Goal: Transaction & Acquisition: Purchase product/service

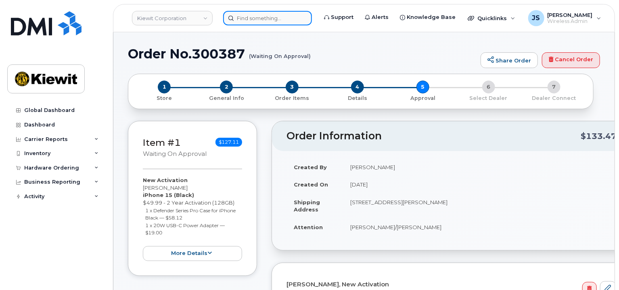
click at [260, 21] on input at bounding box center [267, 18] width 89 height 15
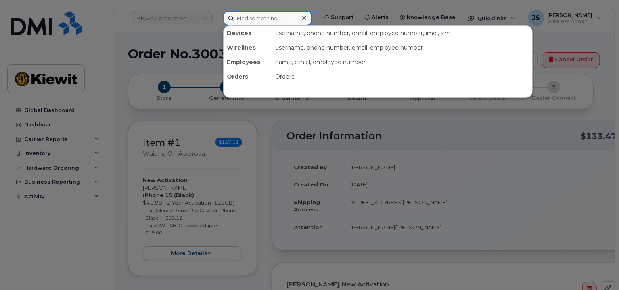
paste input "300296"
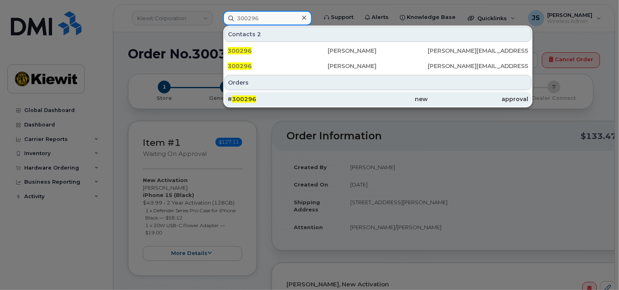
type input "300296"
click at [264, 98] on div "# 300296" at bounding box center [277, 99] width 100 height 8
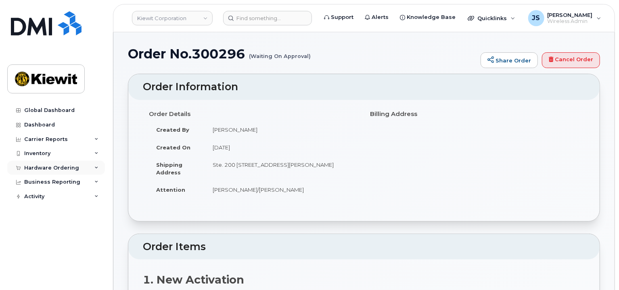
click at [56, 168] on div "Hardware Ordering" at bounding box center [51, 168] width 55 height 6
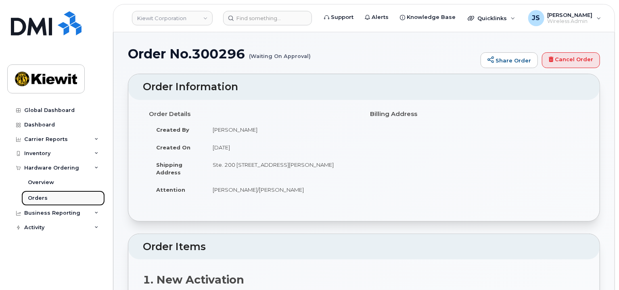
click at [50, 200] on link "Orders" at bounding box center [62, 198] width 83 height 15
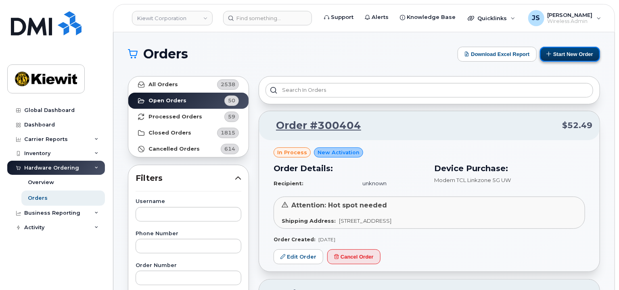
click at [568, 49] on button "Start New Order" at bounding box center [570, 54] width 60 height 15
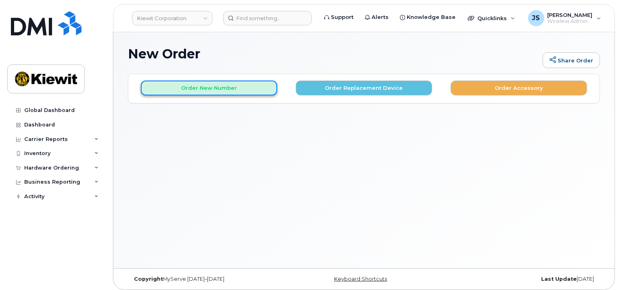
click at [229, 88] on button "Order New Number" at bounding box center [209, 88] width 136 height 15
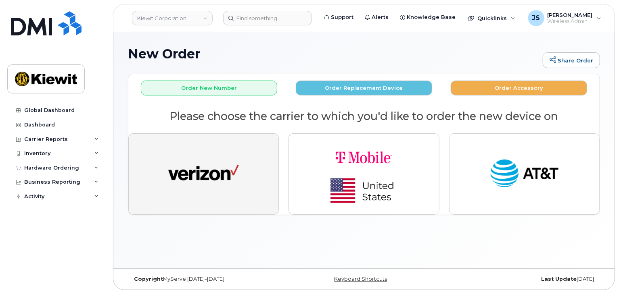
click at [244, 145] on button "button" at bounding box center [203, 173] width 150 height 81
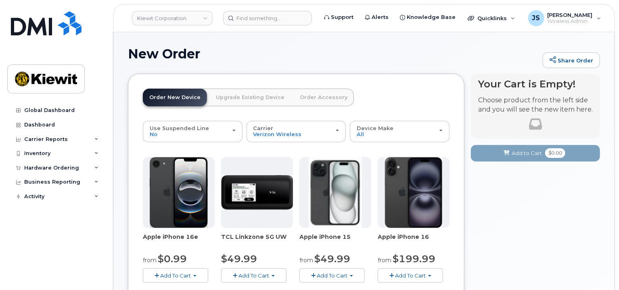
click at [339, 274] on span "Add To Cart" at bounding box center [332, 276] width 31 height 6
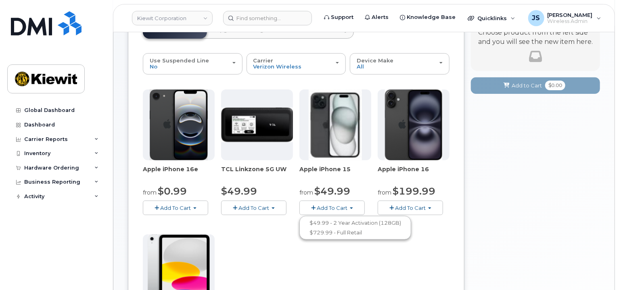
scroll to position [81, 0]
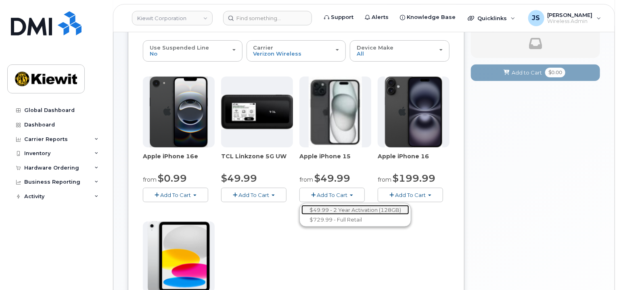
click at [339, 211] on link "$49.99 - 2 Year Activation (128GB)" at bounding box center [355, 210] width 108 height 10
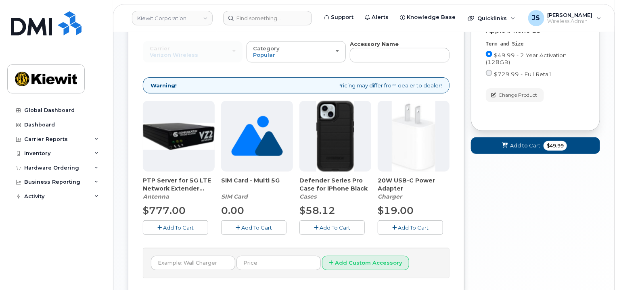
click at [333, 226] on span "Add To Cart" at bounding box center [334, 228] width 31 height 6
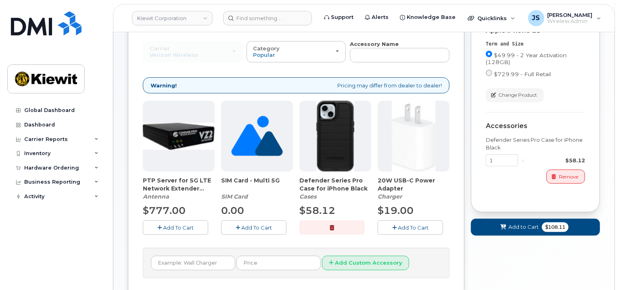
click at [408, 226] on span "Add To Cart" at bounding box center [413, 228] width 31 height 6
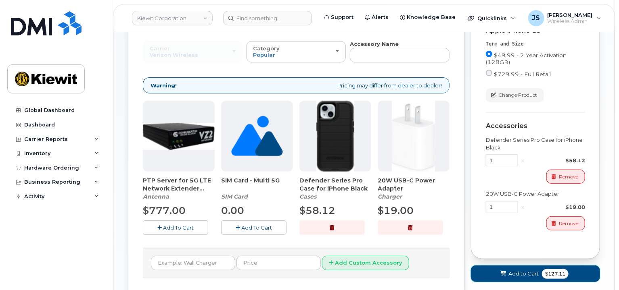
click at [509, 270] on span "Add to Cart" at bounding box center [523, 274] width 30 height 8
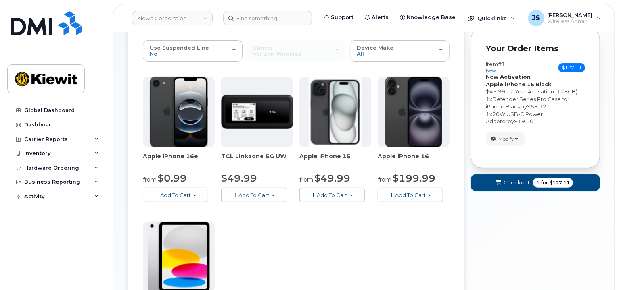
click at [521, 187] on button "Checkout 1 for $127.11" at bounding box center [535, 183] width 129 height 17
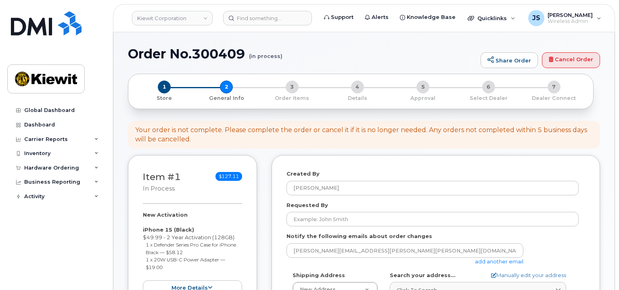
select select
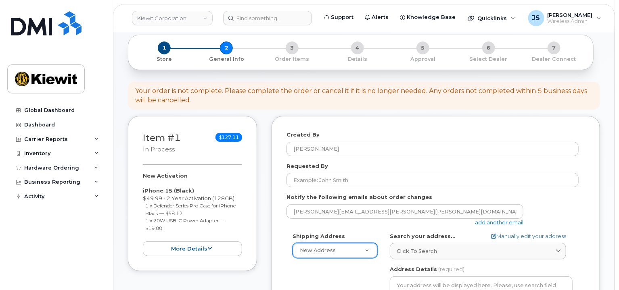
scroll to position [40, 0]
click at [492, 223] on link "add another email" at bounding box center [499, 221] width 48 height 6
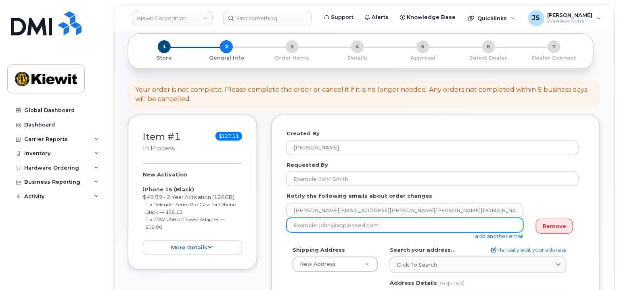
click at [360, 219] on input "email" at bounding box center [404, 225] width 237 height 15
paste input "Olivia.Keller"
type input "Olivia.Keller@kiewit.com"
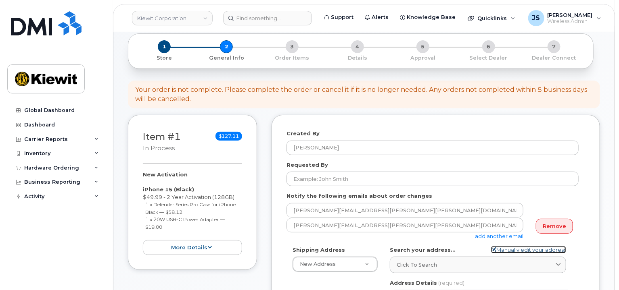
click at [515, 250] on link "Manually edit your address" at bounding box center [528, 250] width 75 height 8
select select
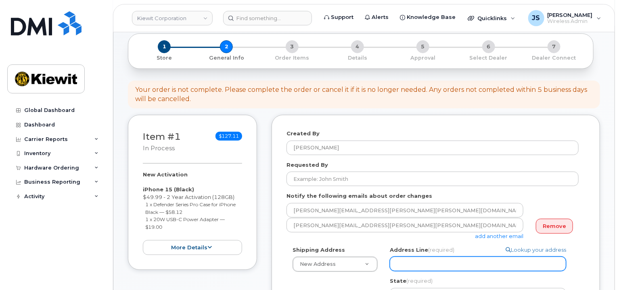
click at [416, 263] on input "Address Line (required)" at bounding box center [478, 264] width 176 height 15
paste input "33930 Weyerhaeuser Way S"
type input "33930 Weyerhaeuser Way S"
select select
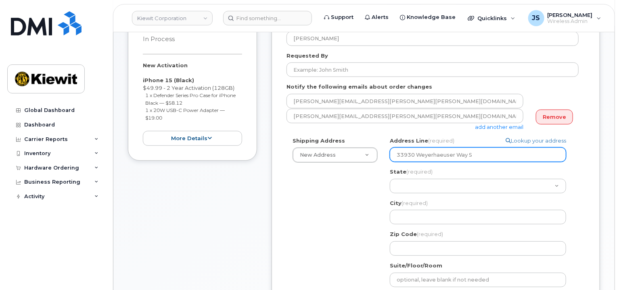
scroll to position [161, 0]
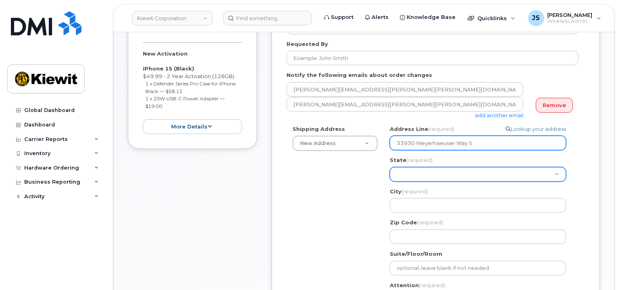
type input "33930 Weyerhaeuser Way S"
click at [411, 175] on select "Alabama Alaska American Samoa Arizona Arkansas California Colorado Connecticut …" at bounding box center [478, 174] width 176 height 15
select select "WA"
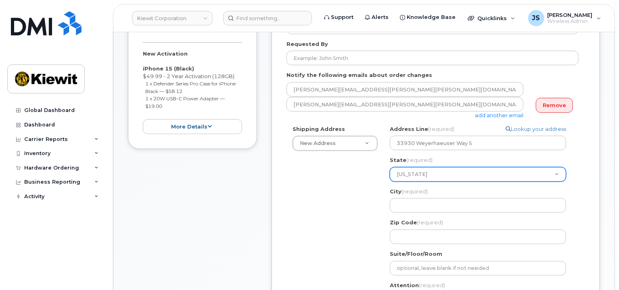
click at [390, 167] on select "Alabama Alaska American Samoa Arizona Arkansas California Colorado Connecticut …" at bounding box center [478, 174] width 176 height 15
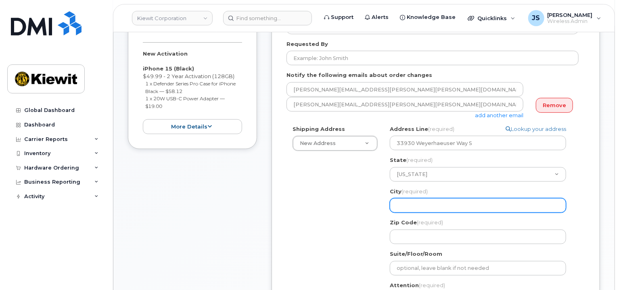
click at [401, 203] on input "City (required)" at bounding box center [478, 205] width 176 height 15
select select
type input "F"
select select
type input "Fe"
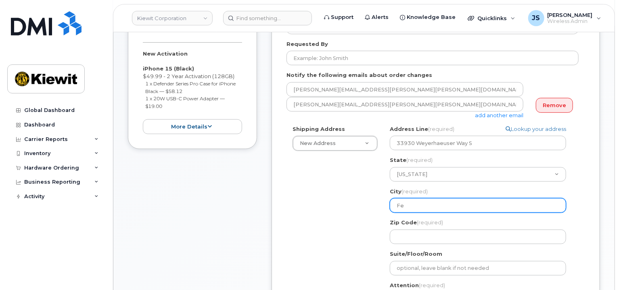
select select
type input "Fed"
select select
type input "Fede"
select select
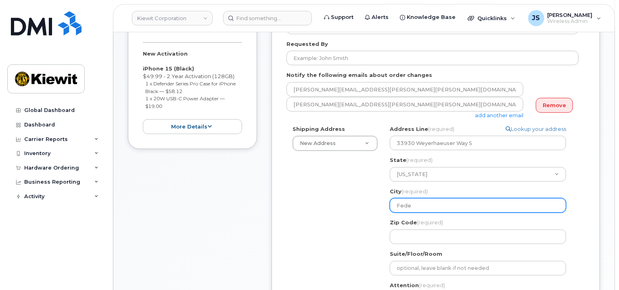
type input "Feder"
select select
type input "Federa"
select select
type input "Federal"
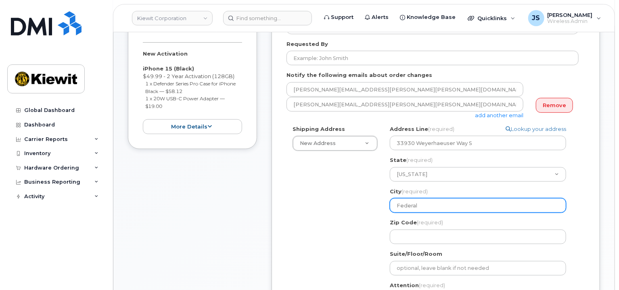
select select
type input "Federal W"
select select
type input "Federal Wa"
select select
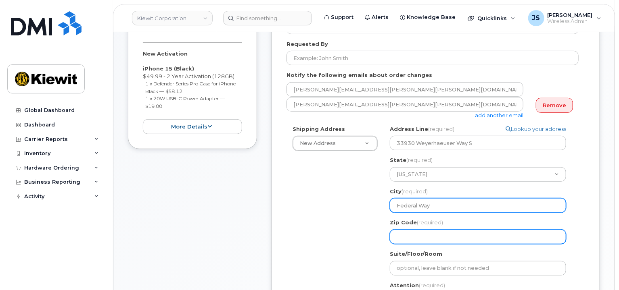
type input "Federal Way"
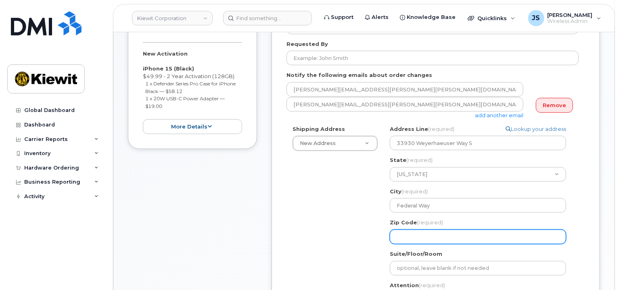
click at [428, 240] on input "Zip Code (required)" at bounding box center [478, 237] width 176 height 15
select select
type input "6"
select select
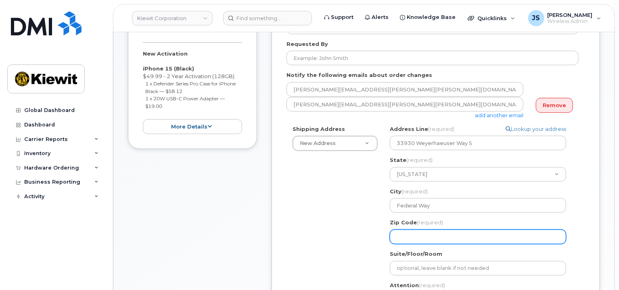
type input "9"
select select
type input "98"
select select
type input "980"
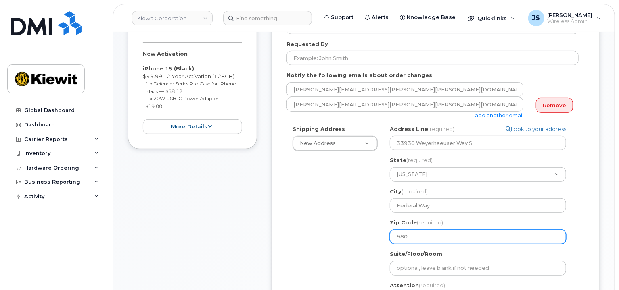
select select
type input "9800"
select select
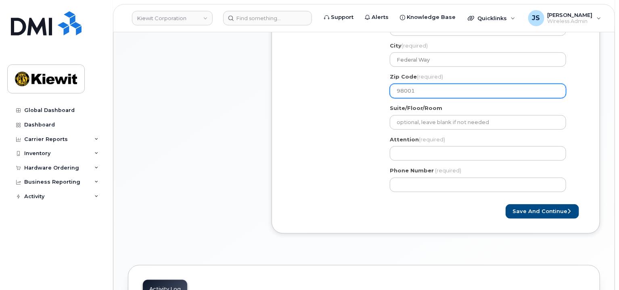
scroll to position [363, 0]
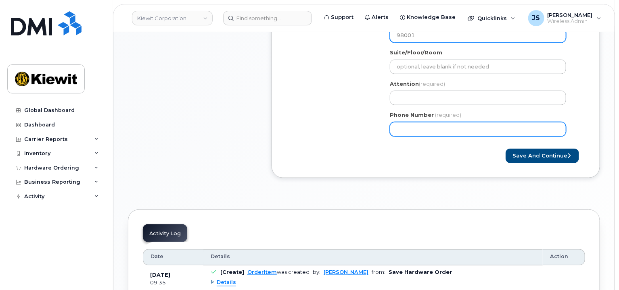
type input "98001"
click at [421, 132] on input "Phone Number" at bounding box center [478, 129] width 176 height 15
type input "877772770"
select select
type input "8777727707"
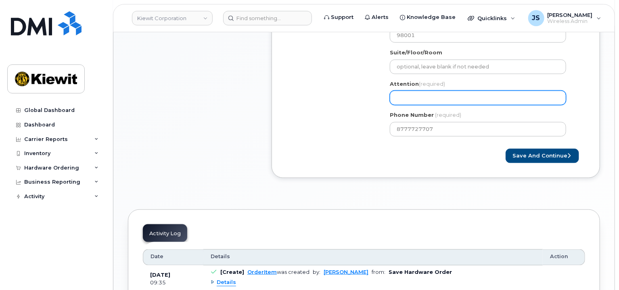
click at [413, 93] on input "Attention (required)" at bounding box center [478, 98] width 176 height 15
paste input "Todd.Wille"
select select
type input "Todd.Wille"
select select
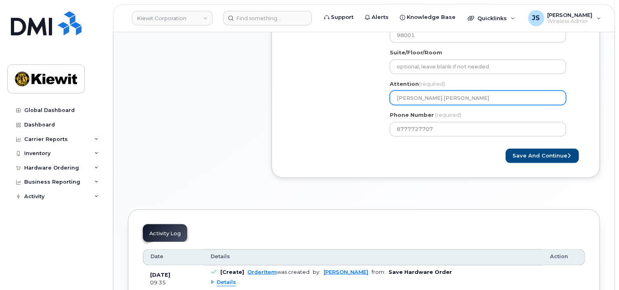
type input "Todd.Wille/"
click at [411, 98] on input "Todd.Wille/" at bounding box center [478, 98] width 176 height 15
select select
type input "ToddWille/"
select select
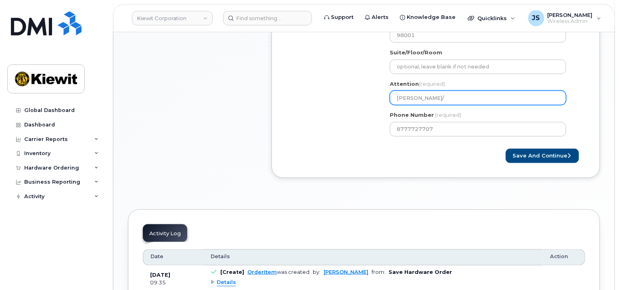
click at [446, 98] on input "Todd Wille/" at bounding box center [478, 98] width 176 height 15
paste input "Karina.Palacios"
type input "Todd Wille/Karina.Palacios"
click at [443, 99] on input "Todd Wille/Karina.Palacios" at bounding box center [478, 98] width 176 height 15
select select
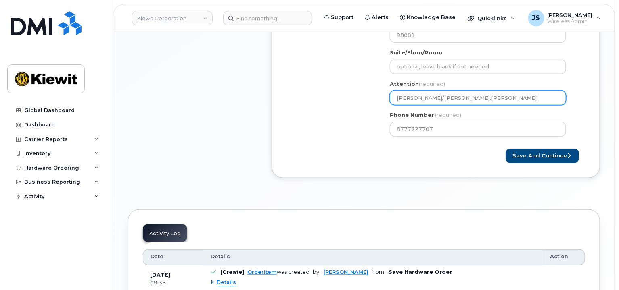
type input "Todd Wille/KarinaPalacios"
select select
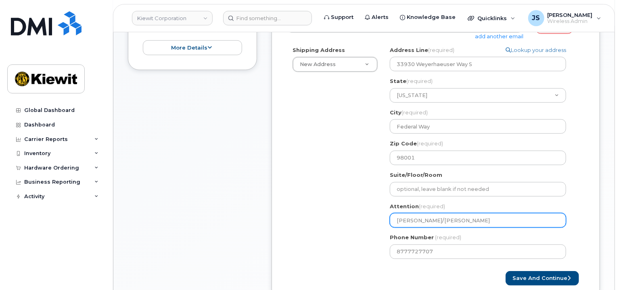
scroll to position [242, 0]
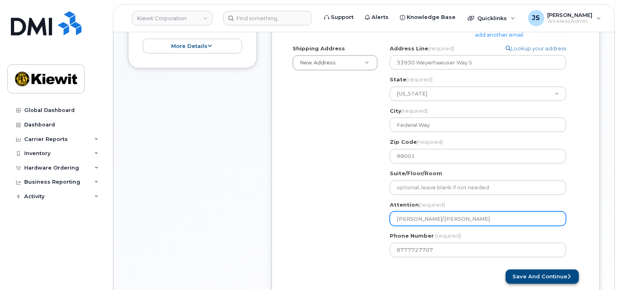
type input "Todd Wille/Karina Palacios"
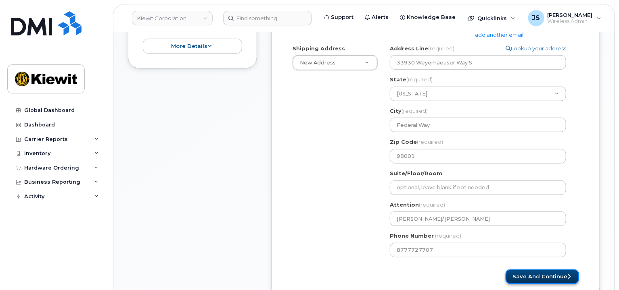
click at [532, 279] on button "Save and Continue" at bounding box center [541, 277] width 73 height 15
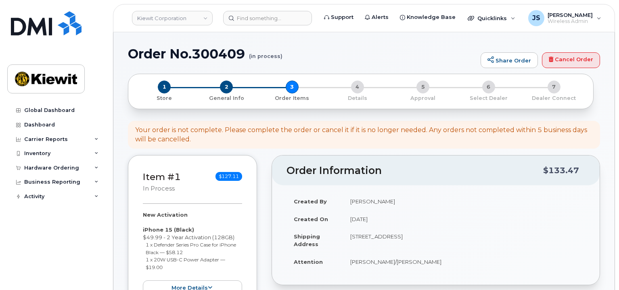
select select
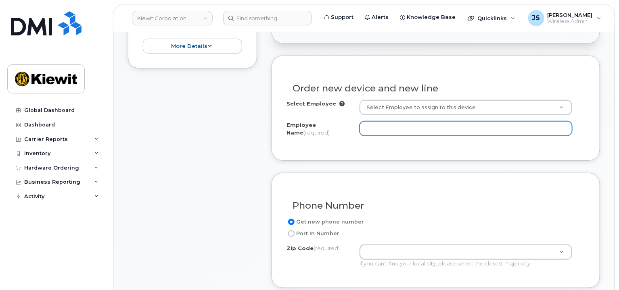
click at [384, 129] on input "Employee Name (required)" at bounding box center [465, 128] width 213 height 15
paste input "Karina.Palacios"
click at [384, 129] on input "Karina.Palacios" at bounding box center [465, 128] width 213 height 15
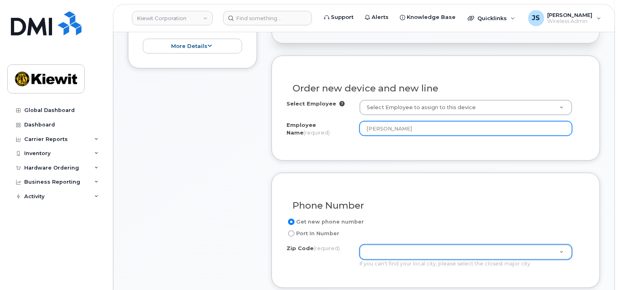
type input "[PERSON_NAME]"
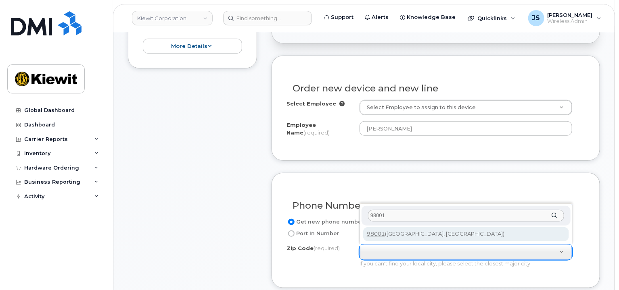
type input "98001"
type input "98001 (Auburn, WA)"
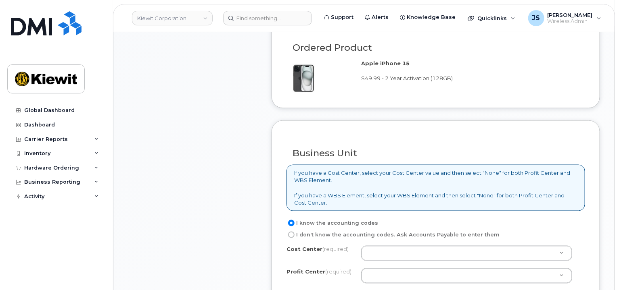
scroll to position [686, 0]
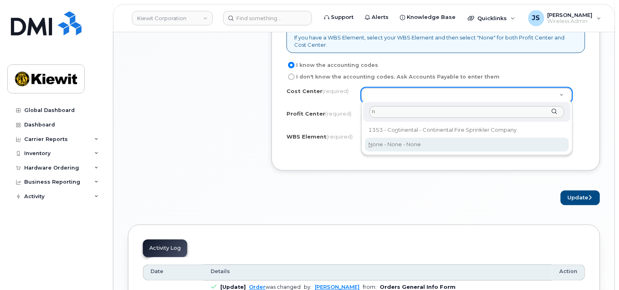
type input "n"
type input "None"
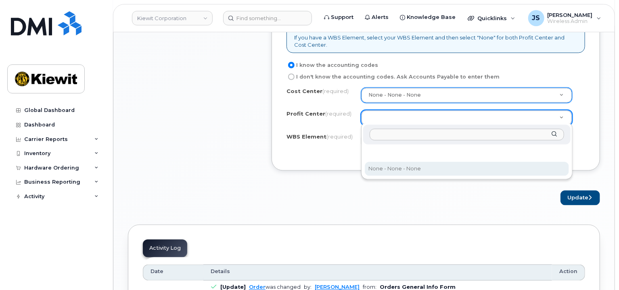
select select "None"
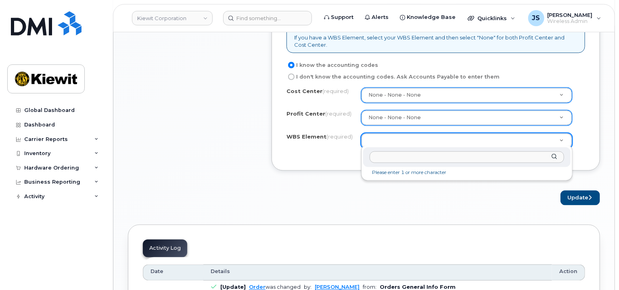
click at [400, 157] on input "text" at bounding box center [466, 158] width 194 height 12
paste input "110218.1707"
type input "110218.1707"
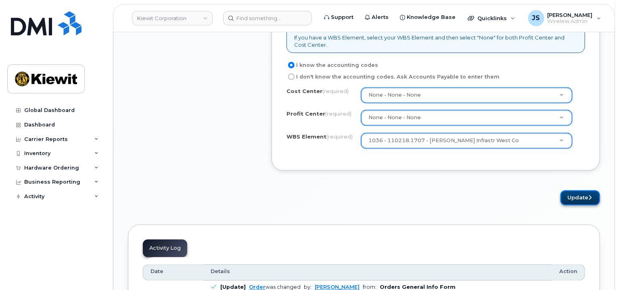
click at [573, 191] on button "Update" at bounding box center [580, 198] width 40 height 15
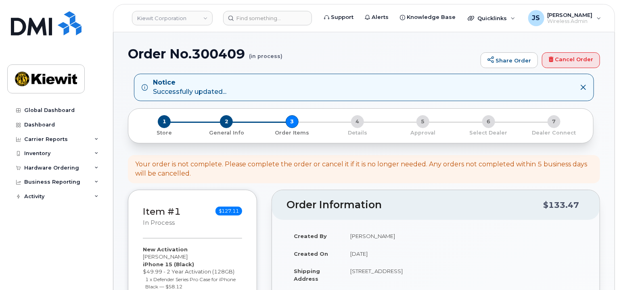
scroll to position [202, 0]
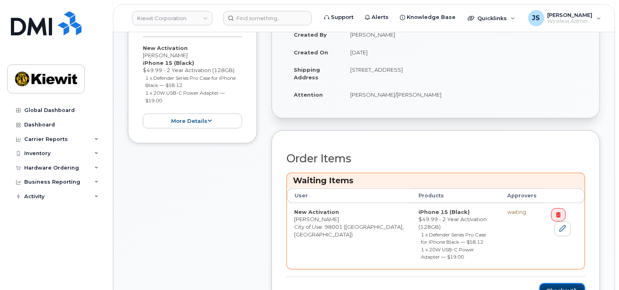
click at [551, 283] on button "Checkout" at bounding box center [562, 290] width 46 height 15
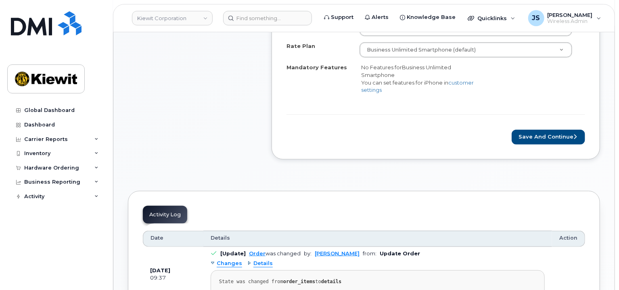
scroll to position [323, 0]
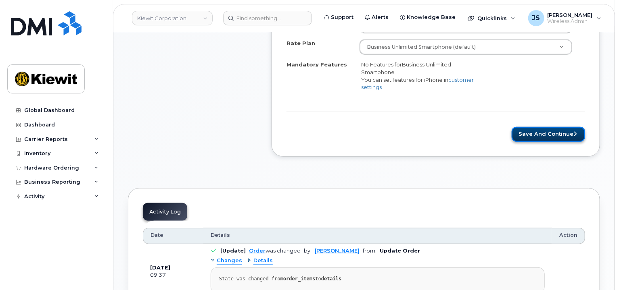
click at [544, 133] on button "Save and Continue" at bounding box center [547, 134] width 73 height 15
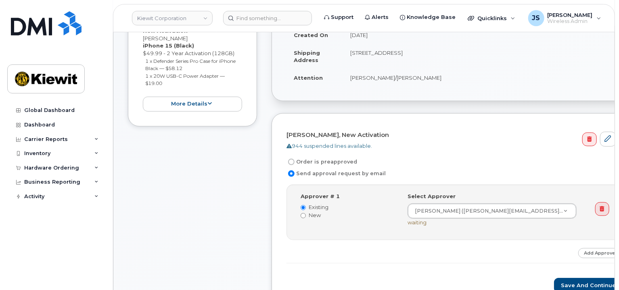
scroll to position [161, 0]
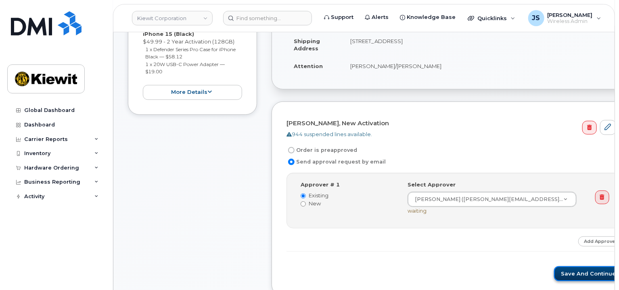
click at [554, 269] on button "Save and Continue" at bounding box center [588, 274] width 69 height 15
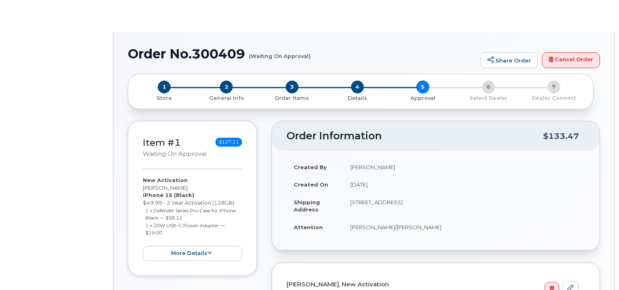
radio input "true"
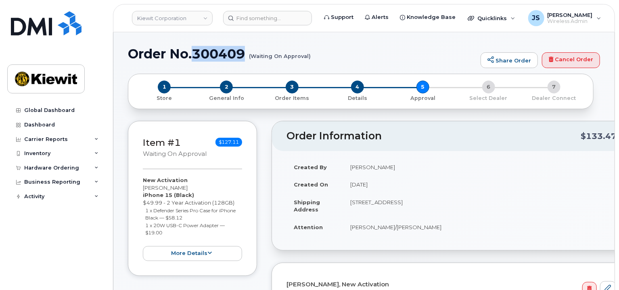
drag, startPoint x: 247, startPoint y: 58, endPoint x: 197, endPoint y: 59, distance: 50.0
click at [197, 59] on h1 "Order No.300409 (Waiting On Approval)" at bounding box center [302, 54] width 348 height 14
copy h1 "300409"
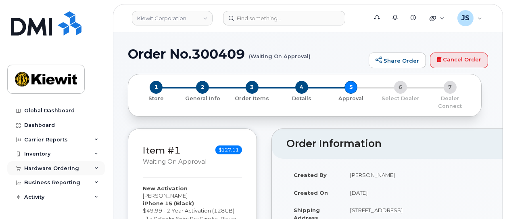
click at [61, 162] on div "Hardware Ordering" at bounding box center [56, 168] width 98 height 15
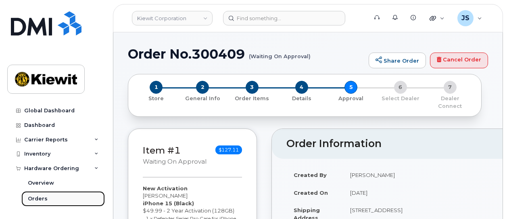
click at [44, 196] on div "Orders" at bounding box center [38, 198] width 20 height 7
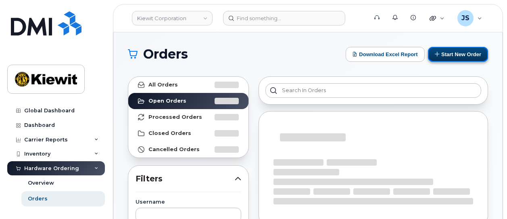
click at [456, 57] on button "Start New Order" at bounding box center [458, 54] width 60 height 15
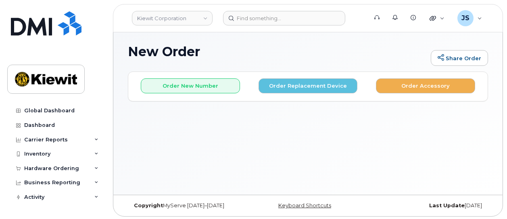
scroll to position [4, 0]
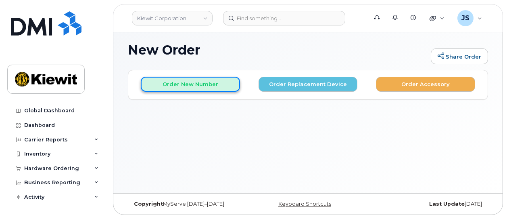
click at [192, 77] on button "Order New Number" at bounding box center [190, 84] width 99 height 15
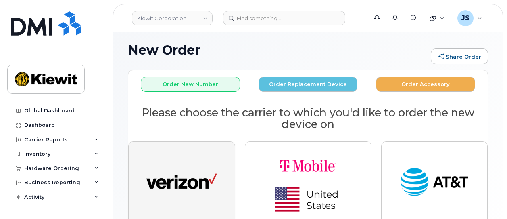
click at [205, 167] on img "button" at bounding box center [181, 182] width 71 height 36
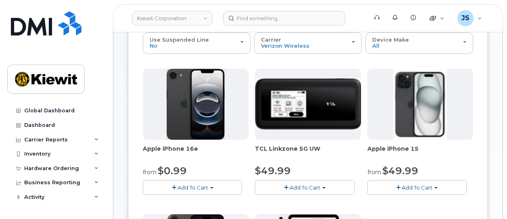
scroll to position [85, 0]
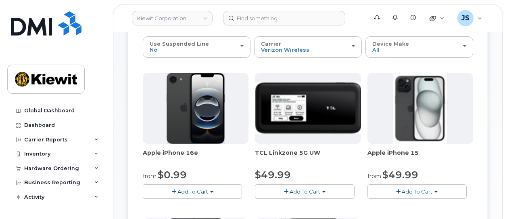
click at [412, 188] on span "Add To Cart" at bounding box center [417, 191] width 31 height 6
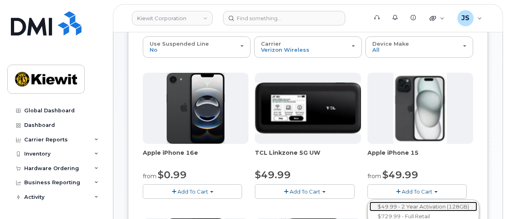
click at [410, 203] on link "$49.99 - 2 Year Activation (128GB)" at bounding box center [423, 206] width 108 height 10
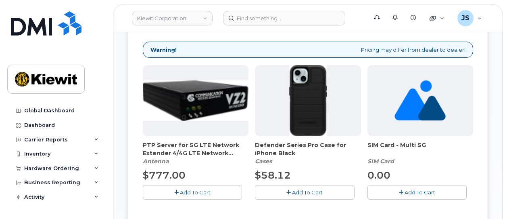
scroll to position [165, 0]
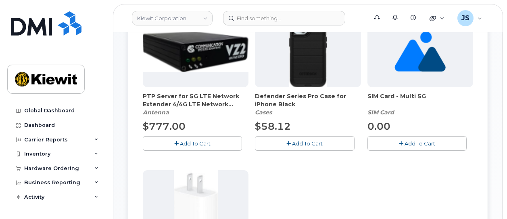
click at [290, 146] on button "Add To Cart" at bounding box center [304, 143] width 99 height 14
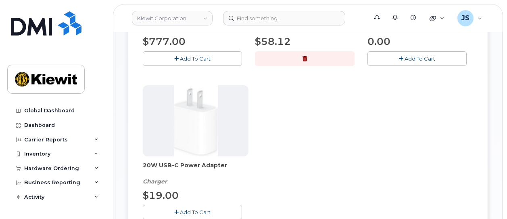
scroll to position [327, 0]
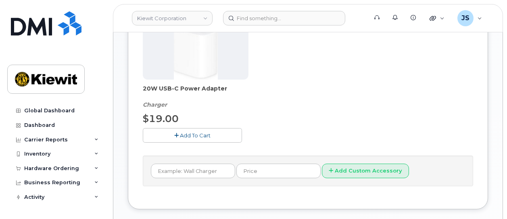
click at [192, 129] on button "Add To Cart" at bounding box center [192, 135] width 99 height 14
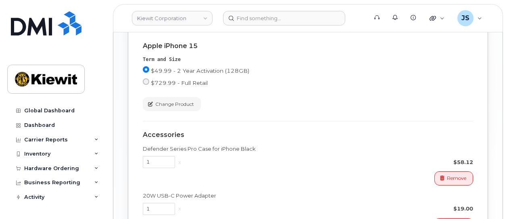
scroll to position [609, 0]
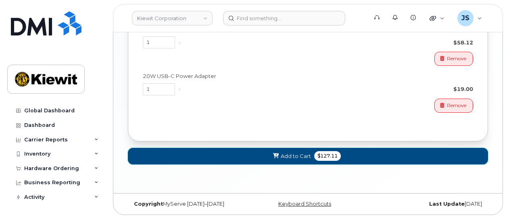
click at [306, 156] on span "Add to Cart" at bounding box center [296, 156] width 30 height 8
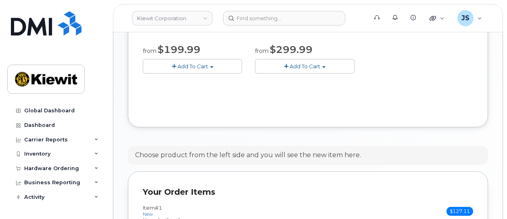
scroll to position [476, 0]
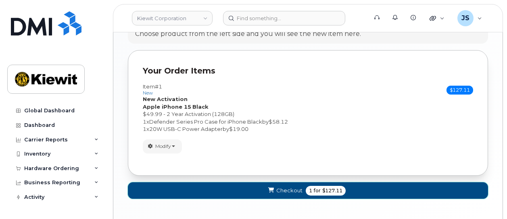
click at [280, 185] on button "Checkout 1 for $127.11" at bounding box center [308, 190] width 360 height 17
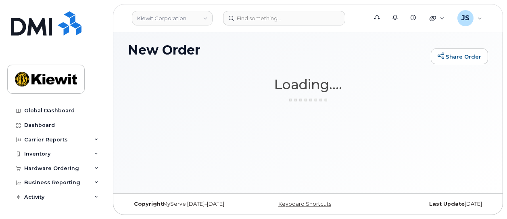
scroll to position [4, 0]
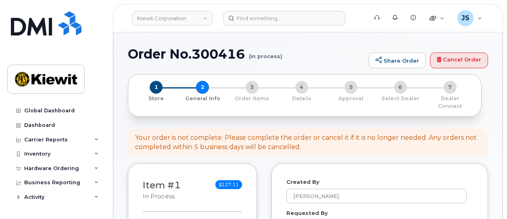
select select
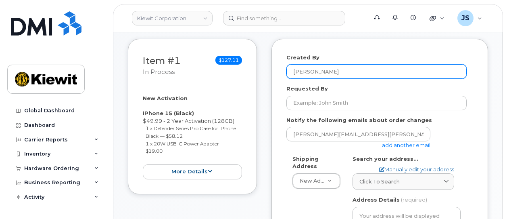
scroll to position [81, 0]
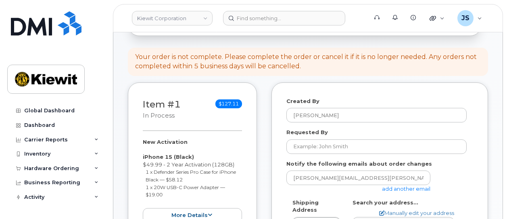
click at [402, 185] on link "add another email" at bounding box center [406, 188] width 48 height 6
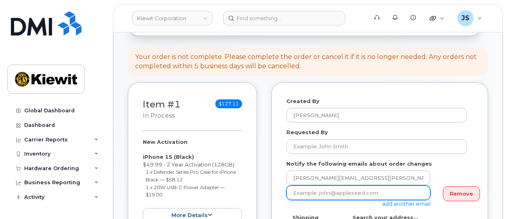
click at [336, 186] on input "email" at bounding box center [358, 192] width 144 height 15
paste input "[PERSON_NAME].Blagdon"
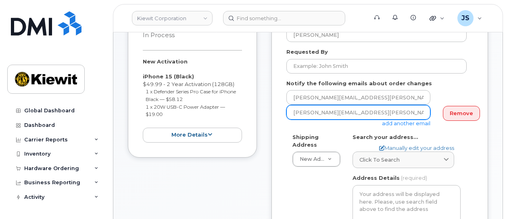
scroll to position [161, 0]
type input "[PERSON_NAME][EMAIL_ADDRESS][PERSON_NAME][DOMAIN_NAME]"
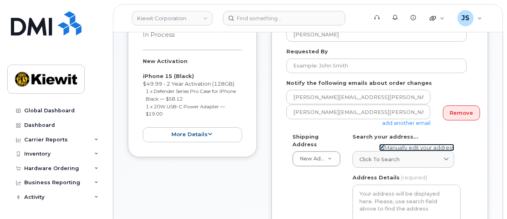
click at [404, 144] on link "Manually edit your address" at bounding box center [416, 148] width 75 height 8
select select
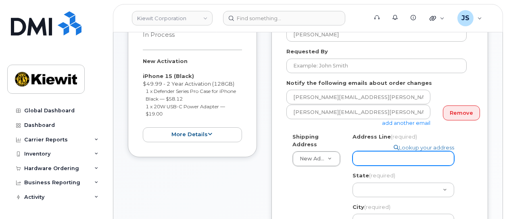
click at [369, 156] on input "Address Line (required)" at bounding box center [403, 158] width 102 height 15
click at [391, 155] on input "Address Line (required)" at bounding box center [403, 158] width 102 height 15
paste input "E. [GEOGRAPHIC_DATA]"
type input "E. Portland Ave"
select select
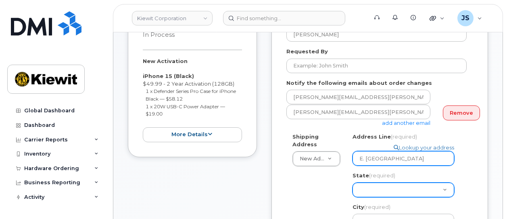
type input "E. Portland Ave"
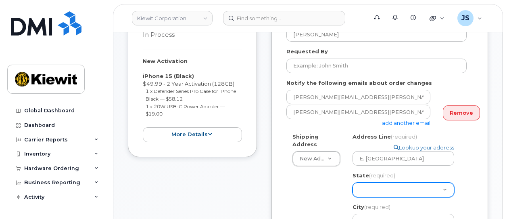
click at [385, 183] on select "Alabama Alaska American Samoa Arizona Arkansas California Colorado Connecticut …" at bounding box center [403, 189] width 102 height 15
select select "ID"
click at [352, 182] on select "Alabama Alaska American Samoa Arizona Arkansas California Colorado Connecticut …" at bounding box center [403, 189] width 102 height 15
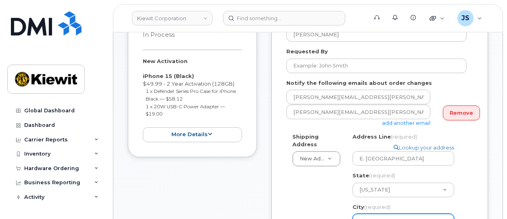
click at [381, 213] on input "City (required)" at bounding box center [403, 220] width 102 height 15
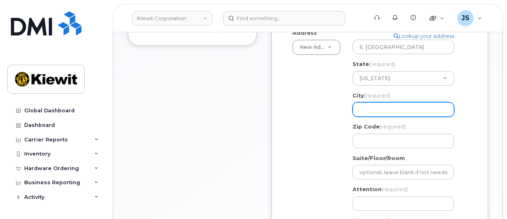
scroll to position [323, 0]
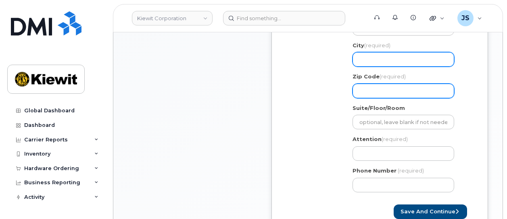
select select
type input "B"
select select
type input "Bl"
select select
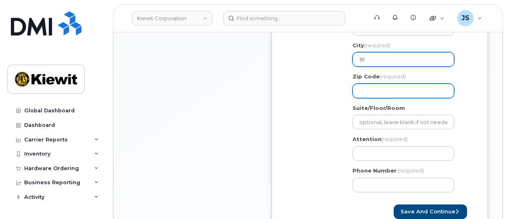
type input "Bla"
select select
type input "Blac"
select select
type input "Black"
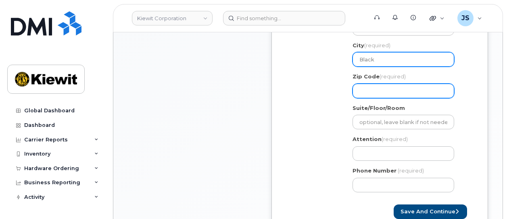
select select
type input "Blackf"
select select
type input "Blackfo"
select select
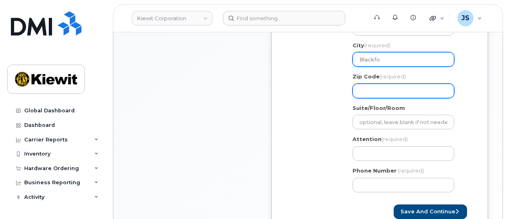
type input "Blackfoo"
select select
type input "Blackfoot"
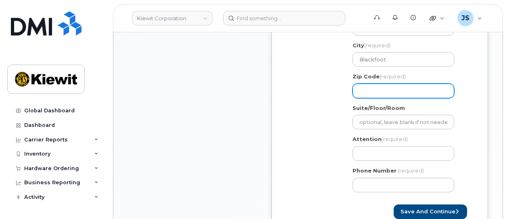
click at [391, 88] on input "Zip Code (required)" at bounding box center [403, 90] width 102 height 15
select select
type input "8"
select select
type input "83"
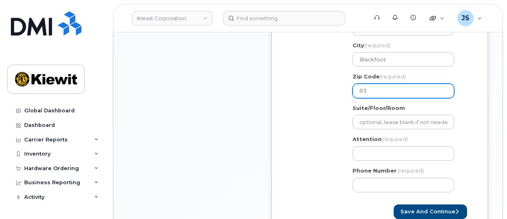
select select
type input "832"
select select
type input "8322"
select select
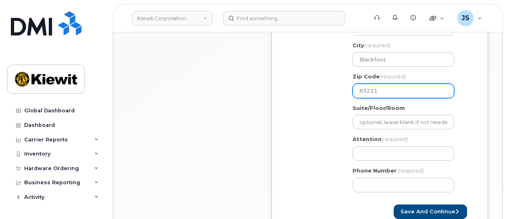
type input "83221"
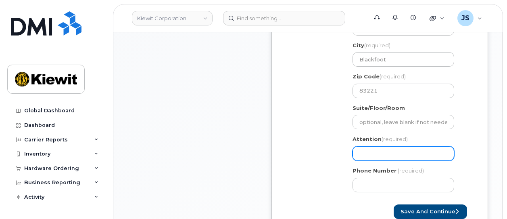
click at [390, 146] on input "Attention (required)" at bounding box center [403, 153] width 102 height 15
click at [380, 149] on input "Attention (required)" at bounding box center [403, 153] width 102 height 15
paste input "Trevor.Schulte"
type input "Trevor.Schulte"
select select
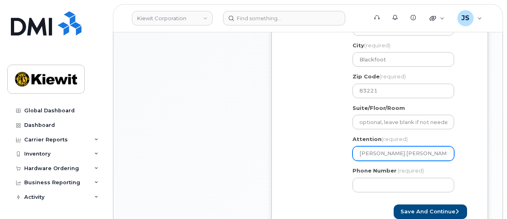
type input "Trevor.Schulte/"
click at [377, 148] on input "Trevor.Schulte/" at bounding box center [403, 153] width 102 height 15
select select
type input "TrevorSchulte/"
select select
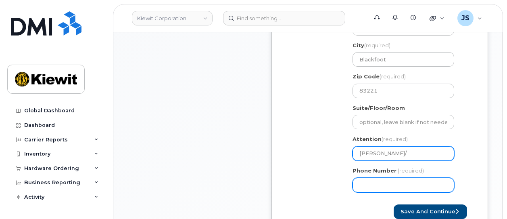
type input "Trevor Schulte/"
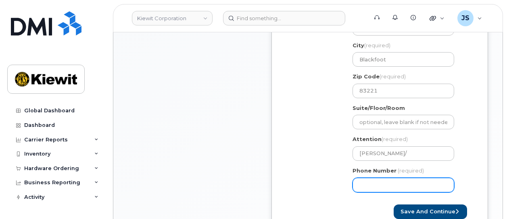
click at [384, 177] on input "Phone Number" at bounding box center [403, 184] width 102 height 15
type input "877772770"
select select
type input "8777727707"
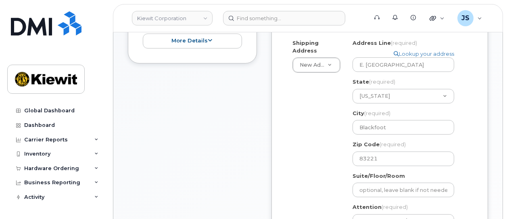
scroll to position [363, 0]
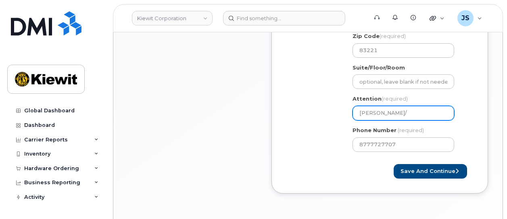
click at [413, 111] on input "Trevor Schulte/" at bounding box center [403, 113] width 102 height 15
paste input "Kaeleigh.Kotter"
type input "Trevor Schulte/Kaeleigh.Kotter"
click at [421, 106] on input "Trevor Schulte/Kaeleigh.Kotter" at bounding box center [403, 113] width 102 height 15
select select
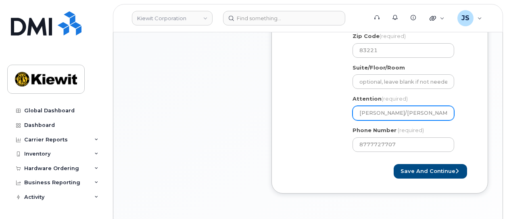
type input "Trevor Schulte/KaeleighKotter"
select select
type input "Trevor Schulte/Kaeleigh Kotter"
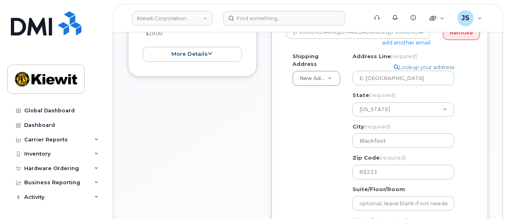
scroll to position [242, 0]
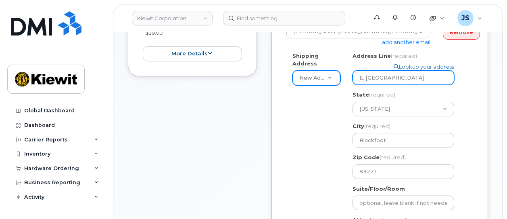
drag, startPoint x: 407, startPoint y: 70, endPoint x: 322, endPoint y: 71, distance: 84.7
click at [322, 71] on div "Shipping Address New Address New Address 33930 Weyerhaeuser Way S ID Blackfoot …" at bounding box center [376, 165] width 180 height 227
paste input "8880 Penrose Lan"
type input "8880 Penrose Lane"
select select
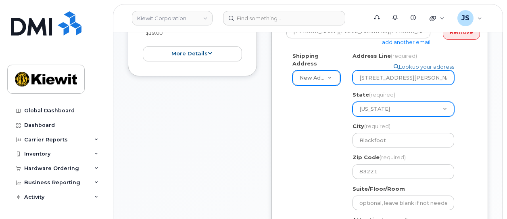
type input "8880 Penrose Lane"
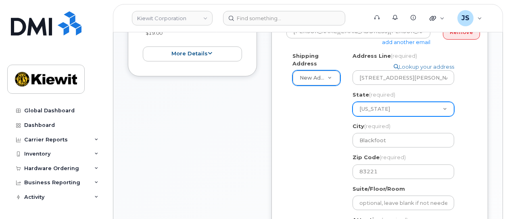
click at [404, 102] on select "Alabama Alaska American Samoa Arizona Arkansas California Colorado Connecticut …" at bounding box center [403, 109] width 102 height 15
select select "KS"
click at [352, 102] on select "Alabama Alaska American Samoa Arizona Arkansas California Colorado Connecticut …" at bounding box center [403, 109] width 102 height 15
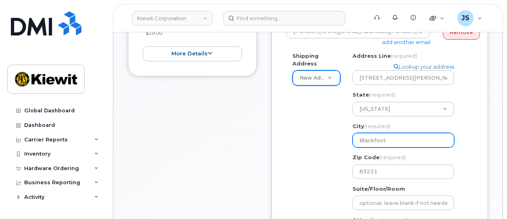
drag, startPoint x: 389, startPoint y: 128, endPoint x: 327, endPoint y: 136, distance: 62.2
click at [338, 131] on div "Shipping Address New Address New Address 33930 Weyerhaeuser Way S KS Blackfoot …" at bounding box center [376, 165] width 180 height 227
select select
type input "L"
select select
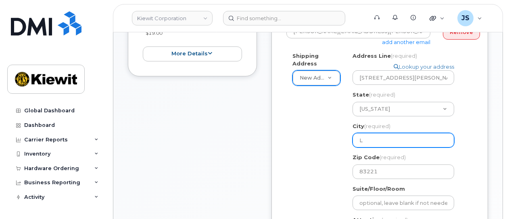
type input "Le"
select select
type input "Len"
select select
type input "Lene"
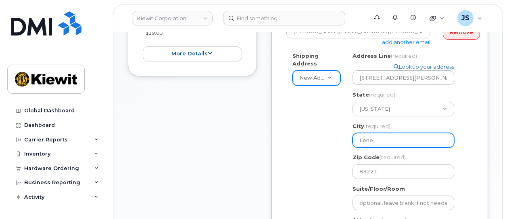
select select
type input "Lenex"
select select
type input "Lenexa"
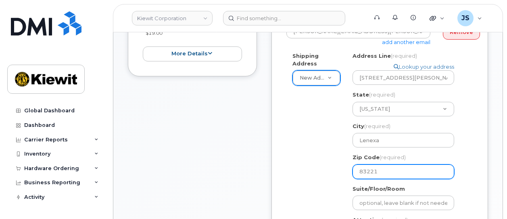
drag, startPoint x: 392, startPoint y: 167, endPoint x: 312, endPoint y: 145, distance: 83.0
click at [313, 146] on div "Shipping Address New Address New Address 33930 Weyerhaeuser Way S KS Lenexa Sea…" at bounding box center [376, 165] width 180 height 227
select select
type input "6"
select select
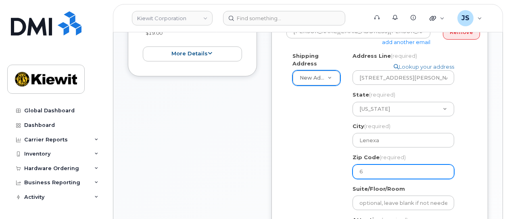
type input "66"
select select
type input "662"
select select
type input "6621"
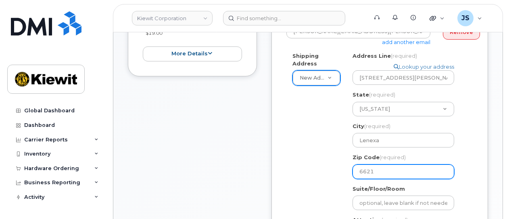
select select
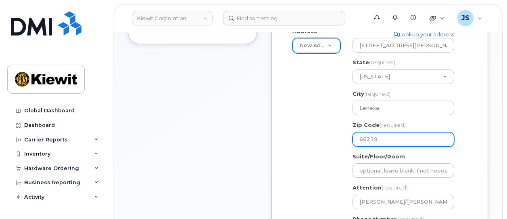
scroll to position [363, 0]
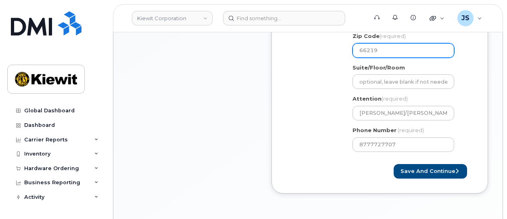
type input "66219"
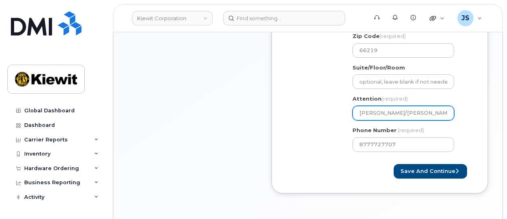
drag, startPoint x: 398, startPoint y: 105, endPoint x: 358, endPoint y: 105, distance: 39.9
click at [358, 106] on input "Trevor Schulte/Kaeleigh Kotter" at bounding box center [403, 113] width 102 height 15
paste input "Aaron.Worthington"
type input "Aaron.Worthington/Kaeleigh Kotter"
click at [377, 106] on input "Aaron.Worthington/Kaeleigh Kotter" at bounding box center [403, 113] width 102 height 15
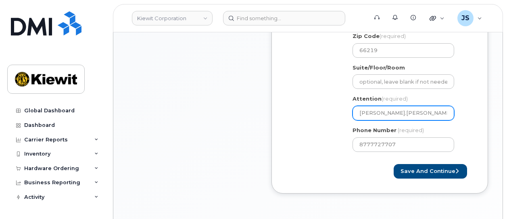
select select
type input "AaronWorthington/Kaeleigh Kotter"
select select
drag, startPoint x: 413, startPoint y: 102, endPoint x: 525, endPoint y: 101, distance: 112.9
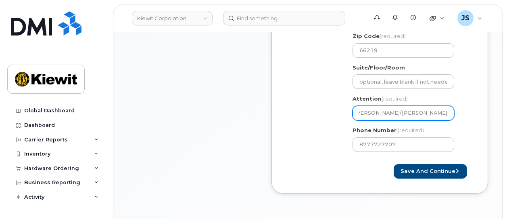
click at [506, 101] on html "Kiewit Corporation Support Alerts Knowledge Base Quicklinks Suspend / Cancel De…" at bounding box center [253, 45] width 507 height 816
paste input "[PERSON_NAME]"
type input "[PERSON_NAME]/[PERSON_NAME]"
select select
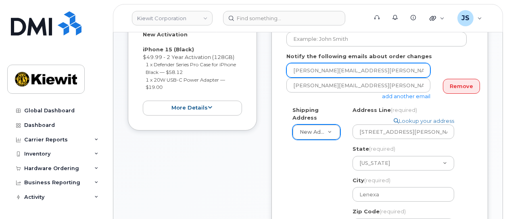
scroll to position [161, 0]
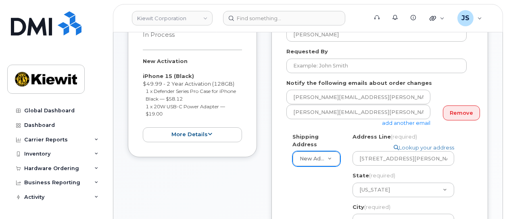
type input "[PERSON_NAME]/[PERSON_NAME]"
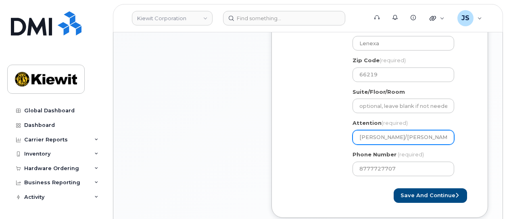
scroll to position [444, 0]
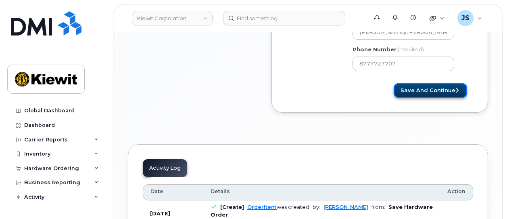
click at [431, 87] on button "Save and Continue" at bounding box center [430, 90] width 73 height 15
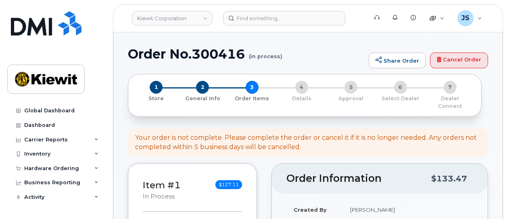
select select
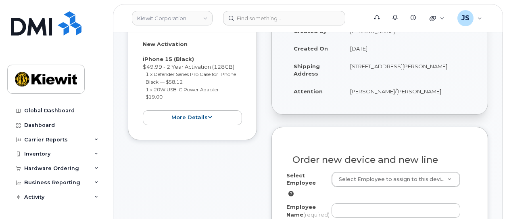
scroll to position [282, 0]
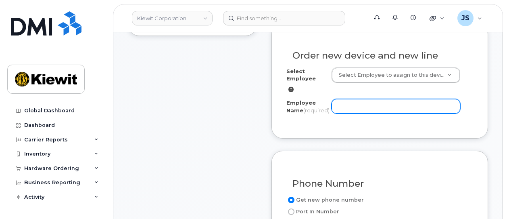
click at [356, 99] on input "Employee Name (required)" at bounding box center [395, 106] width 129 height 15
paste input "[PERSON_NAME]"
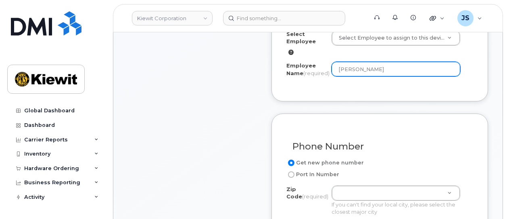
scroll to position [363, 0]
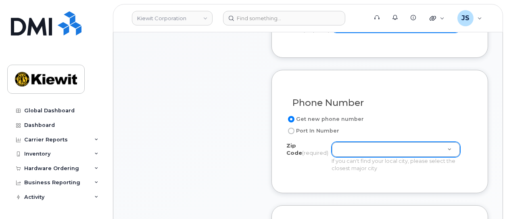
type input "[PERSON_NAME]"
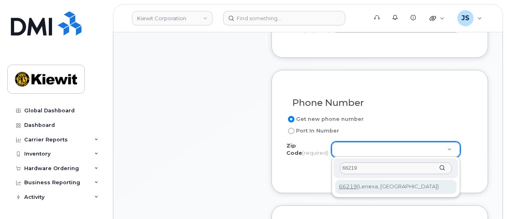
type input "66219"
type input "66219 ([GEOGRAPHIC_DATA], [GEOGRAPHIC_DATA])"
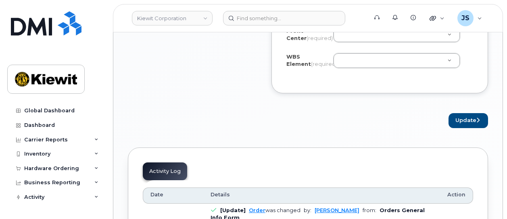
scroll to position [686, 0]
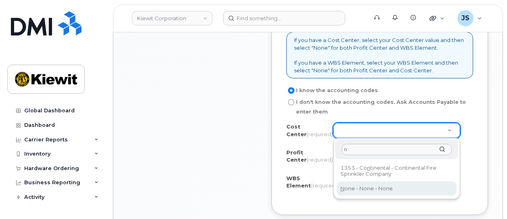
type input "n"
type input "None"
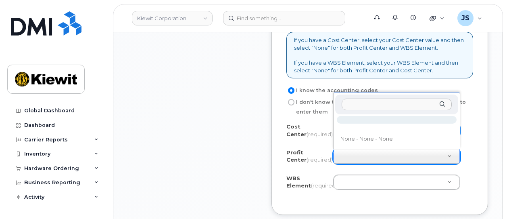
select select "None"
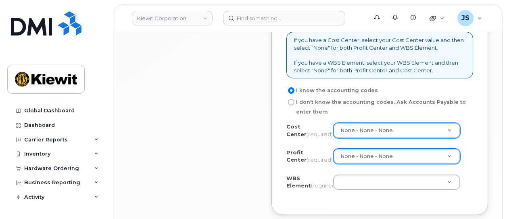
click at [365, 144] on div "Cost Center (required) None - None - None None Profit Center (required) None - …" at bounding box center [379, 161] width 187 height 77
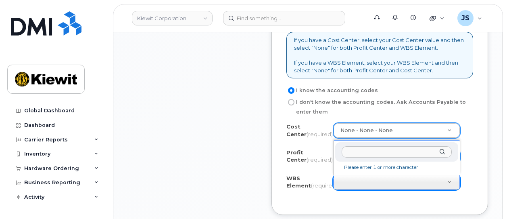
click at [372, 156] on input "text" at bounding box center [397, 152] width 110 height 12
paste input "110282.1478"
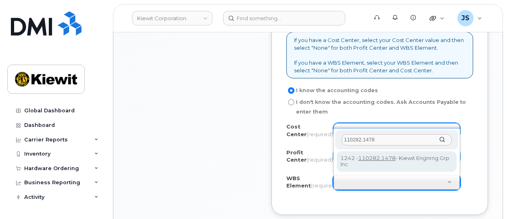
type input "110282.1478"
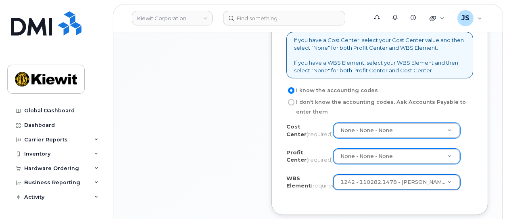
scroll to position [847, 0]
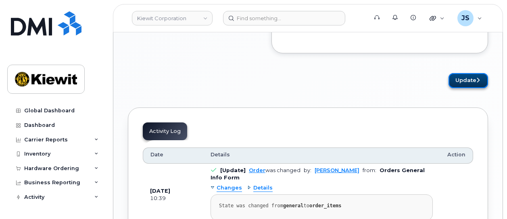
click at [459, 84] on button "Update" at bounding box center [468, 80] width 40 height 15
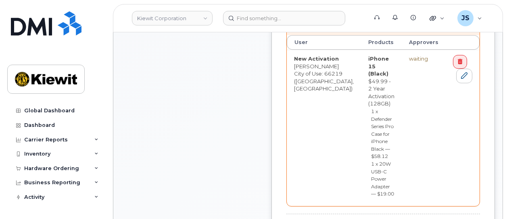
scroll to position [363, 0]
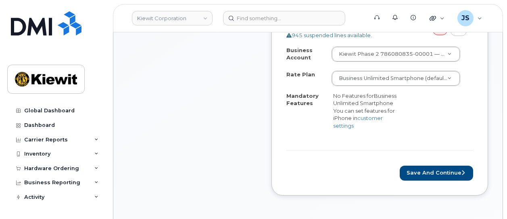
scroll to position [363, 0]
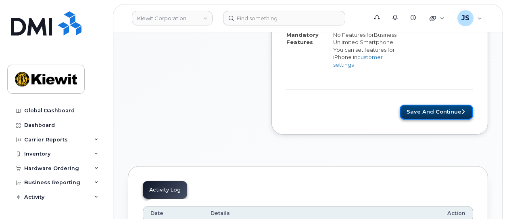
click at [429, 108] on button "Save and Continue" at bounding box center [436, 111] width 73 height 15
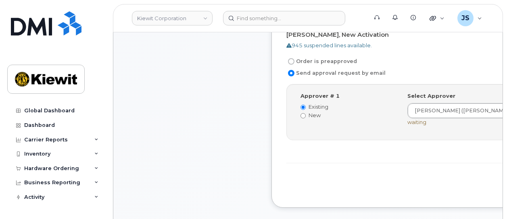
scroll to position [323, 0]
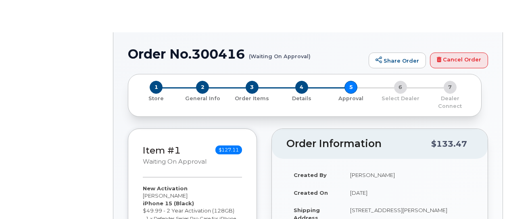
radio input "true"
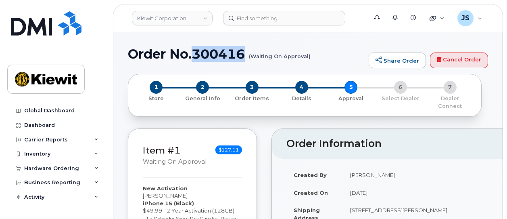
drag, startPoint x: 248, startPoint y: 51, endPoint x: 196, endPoint y: 55, distance: 51.8
click at [196, 55] on h1 "Order No.300416 (Waiting On Approval)" at bounding box center [246, 54] width 237 height 14
copy h1 "300416"
click at [51, 171] on div "Hardware Ordering" at bounding box center [51, 168] width 55 height 6
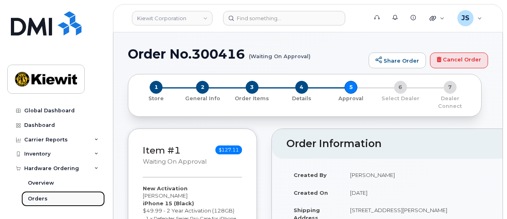
click at [43, 197] on div "Orders" at bounding box center [38, 198] width 20 height 7
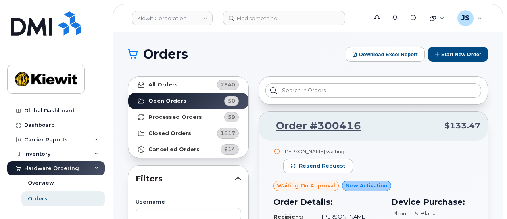
click at [471, 50] on button "Start New Order" at bounding box center [458, 54] width 60 height 15
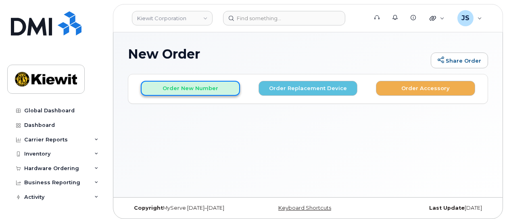
click at [181, 94] on button "Order New Number" at bounding box center [190, 88] width 99 height 15
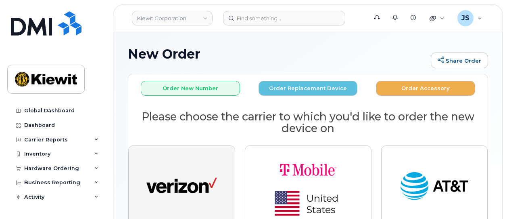
click at [211, 161] on button "button" at bounding box center [181, 185] width 107 height 81
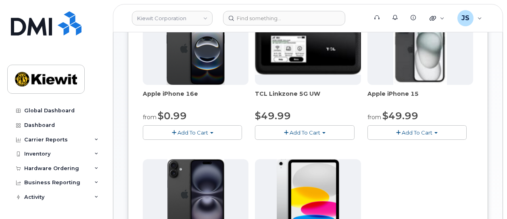
scroll to position [161, 0]
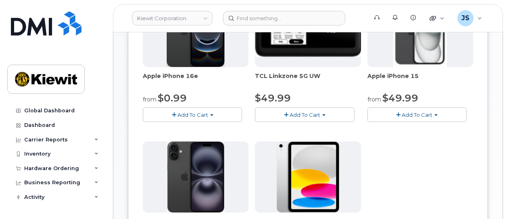
click at [418, 111] on span "Add To Cart" at bounding box center [417, 114] width 31 height 6
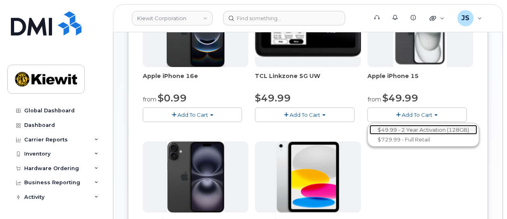
click at [413, 126] on link "$49.99 - 2 Year Activation (128GB)" at bounding box center [423, 130] width 108 height 10
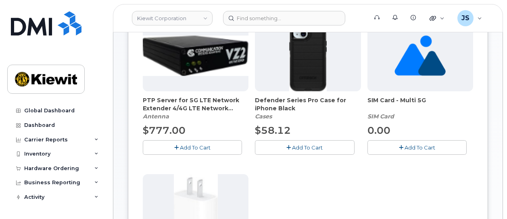
click at [303, 142] on button "Add To Cart" at bounding box center [304, 147] width 99 height 14
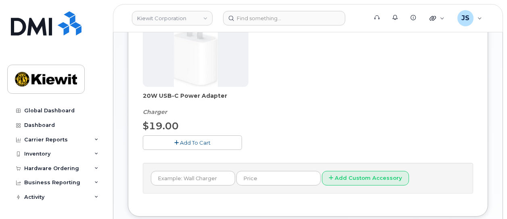
scroll to position [323, 0]
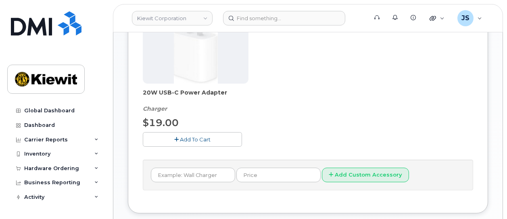
click at [220, 132] on button "Add To Cart" at bounding box center [192, 139] width 99 height 14
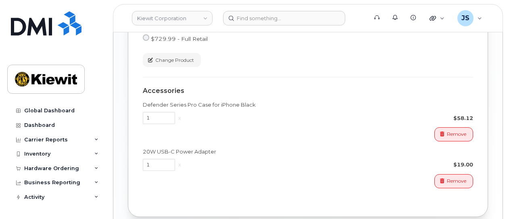
scroll to position [665, 0]
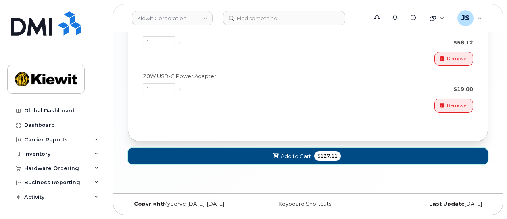
click at [294, 150] on button "Add to Cart $127.11" at bounding box center [308, 156] width 360 height 17
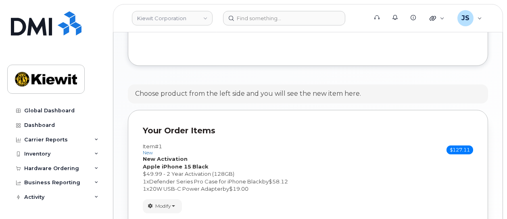
scroll to position [476, 0]
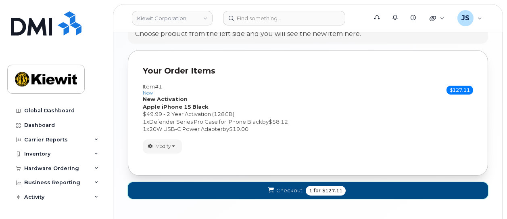
click at [302, 185] on button "Checkout 1 for $127.11" at bounding box center [308, 190] width 360 height 17
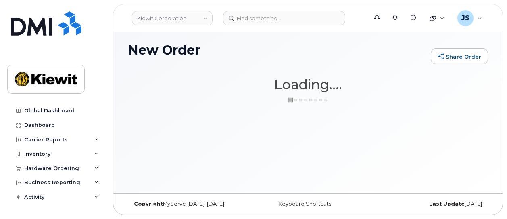
scroll to position [4, 0]
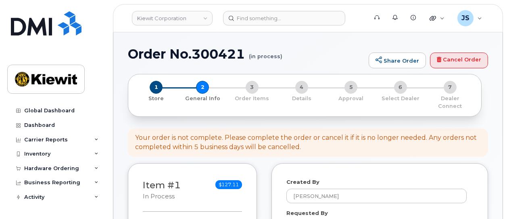
select select
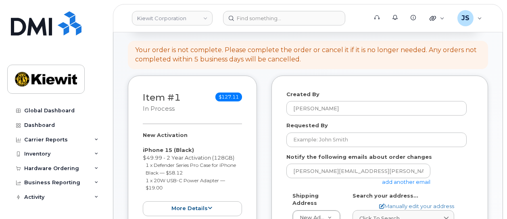
scroll to position [202, 0]
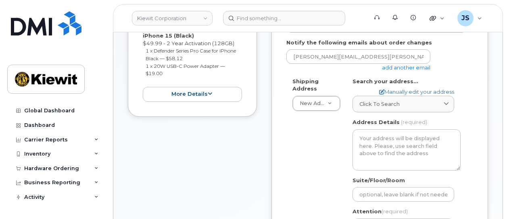
click at [409, 64] on link "add another email" at bounding box center [406, 67] width 48 height 6
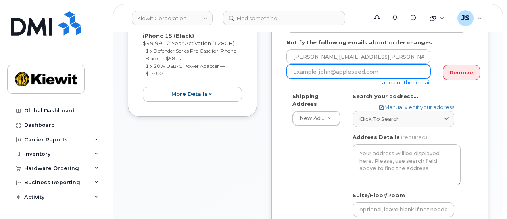
click at [347, 65] on input "email" at bounding box center [358, 71] width 144 height 15
paste input "Matt.Gabriel"
type input "Matt.Gabriel@kiewit.com"
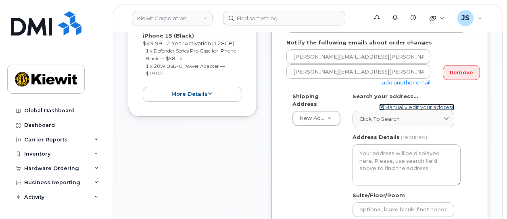
click at [405, 103] on link "Manually edit your address" at bounding box center [416, 107] width 75 height 8
select select
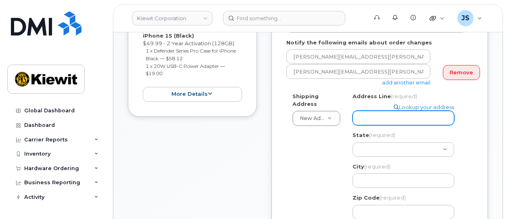
click at [400, 110] on input "Address Line (required)" at bounding box center [403, 117] width 102 height 15
paste input "486 Rose Ave"
select select
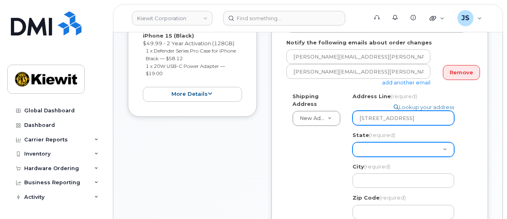
type input "486 Rose Ave"
click at [366, 144] on select "Alabama Alaska American Samoa Arizona Arkansas California Colorado Connecticut …" at bounding box center [403, 149] width 102 height 15
select select "IL"
click at [352, 142] on select "Alabama Alaska American Samoa Arizona Arkansas California Colorado Connecticut …" at bounding box center [403, 149] width 102 height 15
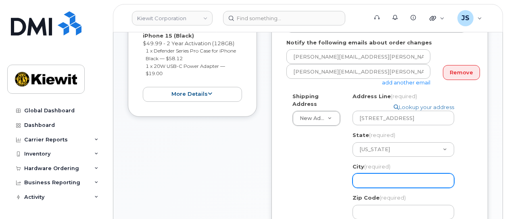
click at [367, 173] on input "City (required)" at bounding box center [403, 180] width 102 height 15
select select
type input "D"
select select
type input "De"
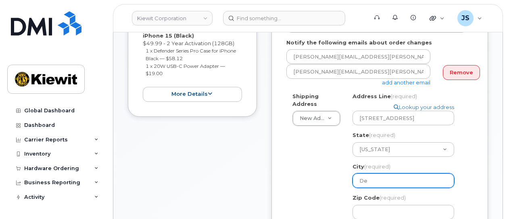
select select
type input "Des"
select select
type input "Des"
select select
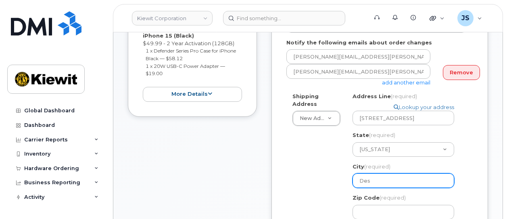
type input "Des"
select select
type input "Des P"
select select
type input "Des Pl"
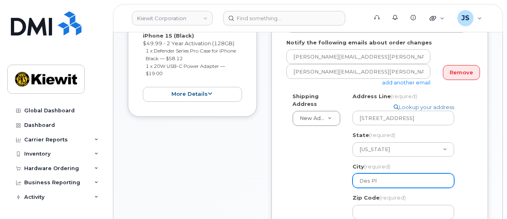
select select
type input "Des Pla"
select select
type input "Des Plai"
select select
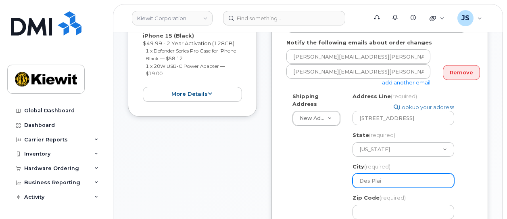
type input "Des Plain"
select select
type input "Des Plaine"
select select
type input "Des Plaines"
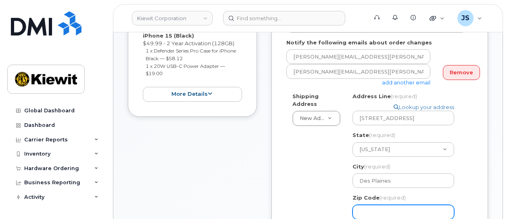
click at [384, 204] on input "Zip Code (required)" at bounding box center [403, 211] width 102 height 15
select select
type input "6"
select select
type input "60"
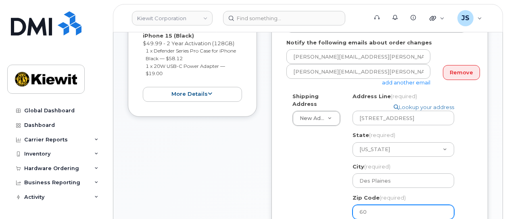
select select
type input "600"
select select
type input "6001"
select select
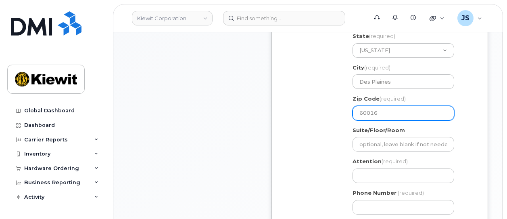
scroll to position [363, 0]
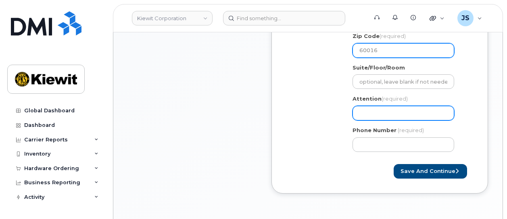
type input "60016"
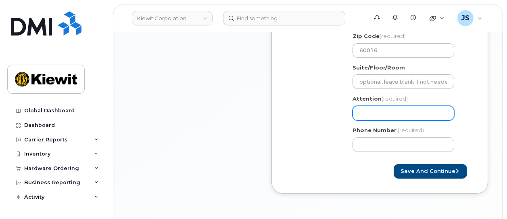
click at [374, 106] on input "Attention (required)" at bounding box center [403, 113] width 102 height 15
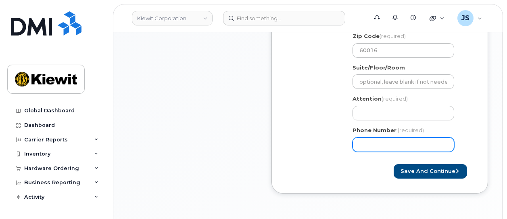
click at [384, 137] on input "Phone Number" at bounding box center [403, 144] width 102 height 15
type input "877772770"
select select
type input "8777727707"
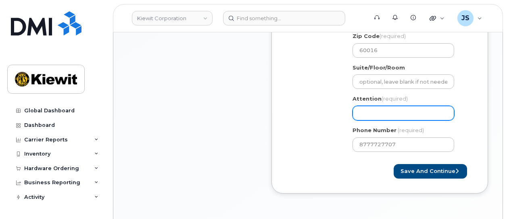
click at [389, 106] on input "Attention (required)" at bounding box center [403, 113] width 102 height 15
paste input "Kerrianne.Jensen"
type input "Kerrianne.Jensen"
select select
type input "Kerrianne.Jensen/"
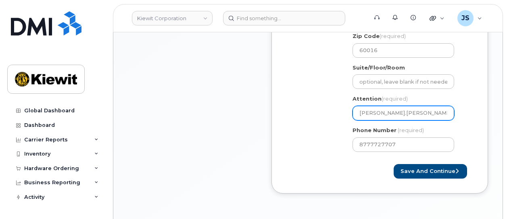
click at [384, 106] on input "Kerrianne.Jensen/" at bounding box center [403, 113] width 102 height 15
select select
type input "KerrianneJensen/"
select select
click at [424, 107] on input "Kerrianne Jensen/" at bounding box center [403, 113] width 102 height 15
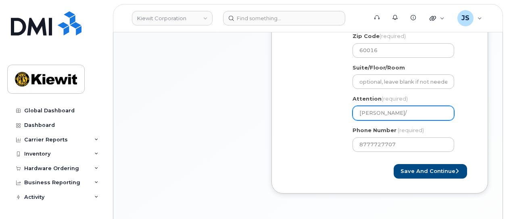
click at [422, 106] on input "Kerrianne Jensen/" at bounding box center [403, 113] width 102 height 15
paste input "Vicki.Piscotti"
type input "Kerrianne Jensen/Vicki.Piscotti"
click at [421, 106] on input "Kerrianne Jensen/Vicki.Piscotti" at bounding box center [403, 113] width 102 height 15
select select
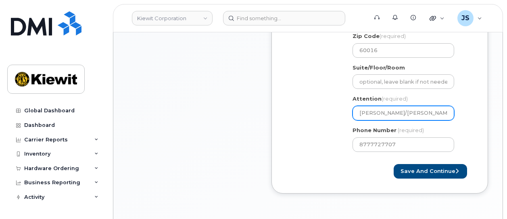
type input "Kerrianne Jensen/VickiPiscotti"
select select
type input "Kerrianne Jensen/Vicki Piscotti"
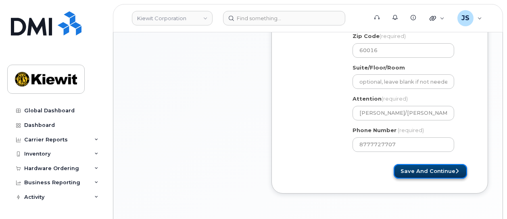
click at [428, 164] on button "Save and Continue" at bounding box center [430, 171] width 73 height 15
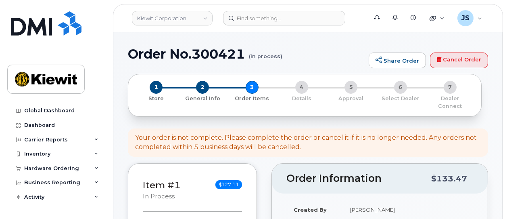
select select
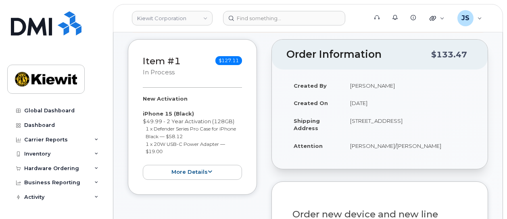
scroll to position [202, 0]
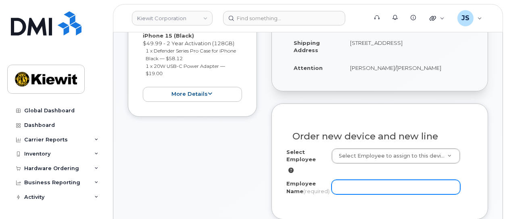
click at [372, 179] on input "Employee Name (required)" at bounding box center [395, 186] width 129 height 15
paste input "[PERSON_NAME].Piscotti"
click at [351, 179] on input "[PERSON_NAME].Piscotti" at bounding box center [395, 186] width 129 height 15
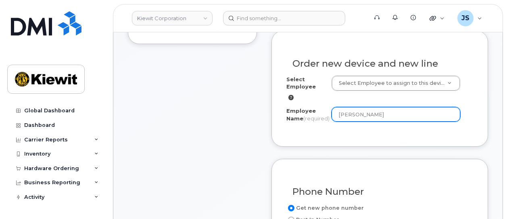
scroll to position [363, 0]
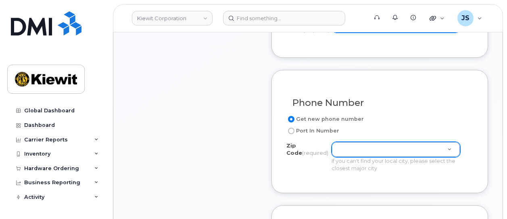
type input "Vicki Piscotti"
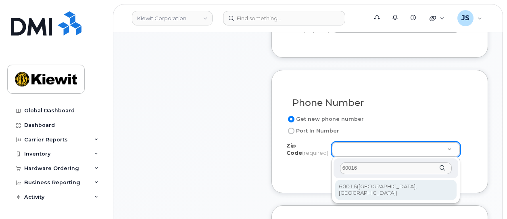
type input "60016"
type input "60016 (Des Plaines, IL)"
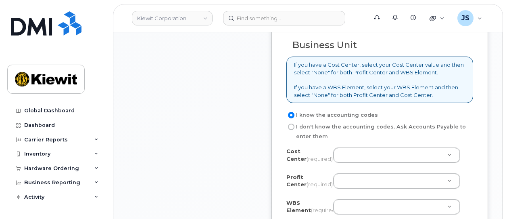
scroll to position [726, 0]
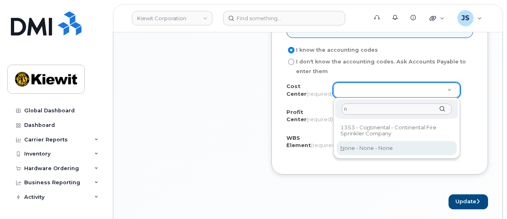
type input "n"
type input "None"
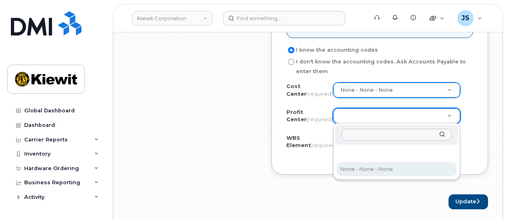
select select "None"
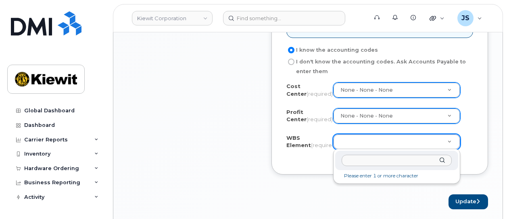
drag, startPoint x: 355, startPoint y: 147, endPoint x: 370, endPoint y: 147, distance: 14.9
click at [365, 158] on input "text" at bounding box center [397, 160] width 110 height 12
paste input "110286.1325"
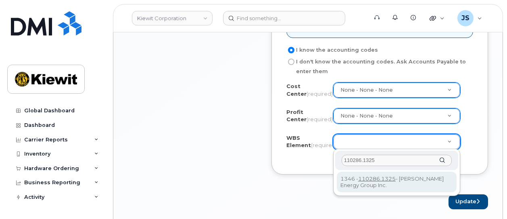
type input "110286.1325"
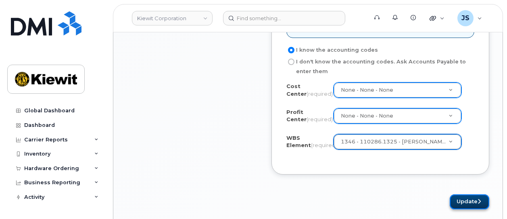
click at [459, 200] on button "Update" at bounding box center [470, 201] width 40 height 15
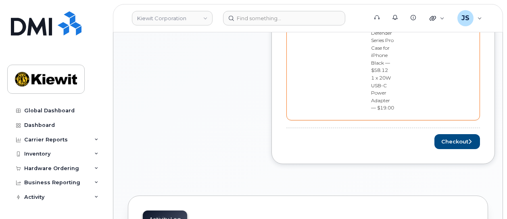
scroll to position [323, 0]
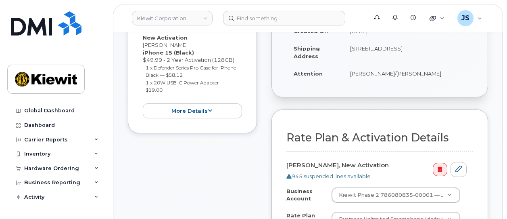
scroll to position [282, 0]
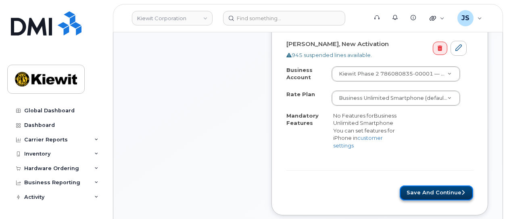
click at [440, 185] on button "Save and Continue" at bounding box center [436, 192] width 73 height 15
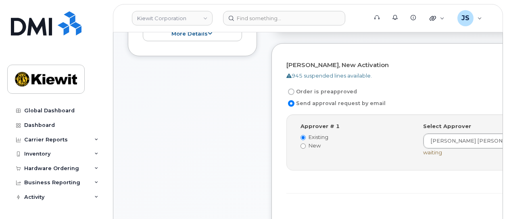
scroll to position [242, 0]
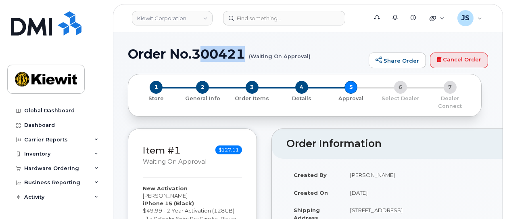
drag, startPoint x: 246, startPoint y: 56, endPoint x: 197, endPoint y: 58, distance: 48.4
click at [197, 58] on h1 "Order No.300421 (Waiting On Approval)" at bounding box center [246, 54] width 237 height 14
drag, startPoint x: 244, startPoint y: 52, endPoint x: 195, endPoint y: 52, distance: 49.2
click at [195, 52] on h1 "Order No.300421 (Waiting On Approval)" at bounding box center [246, 54] width 237 height 14
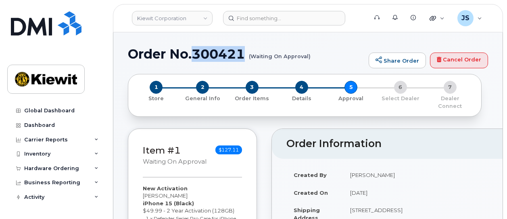
copy h1 "300421"
click at [67, 168] on div "Hardware Ordering" at bounding box center [51, 168] width 55 height 6
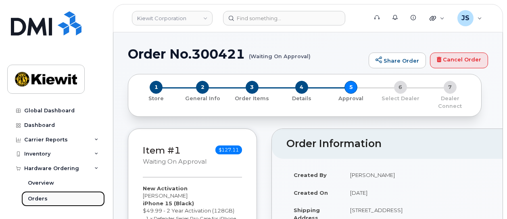
click at [46, 198] on link "Orders" at bounding box center [62, 198] width 83 height 15
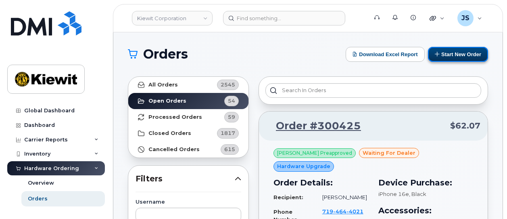
click at [465, 50] on button "Start New Order" at bounding box center [458, 54] width 60 height 15
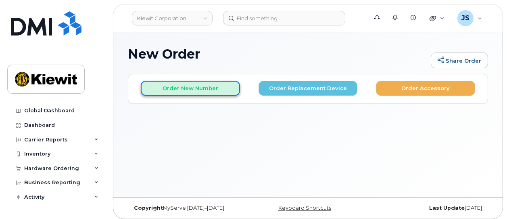
click at [195, 88] on button "Order New Number" at bounding box center [190, 88] width 99 height 15
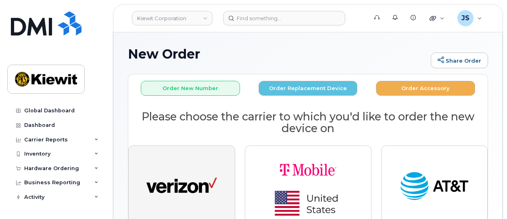
click at [203, 168] on img "button" at bounding box center [181, 186] width 71 height 36
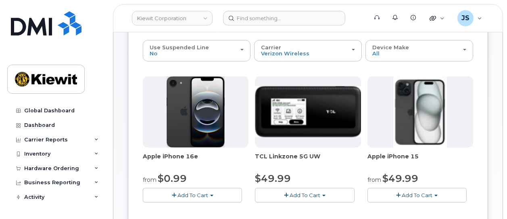
scroll to position [81, 0]
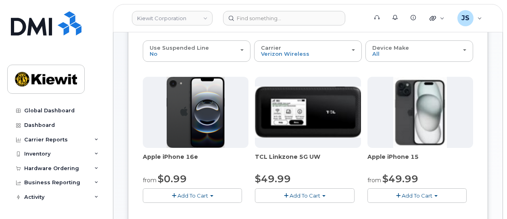
click at [399, 194] on span "button" at bounding box center [398, 195] width 4 height 5
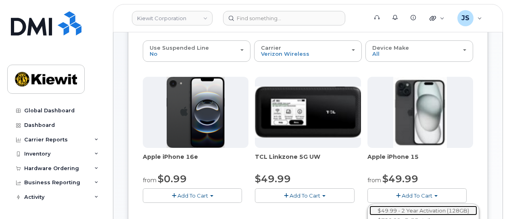
click at [408, 211] on link "$49.99 - 2 Year Activation (128GB)" at bounding box center [423, 210] width 108 height 10
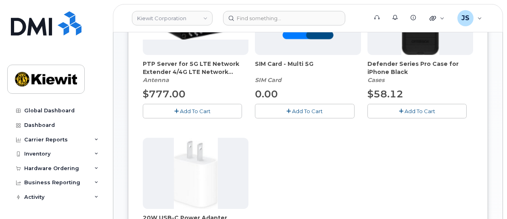
scroll to position [202, 0]
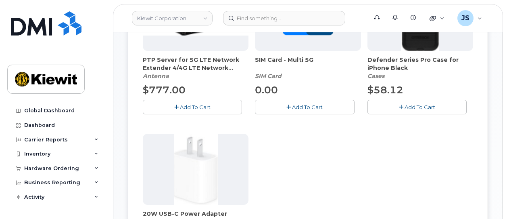
click at [398, 110] on button "Add To Cart" at bounding box center [416, 107] width 99 height 14
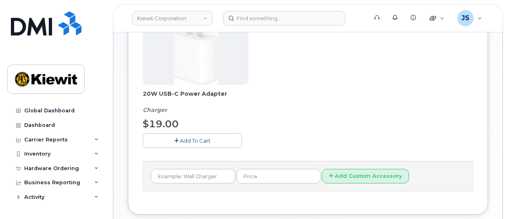
scroll to position [323, 0]
click at [184, 133] on button "Add To Cart" at bounding box center [192, 139] width 99 height 14
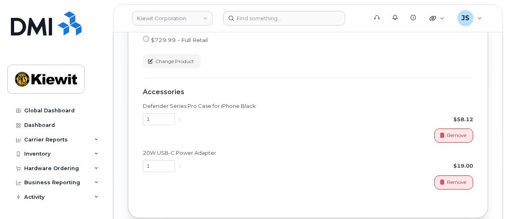
scroll to position [645, 0]
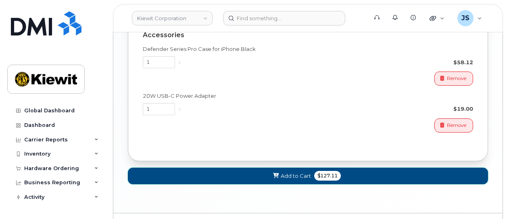
click at [261, 178] on button "Add to Cart $127.11" at bounding box center [308, 175] width 360 height 17
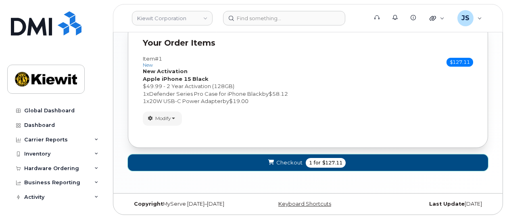
click at [269, 166] on span "submit" at bounding box center [271, 162] width 8 height 8
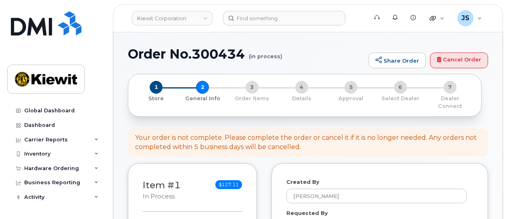
select select
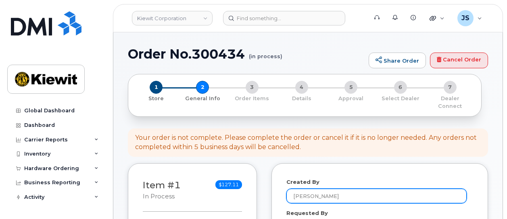
scroll to position [121, 0]
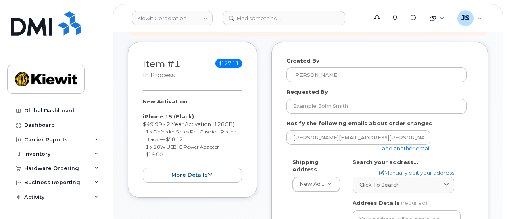
click at [406, 145] on link "add another email" at bounding box center [406, 148] width 48 height 6
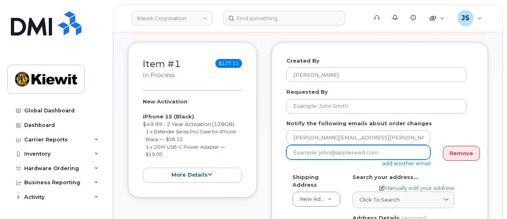
click at [306, 148] on input "email" at bounding box center [358, 152] width 144 height 15
paste input "[PERSON_NAME].[PERSON_NAME]"
type input "[PERSON_NAME][EMAIL_ADDRESS][PERSON_NAME][PERSON_NAME][DOMAIN_NAME]"
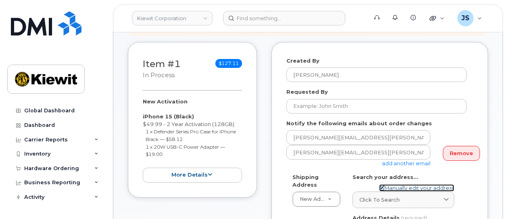
click at [425, 184] on link "Manually edit your address" at bounding box center [416, 188] width 75 height 8
select select
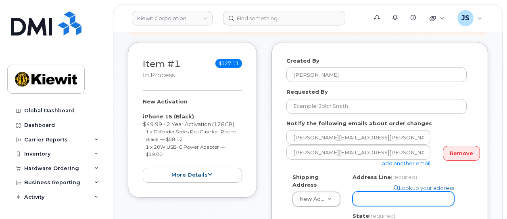
click at [369, 194] on input "Address Line (required)" at bounding box center [403, 198] width 102 height 15
paste input "6076 [GEOGRAPHIC_DATA]-12"
select select
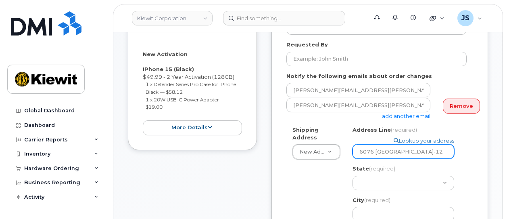
scroll to position [242, 0]
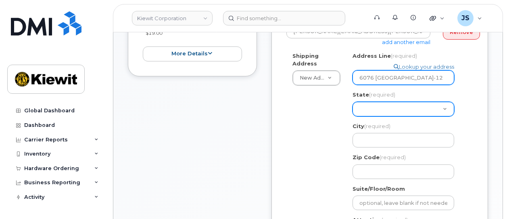
type input "6076 [GEOGRAPHIC_DATA]-12"
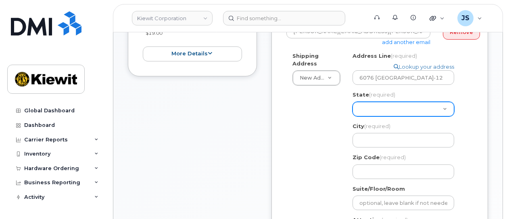
click at [376, 102] on select "[US_STATE] [US_STATE] [US_STATE] [US_STATE] [US_STATE] [US_STATE] [US_STATE] [U…" at bounding box center [403, 109] width 102 height 15
select select "[GEOGRAPHIC_DATA]"
click at [352, 102] on select "[US_STATE] [US_STATE] [US_STATE] [US_STATE] [US_STATE] [US_STATE] [US_STATE] [U…" at bounding box center [403, 109] width 102 height 15
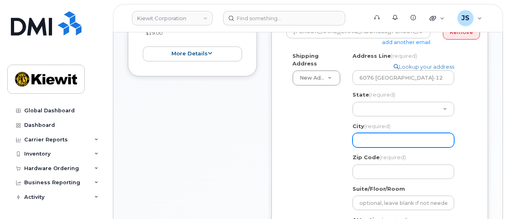
click at [384, 137] on input "City (required)" at bounding box center [403, 140] width 102 height 15
select select
type input "c"
select select
type input "c="
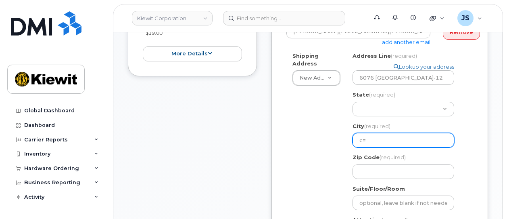
select select
type input "c"
select select
type input "V"
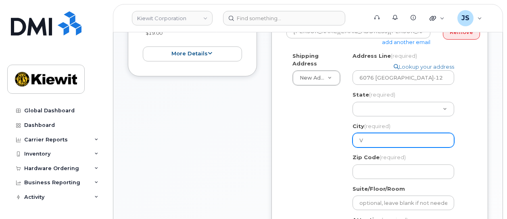
select select
type input "Vi"
select select
type input "Vid"
select select
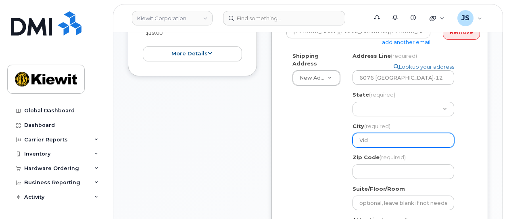
type input "Vido"
select select
type input "Vidor"
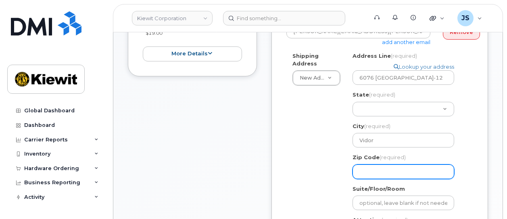
click at [373, 166] on input "Zip Code (required)" at bounding box center [403, 171] width 102 height 15
select select
type input "7"
select select
type input "77"
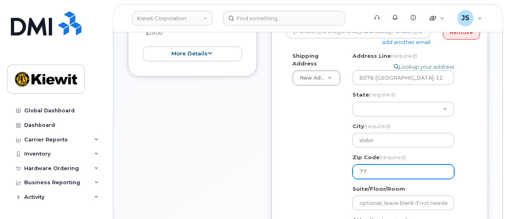
select select
type input "776"
select select
type input "7766"
select select
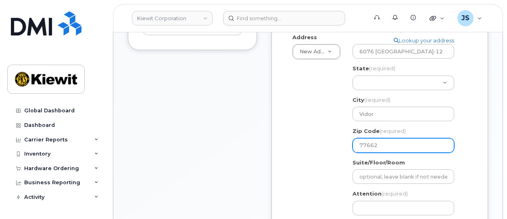
scroll to position [282, 0]
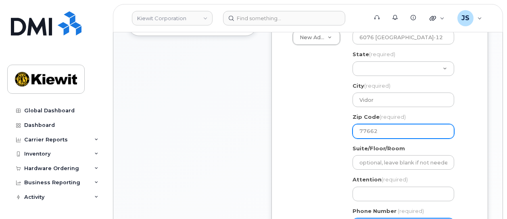
type input "77662"
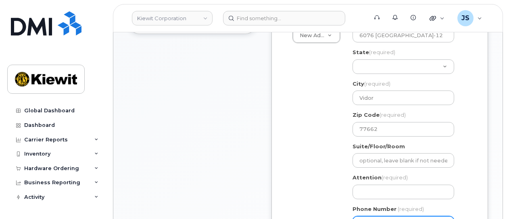
type input "877772770"
select select
type input "8777727707"
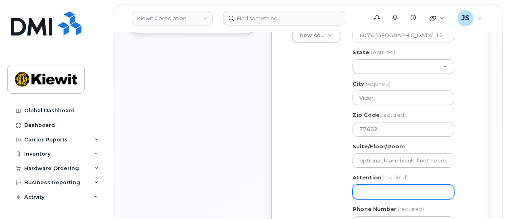
click at [371, 185] on input "Attention (required)" at bounding box center [403, 191] width 102 height 15
select select
type input "v"
select select
paste input "Matt.Lippy"
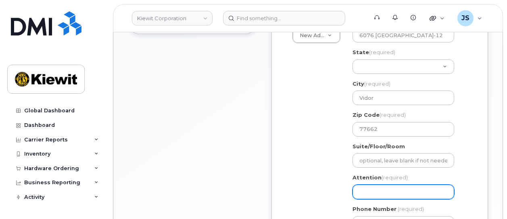
select select
type input "Matt.Lippy"
click at [373, 184] on input "Matt.Lippy" at bounding box center [403, 191] width 102 height 15
select select
type input "MattLippy"
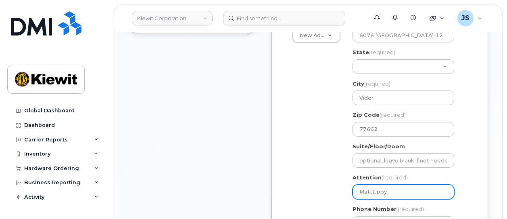
select select
type input "Matt Lippy"
click at [415, 186] on input "Matt Lippy" at bounding box center [403, 191] width 102 height 15
select select
type input "Matt Lippy/"
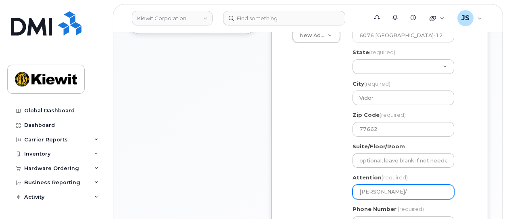
click at [394, 184] on input "Matt Lippy/" at bounding box center [403, 191] width 102 height 15
paste input "Leighia.[PERSON_NAME]"
select select
type input "Matt Lippy/Leighia.Simon"
click at [411, 186] on input "Matt Lippy/Leighia.Simon" at bounding box center [403, 191] width 102 height 15
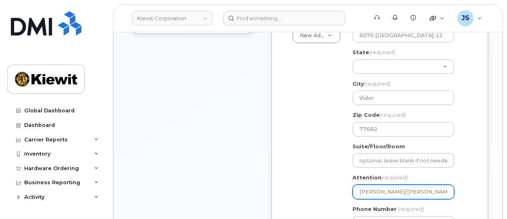
select select
type input "Matt Lippy/LeighiaSimon"
select select
type input "[PERSON_NAME]/[PERSON_NAME]"
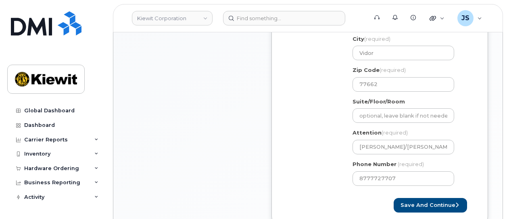
scroll to position [365, 0]
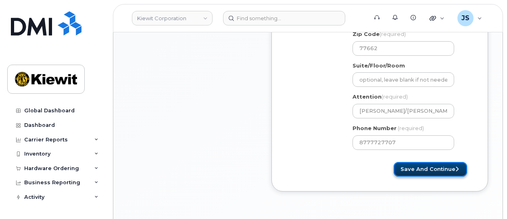
click at [435, 162] on button "Save and Continue" at bounding box center [430, 169] width 73 height 15
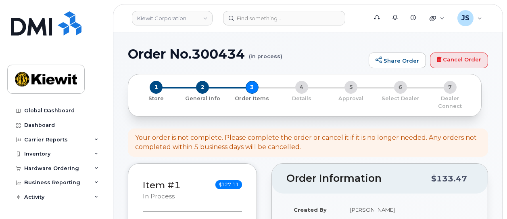
select select
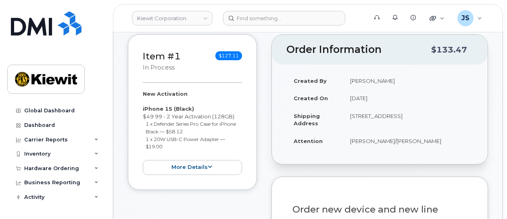
scroll to position [323, 0]
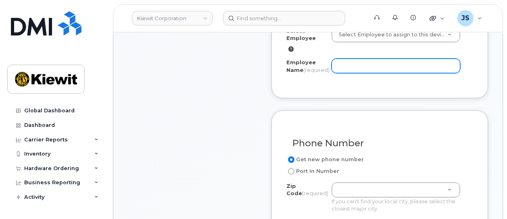
click at [348, 58] on input "Employee Name (required)" at bounding box center [395, 65] width 129 height 15
click at [341, 58] on input "Employee Name (required)" at bounding box center [395, 65] width 129 height 15
paste input "Leighia.[PERSON_NAME]"
click at [358, 58] on input "Leighia.[PERSON_NAME]" at bounding box center [395, 65] width 129 height 15
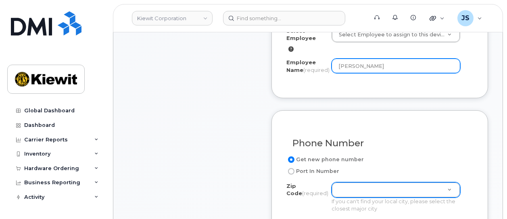
type input "[PERSON_NAME]"
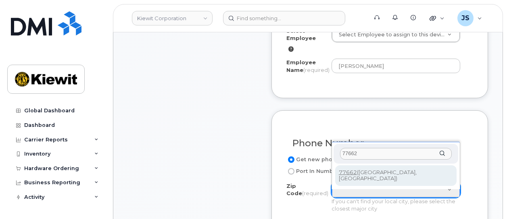
type input "77662"
type input "77662 (Vidor, TX)"
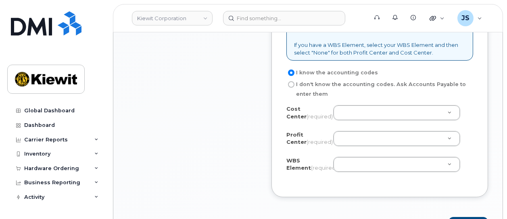
scroll to position [766, 0]
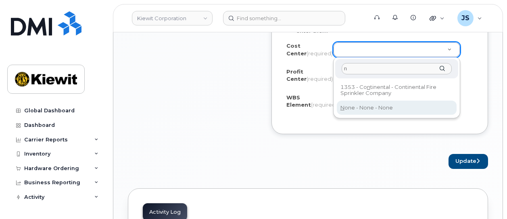
type input "n"
type input "None"
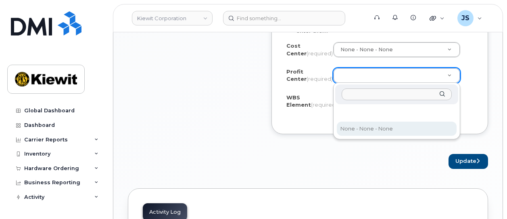
select select "None"
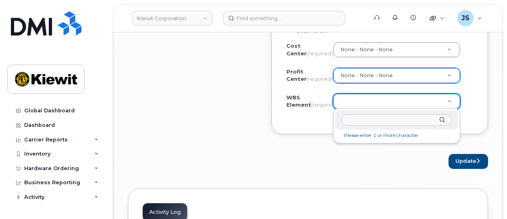
click at [412, 119] on input "text" at bounding box center [397, 120] width 110 height 12
paste input "105186.2491"
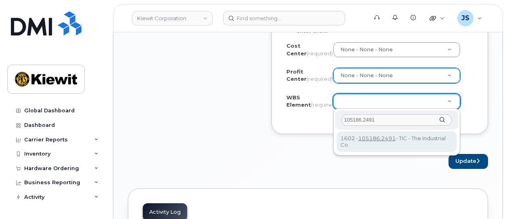
type input "105186.2491"
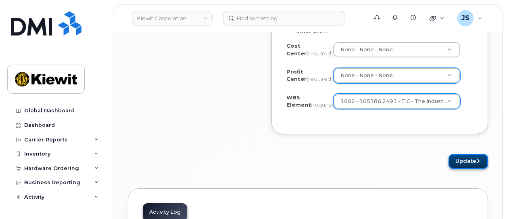
click at [461, 157] on button "Update" at bounding box center [468, 161] width 40 height 15
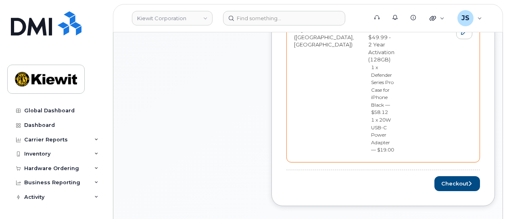
scroll to position [484, 0]
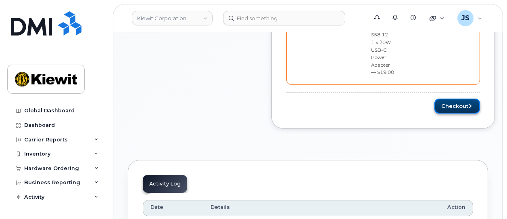
click at [442, 98] on button "Checkout" at bounding box center [457, 105] width 46 height 15
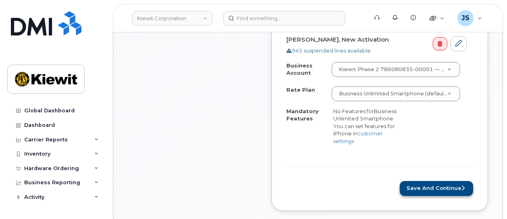
scroll to position [323, 0]
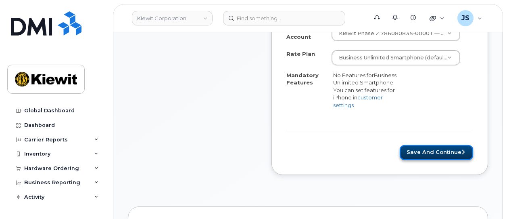
click at [434, 146] on button "Save and Continue" at bounding box center [436, 152] width 73 height 15
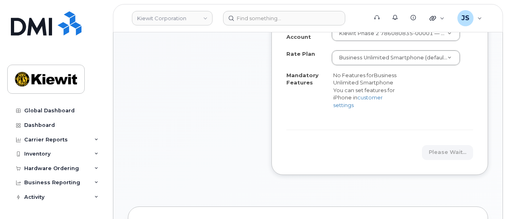
scroll to position [403, 0]
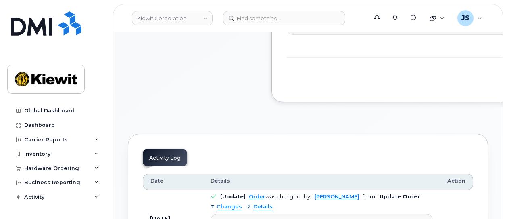
scroll to position [282, 0]
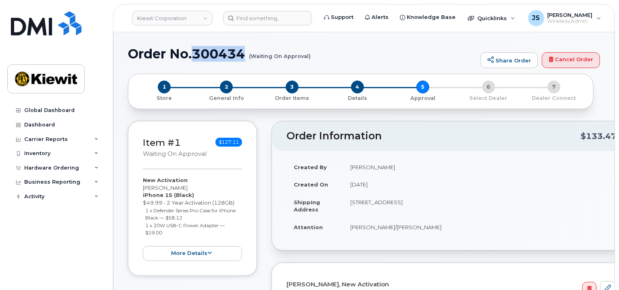
drag, startPoint x: 244, startPoint y: 52, endPoint x: 193, endPoint y: 57, distance: 51.4
click at [193, 57] on h1 "Order No.300434 (Waiting On Approval)" at bounding box center [302, 54] width 348 height 14
copy h1 "300434"
click at [182, 15] on link "Kiewit Corporation" at bounding box center [172, 18] width 81 height 15
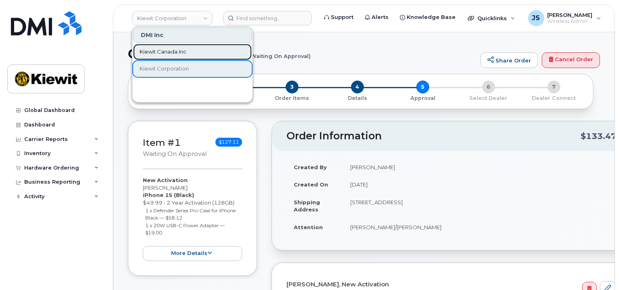
click at [165, 50] on span "Kiewit Canada Inc" at bounding box center [163, 52] width 47 height 8
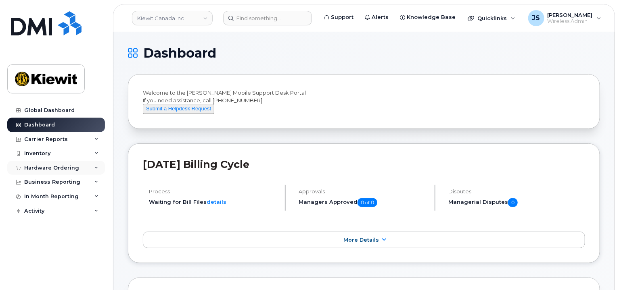
click at [59, 171] on div "Hardware Ordering" at bounding box center [56, 168] width 98 height 15
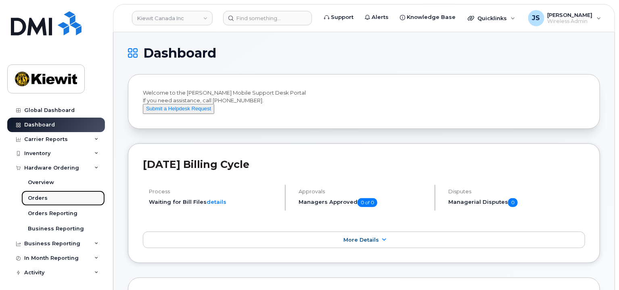
click at [48, 201] on link "Orders" at bounding box center [62, 198] width 83 height 15
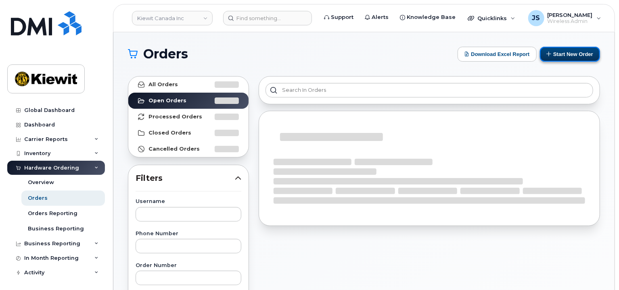
click at [559, 51] on button "Start New Order" at bounding box center [570, 54] width 60 height 15
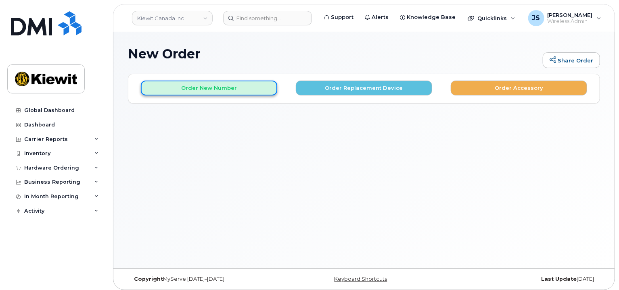
click at [239, 92] on button "Order New Number" at bounding box center [209, 88] width 136 height 15
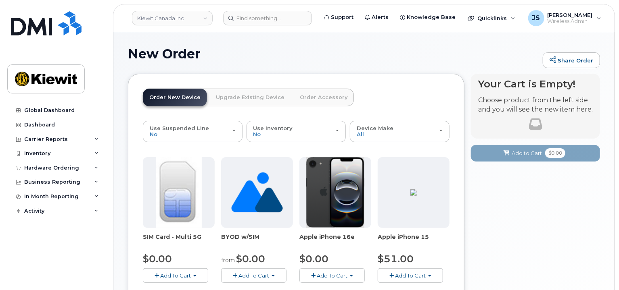
click at [402, 272] on button "Add To Cart" at bounding box center [409, 276] width 65 height 14
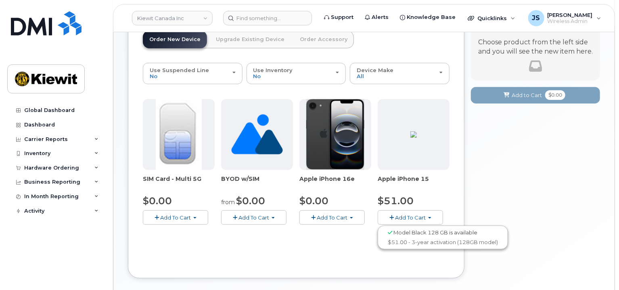
scroll to position [98, 0]
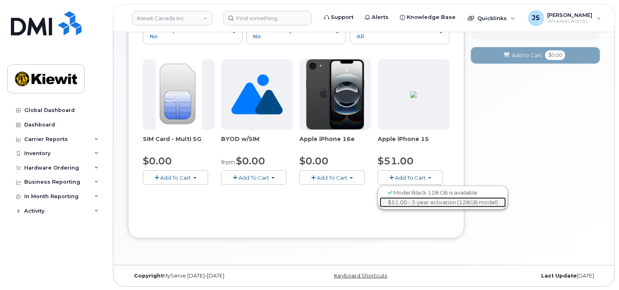
click at [418, 200] on link "$51.00 - 3-year activation (128GB model)" at bounding box center [442, 203] width 126 height 10
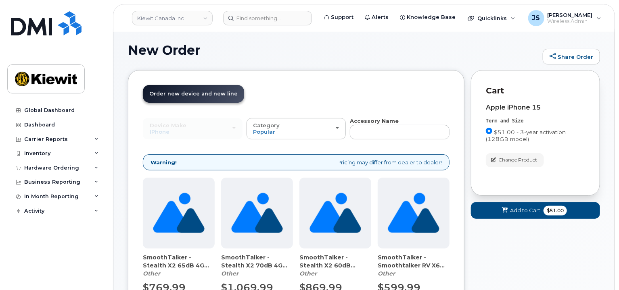
scroll to position [81, 0]
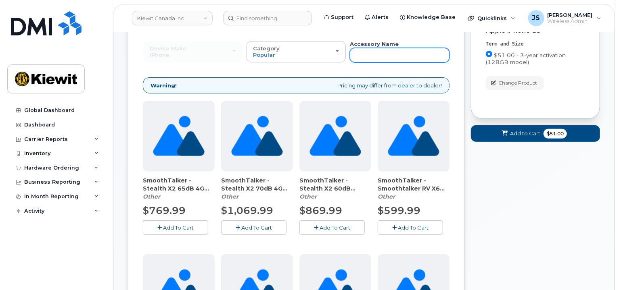
click at [379, 55] on input "text" at bounding box center [400, 55] width 100 height 15
type input "otterbox"
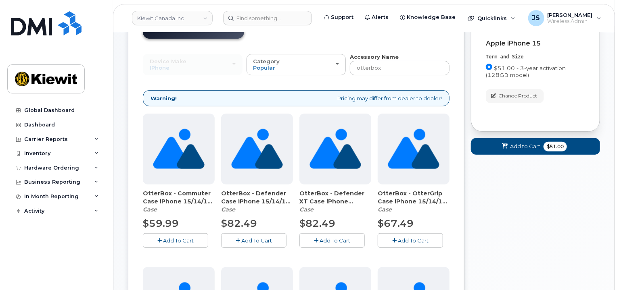
scroll to position [125, 0]
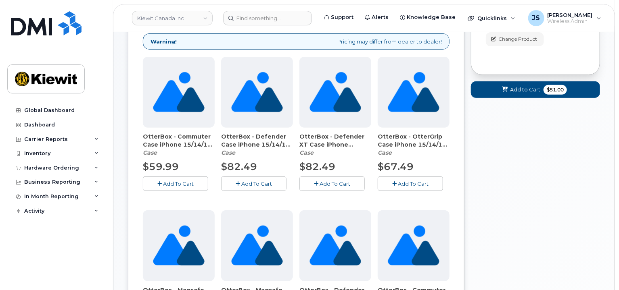
click at [176, 186] on span "Add To Cart" at bounding box center [178, 184] width 31 height 6
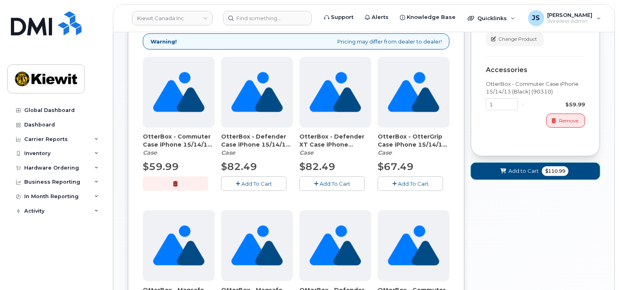
click at [549, 163] on button "Add to Cart $110.99" at bounding box center [535, 171] width 129 height 17
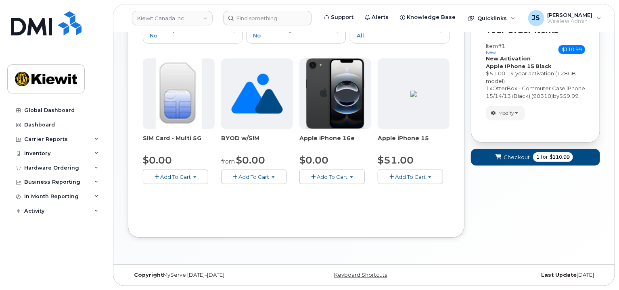
scroll to position [98, 0]
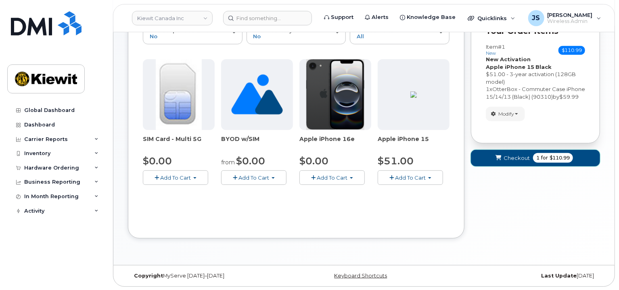
click at [519, 158] on button "Checkout 1 for $110.99" at bounding box center [535, 158] width 129 height 17
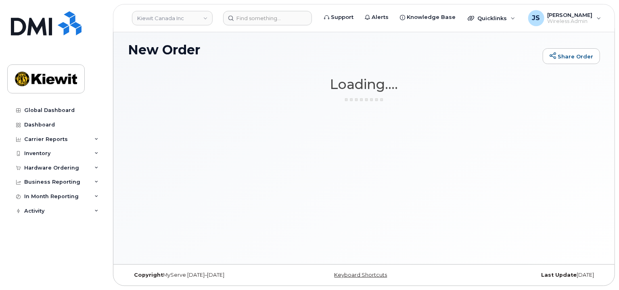
scroll to position [4, 0]
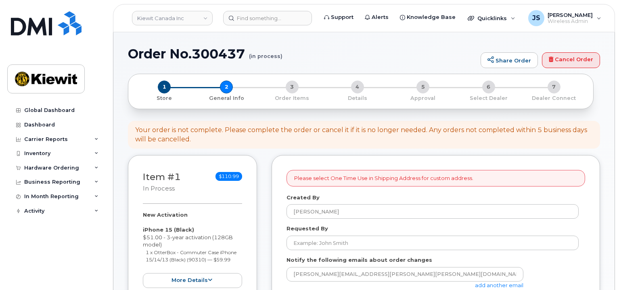
select select
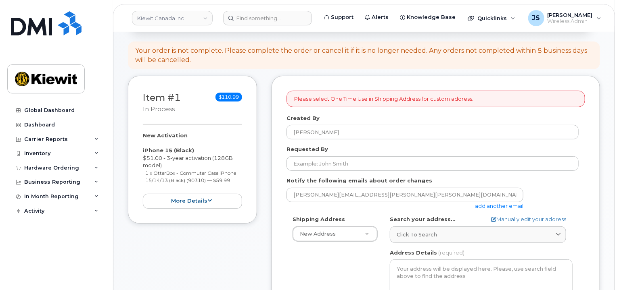
scroll to position [161, 0]
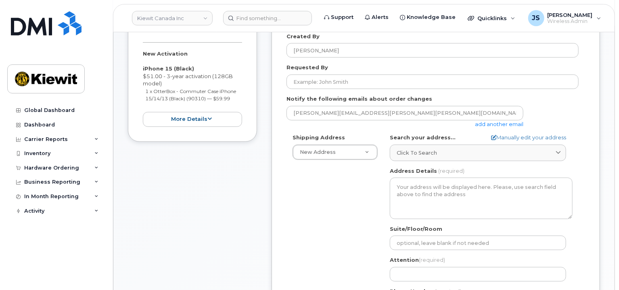
click at [490, 122] on link "add another email" at bounding box center [499, 124] width 48 height 6
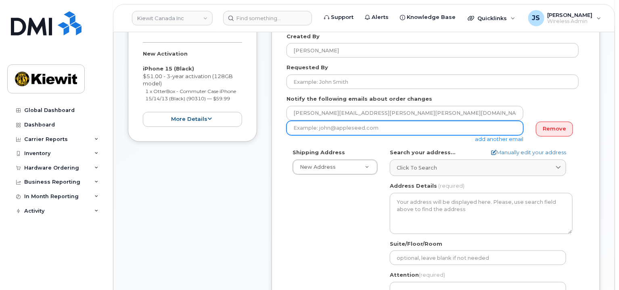
click at [315, 127] on input "email" at bounding box center [404, 128] width 237 height 15
paste input "[PERSON_NAME].[PERSON_NAME]"
type input "[PERSON_NAME][EMAIL_ADDRESS][PERSON_NAME][DOMAIN_NAME]"
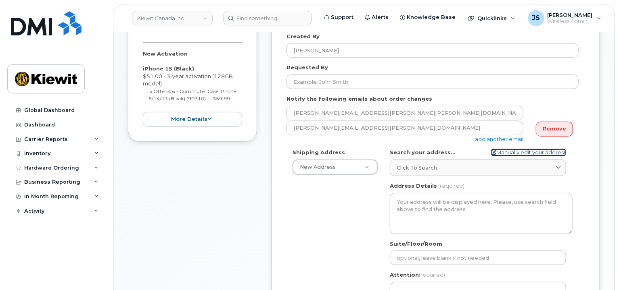
click at [531, 154] on link "Manually edit your address" at bounding box center [528, 153] width 75 height 8
select select
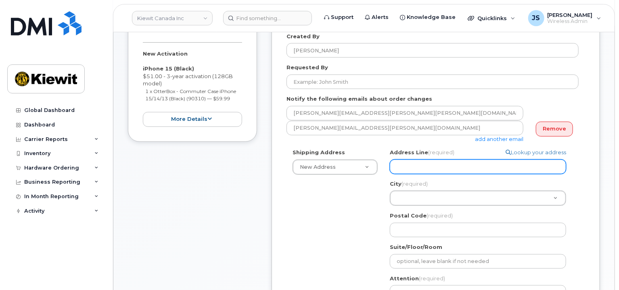
click at [424, 168] on input "Address Line (required)" at bounding box center [478, 167] width 176 height 15
click at [402, 160] on input "Address Line (required)" at bounding box center [478, 167] width 176 height 15
paste input "[STREET_ADDRESS]"
type input "[STREET_ADDRESS]"
select select
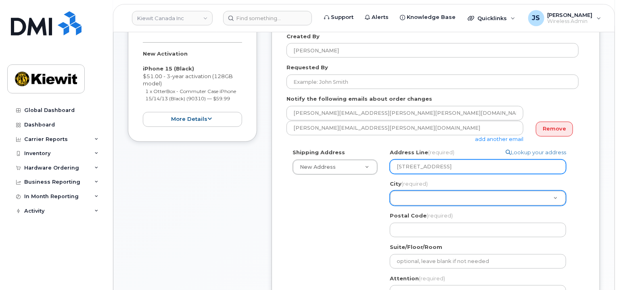
type input "[STREET_ADDRESS]"
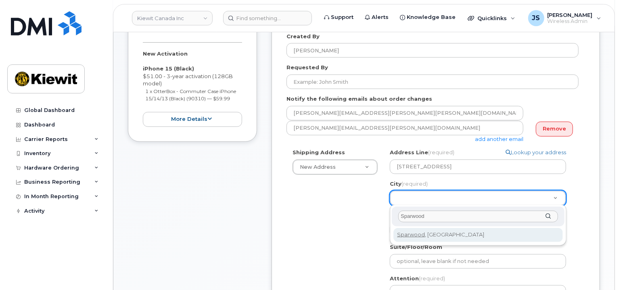
type input "Sparwood"
select select
type input "926"
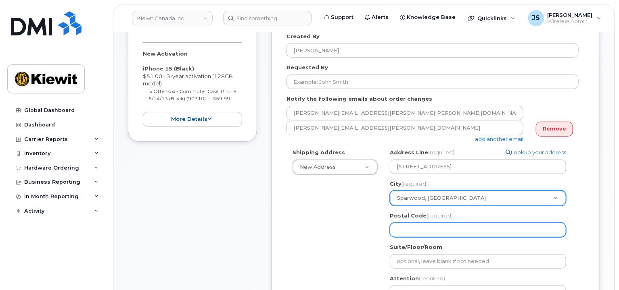
click at [419, 231] on input "Postal Code (required)" at bounding box center [478, 230] width 176 height 15
click at [438, 232] on input "Postal Code (required)" at bounding box center [478, 230] width 176 height 15
paste input "V0B 2G1"
select select
type input "V0B 2G1"
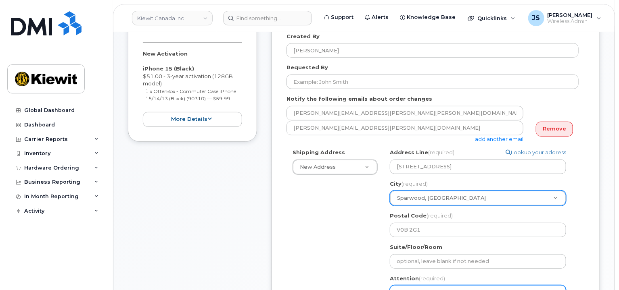
click at [414, 288] on input "Attention (required)" at bounding box center [478, 293] width 176 height 15
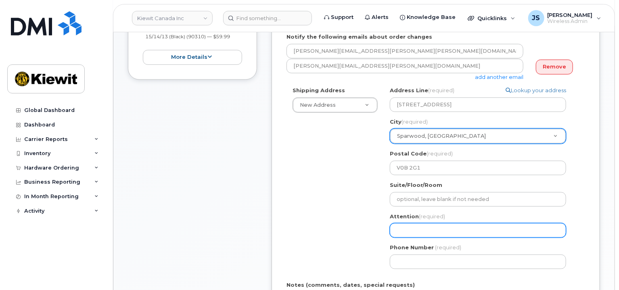
scroll to position [242, 0]
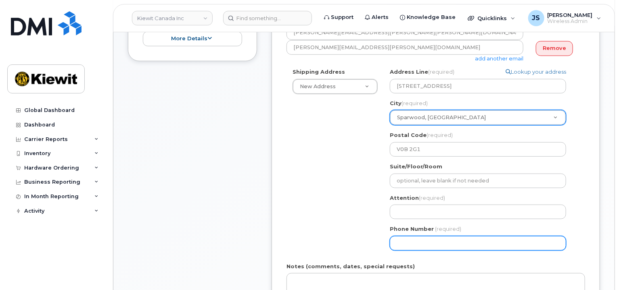
click at [402, 242] on input "Phone Number" at bounding box center [478, 243] width 176 height 15
type input "877772770"
select select
type input "8777727707"
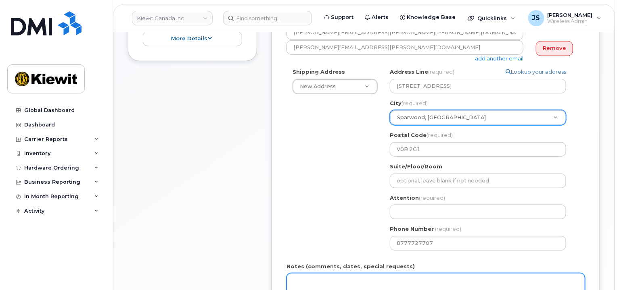
click at [348, 276] on textarea "Notes (comments, dates, special requests)" at bounding box center [435, 286] width 298 height 27
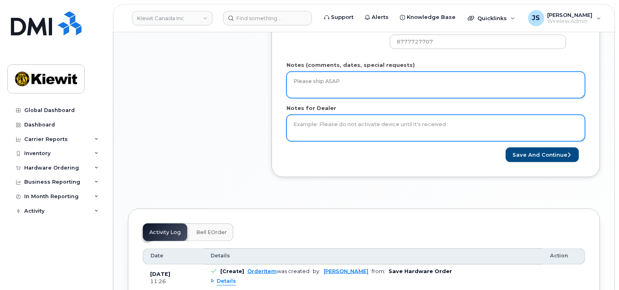
type textarea "Please ship ASAP"
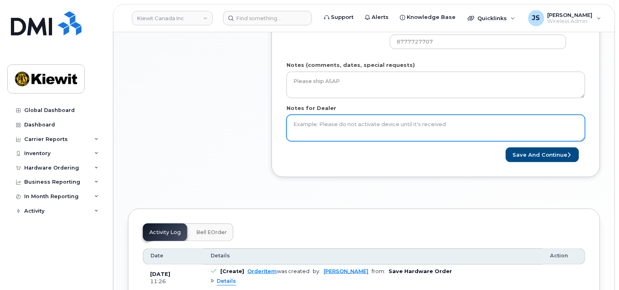
click at [311, 129] on textarea "Notes for Dealer" at bounding box center [435, 128] width 298 height 27
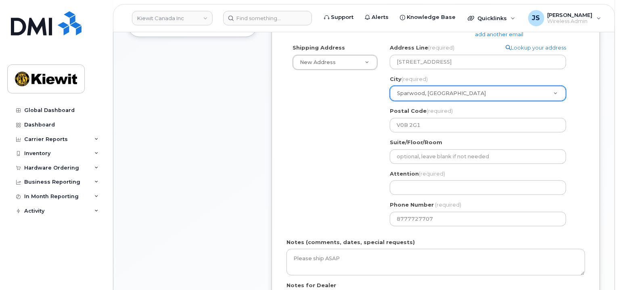
scroll to position [282, 0]
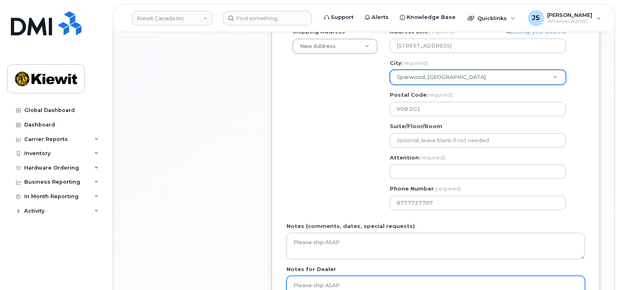
type textarea "Please ship ASAP"
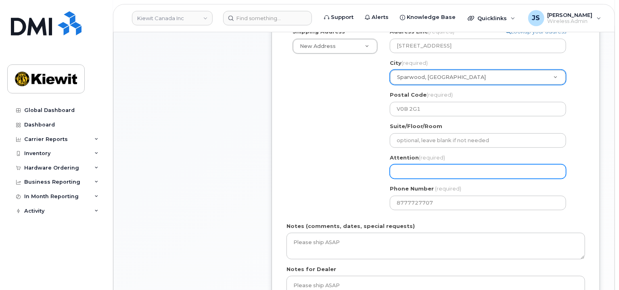
click at [397, 169] on input "Attention (required)" at bounding box center [478, 172] width 176 height 15
paste input "Boguslaw.Lezon"
type input "Boguslaw.Lezon"
click at [423, 173] on input "Boguslaw.Lezon" at bounding box center [478, 172] width 176 height 15
select select
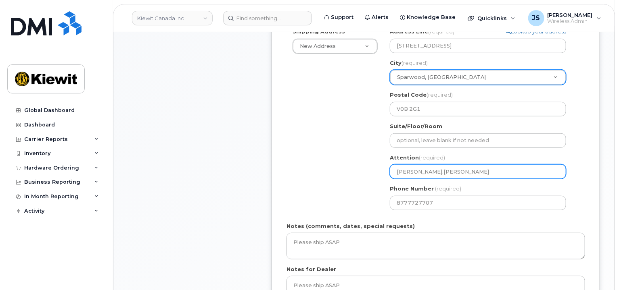
type input "BoguslawLezon"
select select
type input "Boguslaw Lezon"
click at [446, 169] on input "Boguslaw Lezon" at bounding box center [478, 172] width 176 height 15
select select
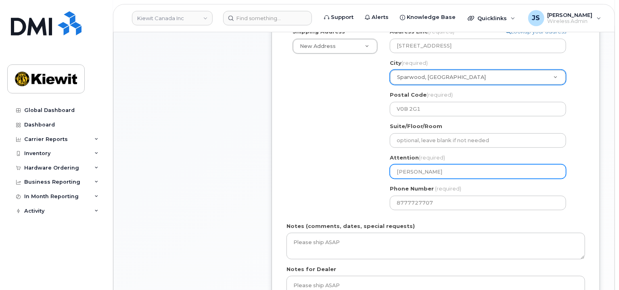
type input "Boguslaw Lezon/"
paste input "[PERSON_NAME].[PERSON_NAME]"
select select
type input "Boguslaw Lezon/Peter.Hayward"
click at [456, 170] on input "Boguslaw Lezon/Peter.Hayward" at bounding box center [478, 172] width 176 height 15
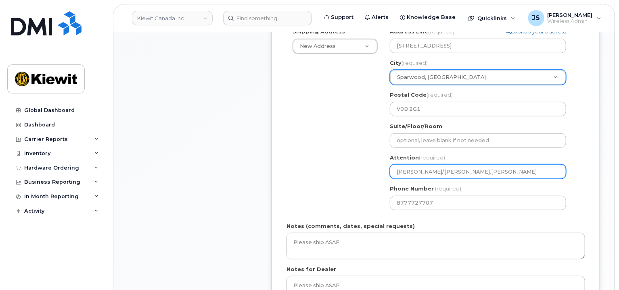
select select
type input "Boguslaw Lezon/PeterHayward"
select select
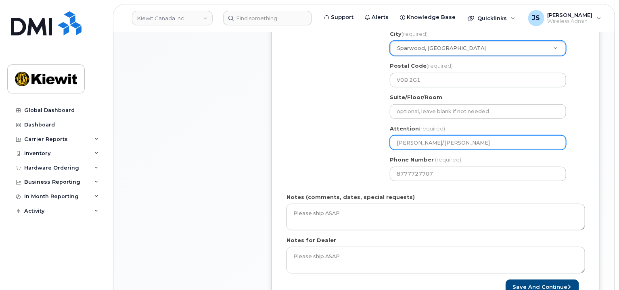
scroll to position [524, 0]
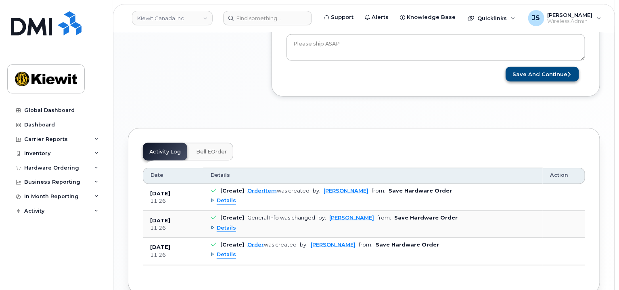
type input "[PERSON_NAME]/[PERSON_NAME]"
click at [541, 73] on button "Save and Continue" at bounding box center [541, 74] width 73 height 15
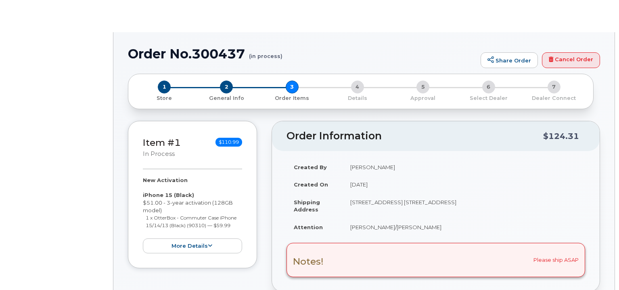
radio input "true"
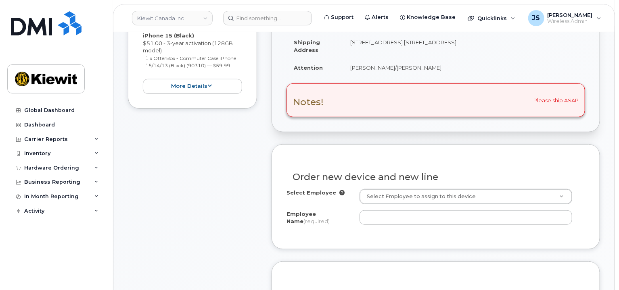
scroll to position [202, 0]
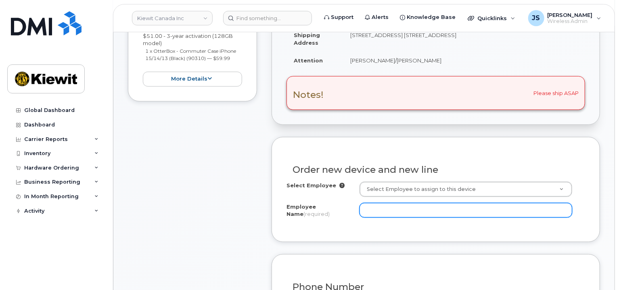
click at [421, 205] on input "Employee Name (required)" at bounding box center [465, 210] width 213 height 15
paste input "[PERSON_NAME].[PERSON_NAME]"
click at [383, 210] on input "[PERSON_NAME].[PERSON_NAME]" at bounding box center [465, 210] width 213 height 15
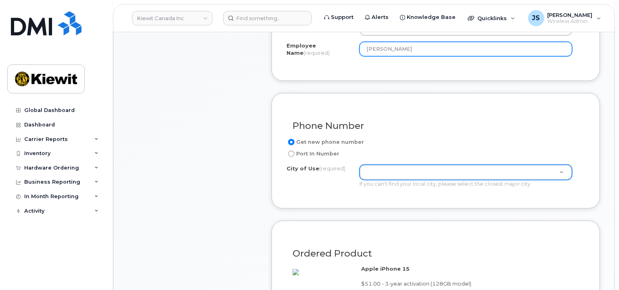
type input "[PERSON_NAME]"
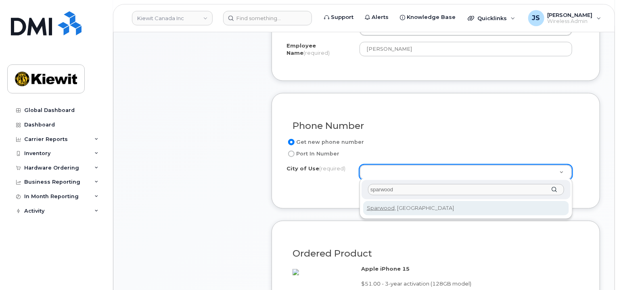
type input "sparwood"
type input "926"
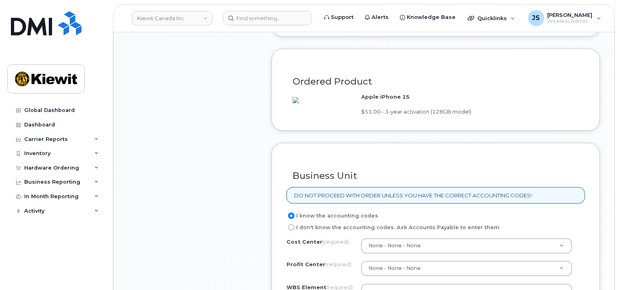
scroll to position [565, 0]
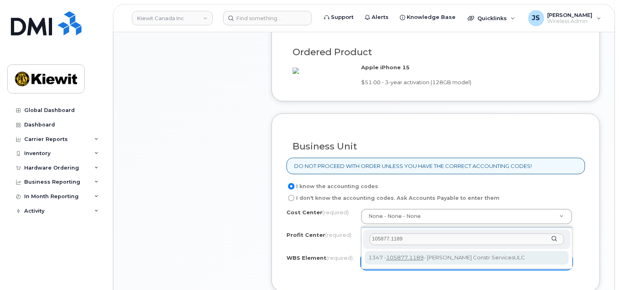
type input "105877.1189"
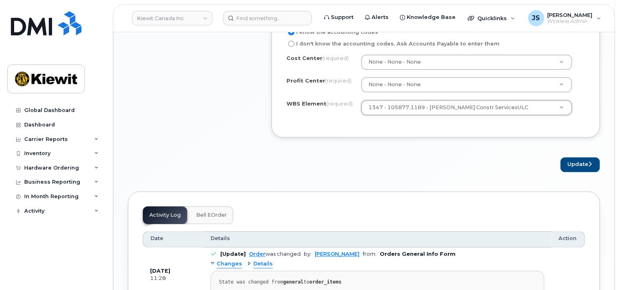
scroll to position [726, 0]
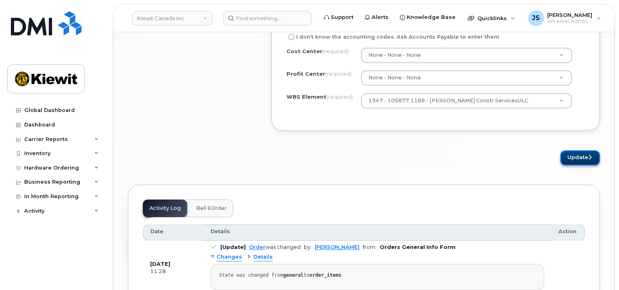
click at [574, 166] on button "Update" at bounding box center [580, 158] width 40 height 15
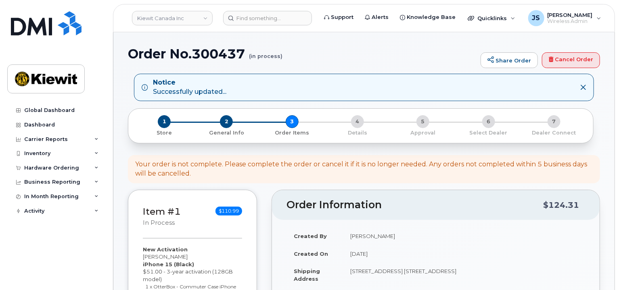
scroll to position [282, 0]
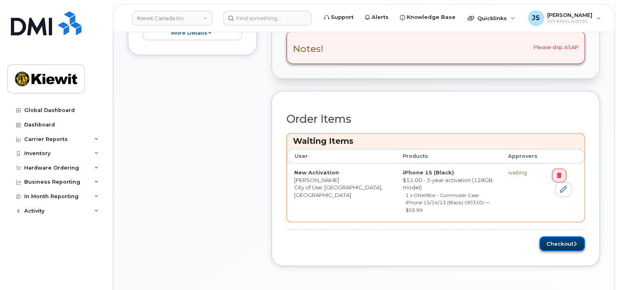
click at [554, 237] on button "Checkout" at bounding box center [562, 244] width 46 height 15
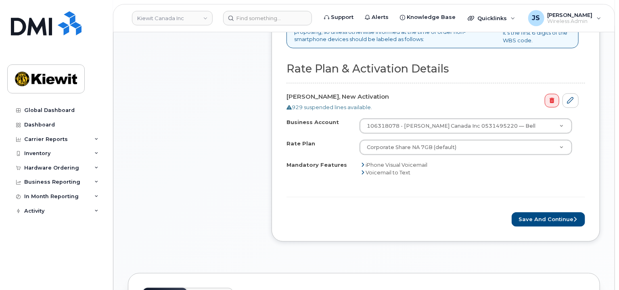
scroll to position [363, 0]
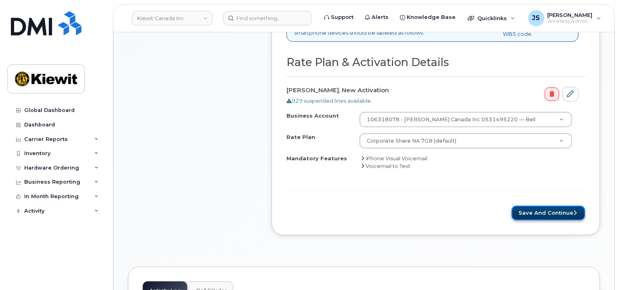
click at [531, 213] on button "Save and Continue" at bounding box center [547, 213] width 73 height 15
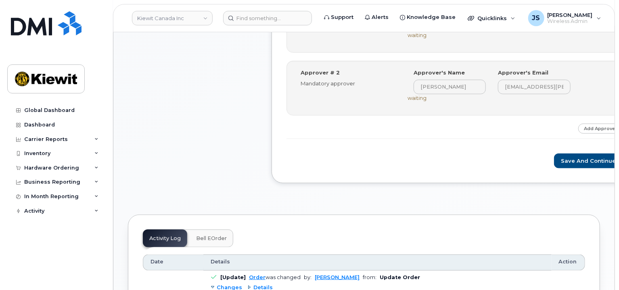
scroll to position [403, 0]
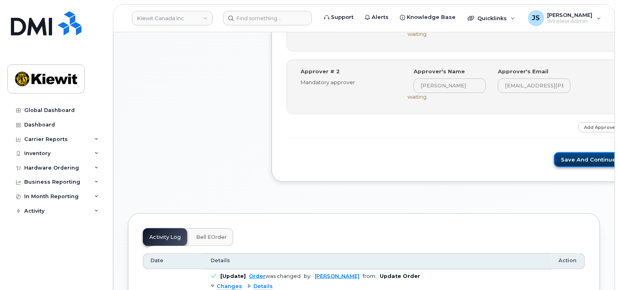
click at [554, 163] on button "Save and Continue" at bounding box center [588, 159] width 69 height 15
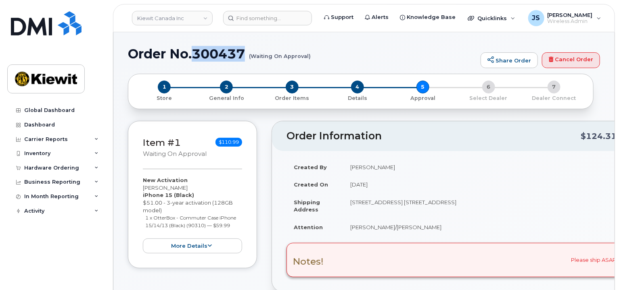
drag, startPoint x: 245, startPoint y: 51, endPoint x: 192, endPoint y: 52, distance: 53.2
click at [192, 52] on h1 "Order No.300437 (Waiting On Approval)" at bounding box center [302, 54] width 348 height 14
copy h1 "300437"
click at [192, 21] on link "Kiewit Canada Inc" at bounding box center [172, 18] width 81 height 15
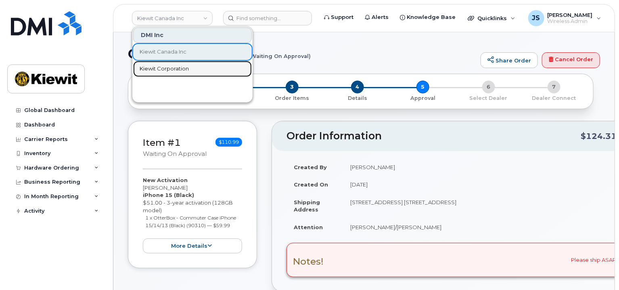
click at [175, 69] on span "Kiewit Corporation" at bounding box center [164, 69] width 49 height 8
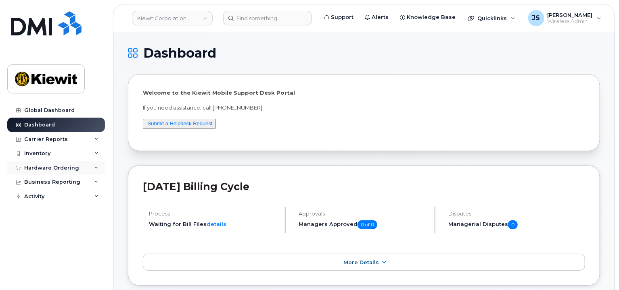
click at [58, 173] on div "Hardware Ordering" at bounding box center [56, 168] width 98 height 15
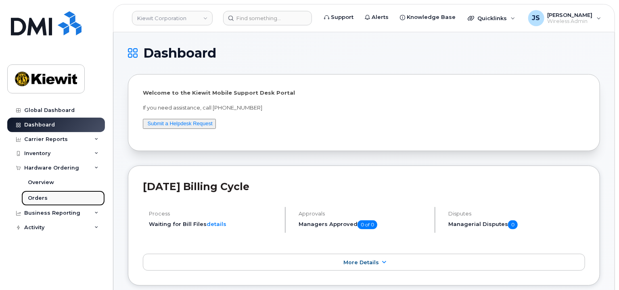
click at [56, 197] on link "Orders" at bounding box center [62, 198] width 83 height 15
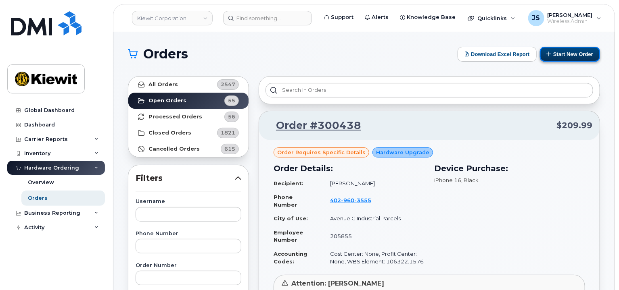
click at [571, 54] on button "Start New Order" at bounding box center [570, 54] width 60 height 15
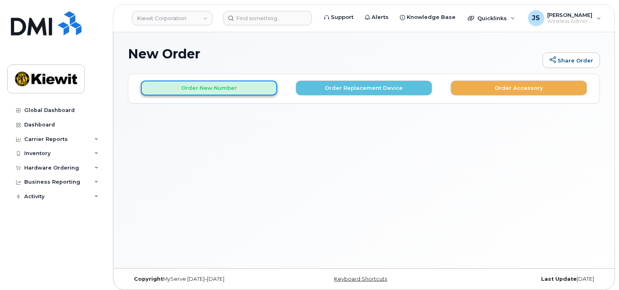
click at [224, 90] on button "Order New Number" at bounding box center [209, 88] width 136 height 15
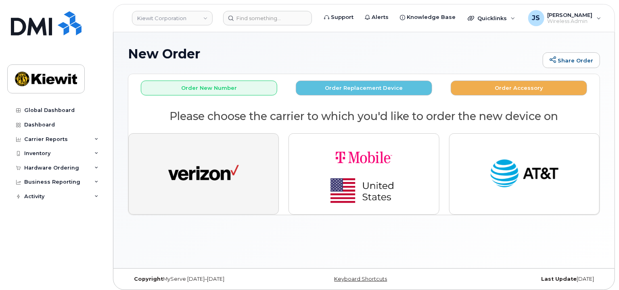
click at [226, 179] on img "button" at bounding box center [203, 174] width 71 height 36
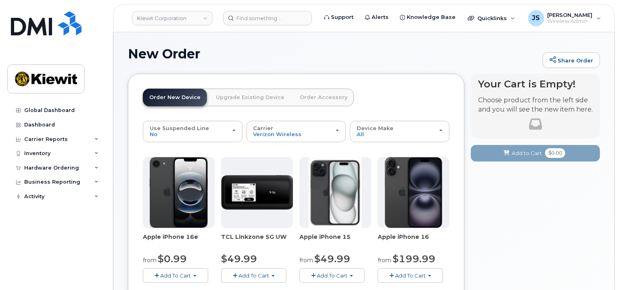
click at [323, 275] on span "Add To Cart" at bounding box center [332, 276] width 31 height 6
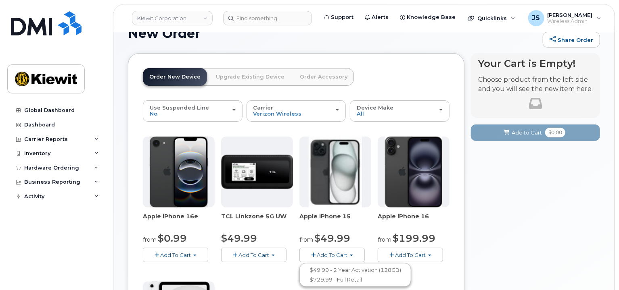
scroll to position [40, 0]
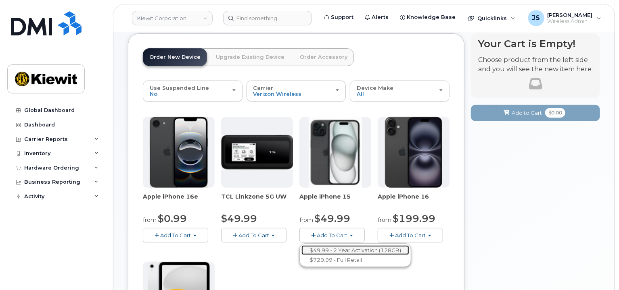
click at [338, 249] on link "$49.99 - 2 Year Activation (128GB)" at bounding box center [355, 251] width 108 height 10
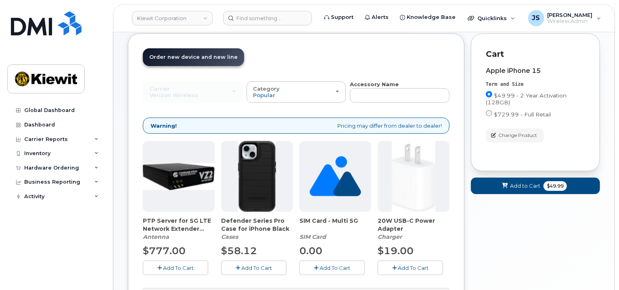
scroll to position [121, 0]
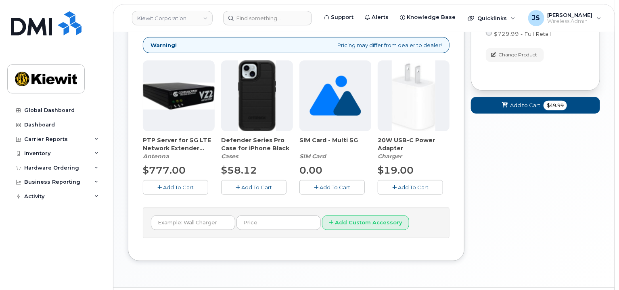
click at [256, 185] on span "Add To Cart" at bounding box center [256, 187] width 31 height 6
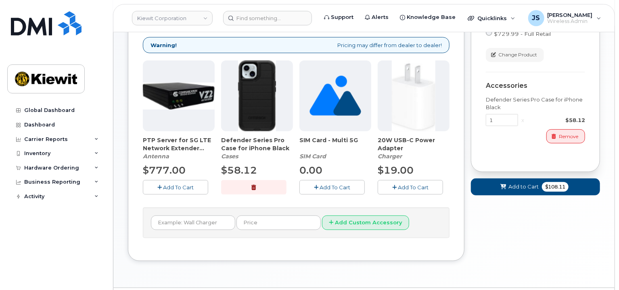
click at [410, 185] on span "Add To Cart" at bounding box center [413, 187] width 31 height 6
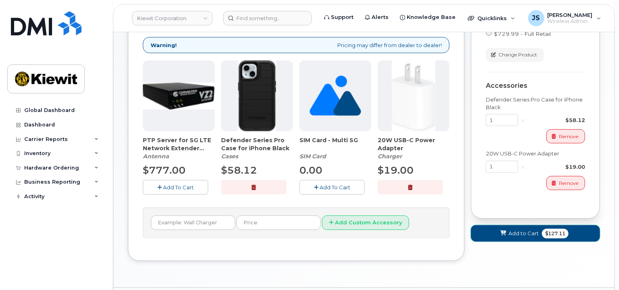
click at [535, 227] on button "Add to Cart $127.11" at bounding box center [535, 233] width 129 height 17
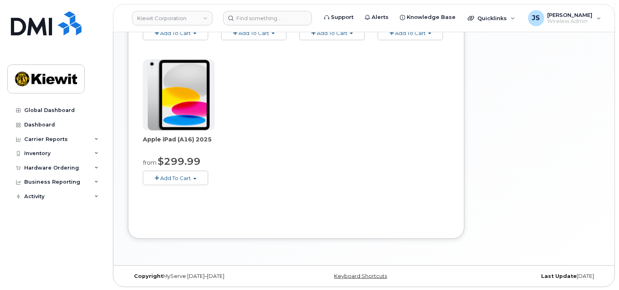
scroll to position [41, 0]
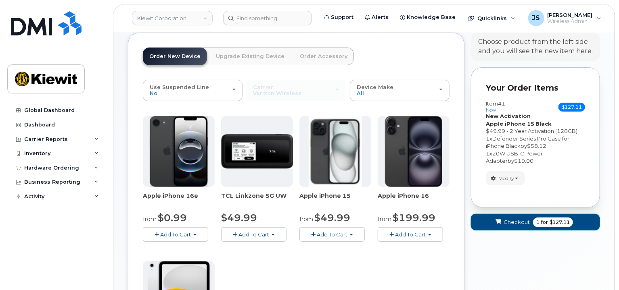
click at [515, 219] on span "Checkout" at bounding box center [516, 223] width 26 height 8
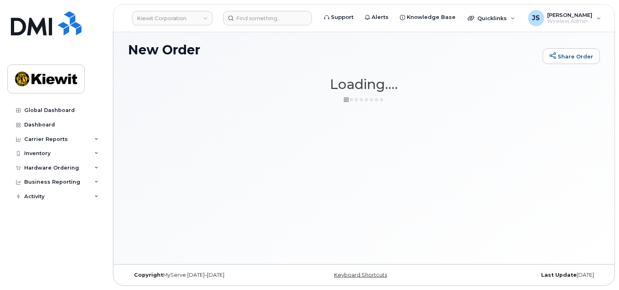
scroll to position [4, 0]
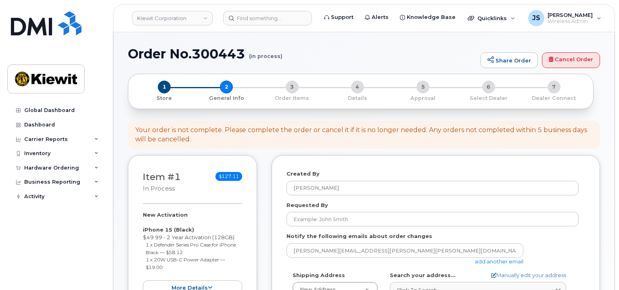
select select
click at [497, 263] on link "add another email" at bounding box center [499, 261] width 48 height 6
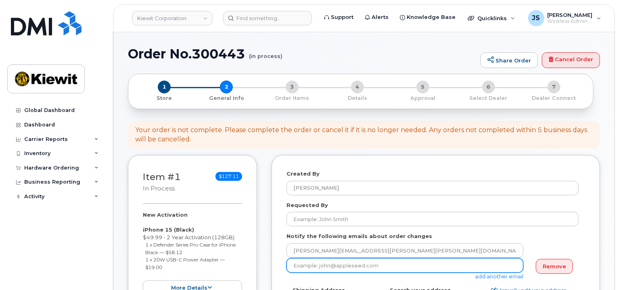
click at [334, 268] on input "email" at bounding box center [404, 265] width 237 height 15
paste input "[PERSON_NAME].[PERSON_NAME]"
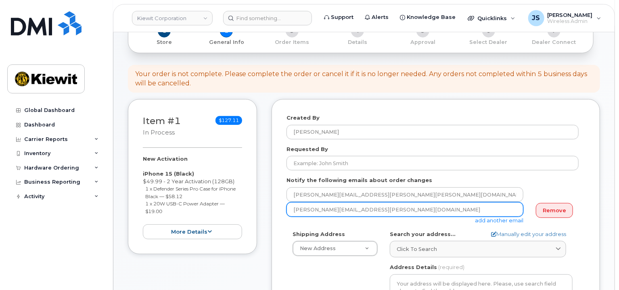
scroll to position [202, 0]
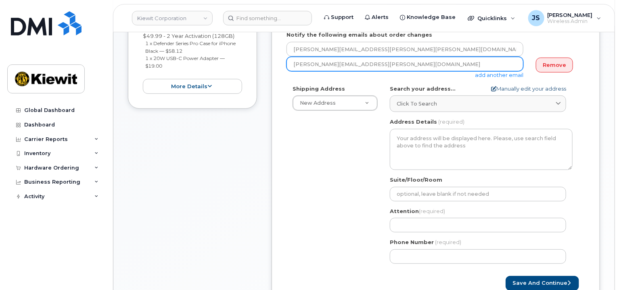
type input "[PERSON_NAME][EMAIL_ADDRESS][PERSON_NAME][DOMAIN_NAME]"
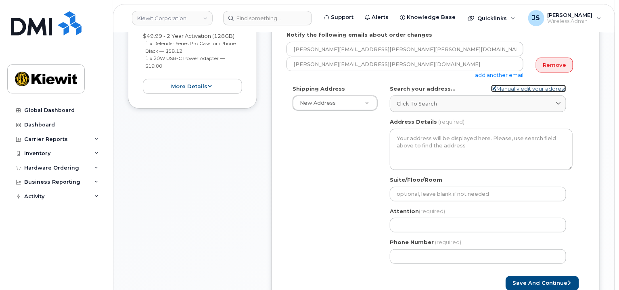
click at [519, 91] on link "Manually edit your address" at bounding box center [528, 89] width 75 height 8
select select
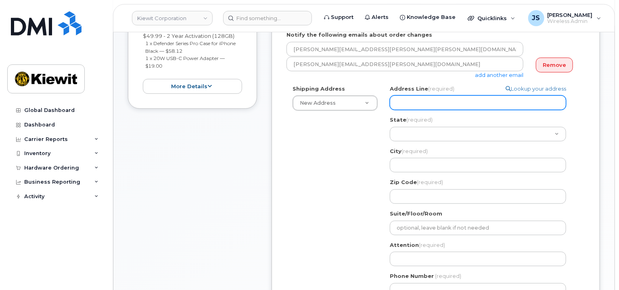
click at [414, 106] on input "Address Line (required)" at bounding box center [478, 103] width 176 height 15
paste input "[STREET_ADDRESS][PERSON_NAME]"
select select
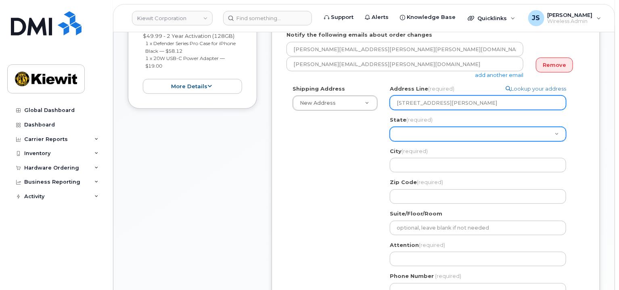
type input "[STREET_ADDRESS][PERSON_NAME]"
click at [405, 133] on select "[US_STATE] [US_STATE] [US_STATE] [US_STATE] [US_STATE] [US_STATE] [US_STATE] [U…" at bounding box center [478, 134] width 176 height 15
select select "KS"
click at [390, 127] on select "[US_STATE] [US_STATE] [US_STATE] [US_STATE] [US_STATE] [US_STATE] [US_STATE] [U…" at bounding box center [478, 134] width 176 height 15
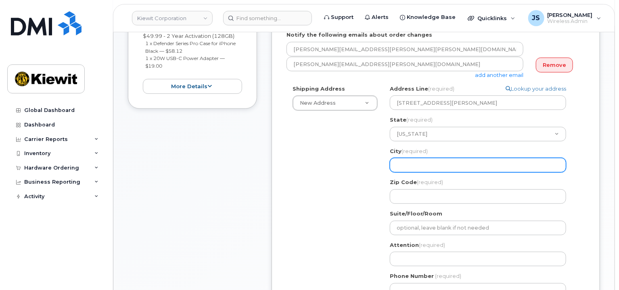
click at [406, 165] on input "City (required)" at bounding box center [478, 165] width 176 height 15
select select
type input "L"
select select
type input "Le"
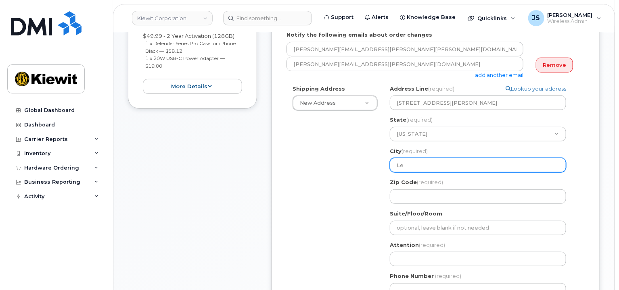
select select
type input "Len"
select select
type input "Lene"
select select
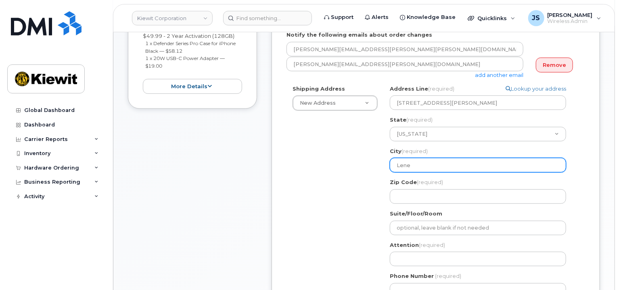
type input "Lenex"
select select
type input "Lenexa"
select select
type input "6"
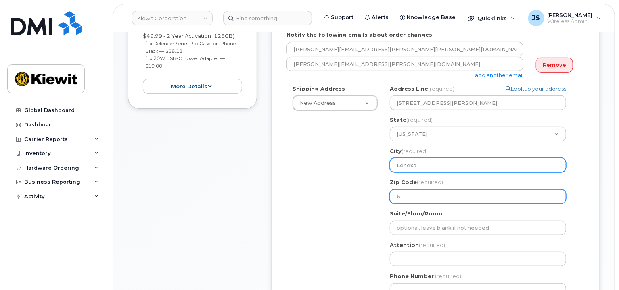
select select
type input "66"
select select
type input "662"
select select
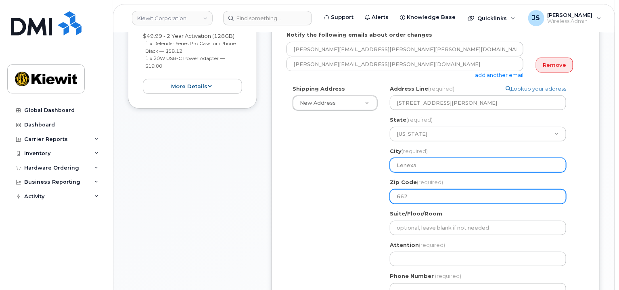
type input "6621"
select select
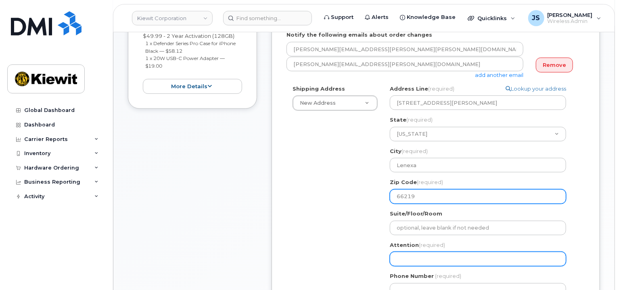
type input "66219"
click at [397, 254] on input "Attention (required)" at bounding box center [478, 259] width 176 height 15
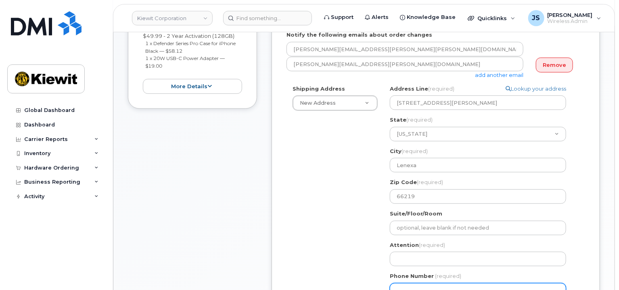
click at [409, 286] on input "Phone Number" at bounding box center [478, 290] width 176 height 15
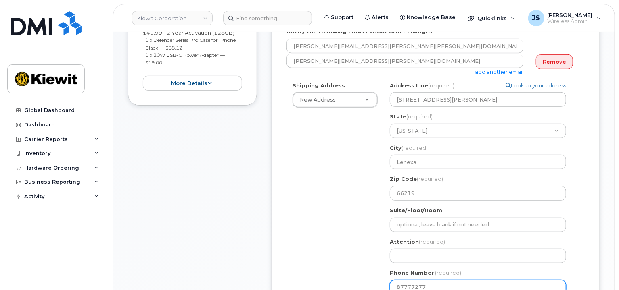
type input "877772770"
select select
type input "8777727707"
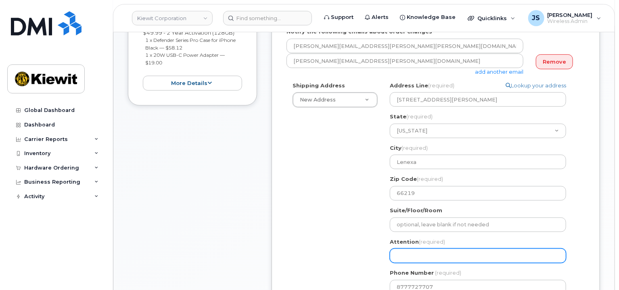
click at [406, 259] on input "Attention (required)" at bounding box center [478, 256] width 176 height 15
paste input "Damien.Torres"
select select
type input "Damien.Torres"
select select
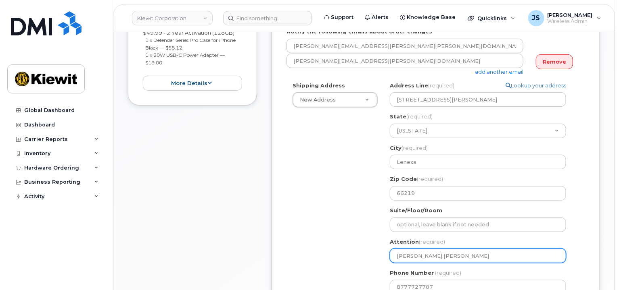
type input "Damien.Torres/"
click at [419, 257] on input "Damien.Torres/" at bounding box center [478, 256] width 176 height 15
select select
type input "DamienTorres/"
select select
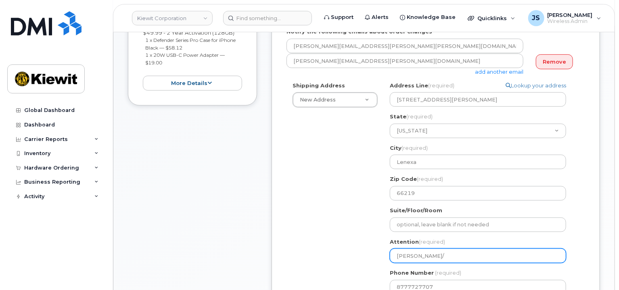
type input "Damien Torres/"
click at [464, 260] on input "Damien Torres/" at bounding box center [478, 256] width 176 height 15
paste input "Tonyperry.Ngangaperr"
select select
type input "Damien Torres/Tonyperry.Ngangaperr"
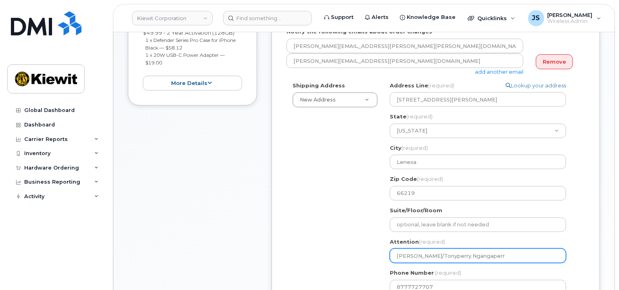
click at [464, 256] on input "Damien Torres/Tonyperry.Ngangaperr" at bounding box center [478, 256] width 176 height 15
select select
type input "Damien Torres/TonyperryNgangaperr"
select select
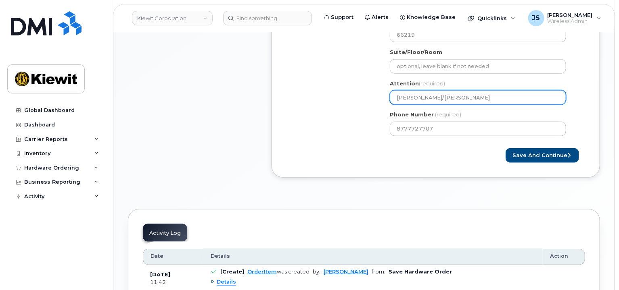
scroll to position [447, 0]
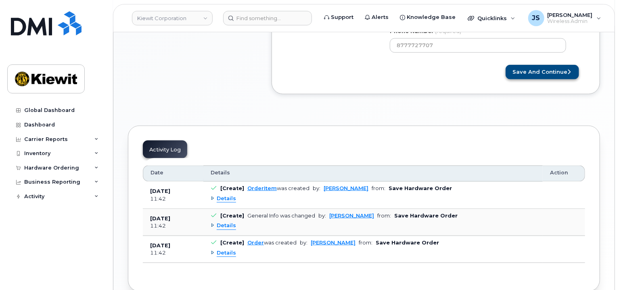
type input "[PERSON_NAME]/[PERSON_NAME]"
click at [534, 73] on button "Save and Continue" at bounding box center [541, 72] width 73 height 15
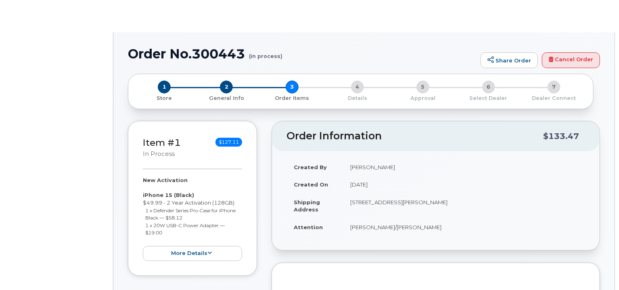
radio input "true"
select select
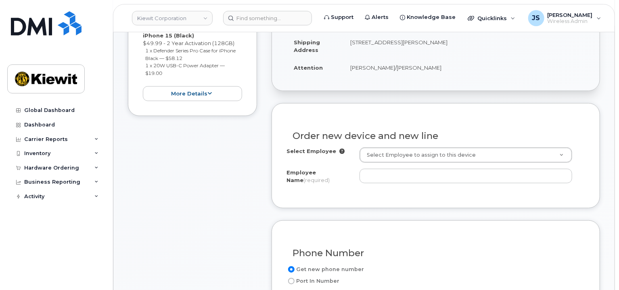
scroll to position [202, 0]
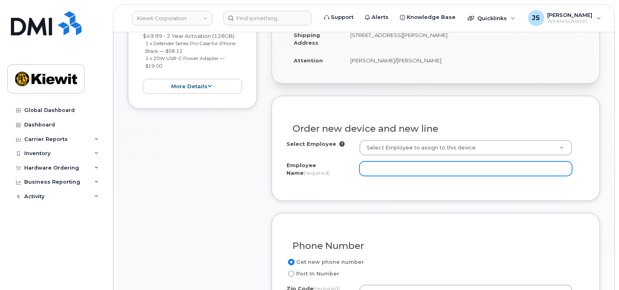
click at [416, 170] on input "Employee Name (required)" at bounding box center [465, 169] width 213 height 15
paste input "Tonyperry.Ngangaperr"
click at [395, 169] on input "Tonyperry.Ngangaperr" at bounding box center [465, 169] width 213 height 15
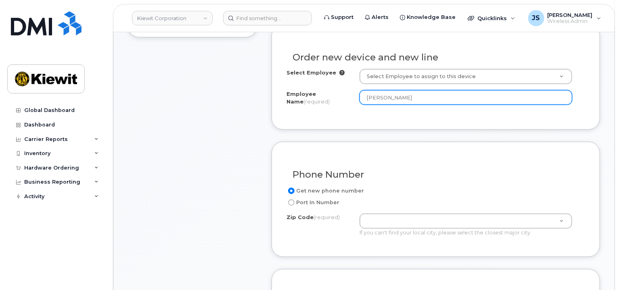
scroll to position [363, 0]
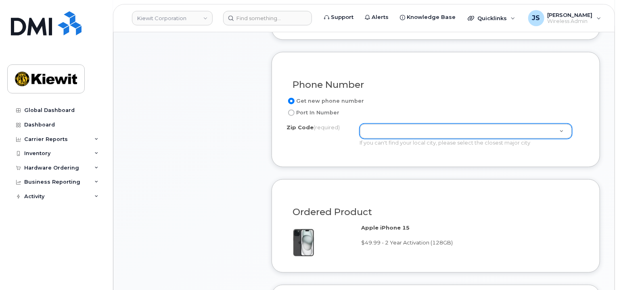
type input "[PERSON_NAME]"
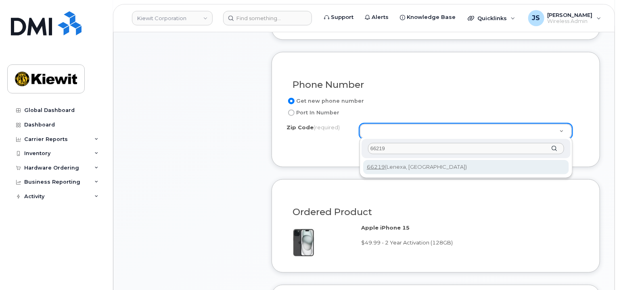
type input "66219"
type input "66219 ([GEOGRAPHIC_DATA], [GEOGRAPHIC_DATA])"
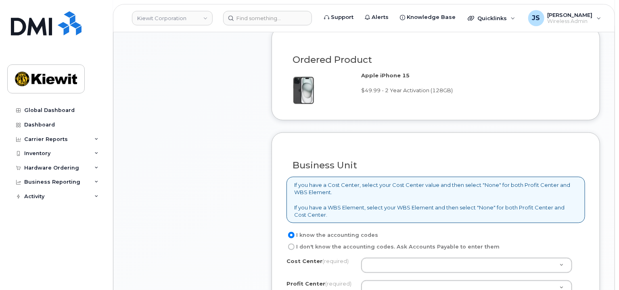
scroll to position [524, 0]
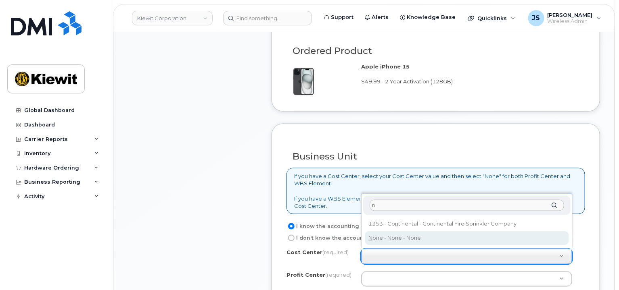
type input "n"
type input "None"
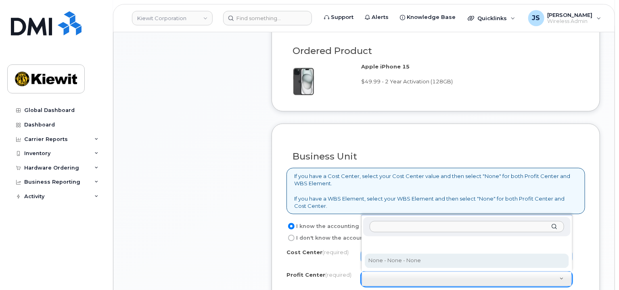
select select "None"
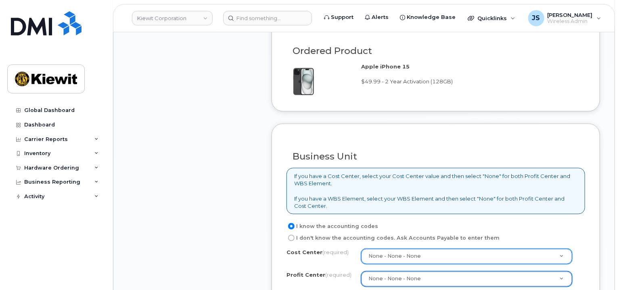
scroll to position [645, 0]
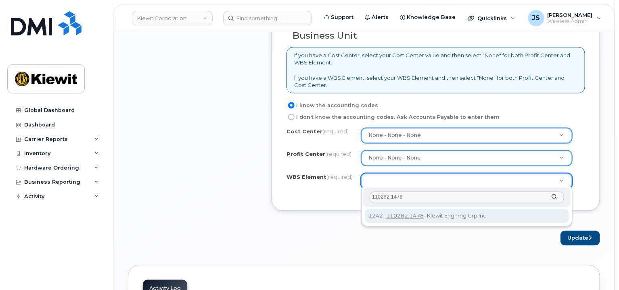
type input "110282.1478"
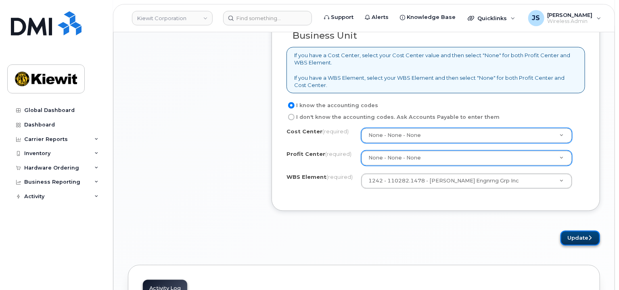
click at [574, 235] on button "Update" at bounding box center [580, 238] width 40 height 15
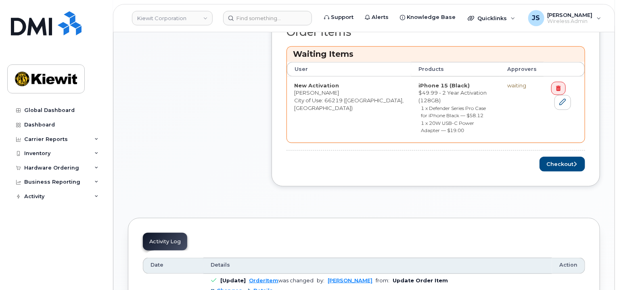
scroll to position [403, 0]
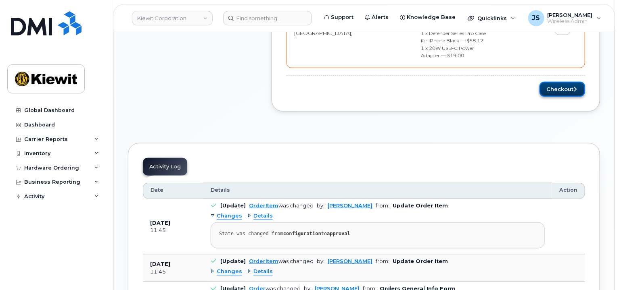
click at [569, 82] on button "Checkout" at bounding box center [562, 89] width 46 height 15
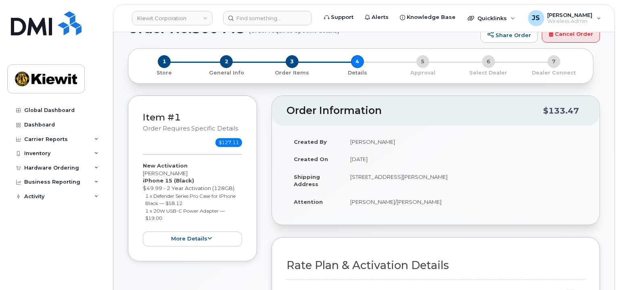
scroll to position [202, 0]
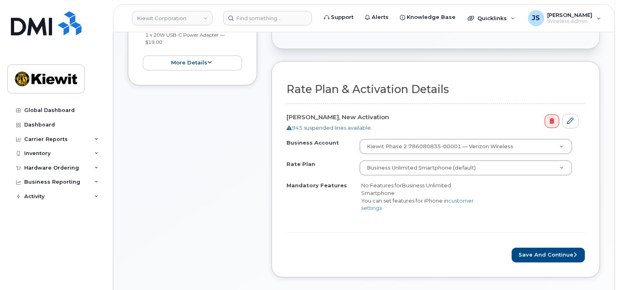
click at [547, 245] on form "Rate Plan & Activation Details [PERSON_NAME], New Activation 945 suspended line…" at bounding box center [435, 172] width 298 height 179
click at [544, 252] on button "Save and Continue" at bounding box center [547, 255] width 73 height 15
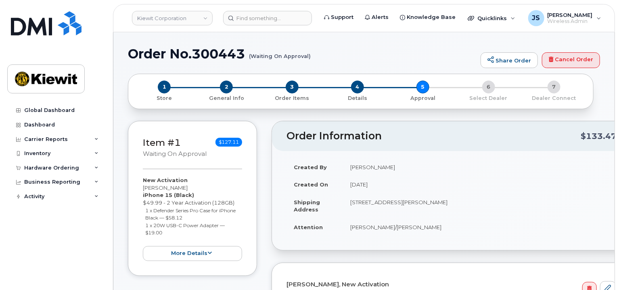
scroll to position [161, 0]
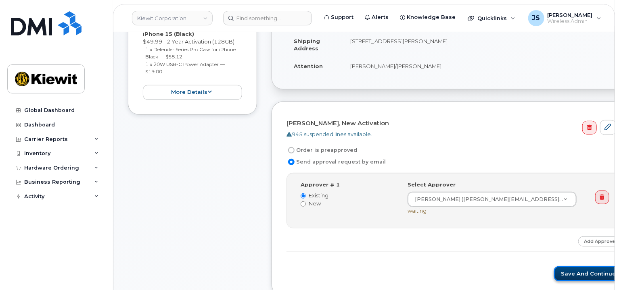
click at [554, 269] on button "Save and Continue" at bounding box center [588, 274] width 69 height 15
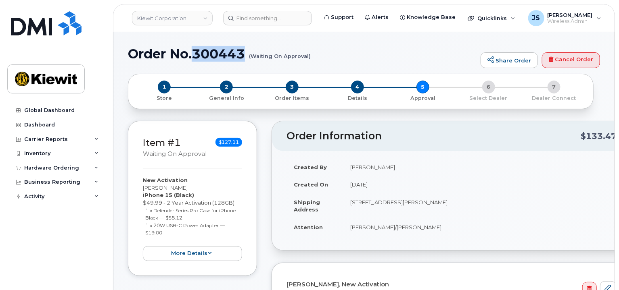
drag, startPoint x: 246, startPoint y: 53, endPoint x: 196, endPoint y: 55, distance: 49.2
click at [196, 55] on h1 "Order No.300443 (Waiting On Approval)" at bounding box center [302, 54] width 348 height 14
copy h1 "300443"
click at [60, 171] on div "Hardware Ordering" at bounding box center [56, 168] width 98 height 15
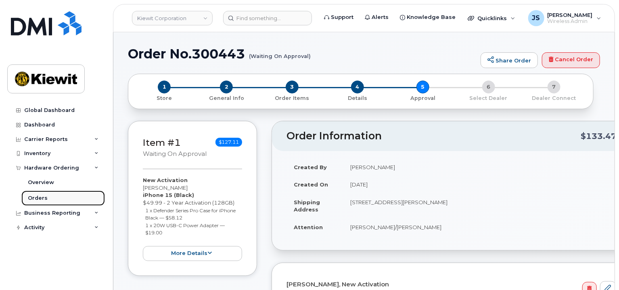
click at [43, 197] on div "Orders" at bounding box center [38, 198] width 20 height 7
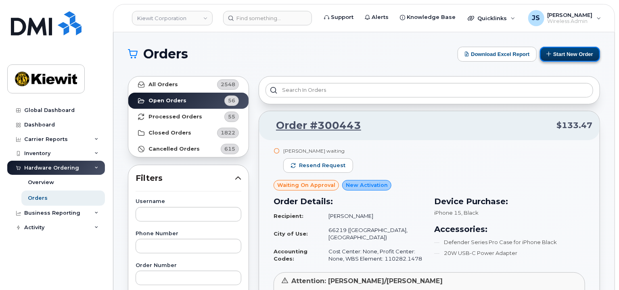
click at [579, 56] on button "Start New Order" at bounding box center [570, 54] width 60 height 15
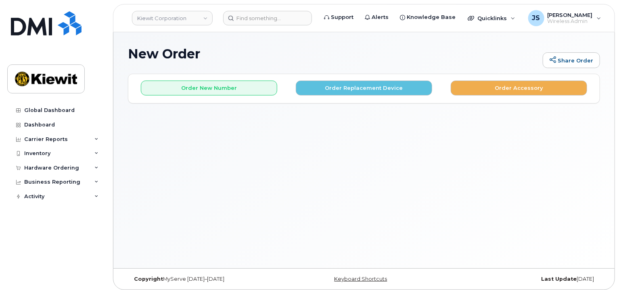
click at [242, 79] on div "Order New Number Order Replacement Device Order Accessory" at bounding box center [363, 84] width 471 height 21
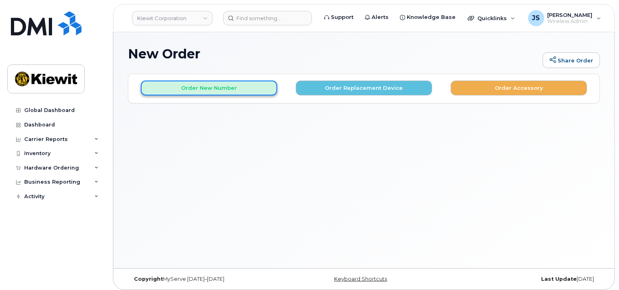
click at [238, 85] on button "Order New Number" at bounding box center [209, 88] width 136 height 15
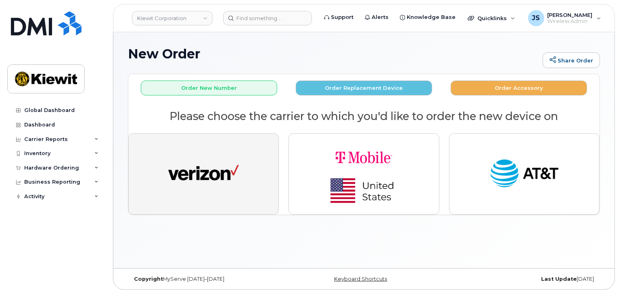
click at [225, 174] on img "button" at bounding box center [203, 174] width 71 height 36
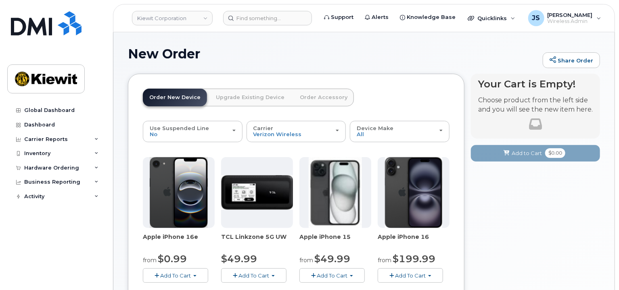
click at [328, 271] on button "Add To Cart" at bounding box center [331, 276] width 65 height 14
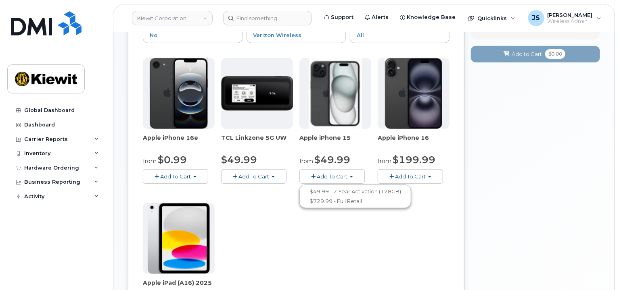
scroll to position [121, 0]
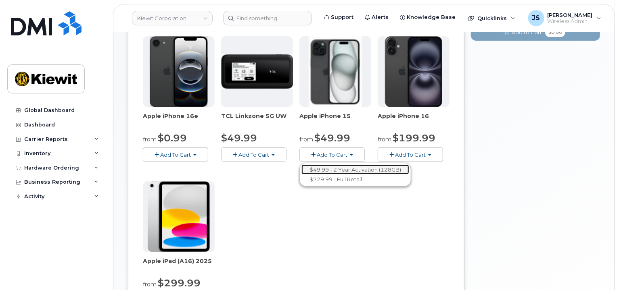
click at [339, 171] on link "$49.99 - 2 Year Activation (128GB)" at bounding box center [355, 170] width 108 height 10
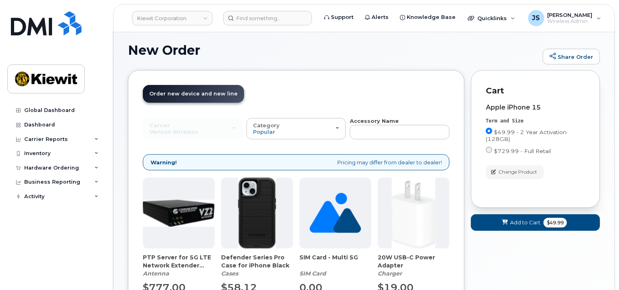
scroll to position [81, 0]
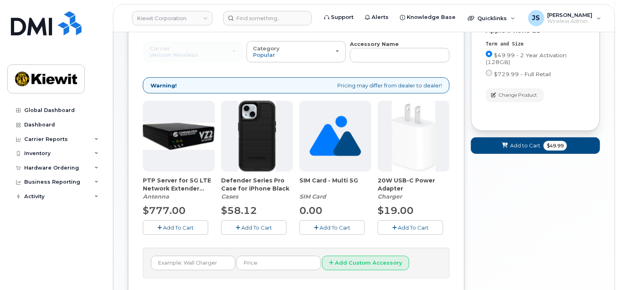
click at [246, 222] on button "Add To Cart" at bounding box center [253, 228] width 65 height 14
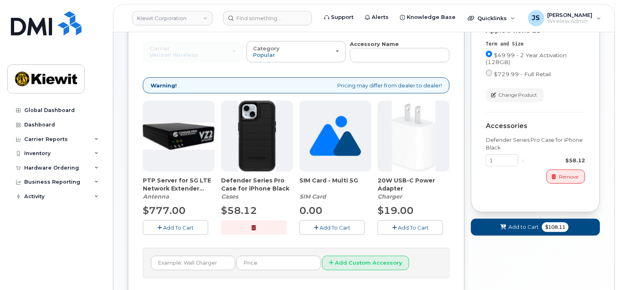
click at [400, 231] on button "Add To Cart" at bounding box center [409, 228] width 65 height 14
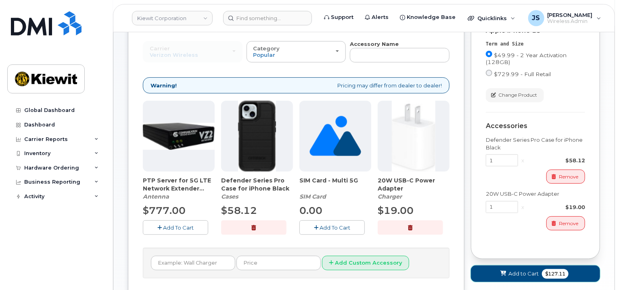
click at [521, 274] on span "Add to Cart" at bounding box center [523, 274] width 30 height 8
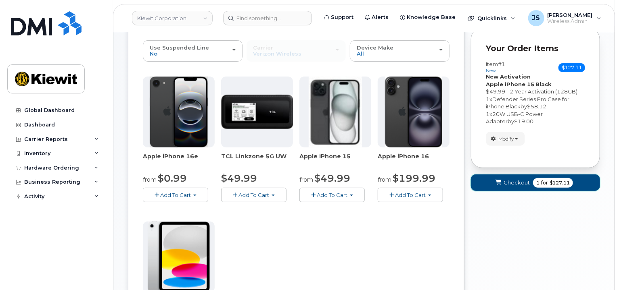
click at [521, 179] on span "Checkout" at bounding box center [516, 183] width 26 height 8
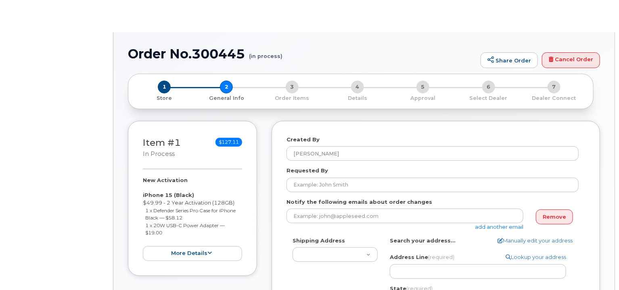
select select
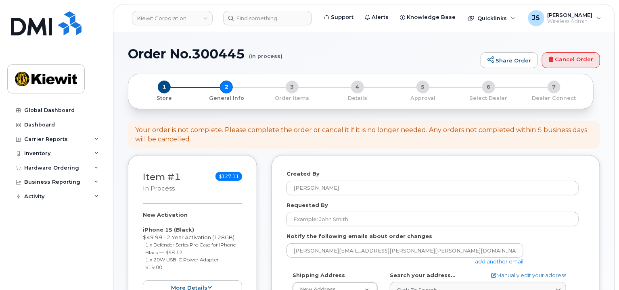
click at [493, 261] on link "add another email" at bounding box center [499, 261] width 48 height 6
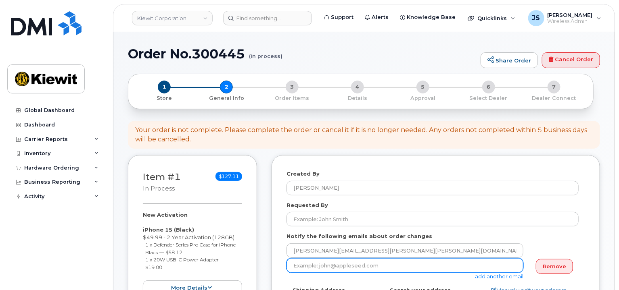
click at [356, 267] on input "email" at bounding box center [404, 265] width 237 height 15
paste input "Matt.Gabriel"
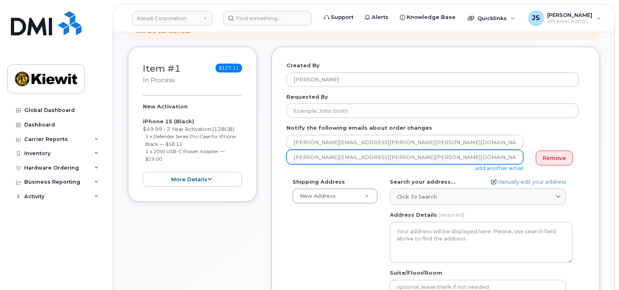
scroll to position [121, 0]
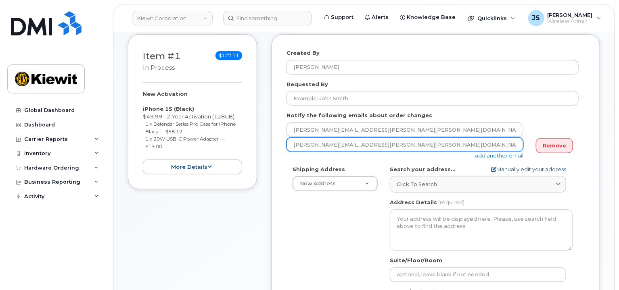
type input "Matt.Gabriel@kiewit.com"
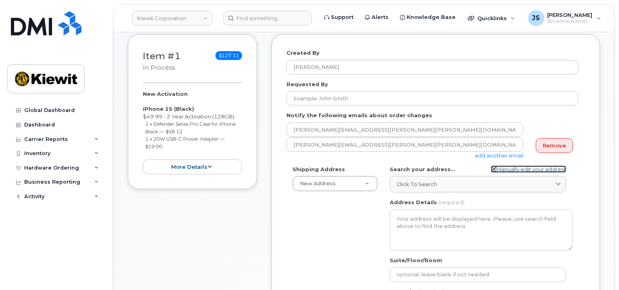
click at [511, 167] on link "Manually edit your address" at bounding box center [528, 170] width 75 height 8
select select
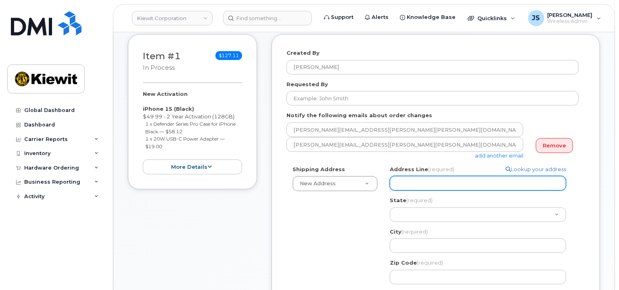
click at [405, 190] on input "Address Line (required)" at bounding box center [478, 183] width 176 height 15
paste input "1750 Powerplant Rd"
select select
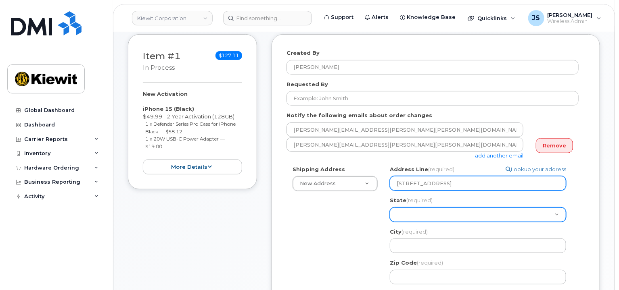
type input "1750 Powerplant Rd"
click at [406, 214] on select "Alabama Alaska American Samoa Arizona Arkansas California Colorado Connecticut …" at bounding box center [478, 215] width 176 height 15
select select "PA"
click at [390, 208] on select "Alabama Alaska American Samoa Arizona Arkansas California Colorado Connecticut …" at bounding box center [478, 215] width 176 height 15
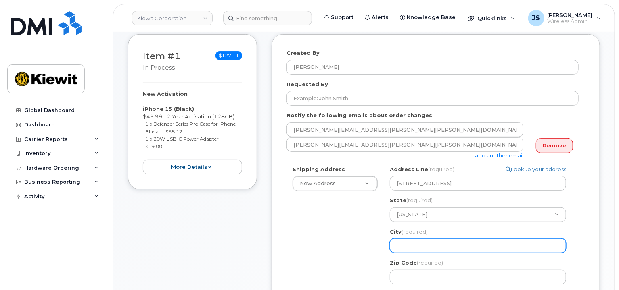
click at [415, 244] on input "City (required)" at bounding box center [478, 246] width 176 height 15
select select
type input "H"
select select
type input "Ho"
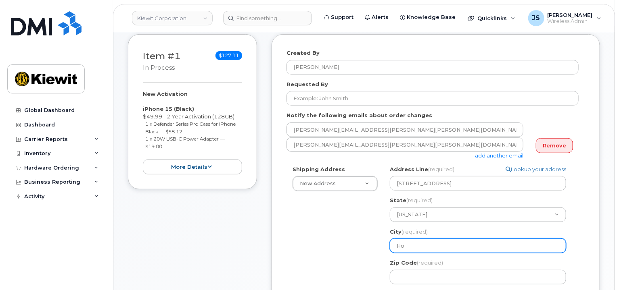
select select
type input "Hom"
select select
type input "Home"
select select
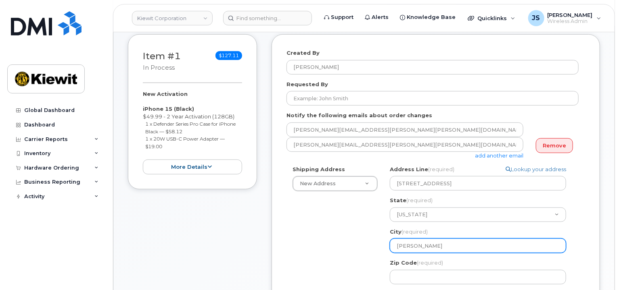
type input "Homer"
select select
type input "Homer C"
select select
type input "Homer Ci"
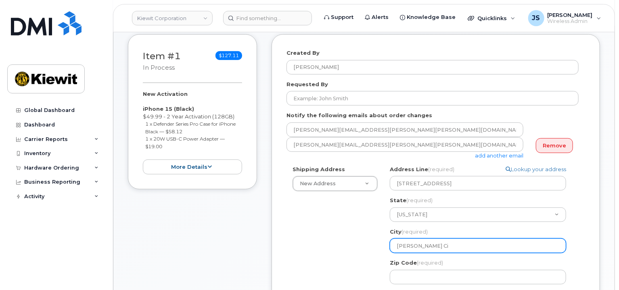
select select
type input "Homer Cit"
select select
type input "Homer City"
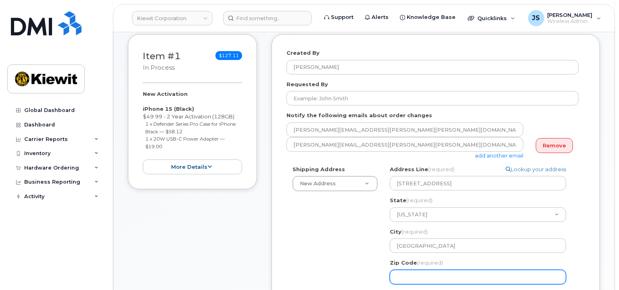
click at [442, 274] on input "Zip Code (required)" at bounding box center [478, 277] width 176 height 15
select select
type input "1"
select select
type input "15"
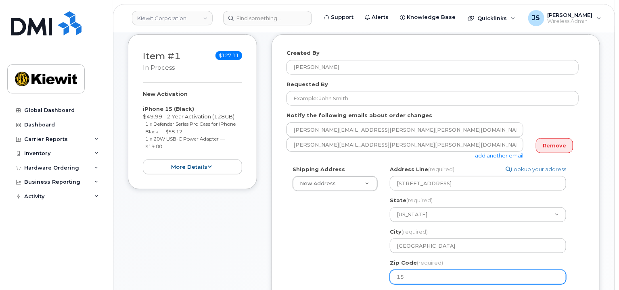
select select
type input "157"
select select
type input "1574"
select select
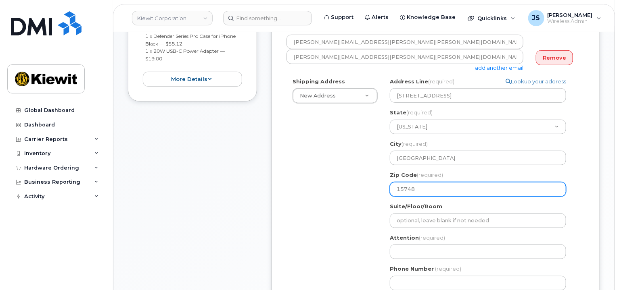
scroll to position [282, 0]
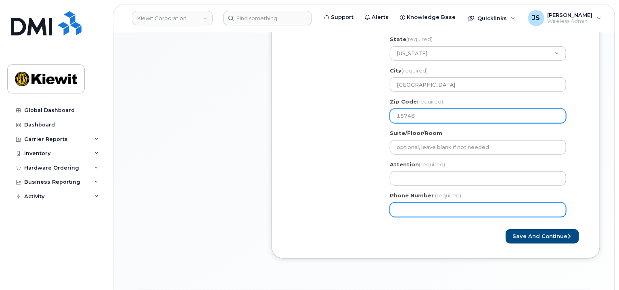
type input "15748"
click at [417, 204] on input "Phone Number" at bounding box center [478, 210] width 176 height 15
type input "877772770"
select select
type input "8777727707"
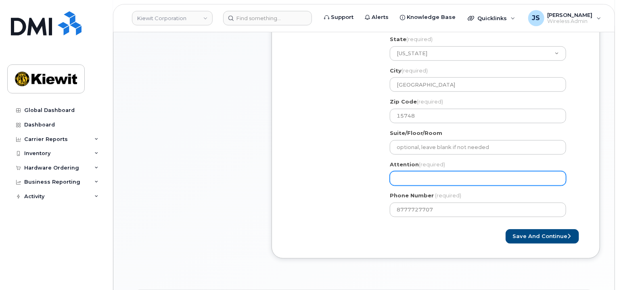
click at [397, 175] on input "Attention (required)" at bounding box center [478, 178] width 176 height 15
paste input "Christopher.Gladson"
select select
type input "Christopher.Gladson"
click at [427, 177] on input "Christopher.Gladson" at bounding box center [478, 178] width 176 height 15
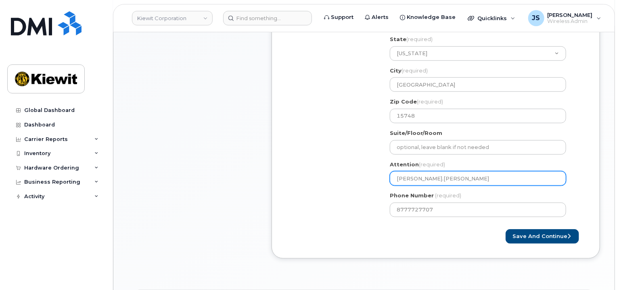
select select
type input "ChristopherGladson"
select select
click at [466, 181] on input "Christopher Gladson" at bounding box center [478, 178] width 176 height 15
type input "Christopher Gladson"
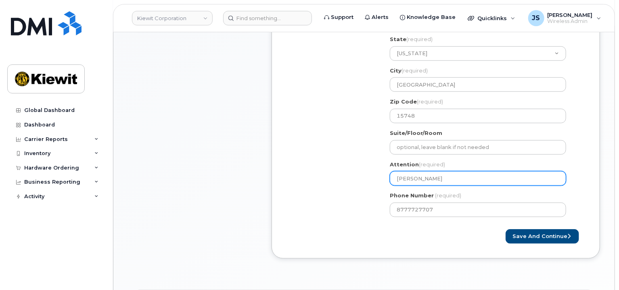
select select
type input "Christopher Gladson/"
paste input "TimothyL.[PERSON_NAME]"
select select
type input "Christopher Gladson/TimothyL.Curran"
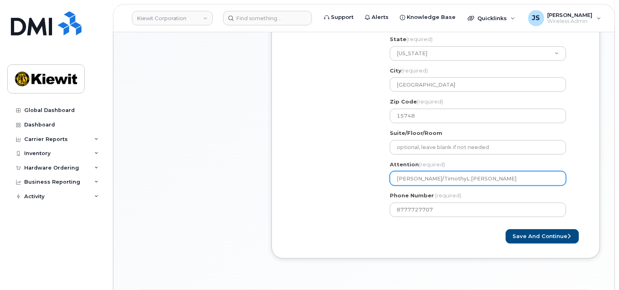
click at [477, 179] on input "Christopher Gladson/TimothyL.Curran" at bounding box center [478, 178] width 176 height 15
select select
type input "Christopher Gladson/TimothyLCurran"
select select
type input "[PERSON_NAME]/[PERSON_NAME]"
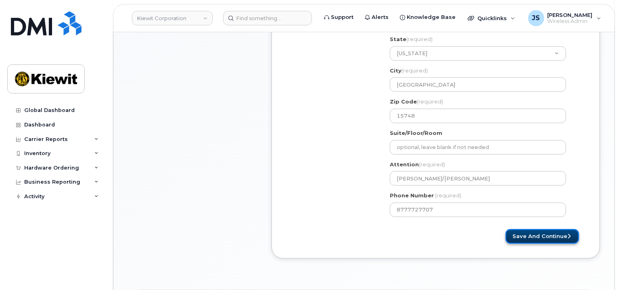
click at [543, 240] on button "Save and Continue" at bounding box center [541, 236] width 73 height 15
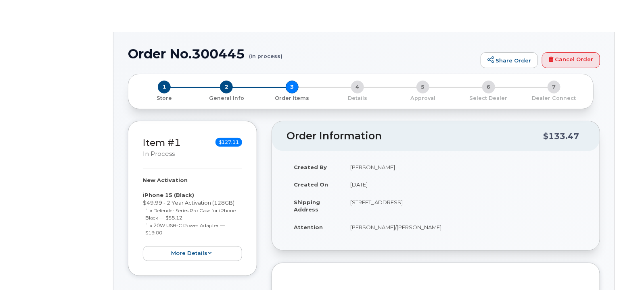
radio input "true"
select select
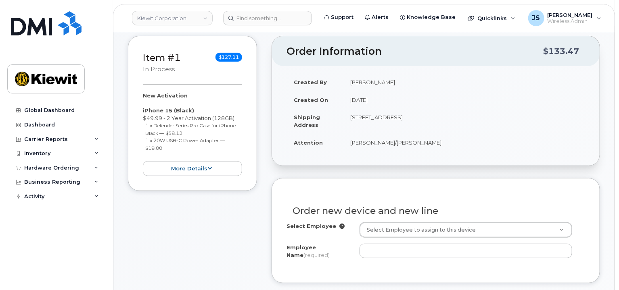
scroll to position [121, 0]
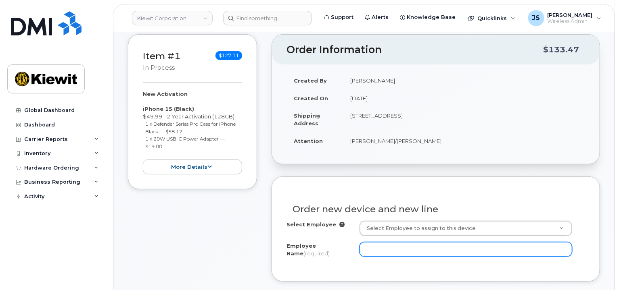
click at [379, 245] on input "Employee Name (required)" at bounding box center [465, 249] width 213 height 15
paste input "TimothyL.Curran"
click at [392, 248] on input "TimothyL.Curran" at bounding box center [465, 249] width 213 height 15
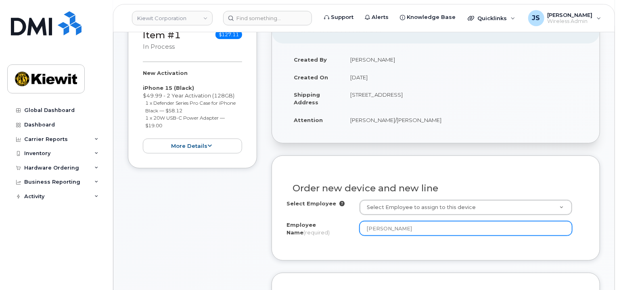
scroll to position [242, 0]
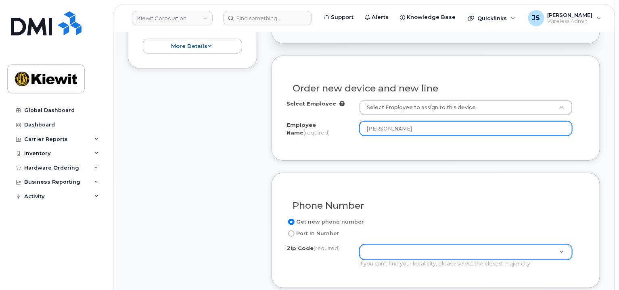
type input "[PERSON_NAME]"
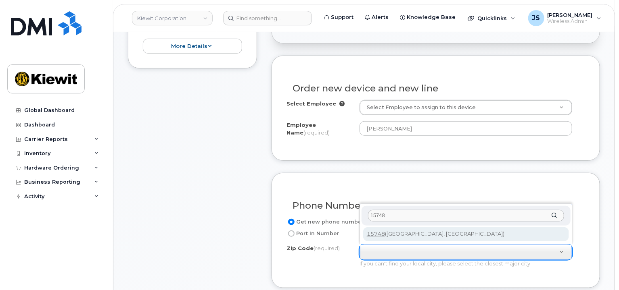
type input "15748"
type input "15748 (Homer City, PA)"
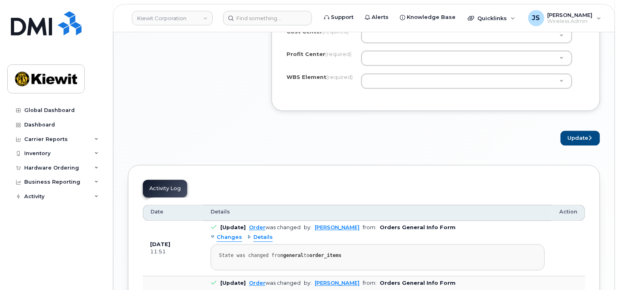
scroll to position [645, 0]
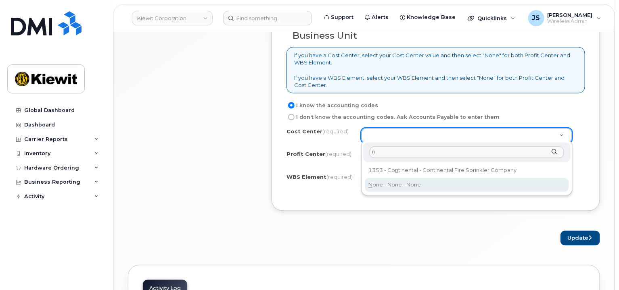
type input "n"
type input "None"
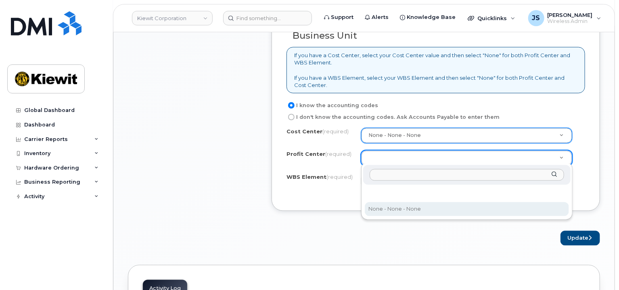
select select "None"
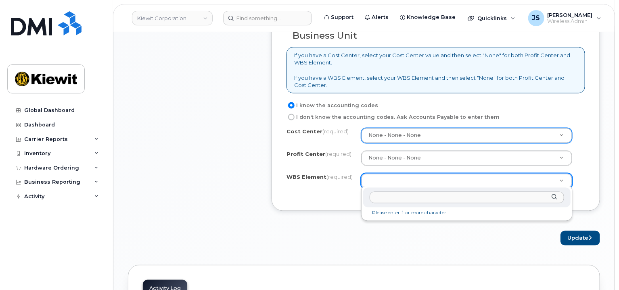
click at [388, 200] on input "text" at bounding box center [466, 198] width 194 height 12
paste input "106495.6612"
type input "106495.6612"
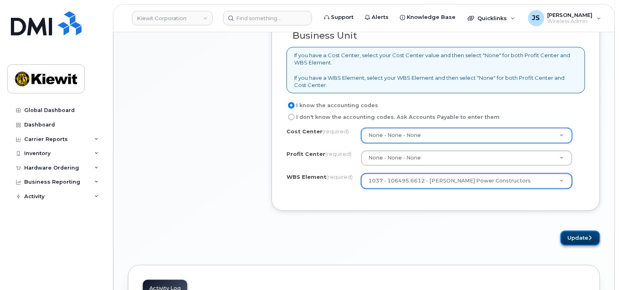
click at [567, 235] on button "Update" at bounding box center [580, 238] width 40 height 15
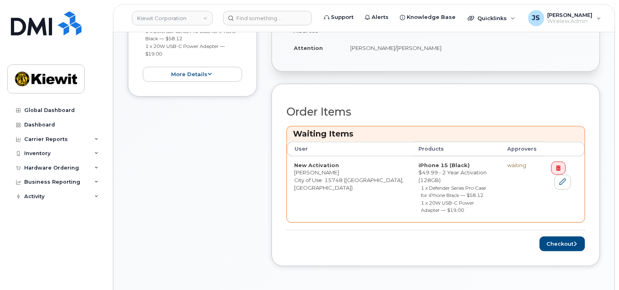
scroll to position [202, 0]
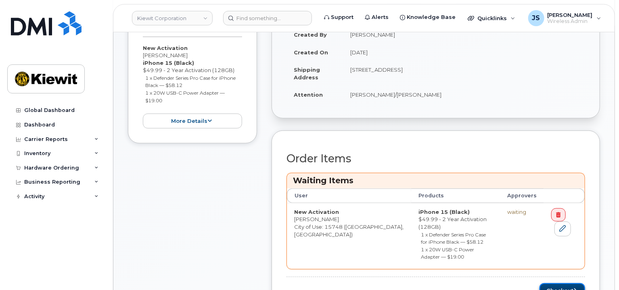
click at [554, 283] on button "Checkout" at bounding box center [562, 290] width 46 height 15
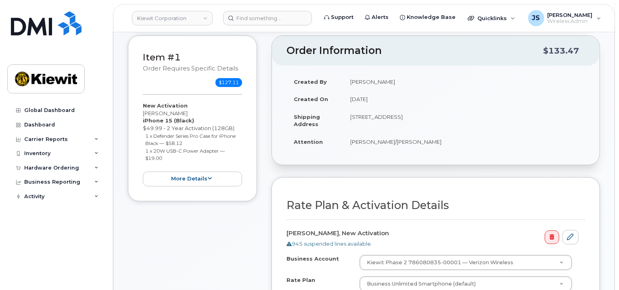
scroll to position [202, 0]
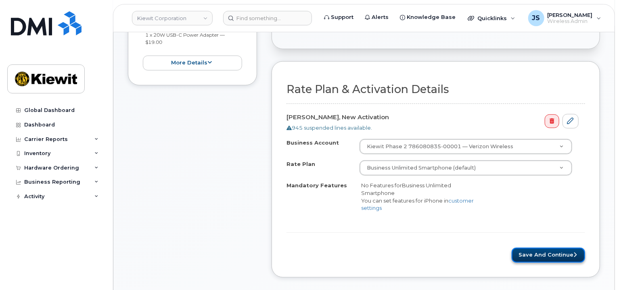
click at [566, 256] on button "Save and Continue" at bounding box center [547, 255] width 73 height 15
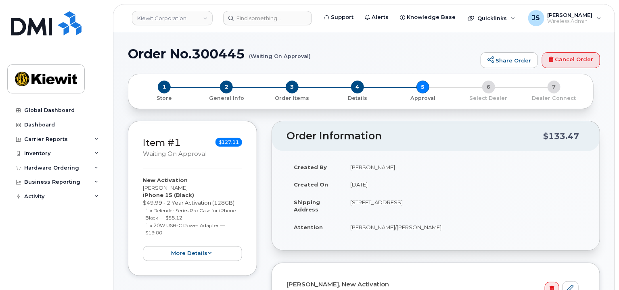
scroll to position [161, 0]
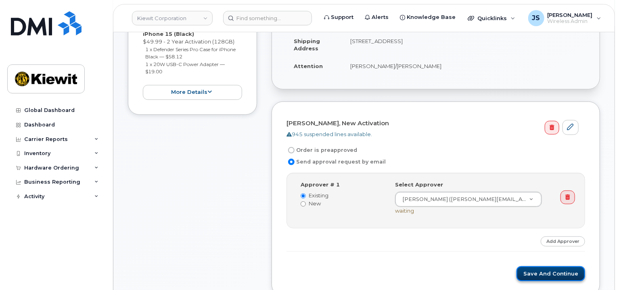
click at [542, 267] on button "Save and Continue" at bounding box center [550, 274] width 69 height 15
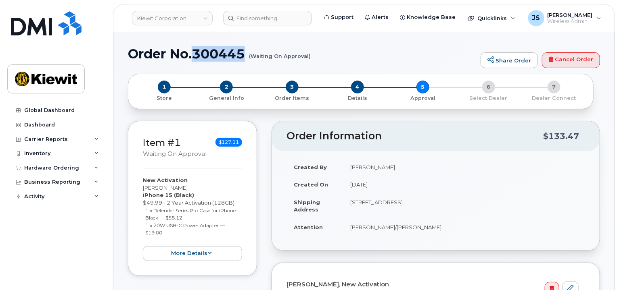
drag, startPoint x: 246, startPoint y: 54, endPoint x: 194, endPoint y: 55, distance: 52.0
click at [194, 55] on h1 "Order No.300445 (Waiting On Approval)" at bounding box center [302, 54] width 348 height 14
copy h1 "300445"
click at [42, 168] on div "Hardware Ordering" at bounding box center [51, 168] width 55 height 6
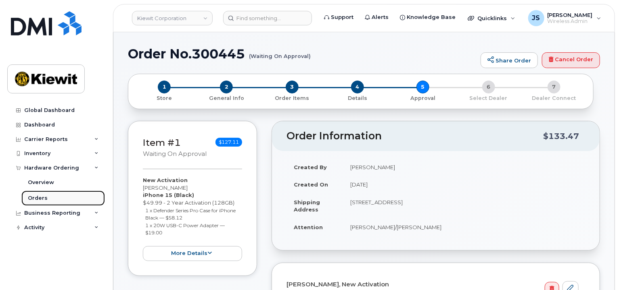
click at [44, 196] on div "Orders" at bounding box center [38, 198] width 20 height 7
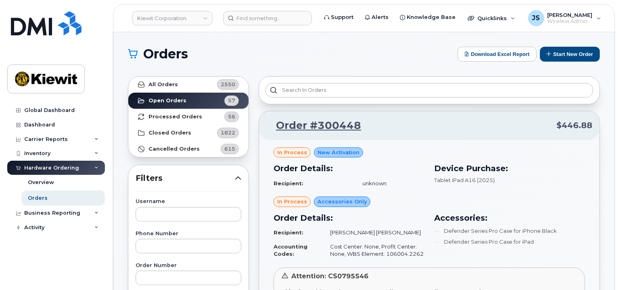
click at [577, 53] on button "Start New Order" at bounding box center [570, 54] width 60 height 15
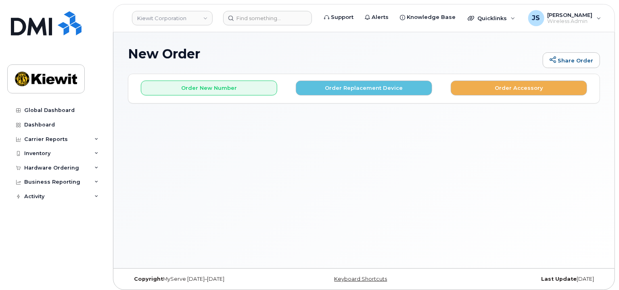
click at [216, 77] on div "Order New Number Order Replacement Device Order Accessory" at bounding box center [363, 84] width 471 height 21
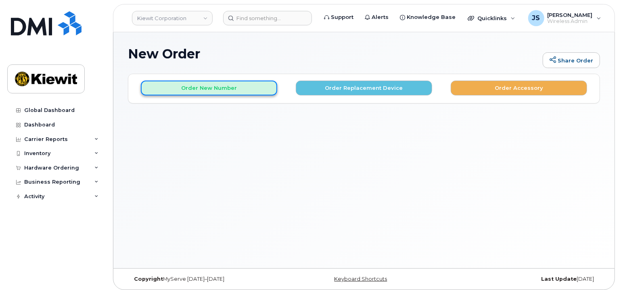
click at [216, 83] on button "Order New Number" at bounding box center [209, 88] width 136 height 15
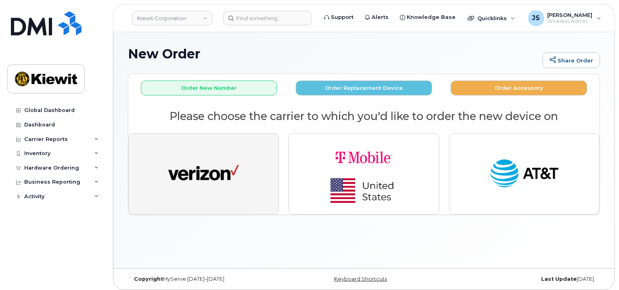
click at [215, 158] on img "button" at bounding box center [203, 174] width 71 height 36
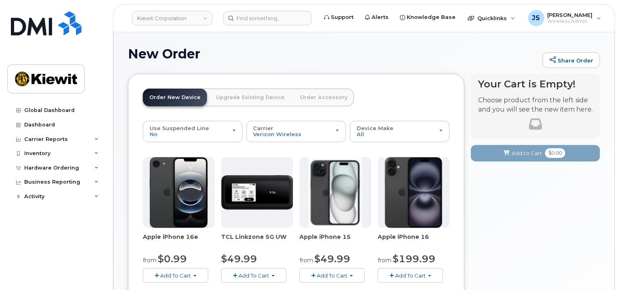
click at [343, 275] on span "Add To Cart" at bounding box center [332, 276] width 31 height 6
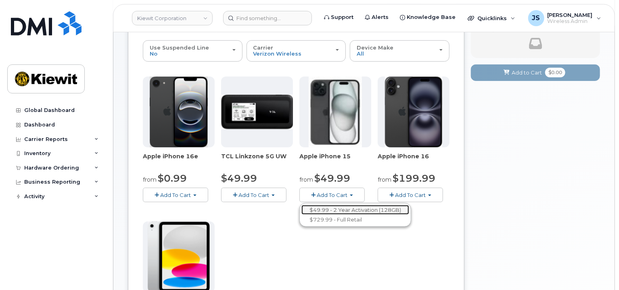
click at [338, 213] on link "$49.99 - 2 Year Activation (128GB)" at bounding box center [355, 210] width 108 height 10
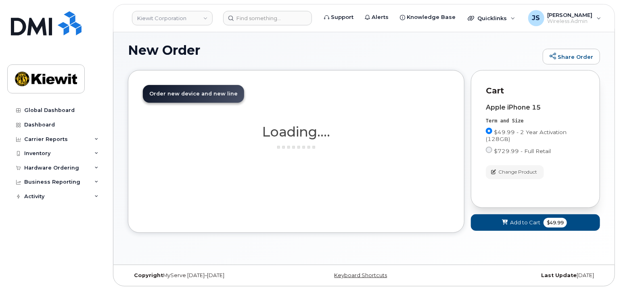
scroll to position [81, 0]
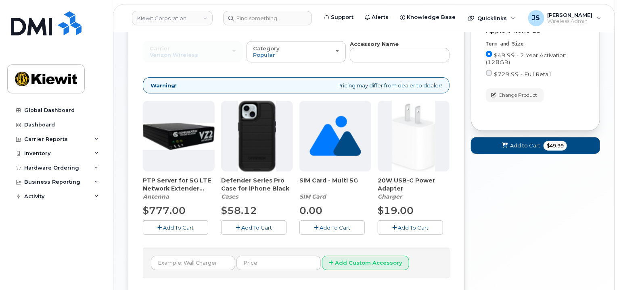
click at [262, 229] on span "Add To Cart" at bounding box center [256, 228] width 31 height 6
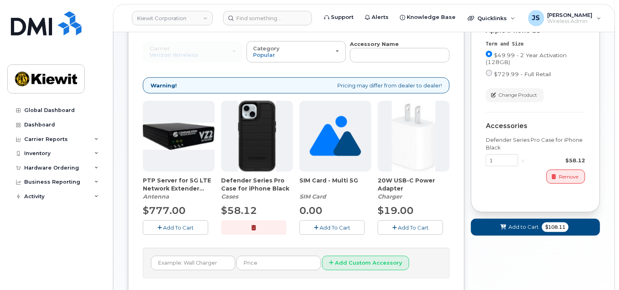
click at [413, 229] on span "Add To Cart" at bounding box center [413, 228] width 31 height 6
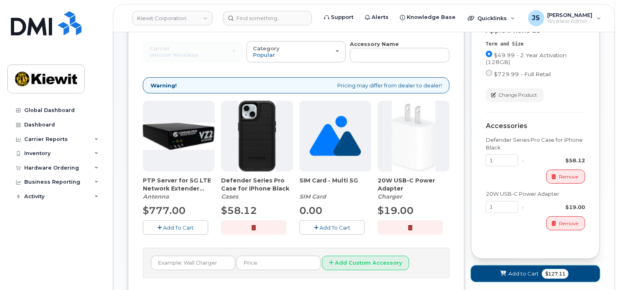
click at [510, 272] on span "Add to Cart" at bounding box center [523, 274] width 30 height 8
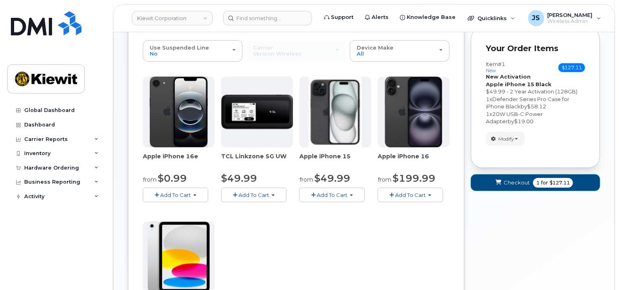
click at [521, 188] on button "Checkout 1 for $127.11" at bounding box center [535, 183] width 129 height 17
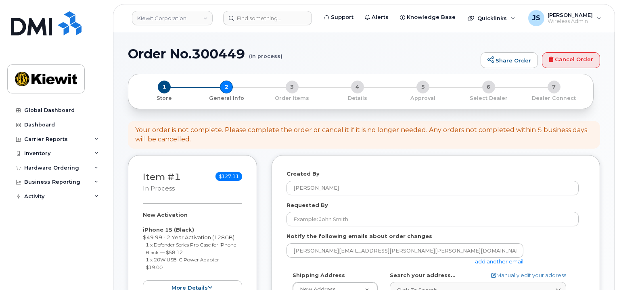
select select
click at [486, 260] on link "add another email" at bounding box center [499, 261] width 48 height 6
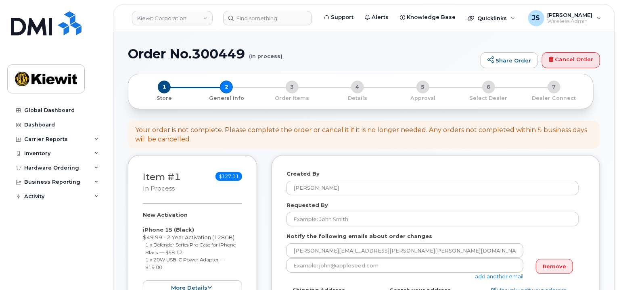
click at [334, 273] on div "add another email" at bounding box center [407, 269] width 243 height 22
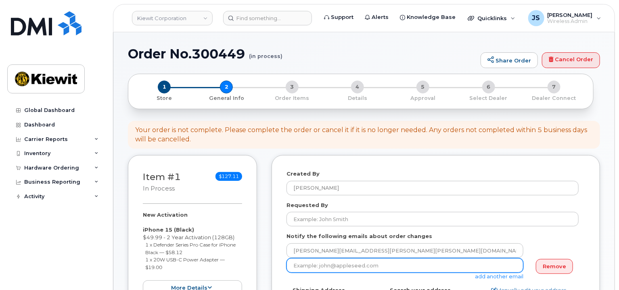
click at [335, 271] on input "email" at bounding box center [404, 265] width 237 height 15
click at [314, 262] on input "email" at bounding box center [404, 265] width 237 height 15
paste input "[PERSON_NAME].Blagdon"
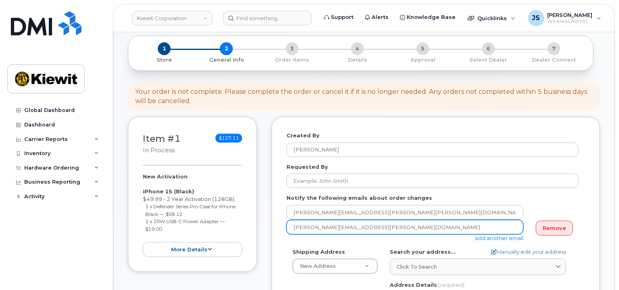
scroll to position [40, 0]
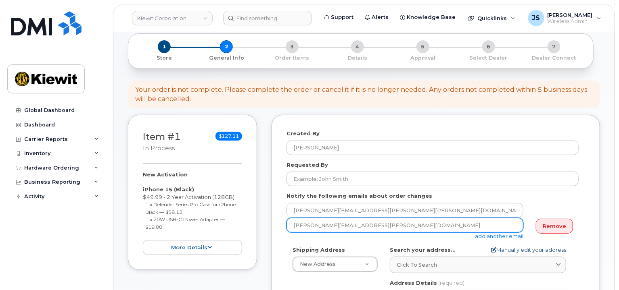
type input "[PERSON_NAME][EMAIL_ADDRESS][PERSON_NAME][DOMAIN_NAME]"
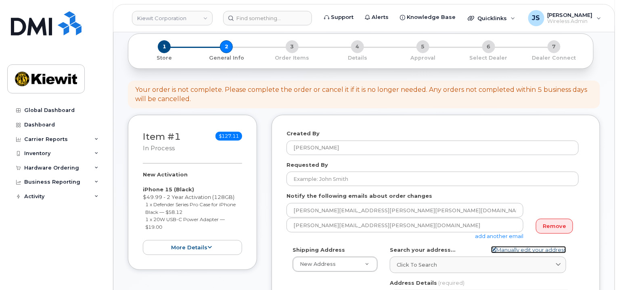
click at [509, 252] on link "Manually edit your address" at bounding box center [528, 250] width 75 height 8
select select
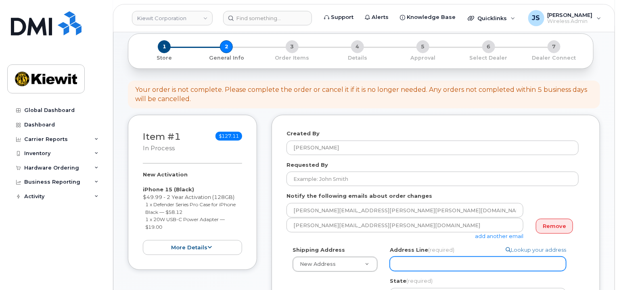
click at [418, 267] on input "Address Line (required)" at bounding box center [478, 264] width 176 height 15
paste input "[STREET_ADDRESS][PERSON_NAME]"
select select
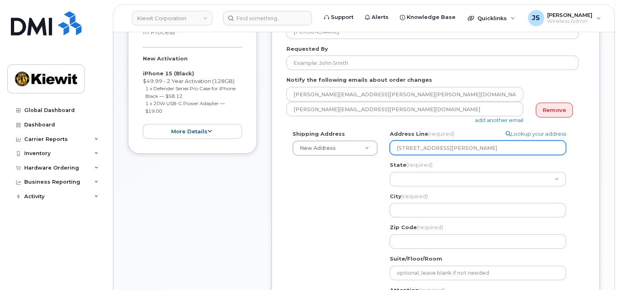
scroll to position [161, 0]
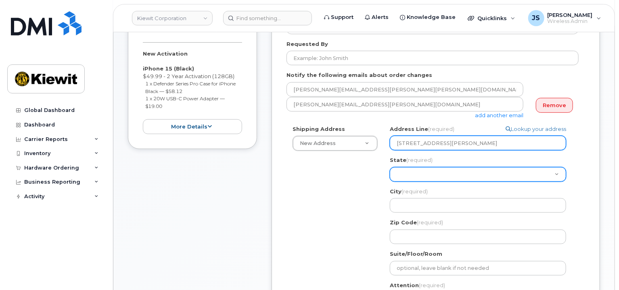
type input "[STREET_ADDRESS][PERSON_NAME]"
click at [415, 171] on select "Alabama Alaska American Samoa Arizona Arkansas California Colorado Connecticut …" at bounding box center [478, 174] width 176 height 15
select select "KS"
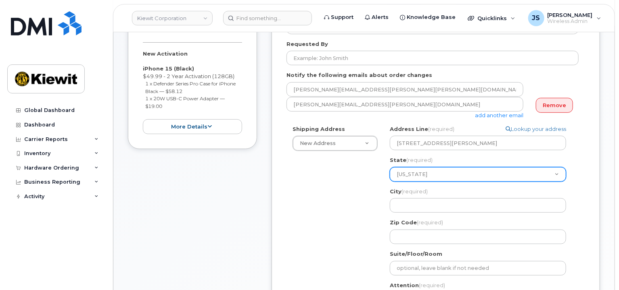
click at [390, 167] on select "Alabama Alaska American Samoa Arizona Arkansas California Colorado Connecticut …" at bounding box center [478, 174] width 176 height 15
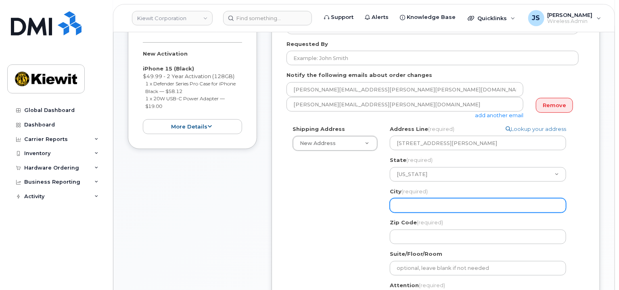
click at [423, 208] on input "City (required)" at bounding box center [478, 205] width 176 height 15
select select
type input "L"
select select
type input "Le"
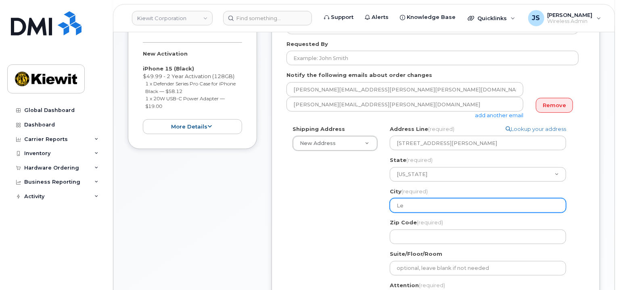
select select
type input "Len"
select select
type input "Lene"
select select
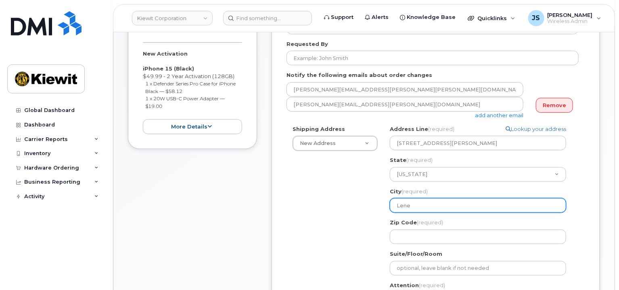
type input "Lenex"
select select
type input "Lenexa"
select select
type input "6"
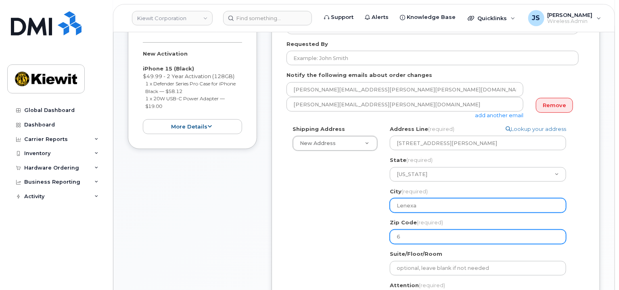
select select
type input "66"
select select
type input "662"
select select
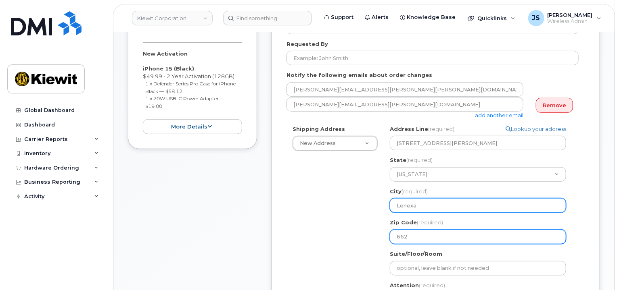
type input "6621"
select select
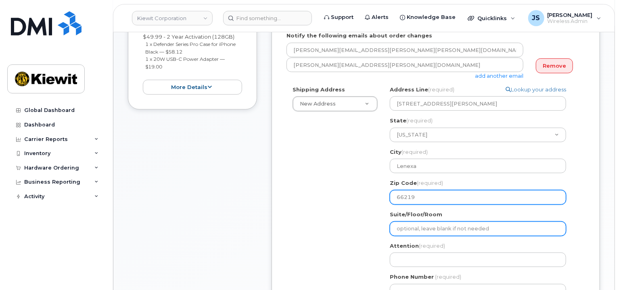
scroll to position [202, 0]
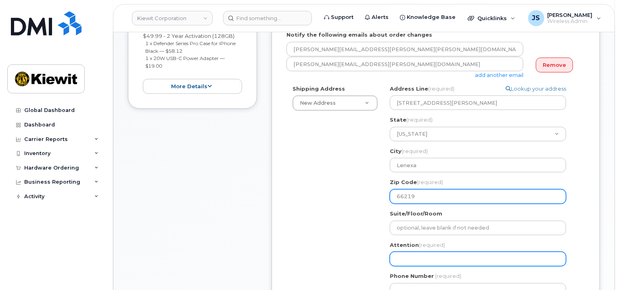
type input "66219"
click at [417, 263] on input "Attention (required)" at bounding box center [478, 259] width 176 height 15
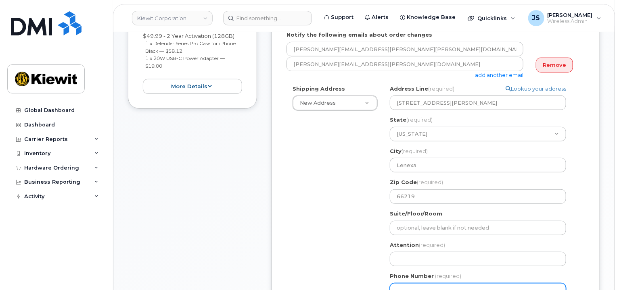
click at [420, 286] on input "Phone Number" at bounding box center [478, 290] width 176 height 15
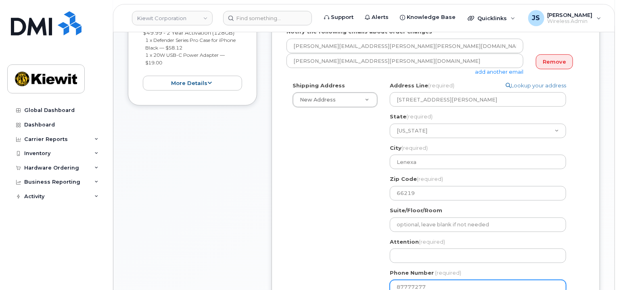
type input "877772770"
select select
type input "8777727707"
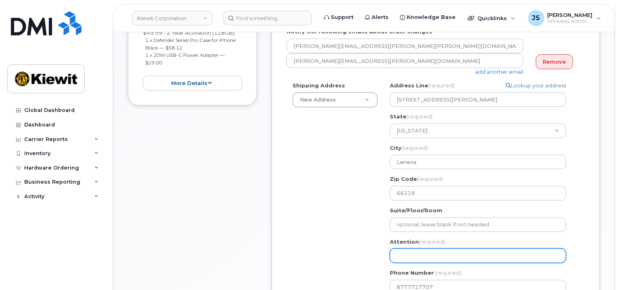
click at [416, 257] on input "Attention (required)" at bounding box center [478, 256] width 176 height 15
paste input "Trevor.Schulte"
select select
type input "Trevor.Schulte"
select select
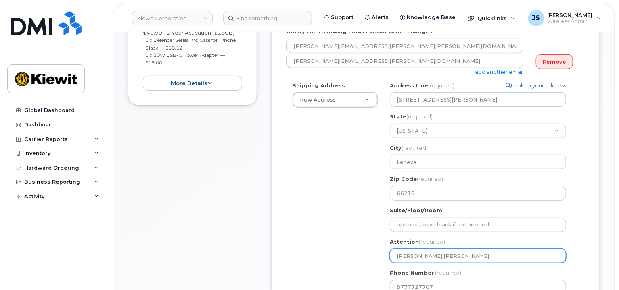
type input "Trevor.Schulte/"
click at [413, 258] on input "Trevor.Schulte/" at bounding box center [478, 256] width 176 height 15
select select
type input "TrevorSchulte/"
select select
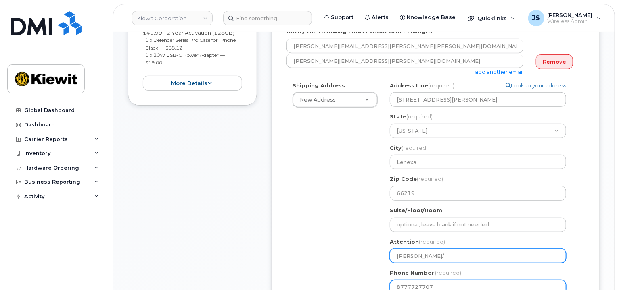
type input "Trevor Schulte/"
click at [452, 259] on input "Trevor Schulte/" at bounding box center [478, 256] width 176 height 15
paste input "Kaeleigh.Kotter"
select select
type input "Trevor Schulte/Kaeleigh.Kotter"
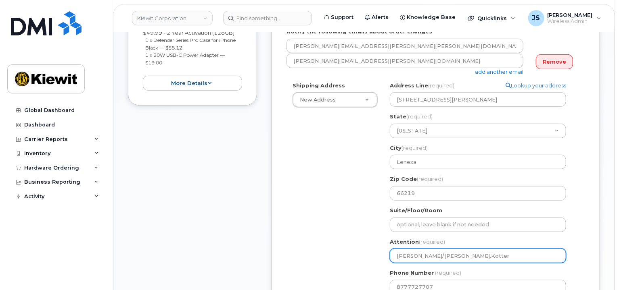
click at [460, 256] on input "Trevor Schulte/Kaeleigh.Kotter" at bounding box center [478, 256] width 176 height 15
select select
type input "Trevor Schulte/KaeleighKotter"
select select
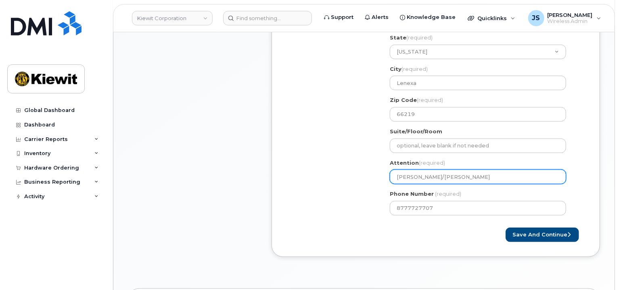
scroll to position [366, 0]
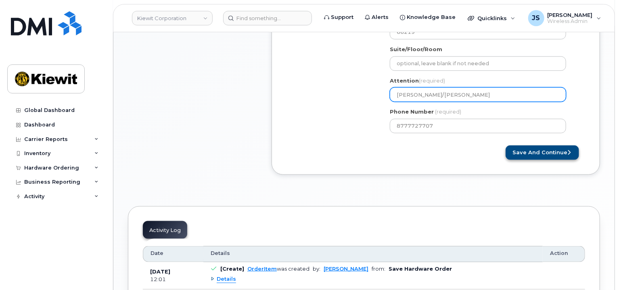
type input "[PERSON_NAME]/[PERSON_NAME]"
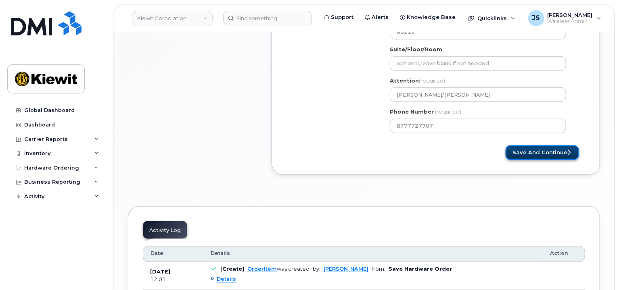
click at [516, 158] on button "Save and Continue" at bounding box center [541, 153] width 73 height 15
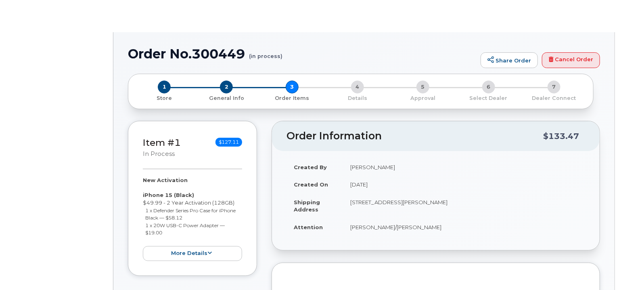
radio input "true"
select select
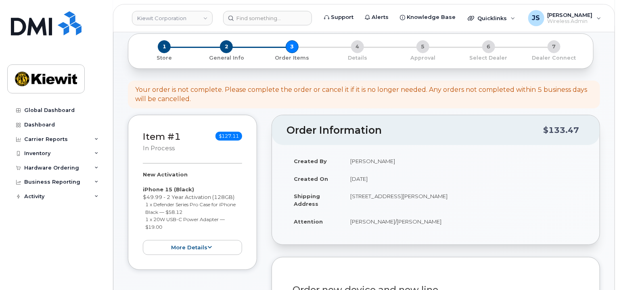
scroll to position [121, 0]
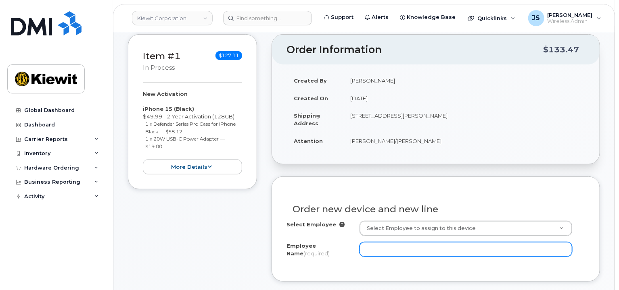
click at [396, 246] on input "Employee Name (required)" at bounding box center [465, 249] width 213 height 15
paste input "Kaeleigh.Kotter"
click at [390, 249] on input "Kaeleigh.Kotter" at bounding box center [465, 249] width 213 height 15
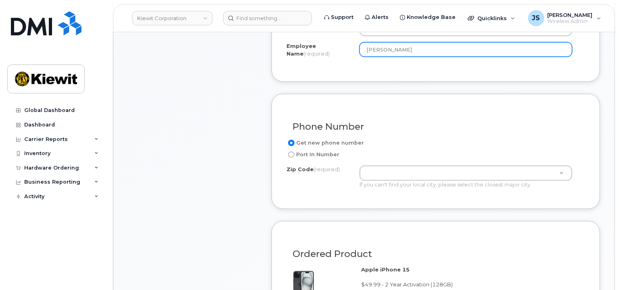
scroll to position [323, 0]
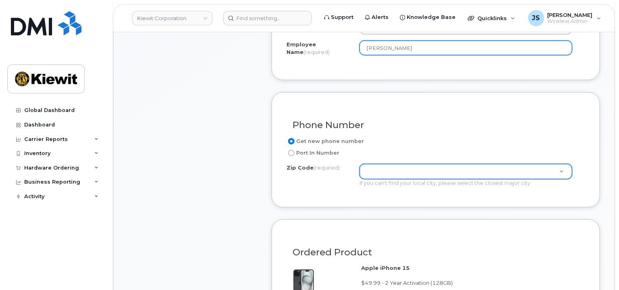
type input "[PERSON_NAME]"
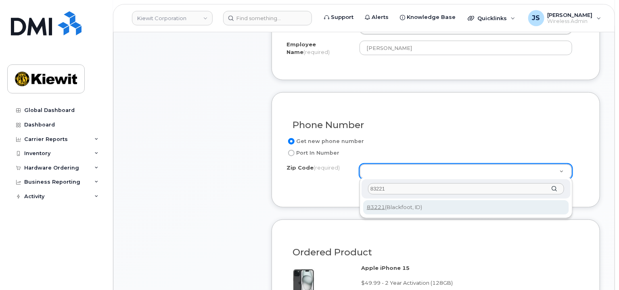
type input "83221"
type input "83221 (Blackfoot, ID)"
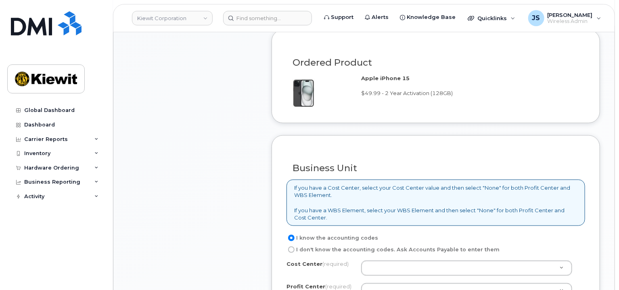
scroll to position [605, 0]
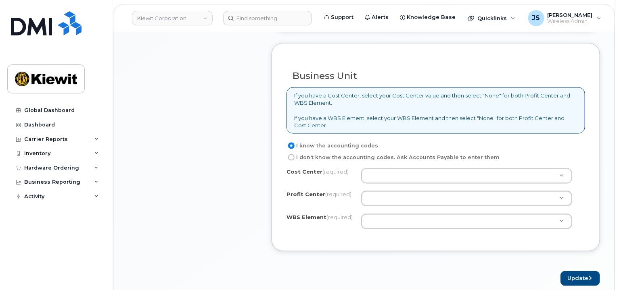
click at [381, 182] on div at bounding box center [466, 176] width 211 height 15
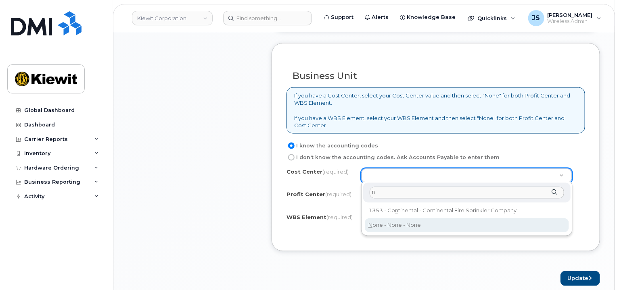
type input "n"
type input "None"
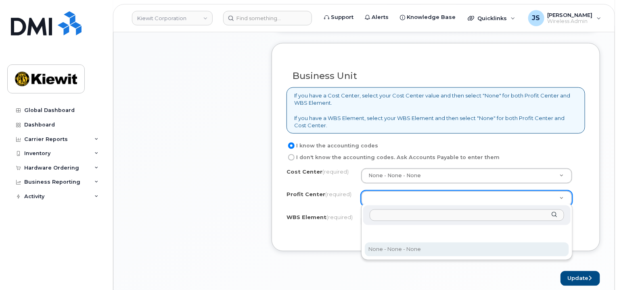
select select "None"
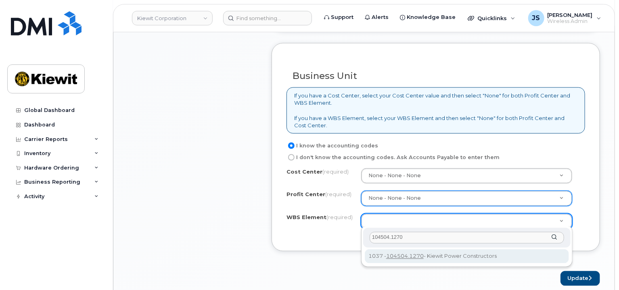
type input "104504.1270"
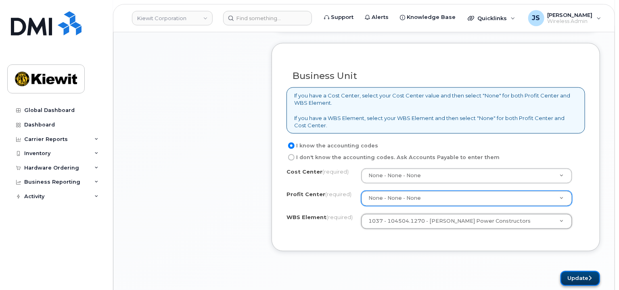
click at [568, 277] on button "Update" at bounding box center [580, 278] width 40 height 15
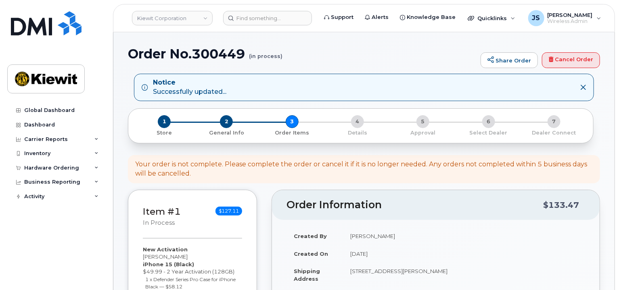
scroll to position [282, 0]
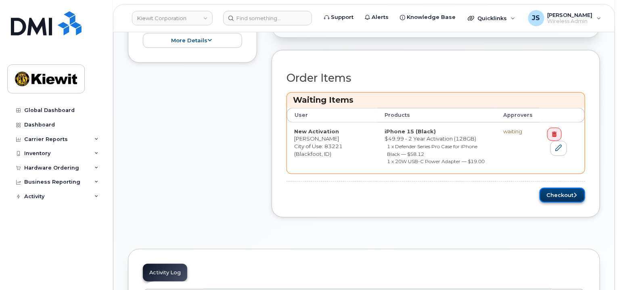
click at [551, 200] on button "Checkout" at bounding box center [562, 195] width 46 height 15
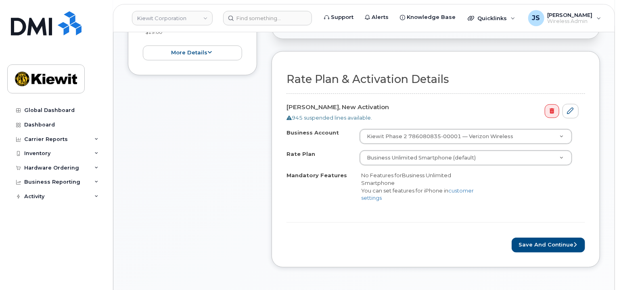
scroll to position [202, 0]
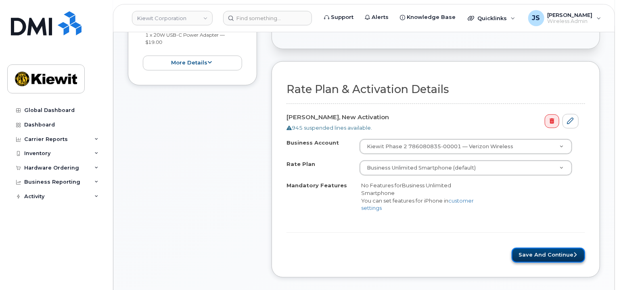
click at [548, 254] on button "Save and Continue" at bounding box center [547, 255] width 73 height 15
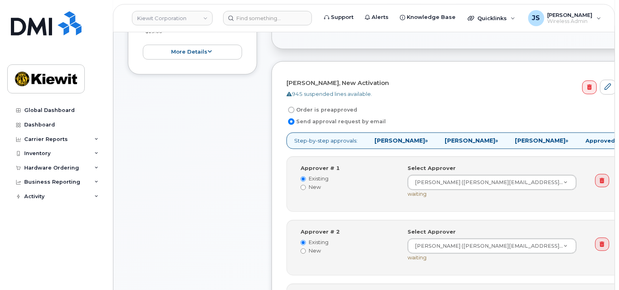
scroll to position [403, 0]
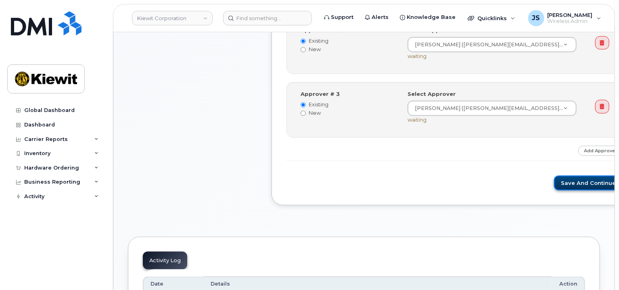
click at [554, 177] on button "Save and Continue" at bounding box center [588, 183] width 69 height 15
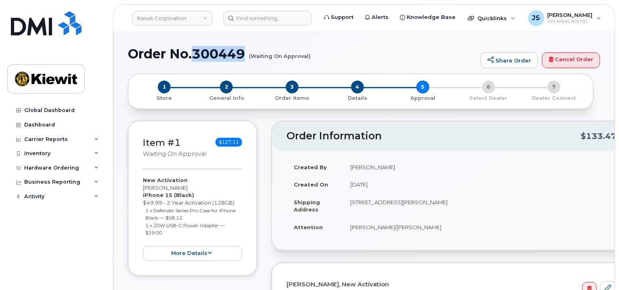
drag, startPoint x: 244, startPoint y: 53, endPoint x: 193, endPoint y: 54, distance: 50.4
click at [193, 54] on h1 "Order No.300449 (Waiting On Approval)" at bounding box center [302, 54] width 348 height 14
copy h1 "300449"
click at [515, 217] on td "8880 Penrose Ln, Lenexa, KS, 66219, USA" at bounding box center [482, 206] width 279 height 25
click at [58, 166] on div "Hardware Ordering" at bounding box center [51, 168] width 55 height 6
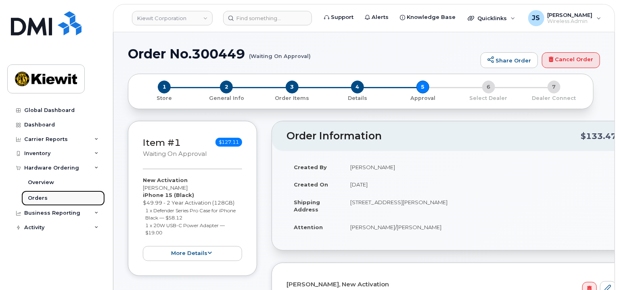
click at [54, 194] on link "Orders" at bounding box center [62, 198] width 83 height 15
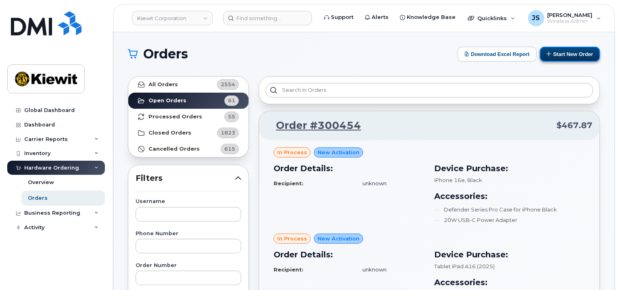
click at [547, 51] on icon at bounding box center [548, 53] width 5 height 5
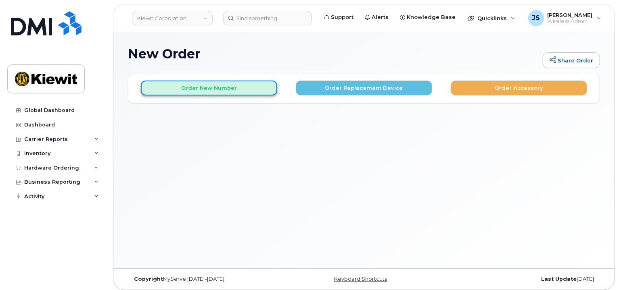
click at [215, 81] on button "Order New Number" at bounding box center [209, 88] width 136 height 15
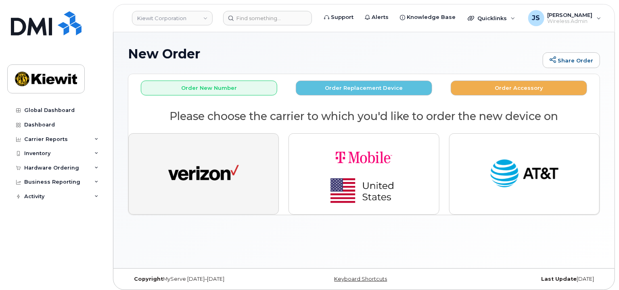
click at [244, 175] on button "button" at bounding box center [203, 173] width 150 height 81
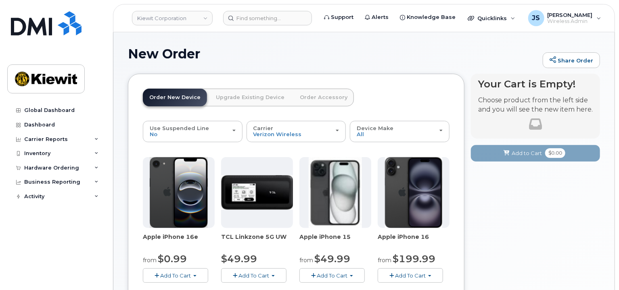
click at [343, 279] on button "Add To Cart" at bounding box center [331, 276] width 65 height 14
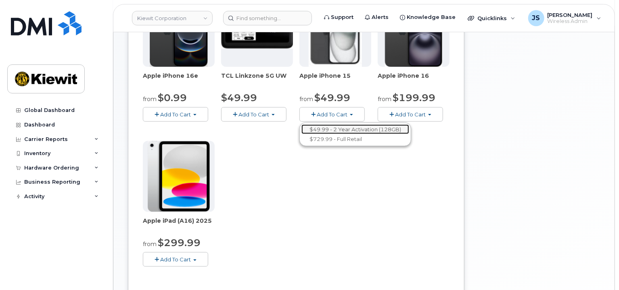
click at [350, 125] on link "$49.99 - 2 Year Activation (128GB)" at bounding box center [355, 130] width 108 height 10
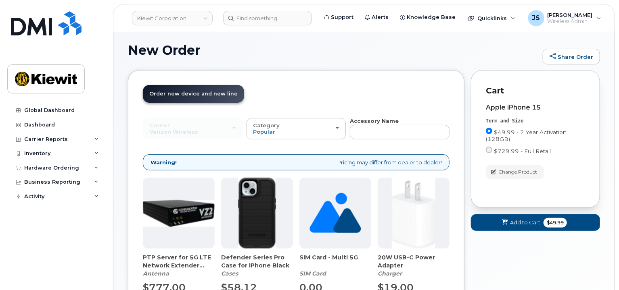
scroll to position [81, 0]
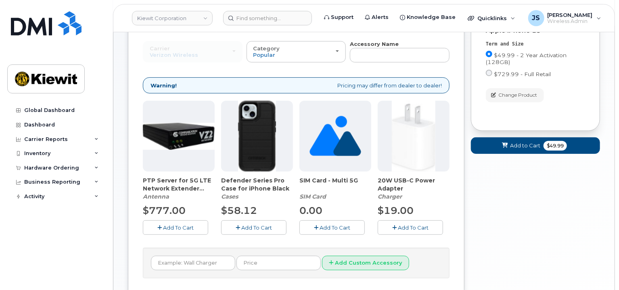
click at [270, 225] on span "Add To Cart" at bounding box center [256, 228] width 31 height 6
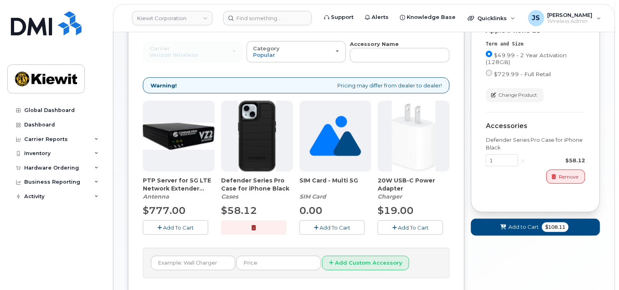
click at [404, 225] on span "Add To Cart" at bounding box center [413, 228] width 31 height 6
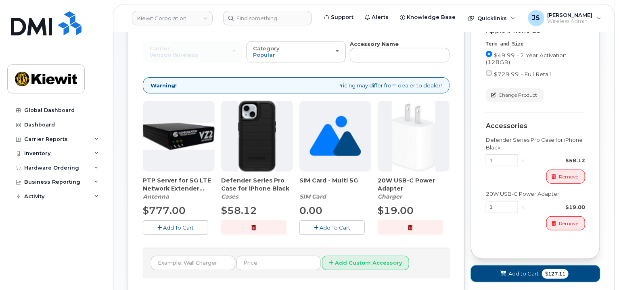
click at [525, 272] on span "Add to Cart" at bounding box center [523, 274] width 30 height 8
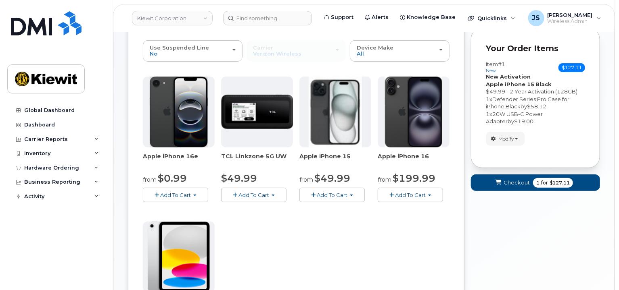
click at [527, 169] on form "Your Order Items Item #1 new $127.11 Accessories Only SIM Only Activation New A…" at bounding box center [535, 113] width 129 height 171
click at [525, 181] on span "Checkout" at bounding box center [516, 183] width 26 height 8
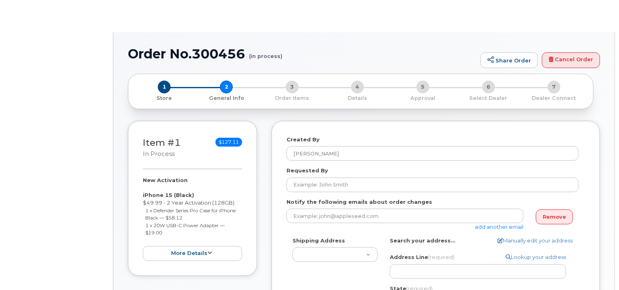
select select
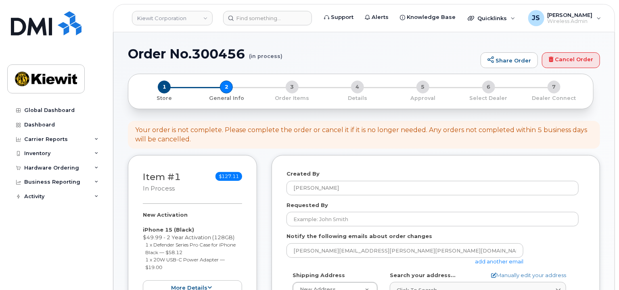
click at [483, 259] on link "add another email" at bounding box center [499, 261] width 48 height 6
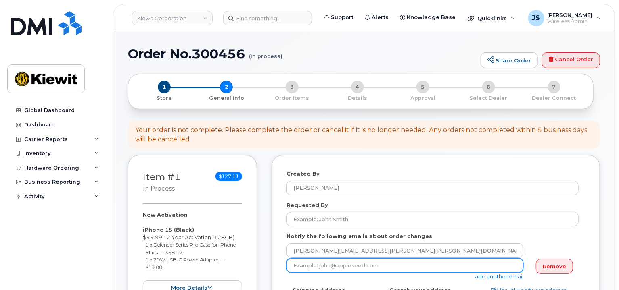
click at [332, 264] on input "email" at bounding box center [404, 265] width 237 height 15
paste input "[PERSON_NAME].[PERSON_NAME]"
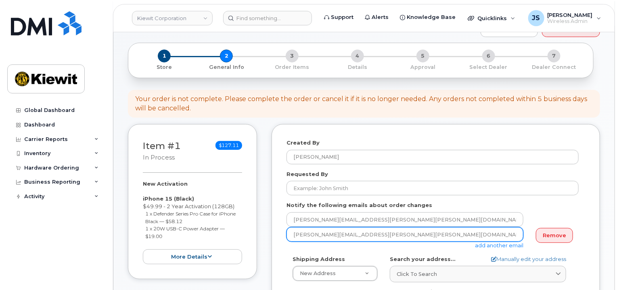
scroll to position [40, 0]
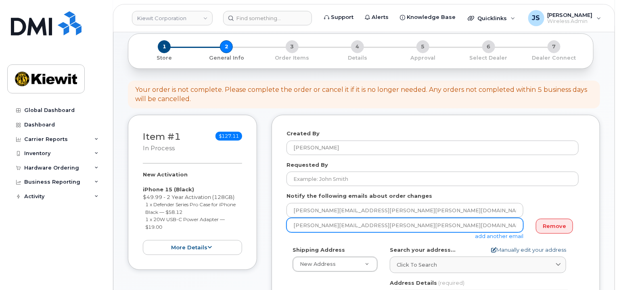
type input "[PERSON_NAME][EMAIL_ADDRESS][PERSON_NAME][PERSON_NAME][DOMAIN_NAME]"
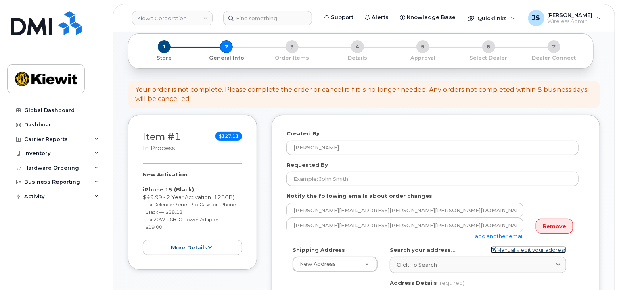
click at [511, 248] on link "Manually edit your address" at bounding box center [528, 250] width 75 height 8
select select
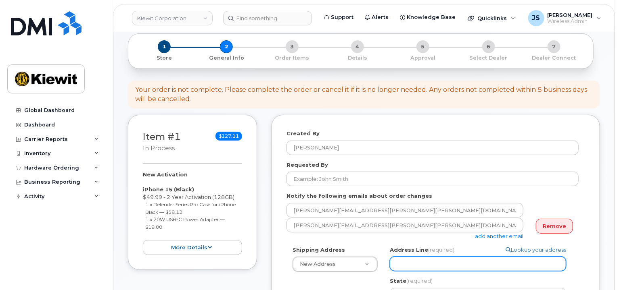
click at [393, 258] on input "Address Line (required)" at bounding box center [478, 264] width 176 height 15
paste input "[STREET_ADDRESS][PERSON_NAME]"
type input "[STREET_ADDRESS][PERSON_NAME]"
select select
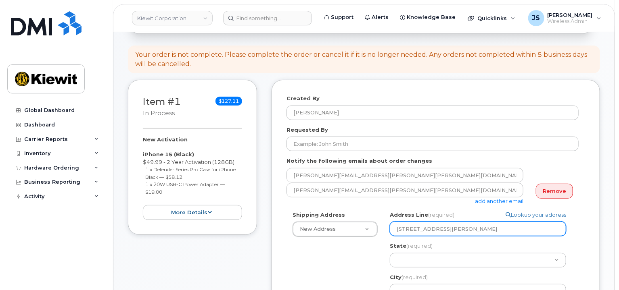
scroll to position [121, 0]
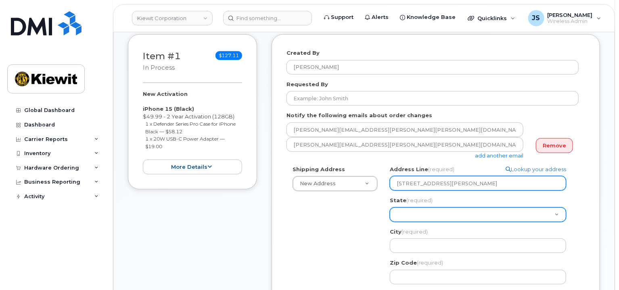
type input "205 Hutchinson Island Road"
click at [415, 209] on select "Alabama Alaska American Samoa Arizona Arkansas California Colorado Connecticut …" at bounding box center [478, 215] width 176 height 15
select select "GA"
click at [390, 208] on select "Alabama Alaska American Samoa Arizona Arkansas California Colorado Connecticut …" at bounding box center [478, 215] width 176 height 15
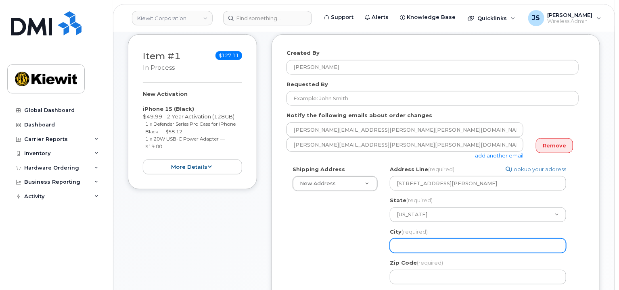
click at [408, 240] on input "City (required)" at bounding box center [478, 246] width 176 height 15
select select
type input "S"
select select
type input "Sa"
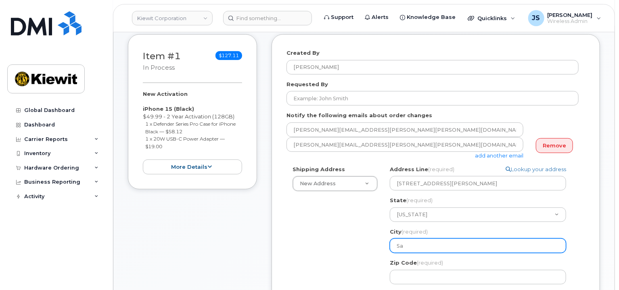
select select
type input "Sav"
select select
type input "Sava"
select select
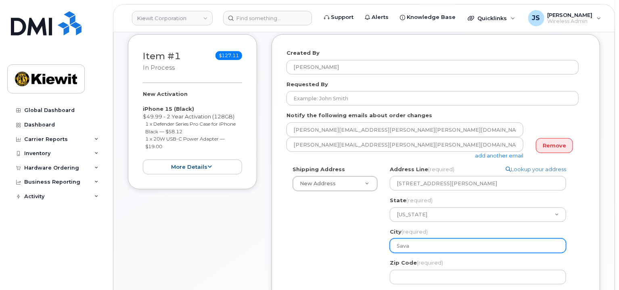
type input "Savan"
select select
type input "Savann"
select select
type input "Savanna"
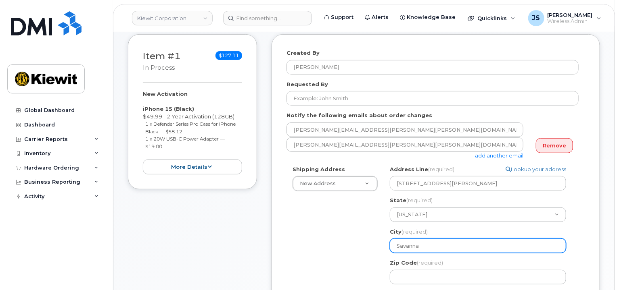
select select
type input "Savannah"
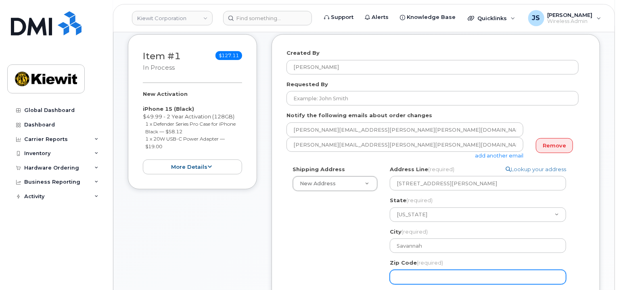
click at [415, 275] on input "Zip Code (required)" at bounding box center [478, 277] width 176 height 15
select select
type input "3"
select select
type input "31"
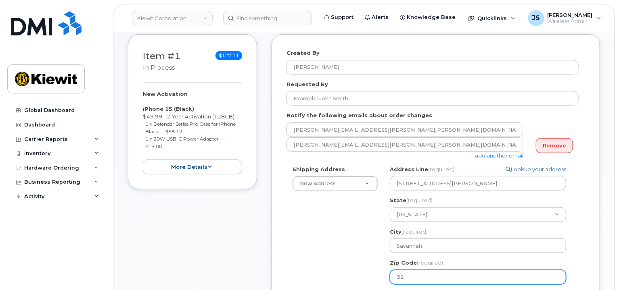
select select
type input "314"
select select
type input "3142"
select select
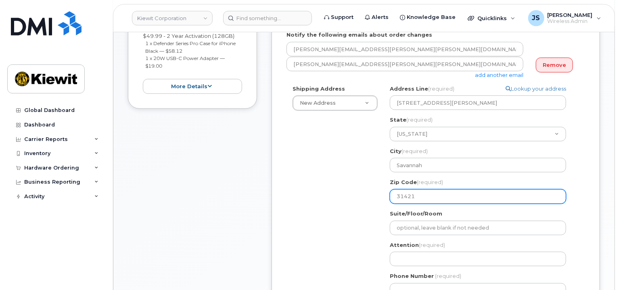
scroll to position [282, 0]
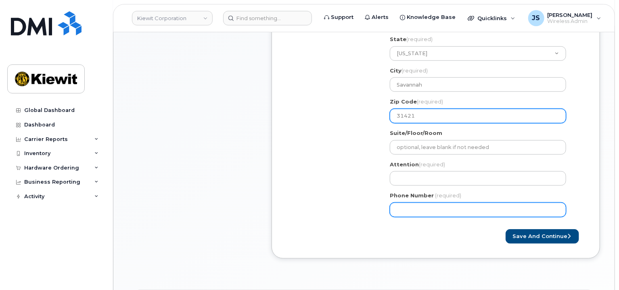
type input "31421"
click at [413, 214] on input "Phone Number" at bounding box center [478, 210] width 176 height 15
type input "877772770"
select select
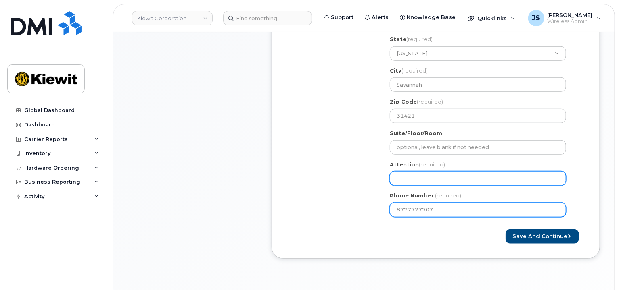
type input "8777727707"
drag, startPoint x: 421, startPoint y: 180, endPoint x: 428, endPoint y: 185, distance: 8.7
click at [421, 180] on input "Attention (required)" at bounding box center [478, 178] width 176 height 15
click at [404, 182] on input "Attention (required)" at bounding box center [478, 178] width 176 height 15
paste input "William.Hudson"
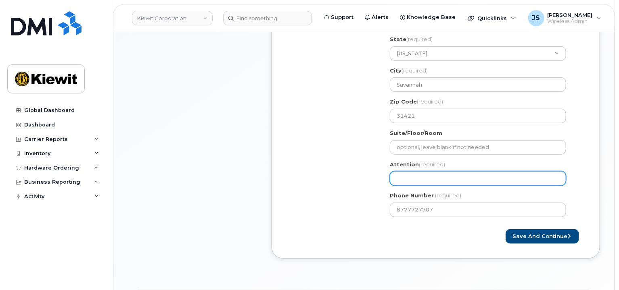
type input "William.Hudson"
click at [417, 180] on input "William.Hudson" at bounding box center [478, 178] width 176 height 15
select select
type input "WilliamHudson"
select select
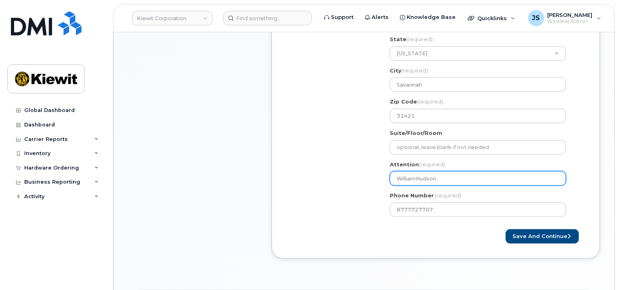
type input "William Hudson"
click at [457, 182] on input "William Hudson" at bounding box center [478, 178] width 176 height 15
select select
click at [446, 179] on input "William Hudson/" at bounding box center [478, 178] width 176 height 15
paste input "Jonathan Brown"
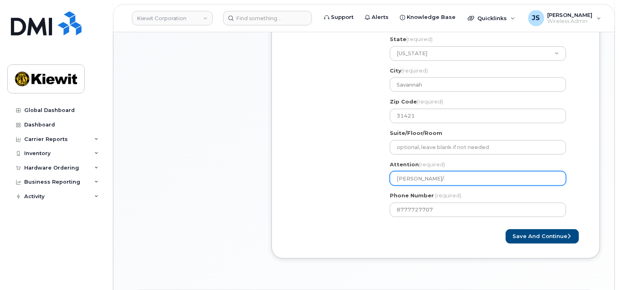
type input "William Hudson/Jonathan Brown"
select select
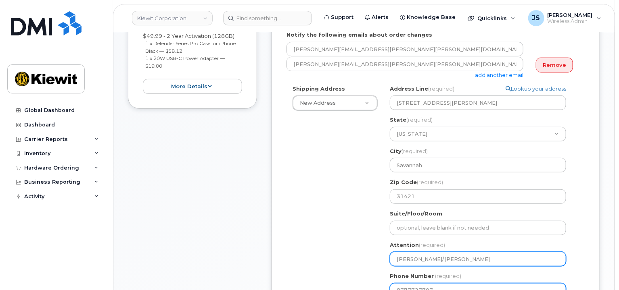
scroll to position [323, 0]
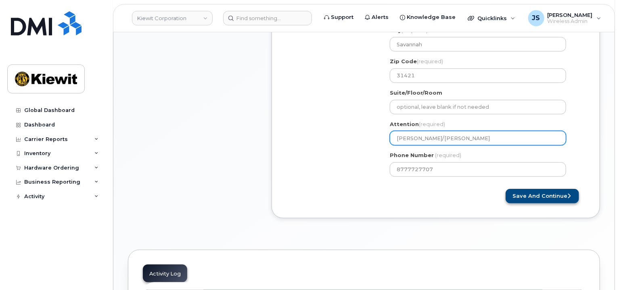
type input "William Hudson/Jonathan Brown"
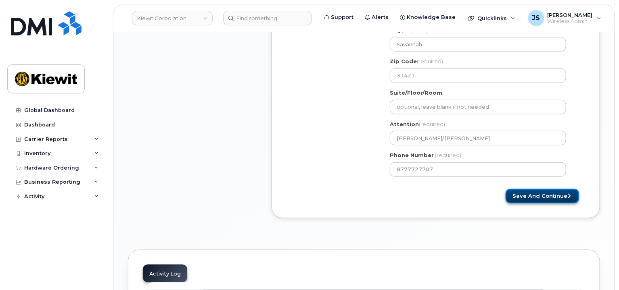
click at [530, 196] on button "Save and Continue" at bounding box center [541, 196] width 73 height 15
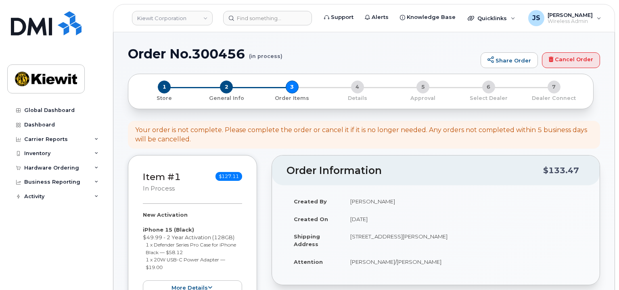
select select
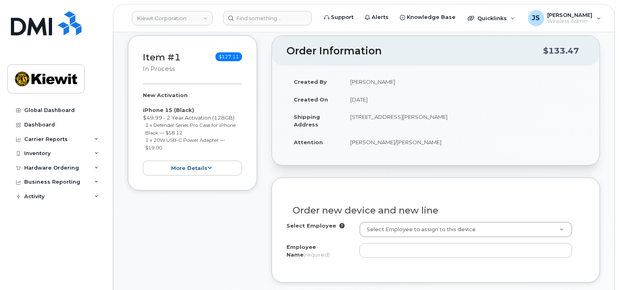
scroll to position [161, 0]
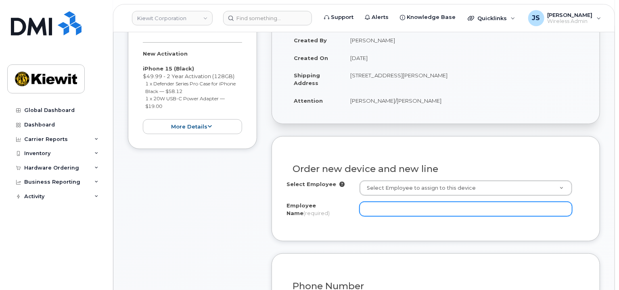
click at [444, 208] on input "Employee Name (required)" at bounding box center [465, 209] width 213 height 15
paste input "[PERSON_NAME]"
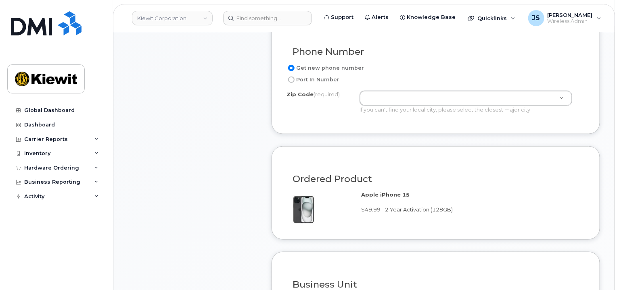
scroll to position [403, 0]
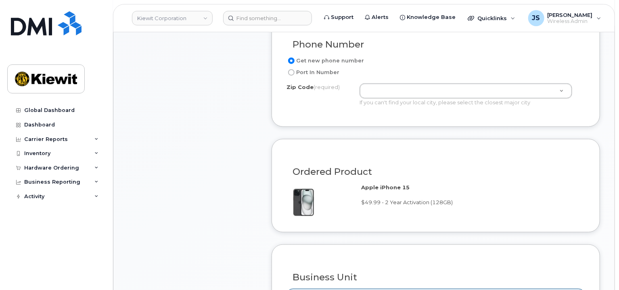
type input "[PERSON_NAME]"
click at [389, 99] on div "If you can't find your local city, please select the closest major city" at bounding box center [465, 103] width 213 height 8
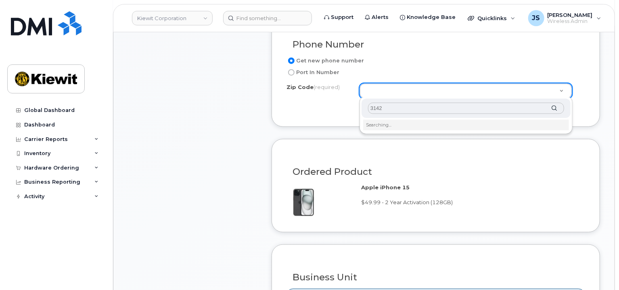
type input "31421"
type input "31421 (Savannah, GA)"
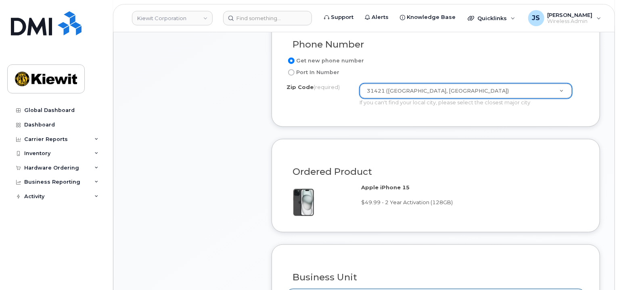
scroll to position [686, 0]
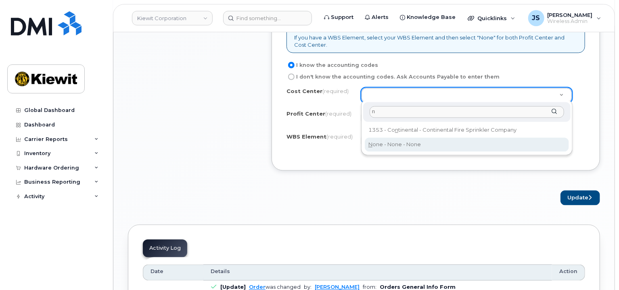
type input "n"
type input "None"
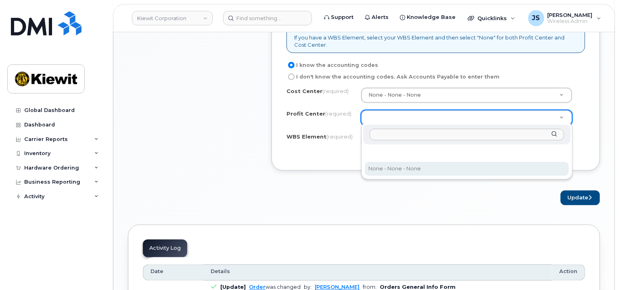
select select "None"
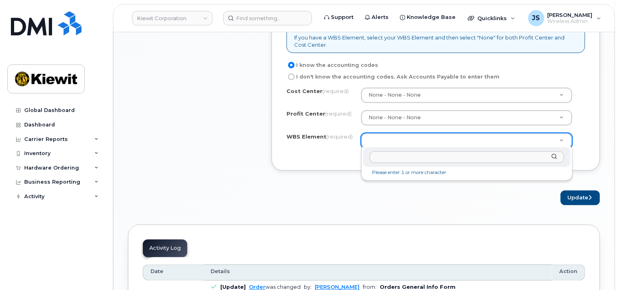
click at [382, 158] on input "text" at bounding box center [466, 158] width 194 height 12
paste input "105468.1069"
type input "105468.1069"
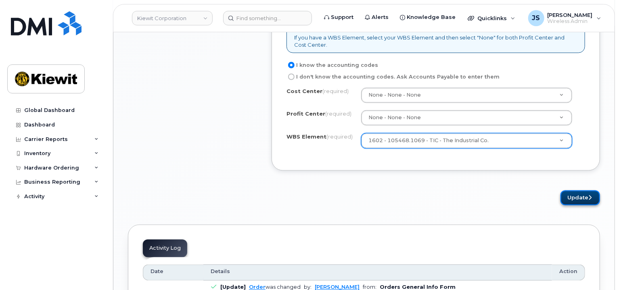
click at [581, 201] on button "Update" at bounding box center [580, 198] width 40 height 15
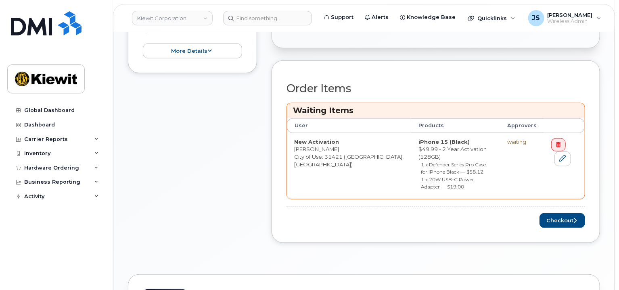
scroll to position [282, 0]
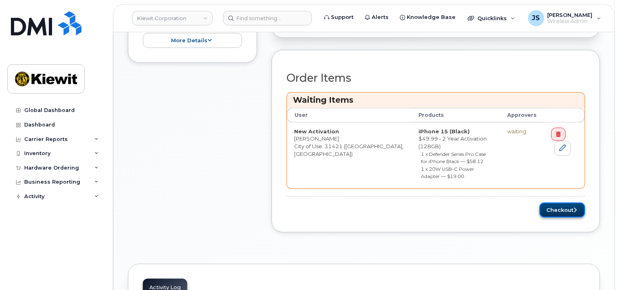
click at [561, 203] on button "Checkout" at bounding box center [562, 210] width 46 height 15
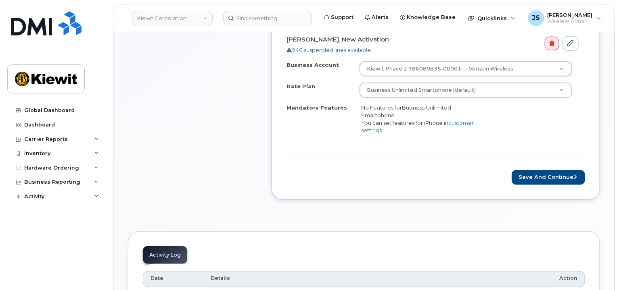
scroll to position [282, 0]
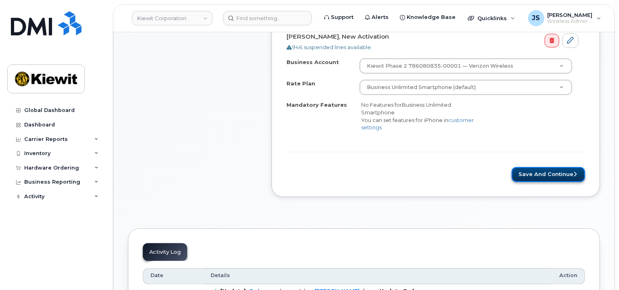
click at [541, 169] on button "Save and Continue" at bounding box center [547, 174] width 73 height 15
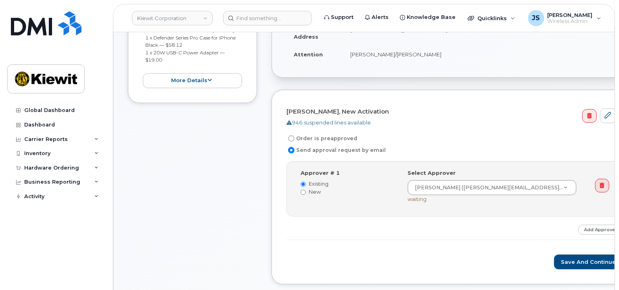
scroll to position [242, 0]
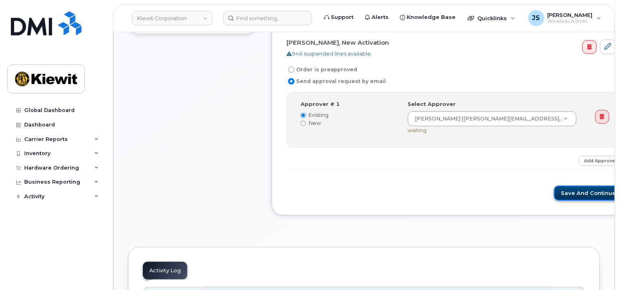
click at [554, 186] on button "Save and Continue" at bounding box center [588, 193] width 69 height 15
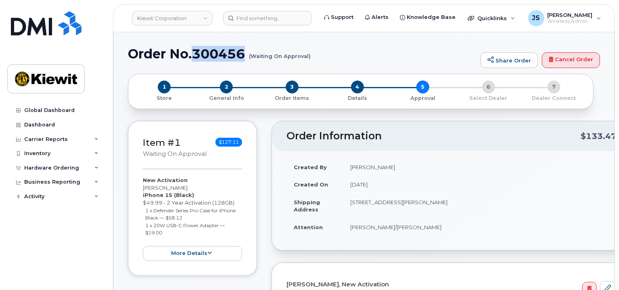
drag, startPoint x: 245, startPoint y: 54, endPoint x: 194, endPoint y: 51, distance: 51.7
click at [194, 51] on h1 "Order No.300456 (Waiting On Approval)" at bounding box center [302, 54] width 348 height 14
copy h1 "300456"
click at [256, 113] on div "1 Store 2 General Info 3 Order Items 4 Details 5 Approval 6 Select Dealer 7 Dea…" at bounding box center [364, 95] width 472 height 42
click at [53, 169] on div "Hardware Ordering" at bounding box center [51, 168] width 55 height 6
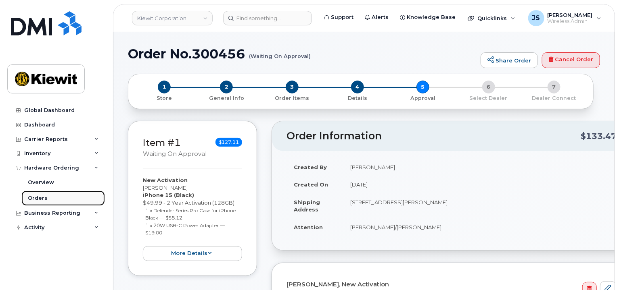
click at [48, 195] on link "Orders" at bounding box center [62, 198] width 83 height 15
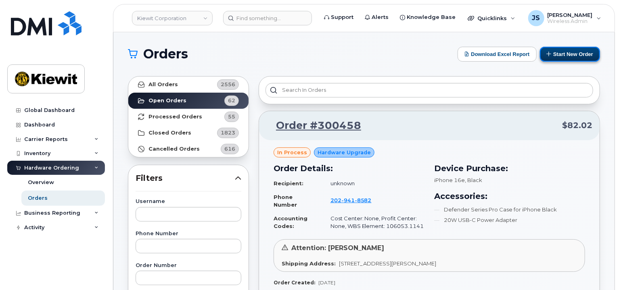
click at [564, 49] on button "Start New Order" at bounding box center [570, 54] width 60 height 15
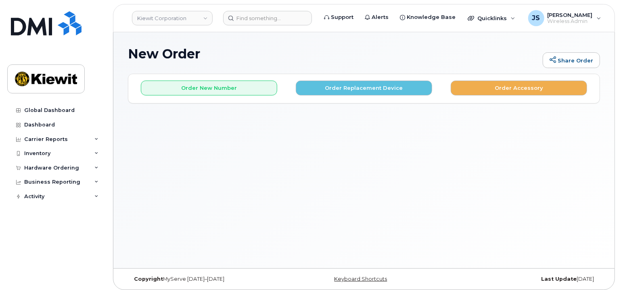
click at [210, 96] on div "Order New Number Order Replacement Device Order Accessory Please choose the car…" at bounding box center [363, 88] width 471 height 29
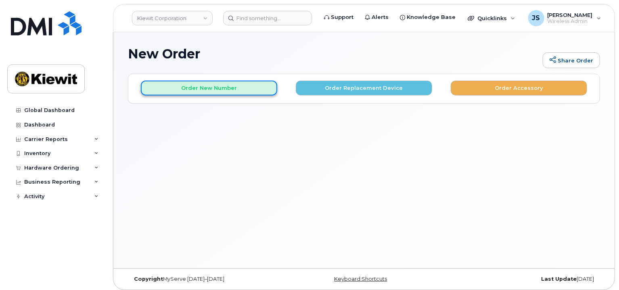
click at [211, 88] on button "Order New Number" at bounding box center [209, 88] width 136 height 15
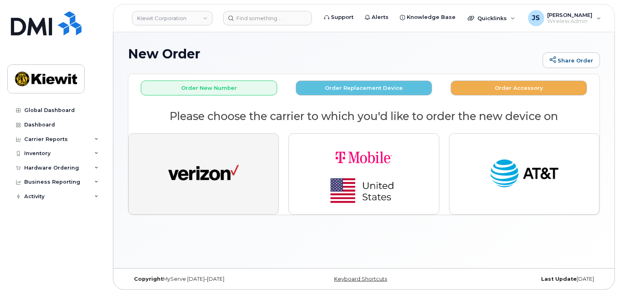
click at [208, 150] on button "button" at bounding box center [203, 173] width 150 height 81
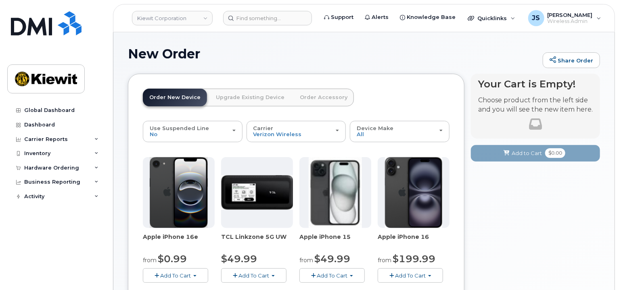
click at [332, 277] on span "Add To Cart" at bounding box center [332, 276] width 31 height 6
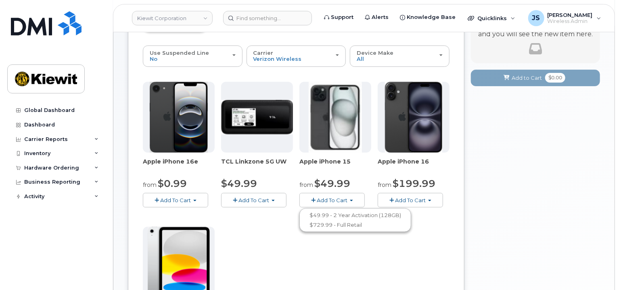
scroll to position [121, 0]
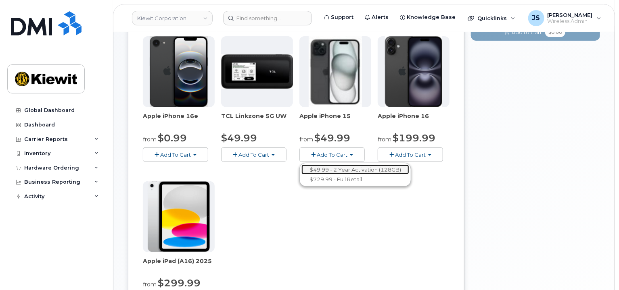
click at [364, 165] on link "$49.99 - 2 Year Activation (128GB)" at bounding box center [355, 170] width 108 height 10
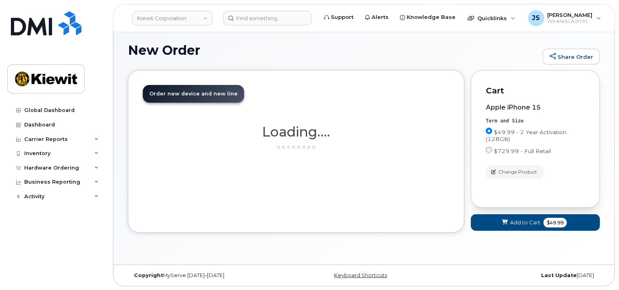
scroll to position [81, 0]
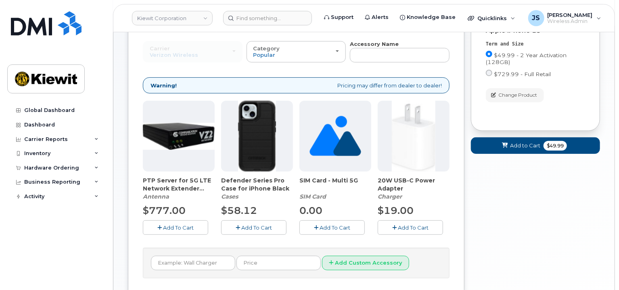
click at [257, 225] on span "Add To Cart" at bounding box center [256, 228] width 31 height 6
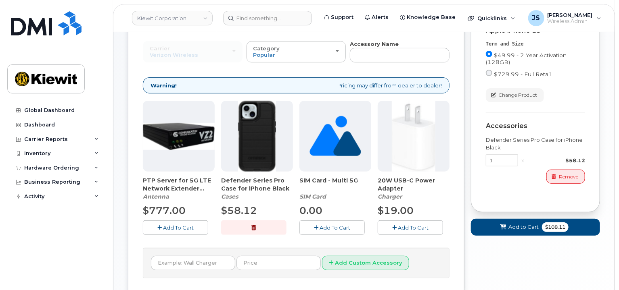
click at [406, 226] on span "Add To Cart" at bounding box center [413, 228] width 31 height 6
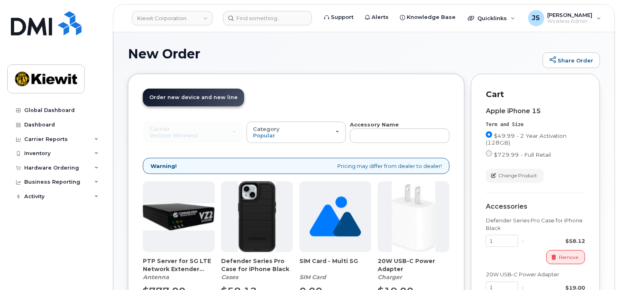
scroll to position [143, 0]
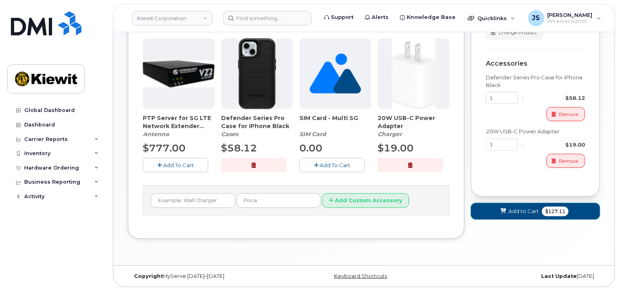
click at [498, 206] on button "Add to Cart $127.11" at bounding box center [535, 211] width 129 height 17
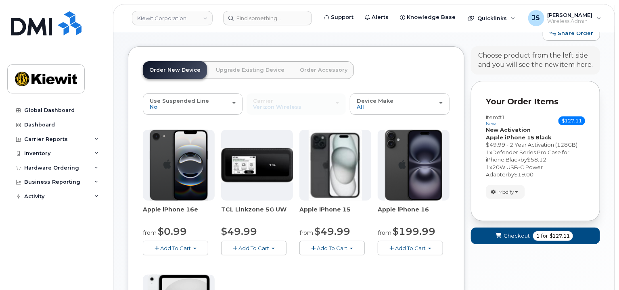
scroll to position [1, 0]
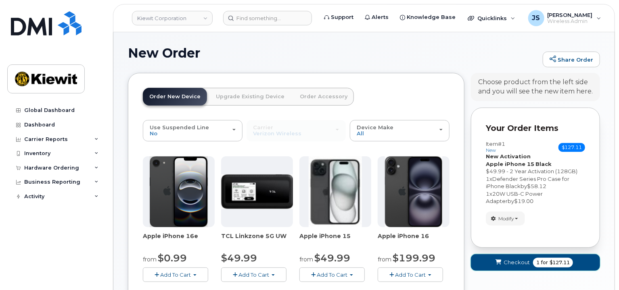
click at [501, 264] on icon "submit" at bounding box center [499, 262] width 6 height 5
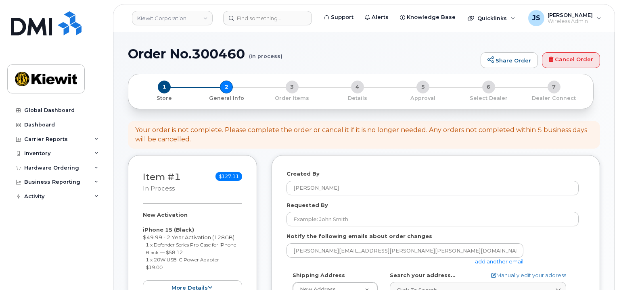
select select
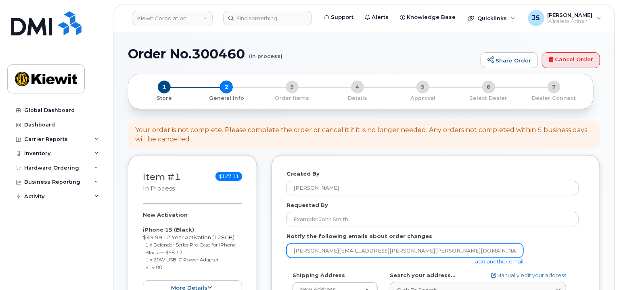
click at [497, 256] on input "[PERSON_NAME][EMAIL_ADDRESS][PERSON_NAME][PERSON_NAME][DOMAIN_NAME]" at bounding box center [404, 251] width 237 height 15
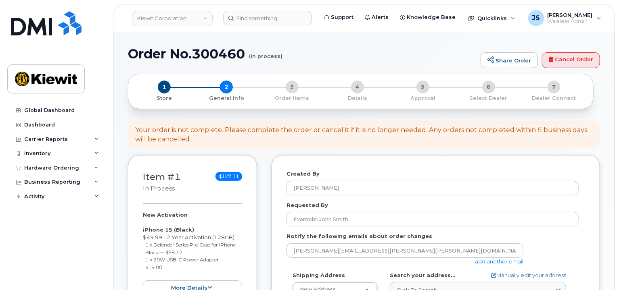
click at [497, 259] on link "add another email" at bounding box center [499, 261] width 48 height 6
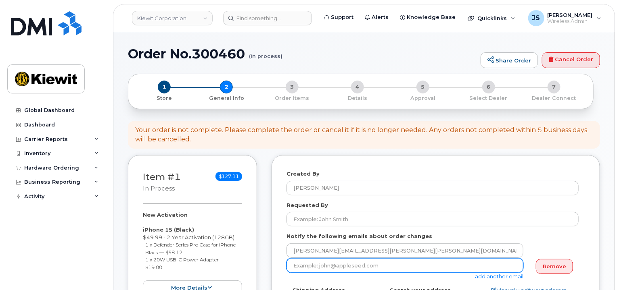
click at [308, 265] on input "email" at bounding box center [404, 265] width 237 height 15
paste input "[PERSON_NAME].[PERSON_NAME]"
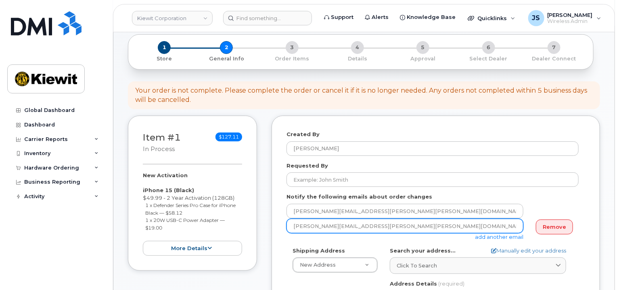
scroll to position [40, 0]
type input "Mary.Stein@kiewit.com"
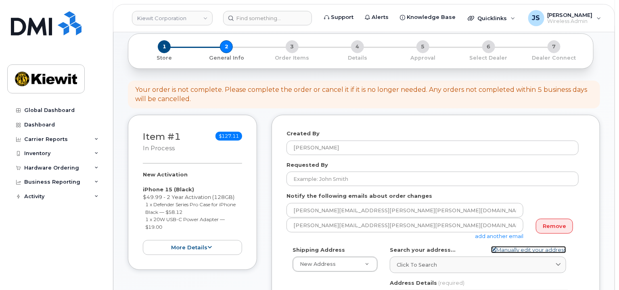
click at [510, 248] on link "Manually edit your address" at bounding box center [528, 250] width 75 height 8
select select
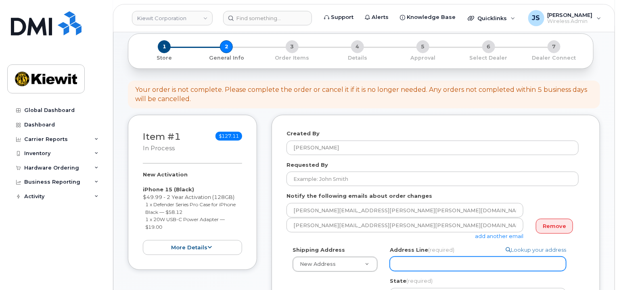
click at [419, 264] on input "Address Line (required)" at bounding box center [478, 264] width 176 height 15
paste input "525 Park Avenue #2A"
type input "525 Park Avenue #2A"
select select
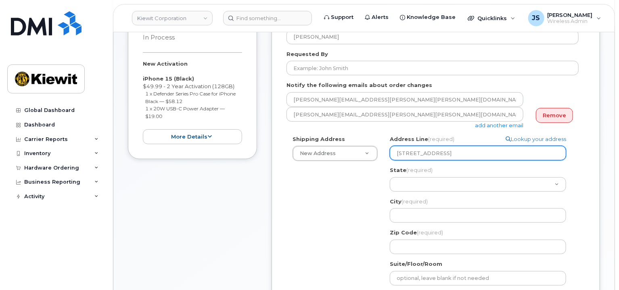
scroll to position [161, 0]
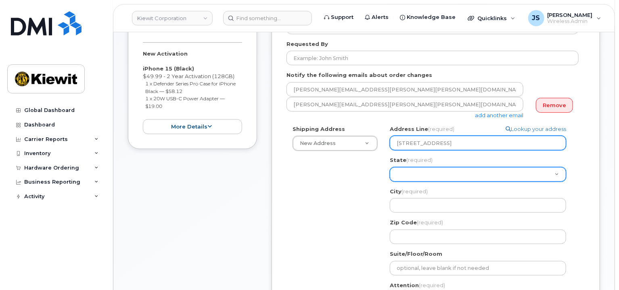
type input "525 Park Avenue #2A"
click at [400, 175] on select "Alabama Alaska American Samoa Arizona Arkansas California Colorado Connecticut …" at bounding box center [478, 174] width 176 height 15
select select "ID"
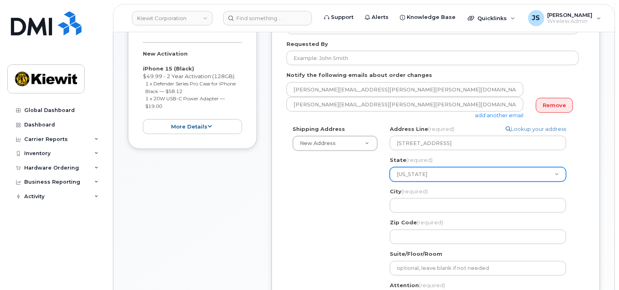
click at [390, 167] on select "Alabama Alaska American Samoa Arizona Arkansas California Colorado Connecticut …" at bounding box center [478, 174] width 176 height 15
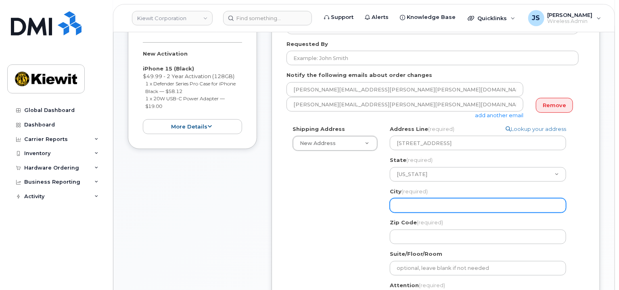
click at [423, 203] on input "City (required)" at bounding box center [478, 205] width 176 height 15
select select
type input "I"
select select
type input "Id"
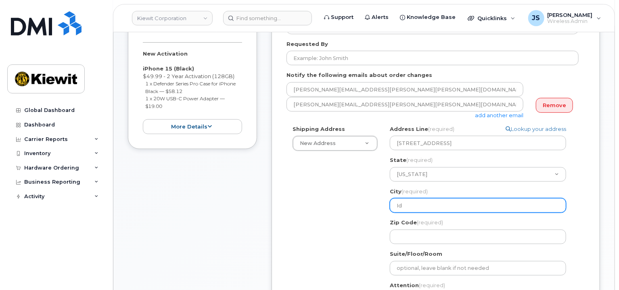
select select
type input "Ida"
select select
type input "Idah"
select select
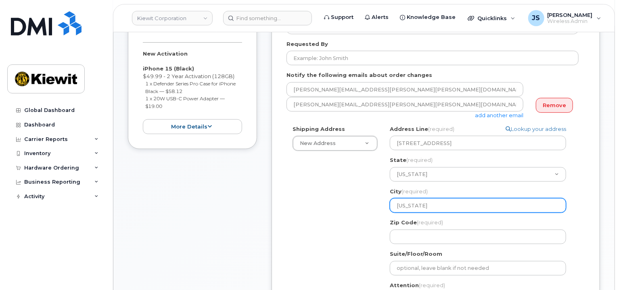
type input "Idaho"
select select
type input "Idaho F"
select select
type input "Idaho Fa"
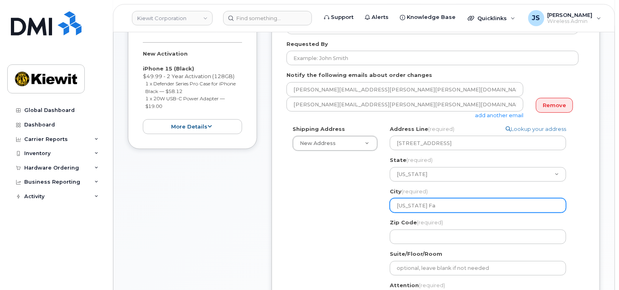
select select
type input "Idaho Fal"
select select
type input "Idaho Fall"
select select
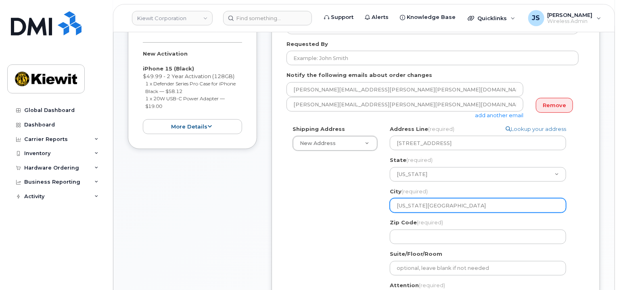
type input "Idaho Falls"
select select
type input "8"
select select
type input "83"
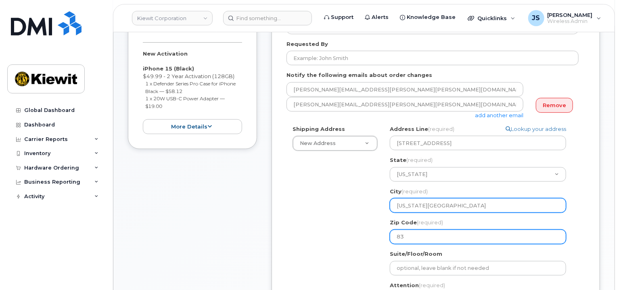
select select
type input "834"
select select
type input "8340"
select select
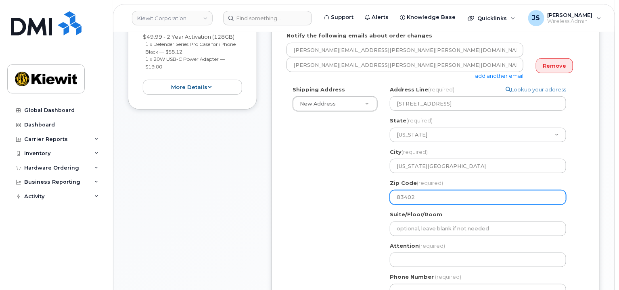
scroll to position [202, 0]
type input "83402"
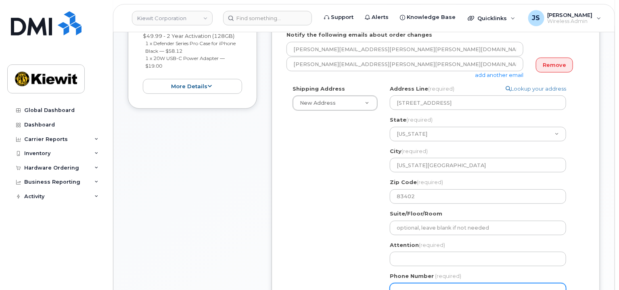
click at [418, 286] on input "Phone Number" at bounding box center [478, 290] width 176 height 15
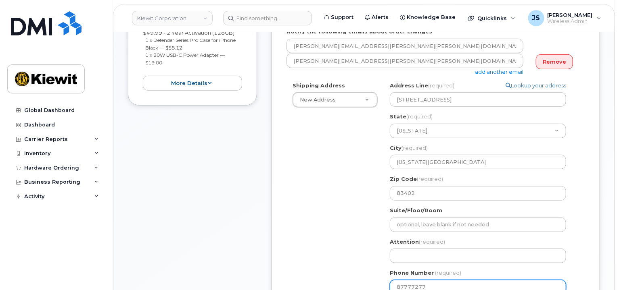
type input "877772770"
select select
type input "8777727707"
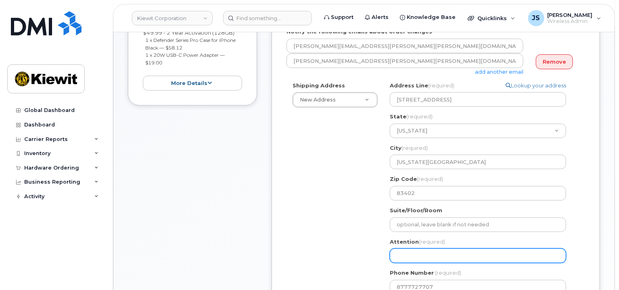
click at [405, 258] on input "Attention (required)" at bounding box center [478, 256] width 176 height 15
paste input "Talor.Hall"
select select
type input "Talor.Hall"
click at [410, 258] on input "Talor.Hall" at bounding box center [478, 256] width 176 height 15
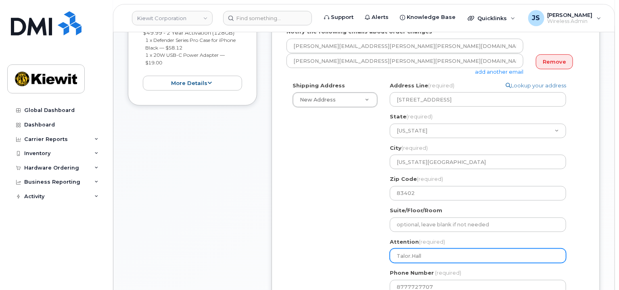
select select
type input "TalorHall"
select select
type input "Talor Hall"
click at [432, 256] on input "Talor Hall" at bounding box center [478, 256] width 176 height 15
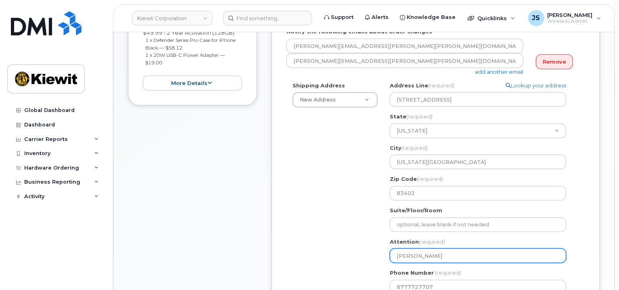
select select
type input "Talor Hall/"
paste input "[PERSON_NAME].[PERSON_NAME]"
select select
type input "Talor Hall/Nate.Suniga"
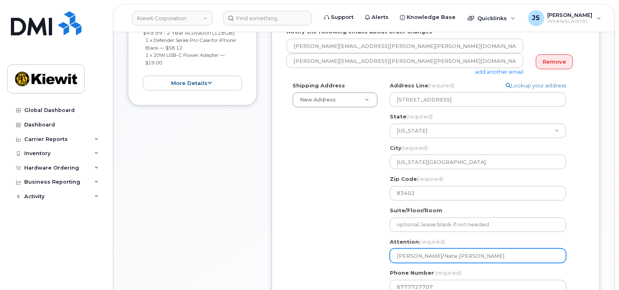
click at [437, 258] on input "Talor Hall/Nate.Suniga" at bounding box center [478, 256] width 176 height 15
select select
type input "Talor Hall/NateSuniga"
select select
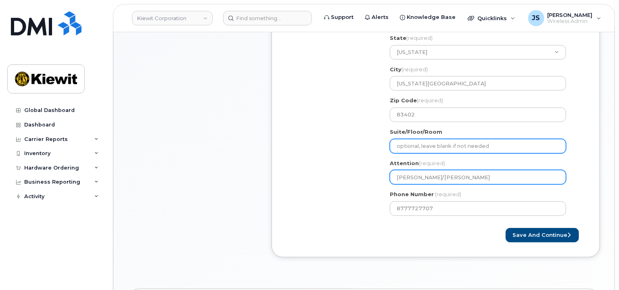
scroll to position [286, 0]
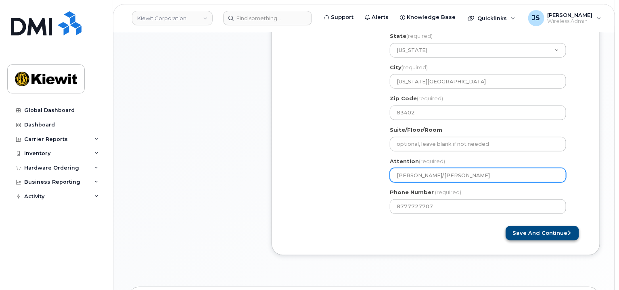
type input "[PERSON_NAME]/[PERSON_NAME]"
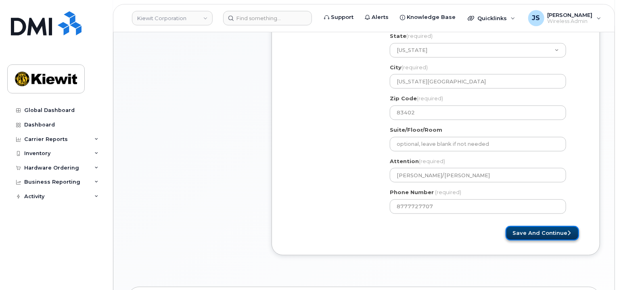
click at [540, 229] on button "Save and Continue" at bounding box center [541, 233] width 73 height 15
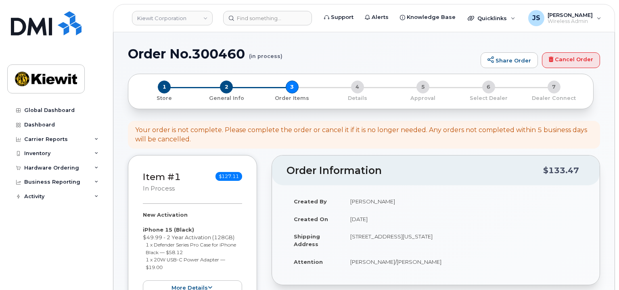
select select
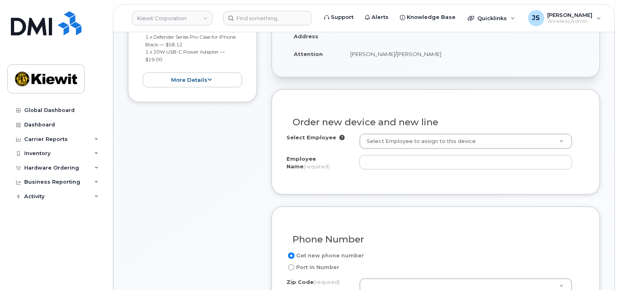
scroll to position [242, 0]
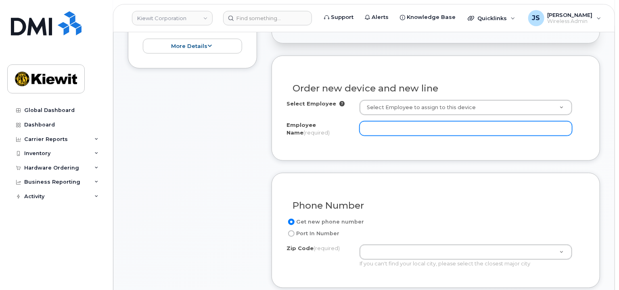
click at [373, 127] on input "Employee Name (required)" at bounding box center [465, 128] width 213 height 15
paste input "[PERSON_NAME].[PERSON_NAME]"
click at [382, 128] on input "[PERSON_NAME].[PERSON_NAME]" at bounding box center [465, 128] width 213 height 15
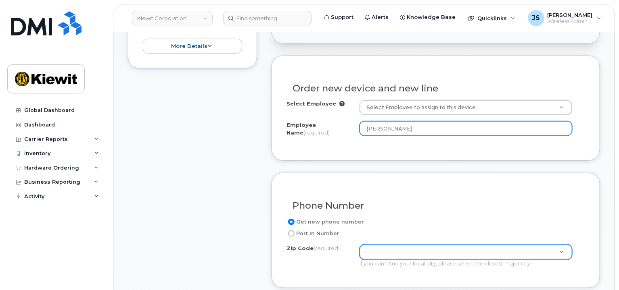
type input "[PERSON_NAME]"
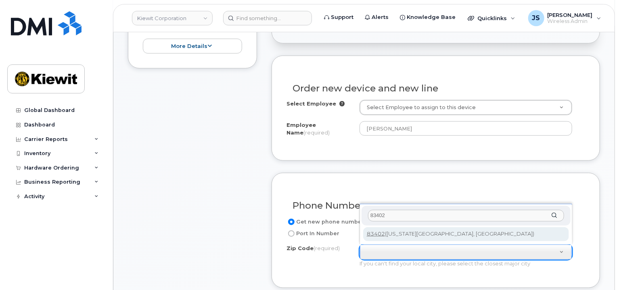
type input "83402"
type input "83402 ([US_STATE][GEOGRAPHIC_DATA], [GEOGRAPHIC_DATA])"
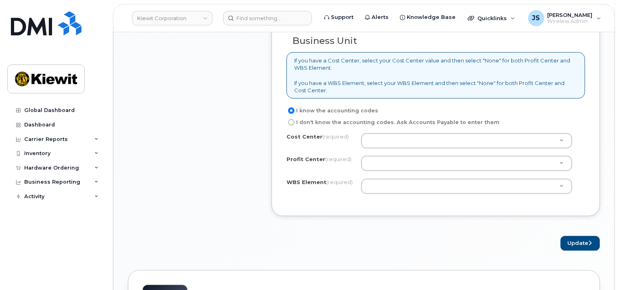
scroll to position [645, 0]
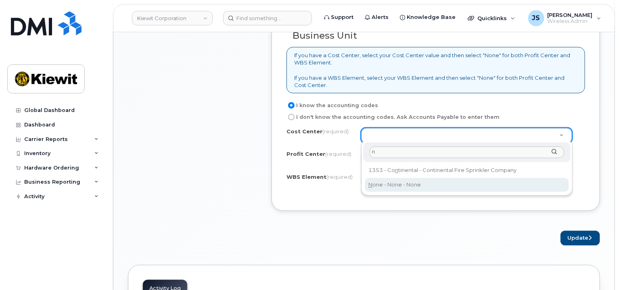
type input "n"
type input "None"
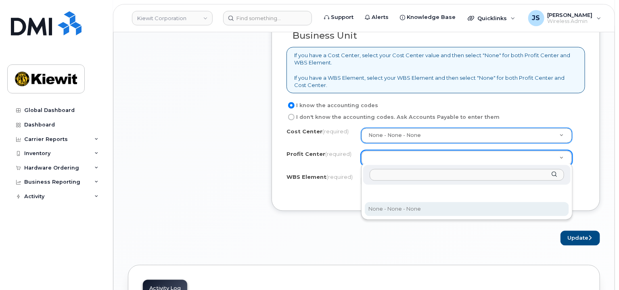
select select "None"
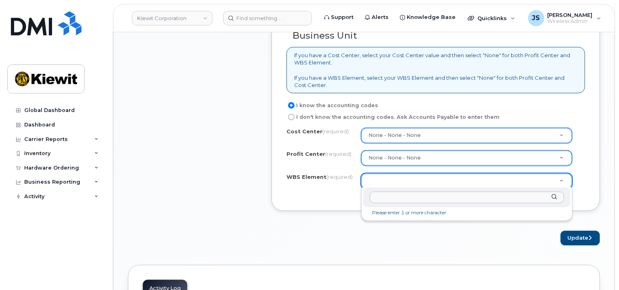
click at [390, 201] on input "text" at bounding box center [466, 198] width 194 height 12
paste input "106441.2271"
type input "106441.2271"
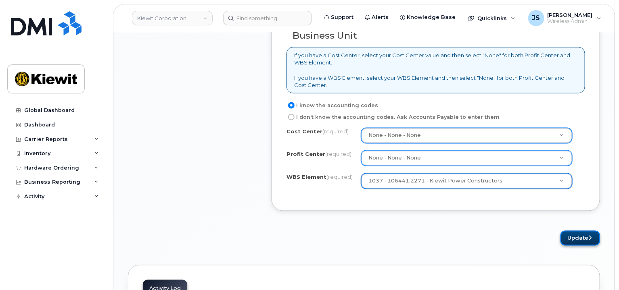
click at [579, 242] on button "Update" at bounding box center [580, 238] width 40 height 15
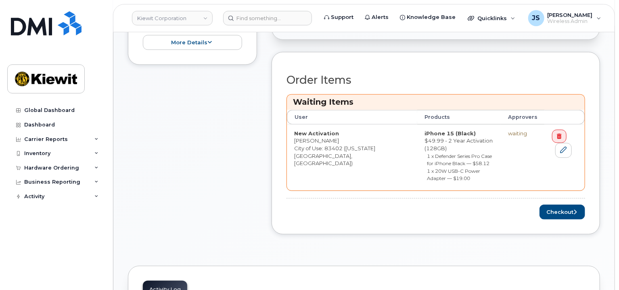
scroll to position [282, 0]
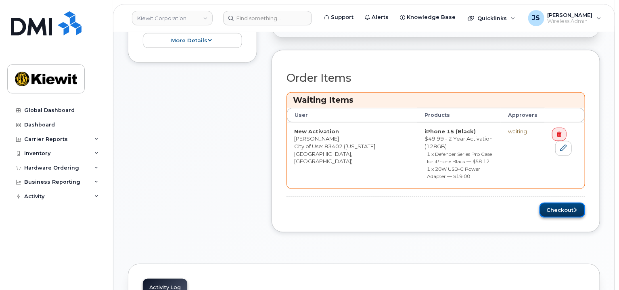
click at [553, 203] on button "Checkout" at bounding box center [562, 210] width 46 height 15
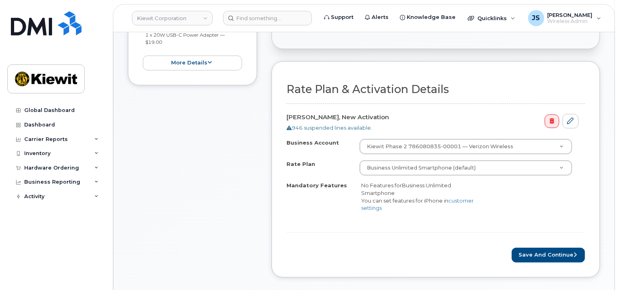
scroll to position [202, 0]
click at [533, 256] on button "Save and Continue" at bounding box center [547, 255] width 73 height 15
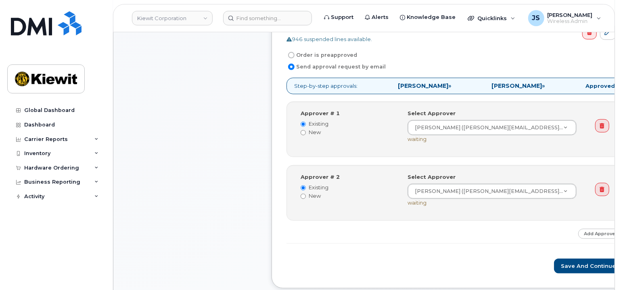
scroll to position [282, 0]
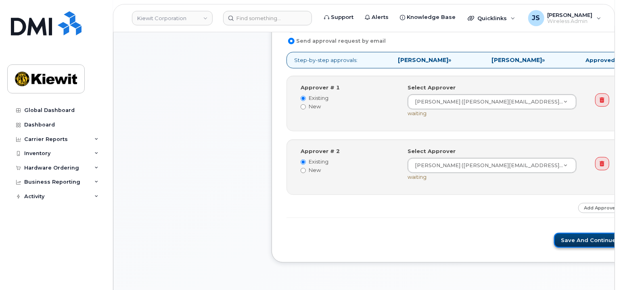
click at [559, 244] on button "Save and Continue" at bounding box center [588, 240] width 69 height 15
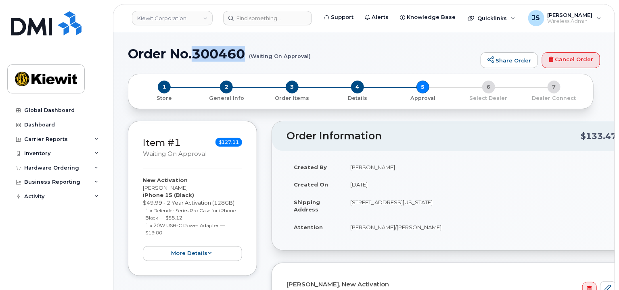
drag, startPoint x: 247, startPoint y: 52, endPoint x: 196, endPoint y: 53, distance: 51.2
click at [196, 53] on h1 "Order No.300460 (Waiting On Approval)" at bounding box center [302, 54] width 348 height 14
copy h1 "300460"
click at [171, 9] on header "[PERSON_NAME] Corporation Support Alerts Knowledge Base Quicklinks Suspend / Ca…" at bounding box center [364, 18] width 502 height 28
click at [171, 10] on div "Kiewit Corporation" at bounding box center [172, 18] width 89 height 16
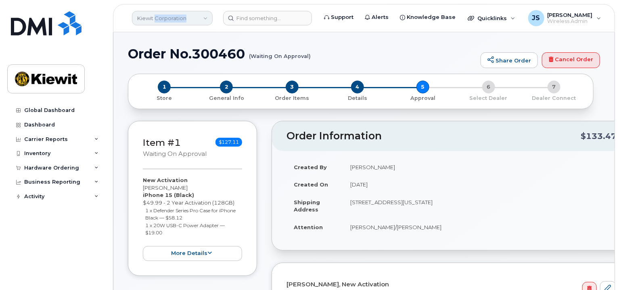
click at [177, 19] on link "Kiewit Corporation" at bounding box center [172, 18] width 81 height 15
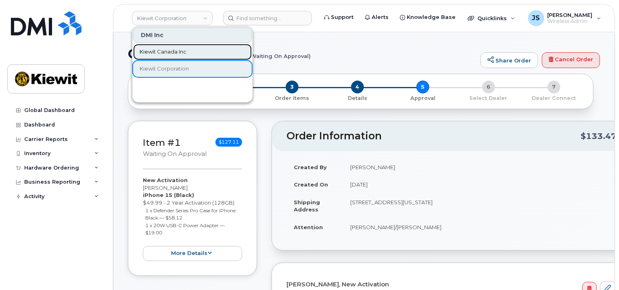
click at [172, 54] on span "Kiewit Canada Inc" at bounding box center [163, 52] width 47 height 8
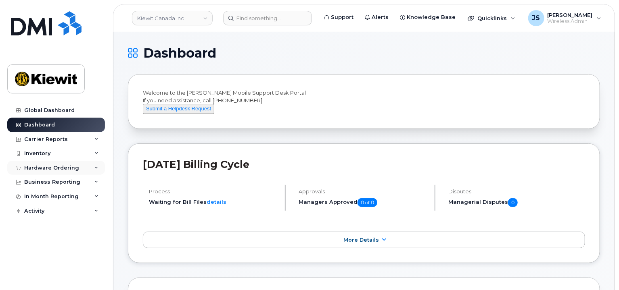
click at [57, 171] on div "Hardware Ordering" at bounding box center [56, 168] width 98 height 15
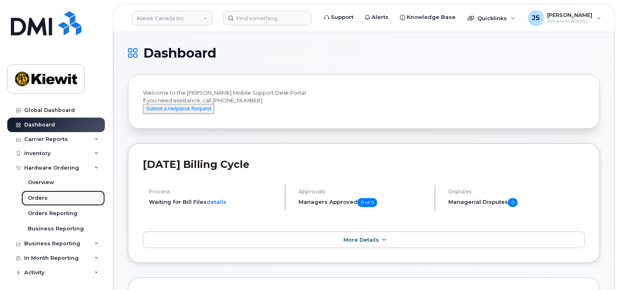
click at [35, 194] on link "Orders" at bounding box center [62, 198] width 83 height 15
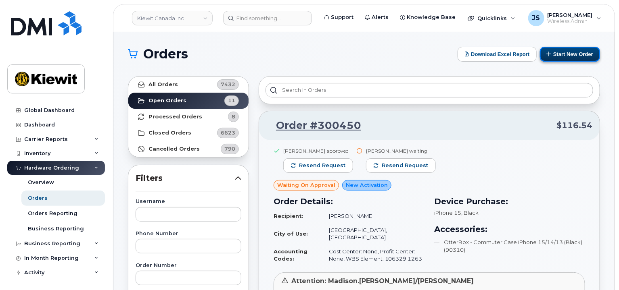
click at [564, 60] on button "Start New Order" at bounding box center [570, 54] width 60 height 15
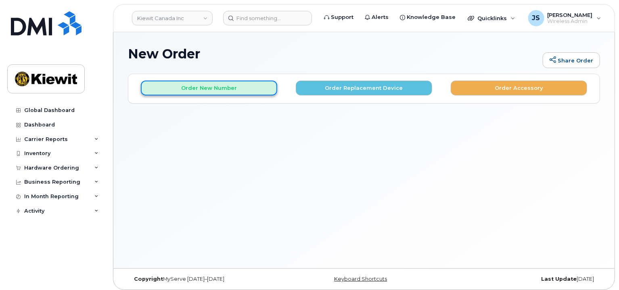
click at [214, 94] on button "Order New Number" at bounding box center [209, 88] width 136 height 15
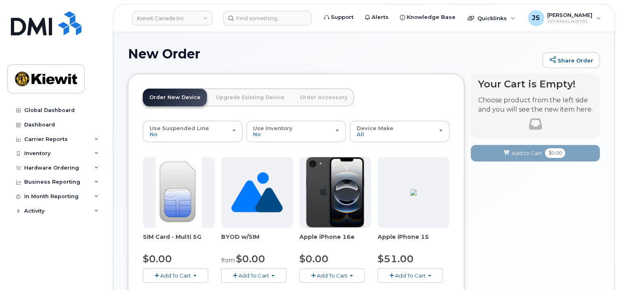
click at [411, 273] on span "Add To Cart" at bounding box center [410, 276] width 31 height 6
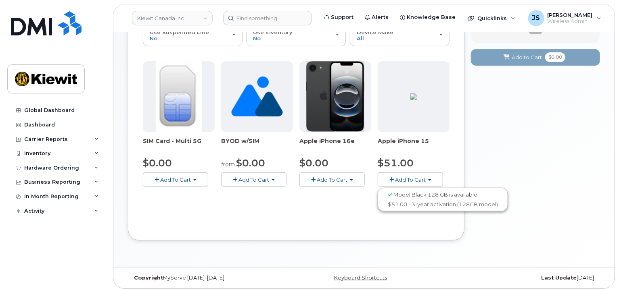
scroll to position [98, 0]
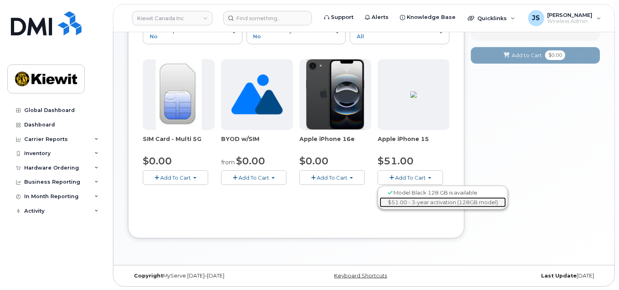
click at [421, 203] on link "$51.00 - 3-year activation (128GB model)" at bounding box center [442, 203] width 126 height 10
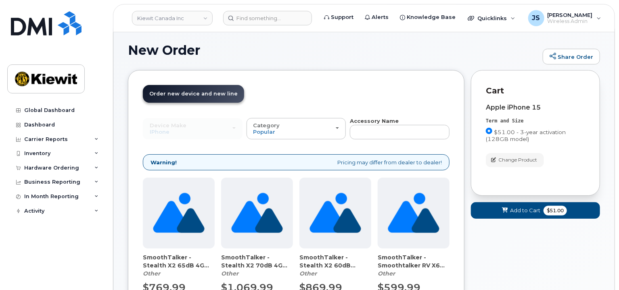
scroll to position [81, 0]
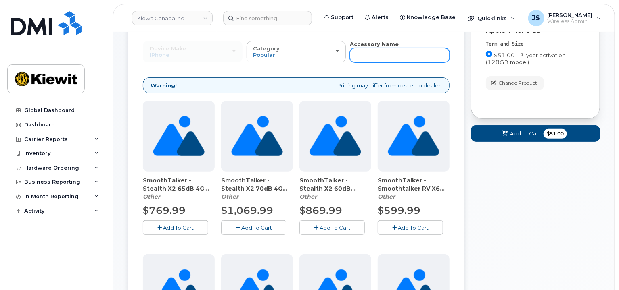
click at [356, 56] on input "text" at bounding box center [400, 55] width 100 height 15
type input "otterbox"
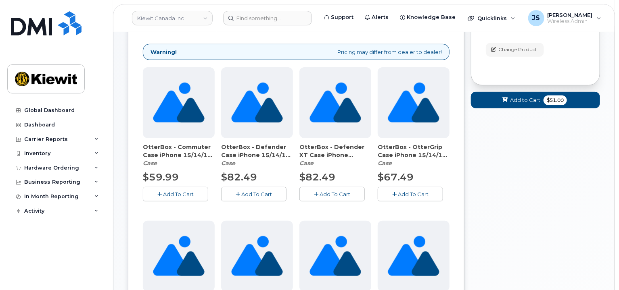
scroll to position [125, 0]
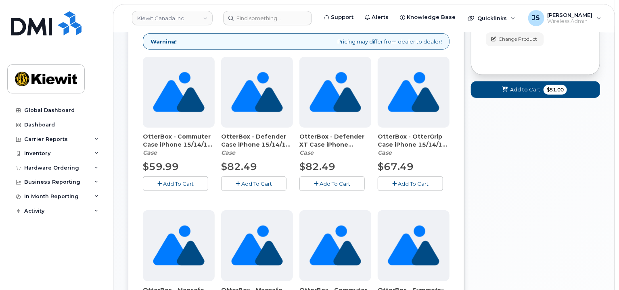
click at [164, 187] on button "Add To Cart" at bounding box center [175, 184] width 65 height 14
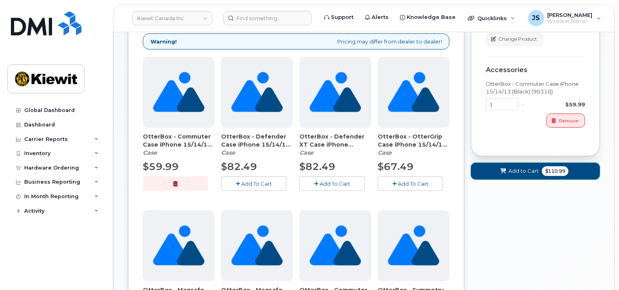
click at [517, 175] on button "Add to Cart $110.99" at bounding box center [535, 171] width 129 height 17
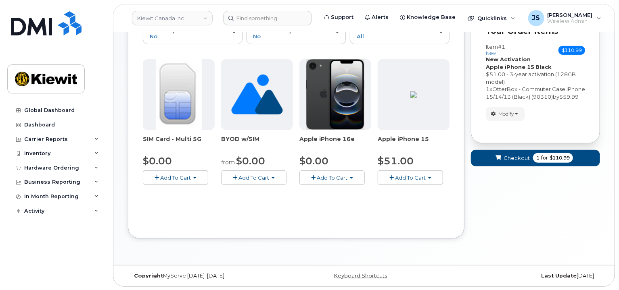
click at [519, 174] on form "Your Order Items Item #1 new $110.99 Accessories Only SIM Only Activation New A…" at bounding box center [535, 92] width 129 height 164
click at [519, 167] on button "Checkout 1 for $110.99" at bounding box center [535, 158] width 129 height 17
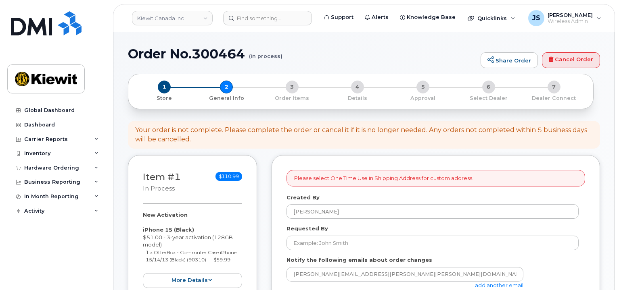
select select
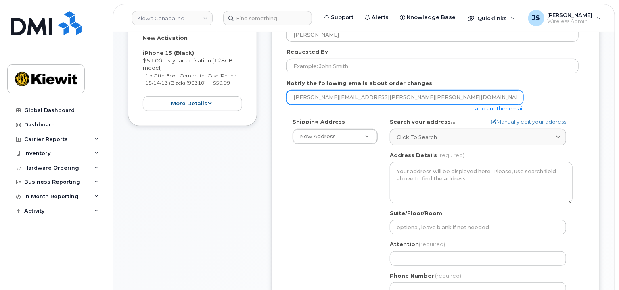
scroll to position [81, 0]
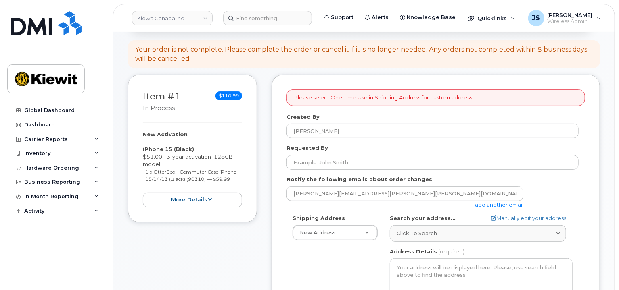
click at [508, 206] on link "add another email" at bounding box center [499, 205] width 48 height 6
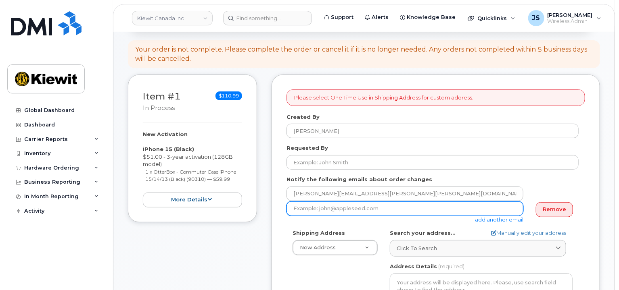
click at [327, 208] on input "email" at bounding box center [404, 209] width 237 height 15
type input "[PERSON_NAME][EMAIL_ADDRESS][PERSON_NAME][PERSON_NAME][DOMAIN_NAME]"
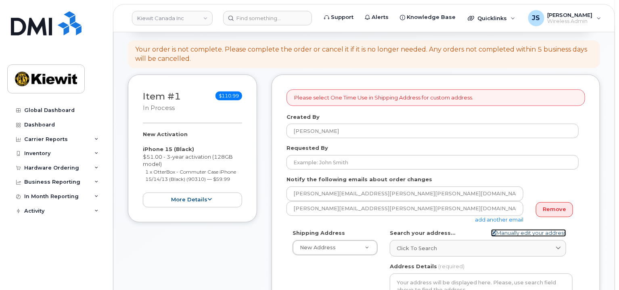
click at [515, 229] on link "Manually edit your address" at bounding box center [528, 233] width 75 height 8
select select
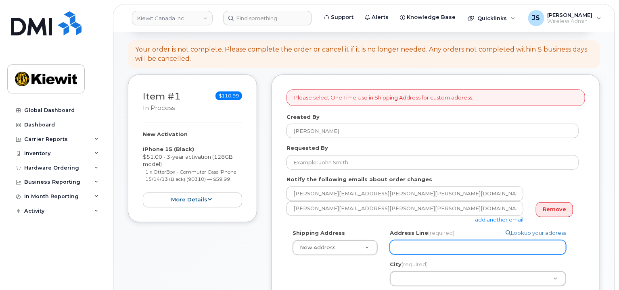
click at [419, 249] on input "Address Line (required)" at bounding box center [478, 247] width 176 height 15
paste input "[STREET_ADDRESS]"
type input "[STREET_ADDRESS]"
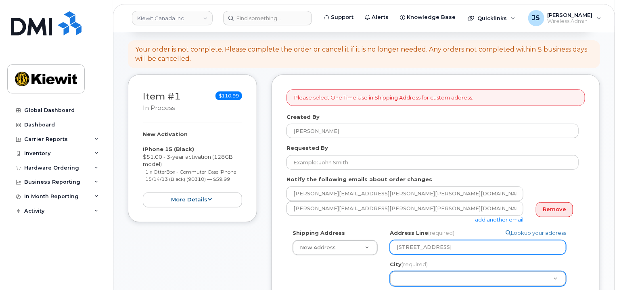
select select
type input "12250 33 St NE"
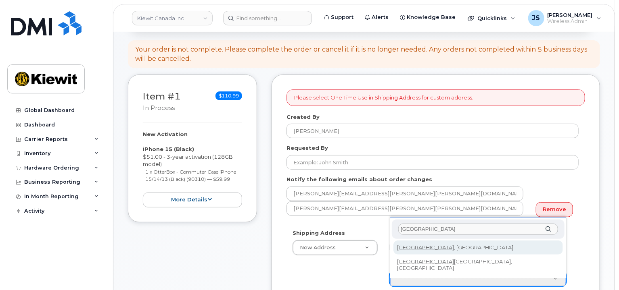
type input "Edmonton"
select select
type input "182"
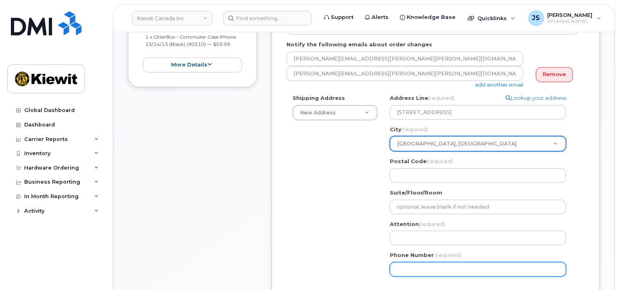
scroll to position [242, 0]
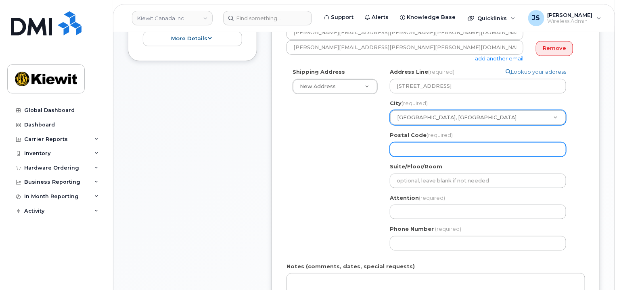
click at [424, 147] on input "Postal Code (required)" at bounding box center [478, 149] width 176 height 15
click at [413, 151] on input "Postal Code (required)" at bounding box center [478, 149] width 176 height 15
paste input "T6S 1H6"
select select
type input "T6S 1H6"
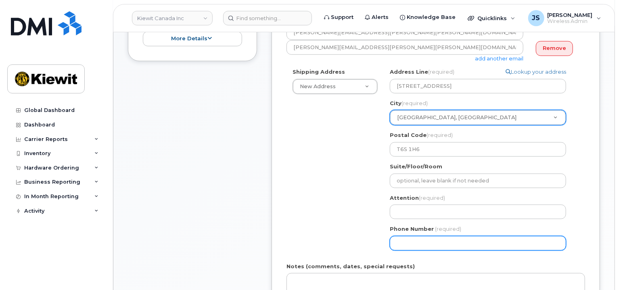
click at [411, 245] on input "Phone Number" at bounding box center [478, 243] width 176 height 15
type input "877772770"
select select
type input "8777727707"
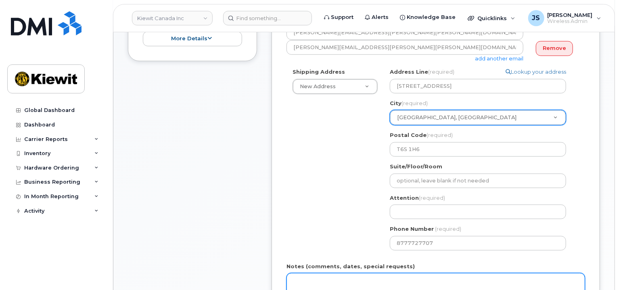
click at [431, 277] on textarea "Notes (comments, dates, special requests)" at bounding box center [435, 286] width 298 height 27
type textarea "Please Ship ASAP"
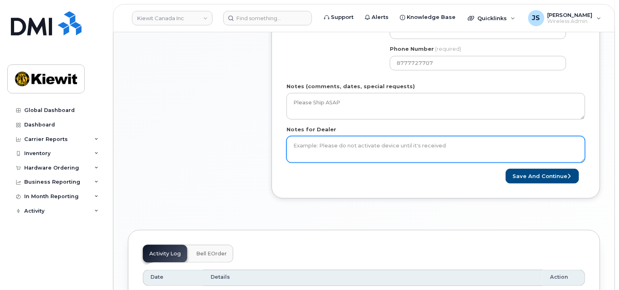
click at [295, 150] on textarea "Notes for Dealer" at bounding box center [435, 149] width 298 height 27
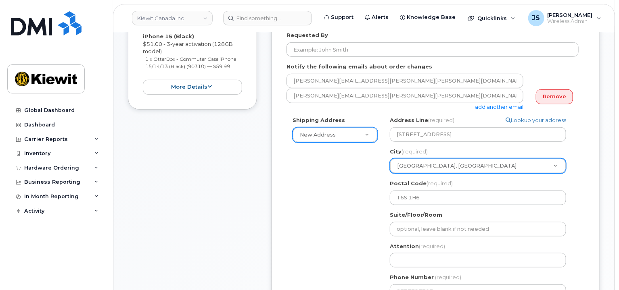
scroll to position [180, 0]
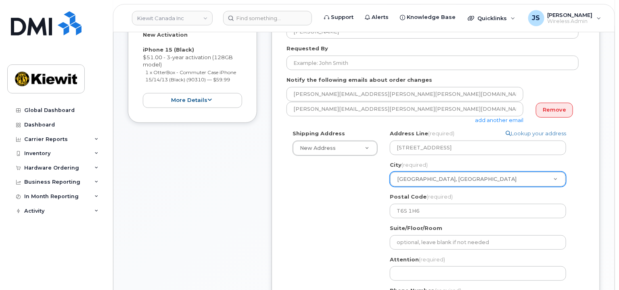
type textarea "Please Ship ASAP"
click at [416, 273] on input "Attention (required)" at bounding box center [478, 274] width 176 height 15
paste input "Madison.Korbut"
type input "Madison.Korbut"
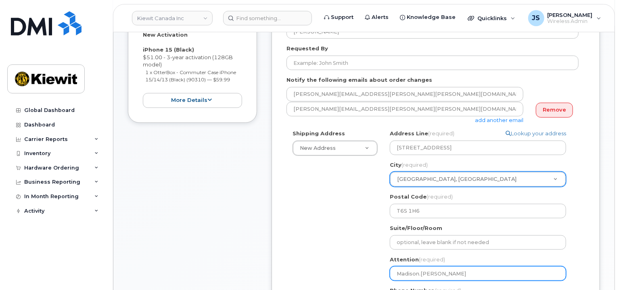
select select
type input "Madison.Korbut/"
click at [420, 275] on input "Madison.Korbut/" at bounding box center [478, 274] width 176 height 15
select select
type input "MadisonKorbut/"
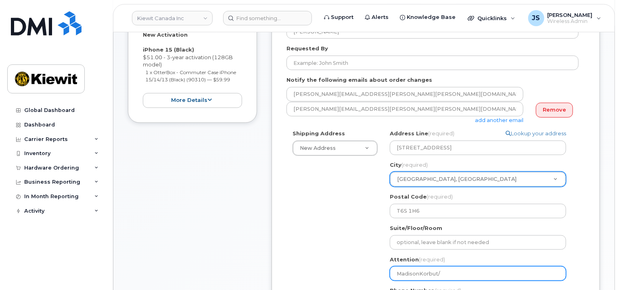
select select
type input "Madison Korbut/"
click at [477, 275] on input "Madison Korbut/" at bounding box center [478, 274] width 176 height 15
paste input "[PERSON_NAME]"
select select
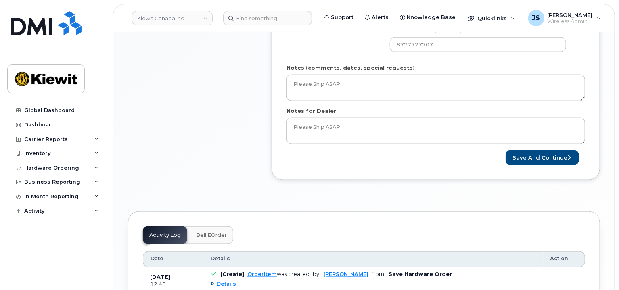
scroll to position [503, 0]
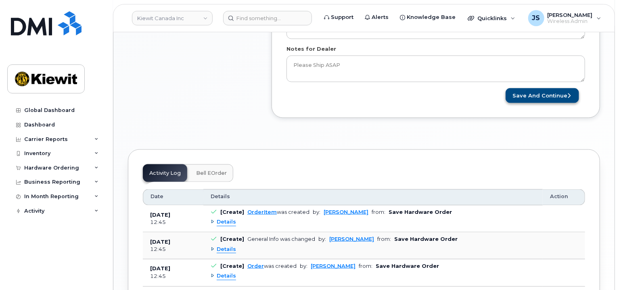
type input "Madison Korbut/Hailey Fehr"
click at [532, 98] on button "Save and Continue" at bounding box center [541, 95] width 73 height 15
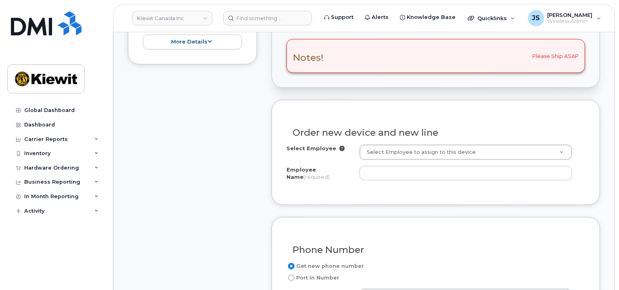
scroll to position [242, 0]
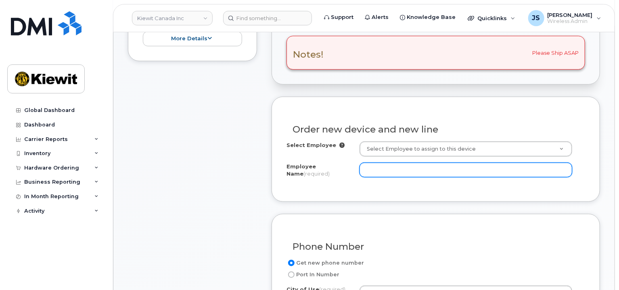
click at [383, 164] on input "Employee Name (required)" at bounding box center [465, 170] width 213 height 15
paste input "Hailey Fehr"
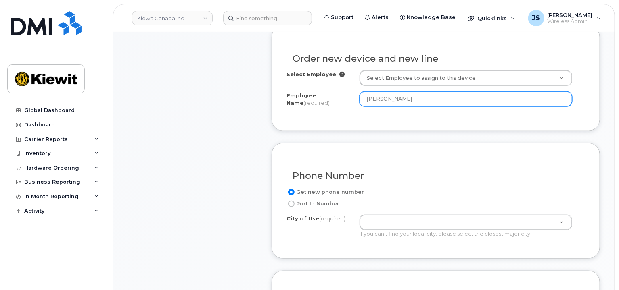
scroll to position [323, 0]
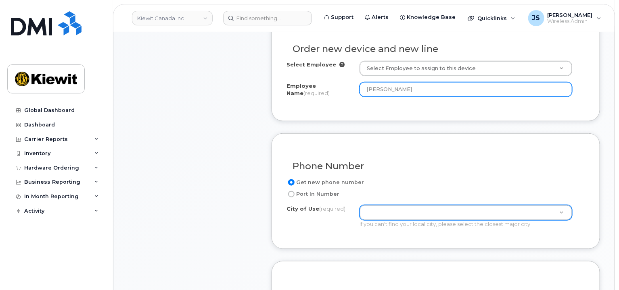
type input "Hailey Fehr"
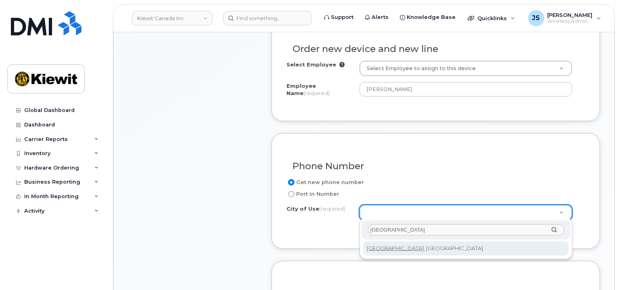
type input "edmonton"
type input "182"
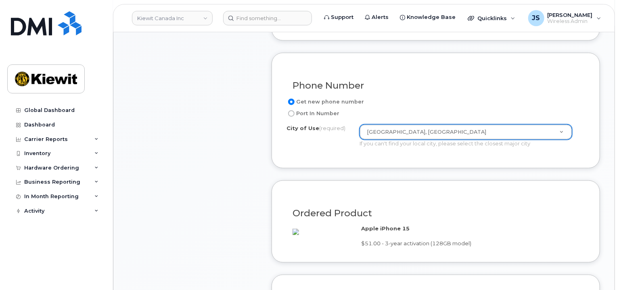
scroll to position [565, 0]
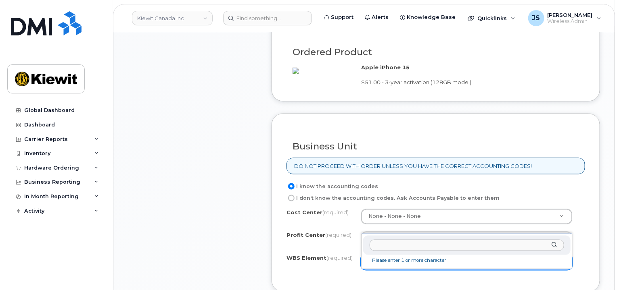
click at [384, 246] on input "text" at bounding box center [466, 246] width 194 height 12
paste input "105578.1211"
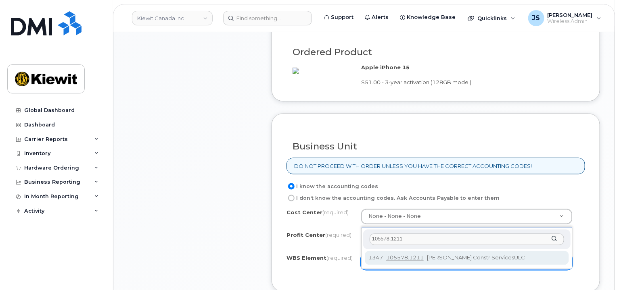
type input "105578.1211"
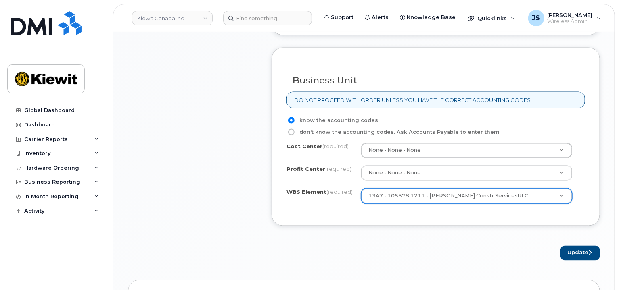
scroll to position [645, 0]
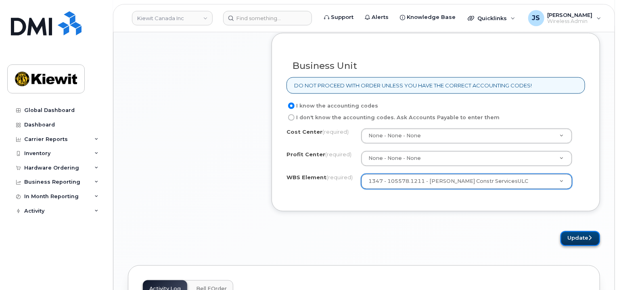
click at [567, 246] on button "Update" at bounding box center [580, 238] width 40 height 15
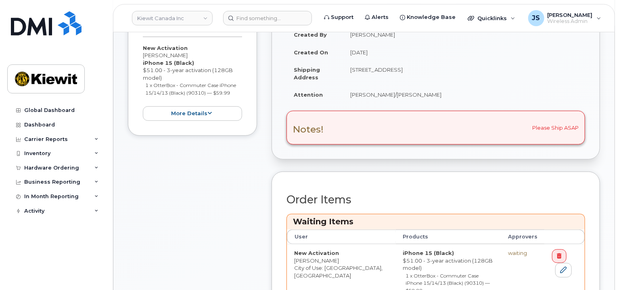
scroll to position [403, 0]
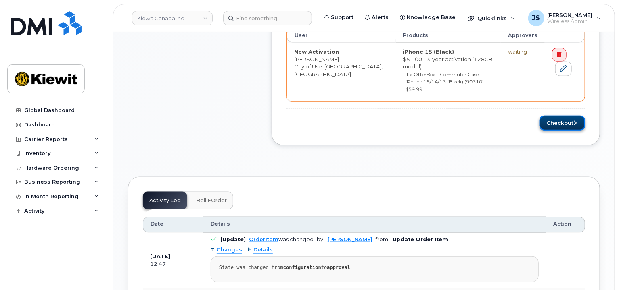
click at [560, 116] on button "Checkout" at bounding box center [562, 123] width 46 height 15
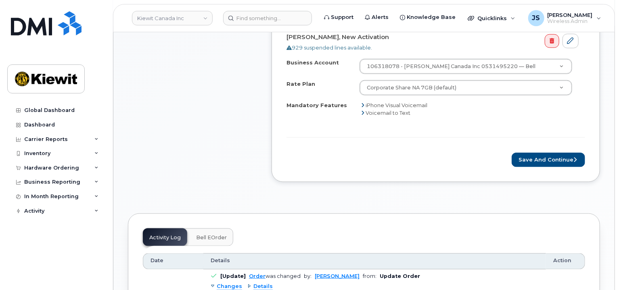
scroll to position [363, 0]
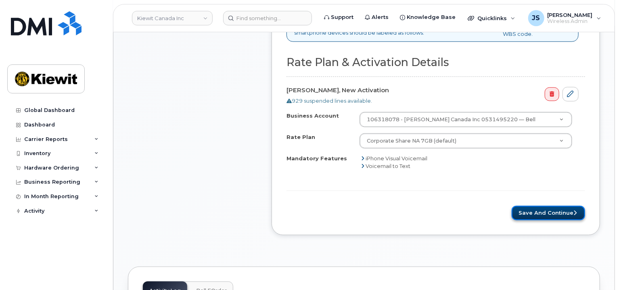
click at [544, 212] on button "Save and Continue" at bounding box center [547, 213] width 73 height 15
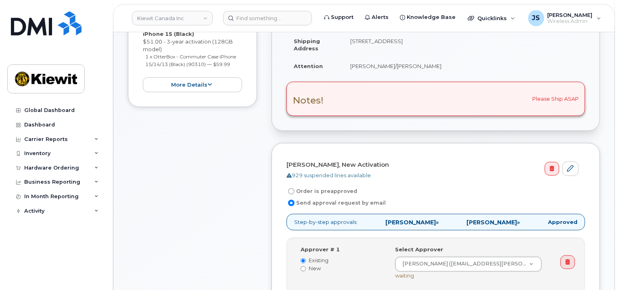
scroll to position [323, 0]
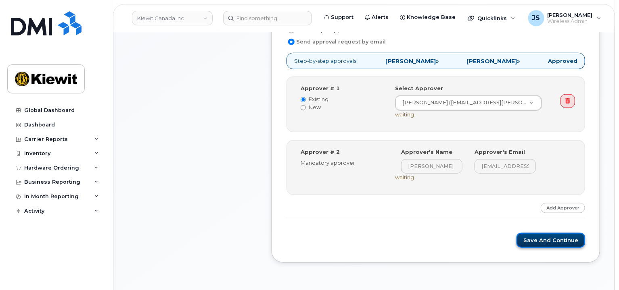
click at [536, 237] on button "Save and Continue" at bounding box center [550, 240] width 69 height 15
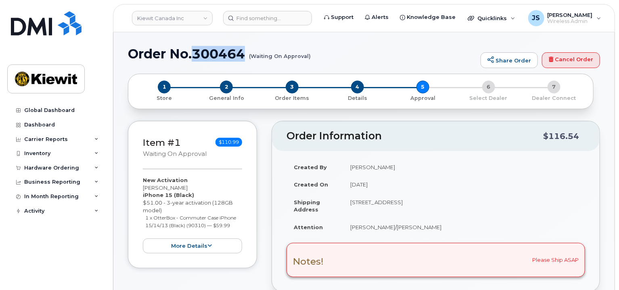
drag, startPoint x: 244, startPoint y: 58, endPoint x: 195, endPoint y: 53, distance: 49.4
click at [195, 53] on h1 "Order No.300464 (Waiting On Approval)" at bounding box center [302, 54] width 348 height 14
copy h1 "300464"
click at [195, 19] on link "Kiewit Canada Inc" at bounding box center [172, 18] width 81 height 15
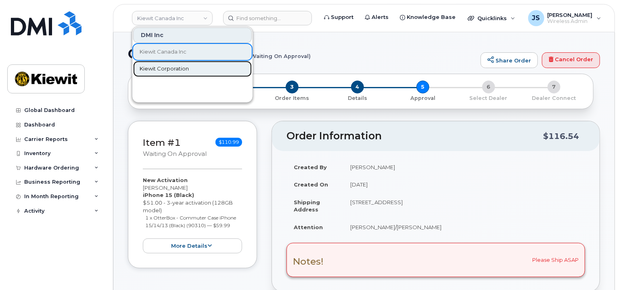
click at [195, 72] on link "Kiewit Corporation" at bounding box center [192, 69] width 119 height 16
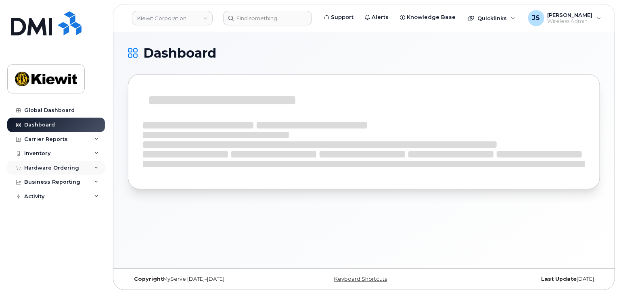
click at [59, 171] on div "Hardware Ordering" at bounding box center [56, 168] width 98 height 15
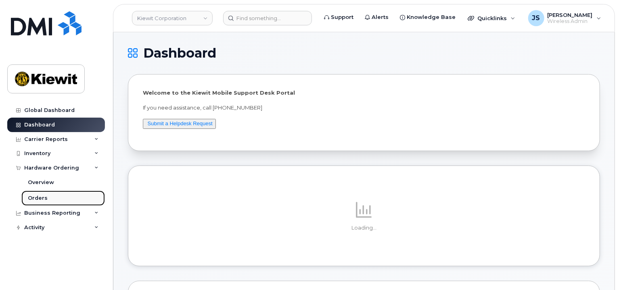
click at [53, 192] on link "Orders" at bounding box center [62, 198] width 83 height 15
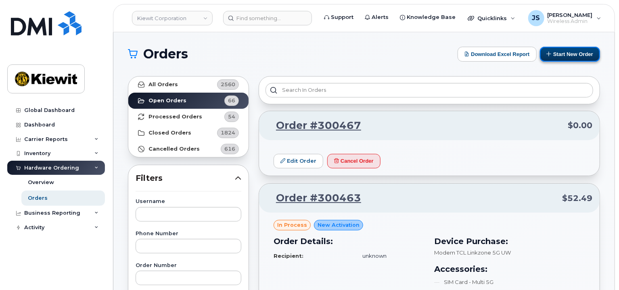
click at [585, 55] on button "Start New Order" at bounding box center [570, 54] width 60 height 15
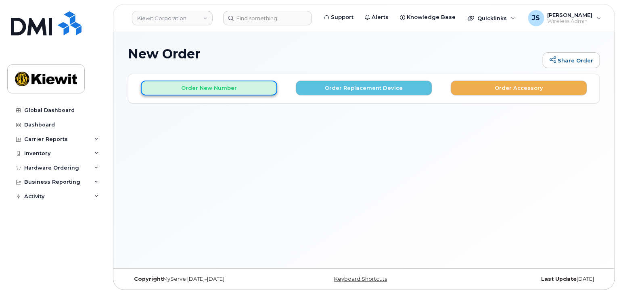
click at [201, 82] on button "Order New Number" at bounding box center [209, 88] width 136 height 15
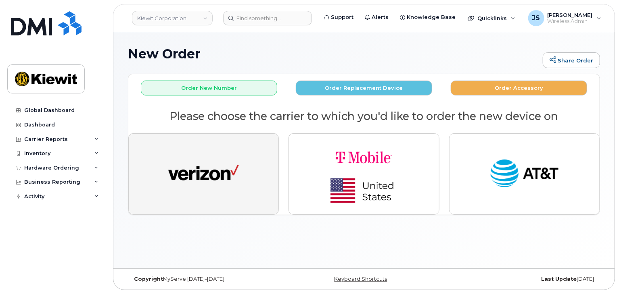
click at [214, 180] on img "button" at bounding box center [203, 174] width 71 height 36
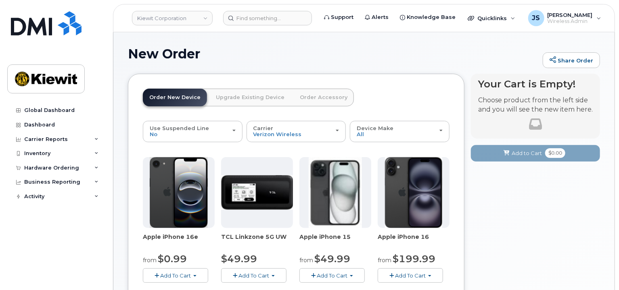
click at [326, 275] on span "Add To Cart" at bounding box center [332, 276] width 31 height 6
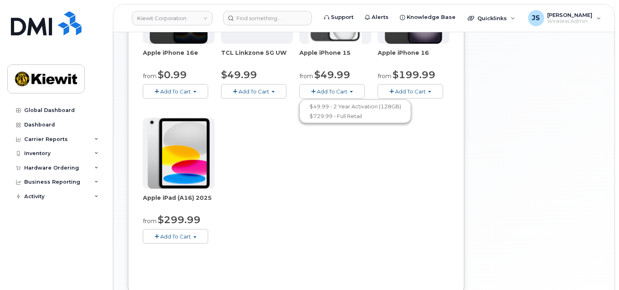
scroll to position [202, 0]
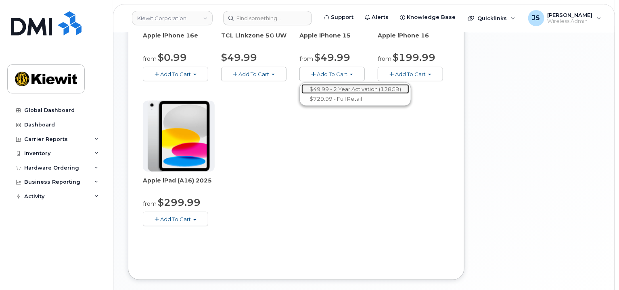
click at [336, 85] on link "$49.99 - 2 Year Activation (128GB)" at bounding box center [355, 89] width 108 height 10
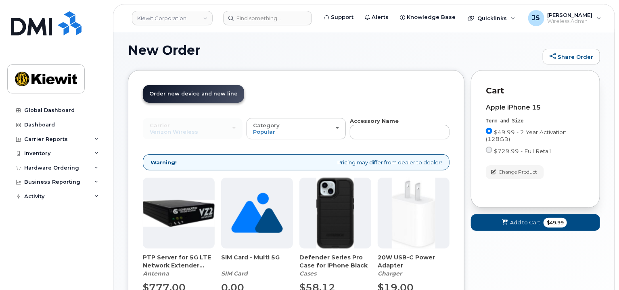
scroll to position [81, 0]
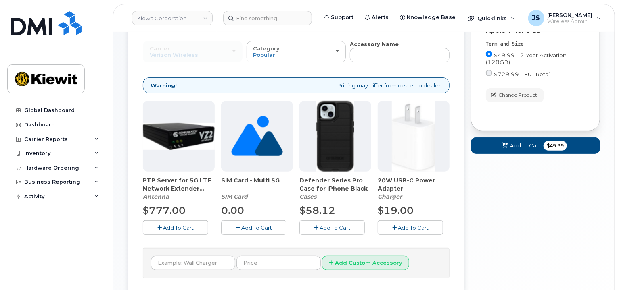
click at [321, 223] on button "Add To Cart" at bounding box center [331, 228] width 65 height 14
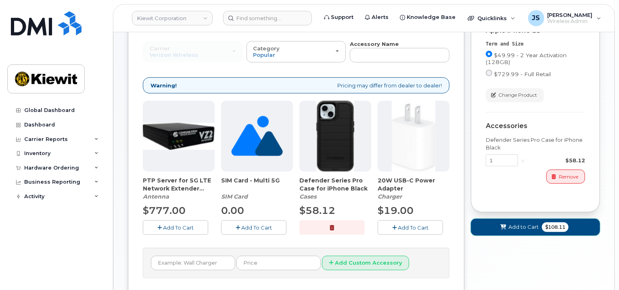
click at [508, 229] on span "Add to Cart" at bounding box center [523, 227] width 30 height 8
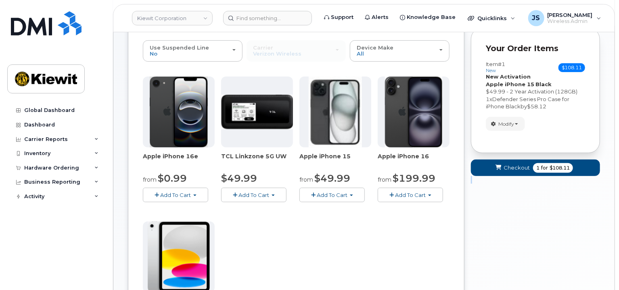
click at [508, 229] on div "Your Cart is Empty! Choose product from the left side and you will see the new …" at bounding box center [535, 203] width 129 height 420
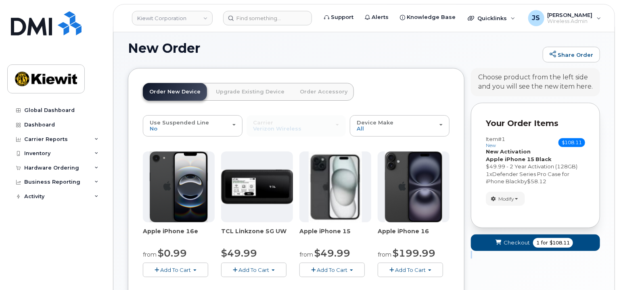
scroll to position [0, 0]
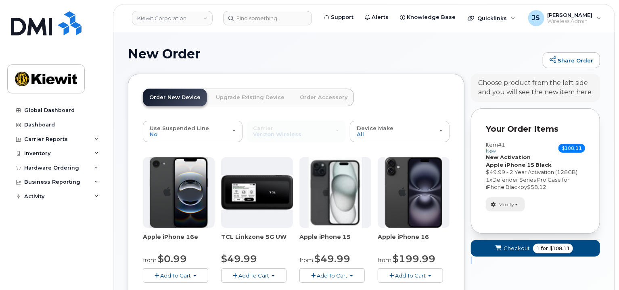
click at [515, 203] on button "Modify" at bounding box center [505, 205] width 39 height 14
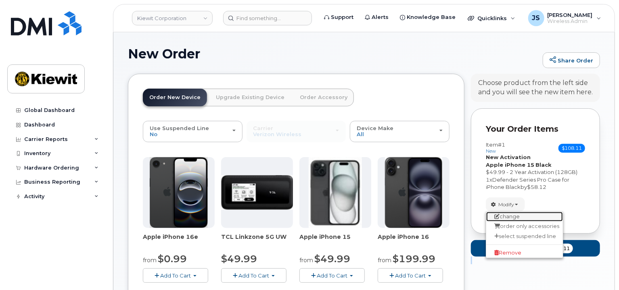
click at [526, 214] on link "change" at bounding box center [524, 217] width 77 height 10
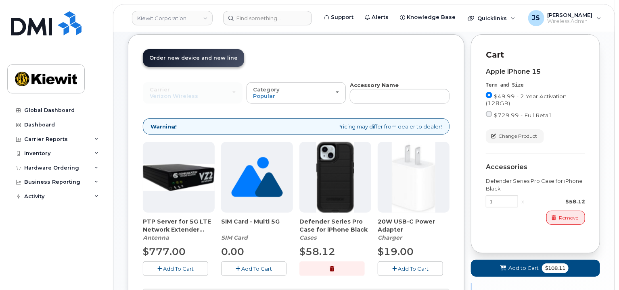
scroll to position [40, 0]
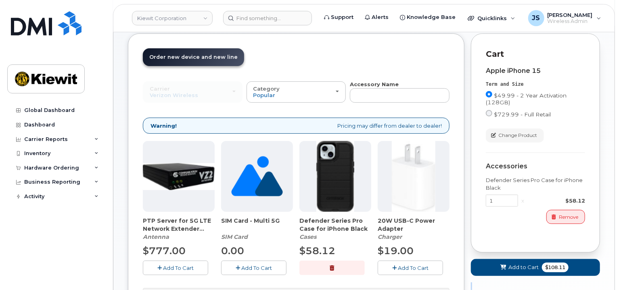
click at [400, 268] on span "Add To Cart" at bounding box center [413, 268] width 31 height 6
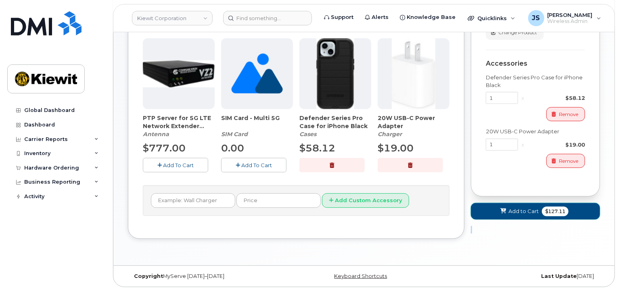
click at [521, 213] on span "Add to Cart" at bounding box center [523, 212] width 30 height 8
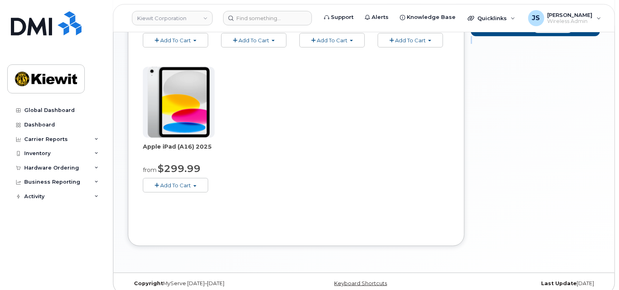
scroll to position [41, 0]
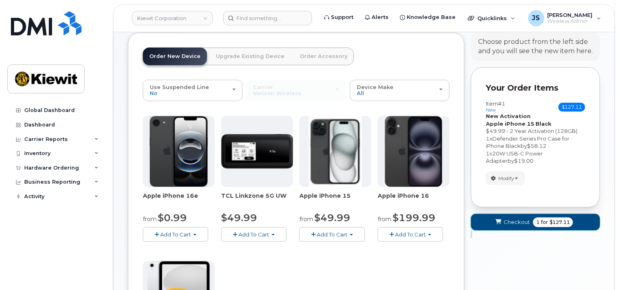
click at [521, 219] on span "Checkout" at bounding box center [516, 223] width 26 height 8
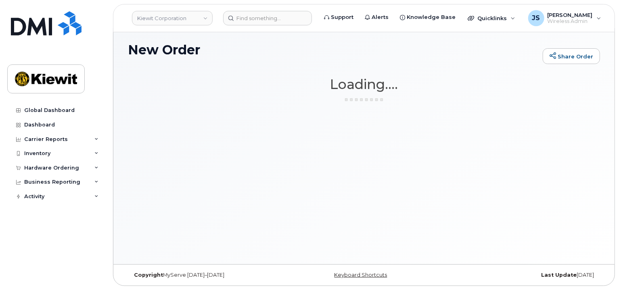
scroll to position [4, 0]
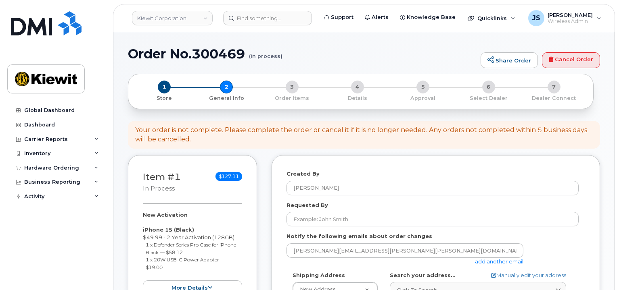
select select
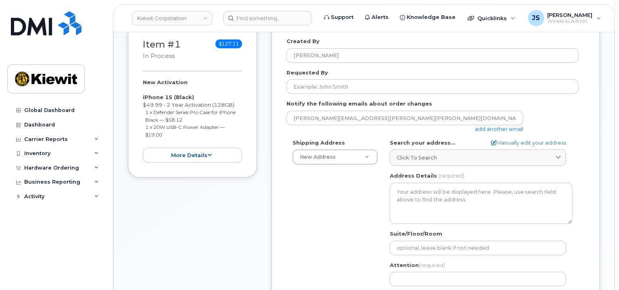
scroll to position [161, 0]
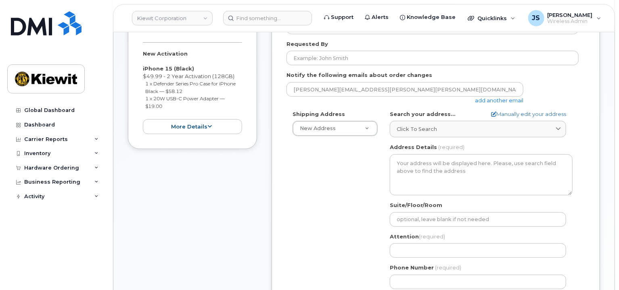
click at [500, 102] on link "add another email" at bounding box center [499, 100] width 48 height 6
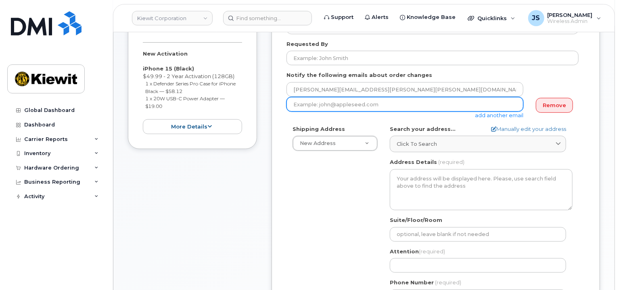
click at [355, 108] on input "email" at bounding box center [404, 104] width 237 height 15
paste input "[PERSON_NAME].[PERSON_NAME]"
type input "[PERSON_NAME][EMAIL_ADDRESS][PERSON_NAME][PERSON_NAME][DOMAIN_NAME]"
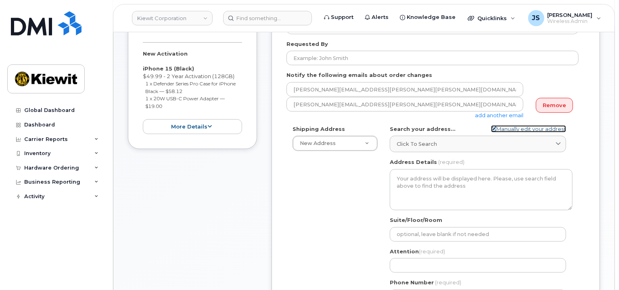
click at [519, 131] on link "Manually edit your address" at bounding box center [528, 129] width 75 height 8
select select
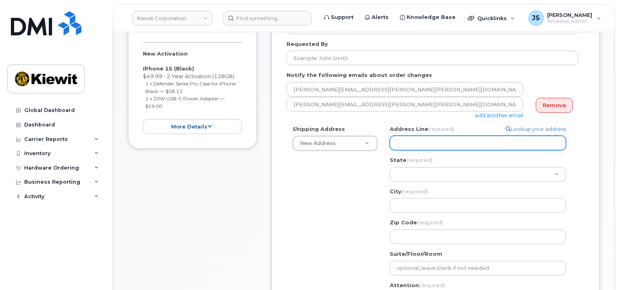
click at [426, 145] on input "Address Line (required)" at bounding box center [478, 143] width 176 height 15
paste input "[STREET_ADDRESS]"
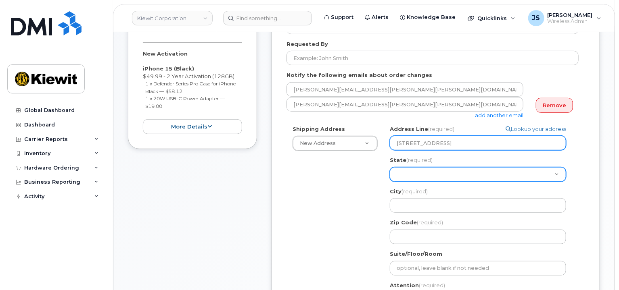
type input "[STREET_ADDRESS]"
click at [410, 175] on select "[US_STATE] [US_STATE] [US_STATE] [US_STATE] [US_STATE] [US_STATE] [US_STATE] [U…" at bounding box center [478, 174] width 176 height 15
select select
select select "NJ"
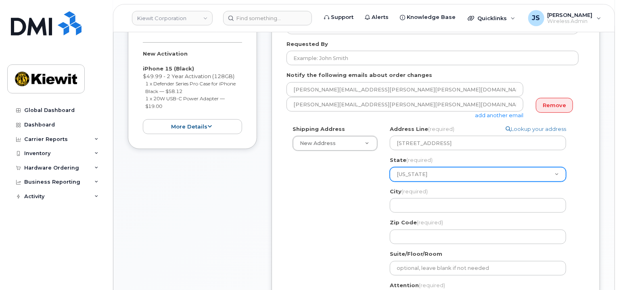
click at [390, 167] on select "[US_STATE] [US_STATE] [US_STATE] [US_STATE] [US_STATE] [US_STATE] [US_STATE] [U…" at bounding box center [478, 174] width 176 height 15
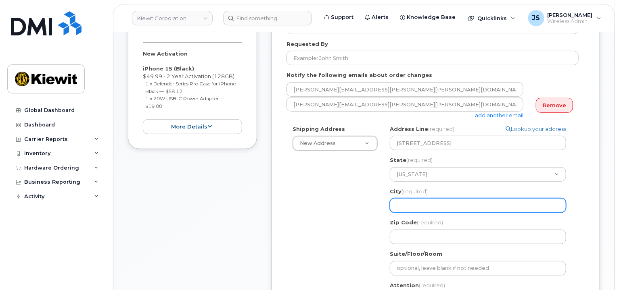
click at [403, 205] on input "City (required)" at bounding box center [478, 205] width 176 height 15
select select
type input "C"
select select
type input "Cr"
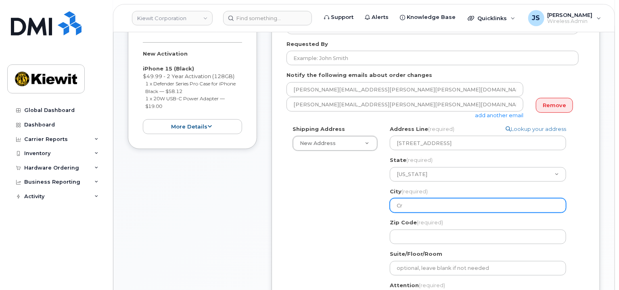
select select
type input "Cra"
select select
type input "Cran"
select select
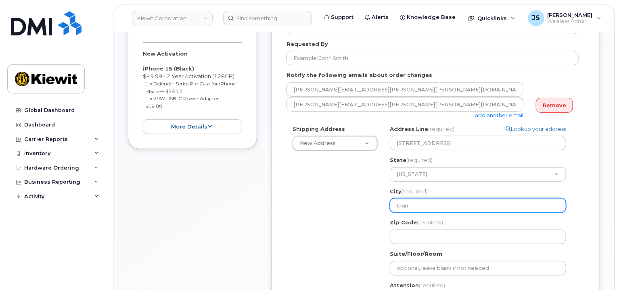
type input "Cranf"
select select
type input "Cranfo"
select select
type input "Cranfor"
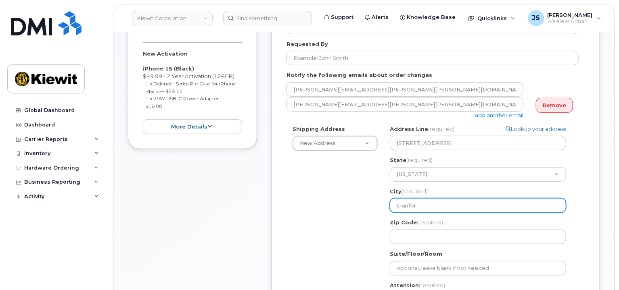
select select
type input "[PERSON_NAME]"
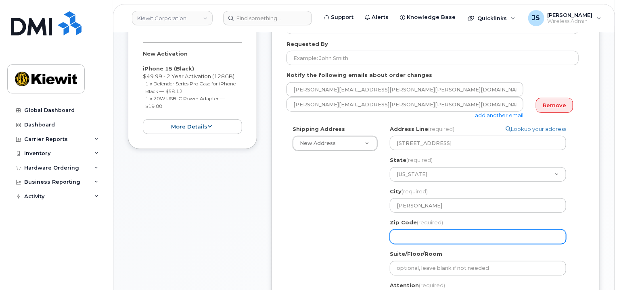
select select
type input "0"
select select
type input "07"
select select
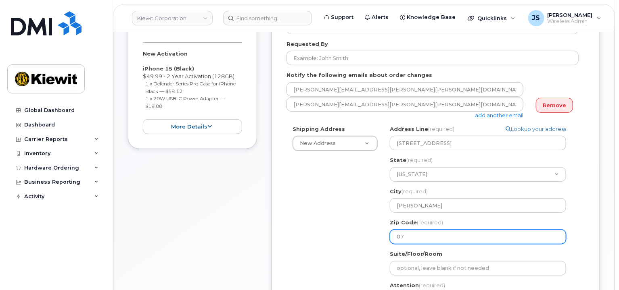
type input "070"
select select
type input "0701"
select select
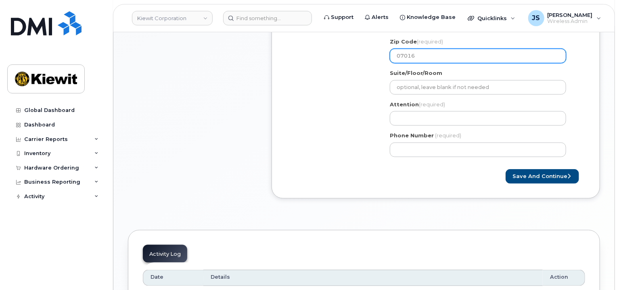
scroll to position [363, 0]
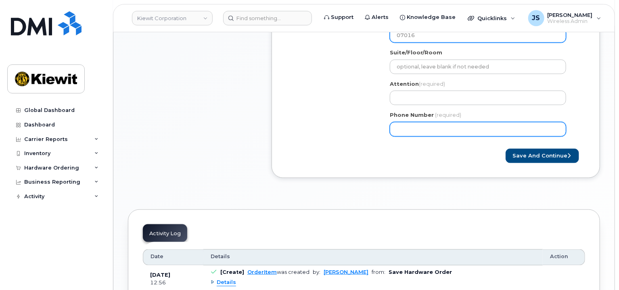
type input "07016"
click at [415, 130] on input "Phone Number" at bounding box center [478, 129] width 176 height 15
type input "877772770"
select select
type input "8777727707"
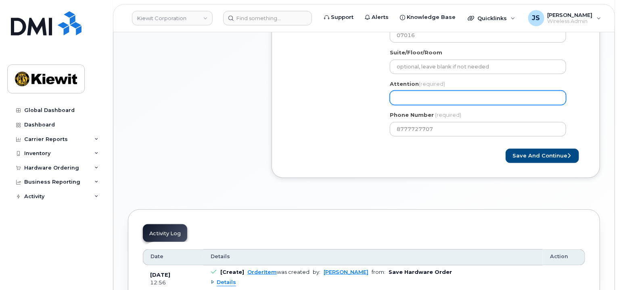
click at [416, 94] on input "Attention (required)" at bounding box center [478, 98] width 176 height 15
paste input "[PERSON_NAME].[PERSON_NAME]"
type input "[PERSON_NAME].[PERSON_NAME]"
select select
type input "[PERSON_NAME].[PERSON_NAME]/"
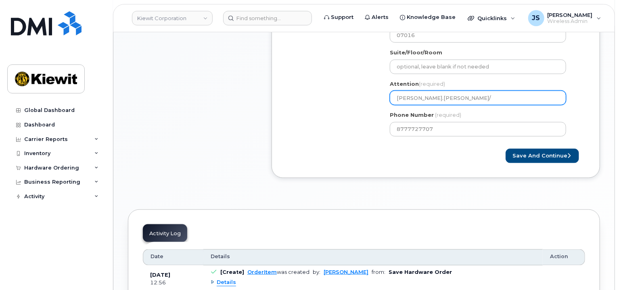
click at [419, 97] on input "Timothy.Straut/" at bounding box center [478, 98] width 176 height 15
select select
type input "TimothyStraut/"
select select
type input "Timothy Straut/"
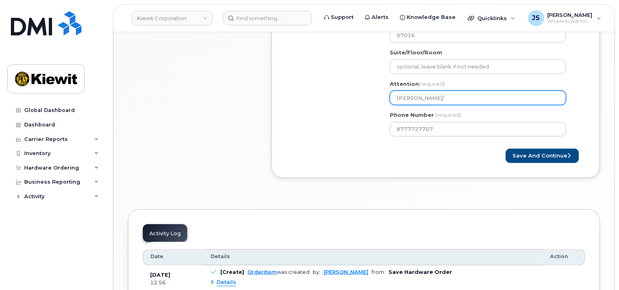
click at [475, 100] on input "Timothy Straut/" at bounding box center [478, 98] width 176 height 15
paste input "[PERSON_NAME].[PERSON_NAME]"
select select
type input "Timothy Straut/Laina.Delgado"
click at [452, 100] on input "Timothy Straut/Laina.Delgado" at bounding box center [478, 98] width 176 height 15
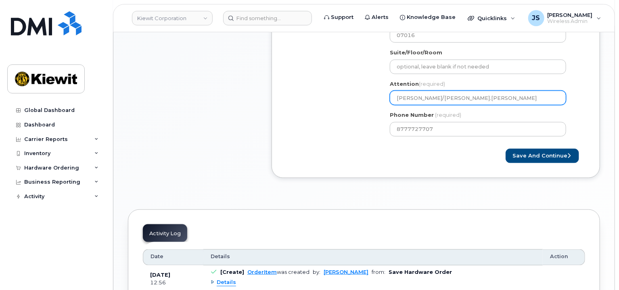
select select
type input "Timothy Straut/LainaDelgado"
select select
type input "[PERSON_NAME]/[PERSON_NAME]"
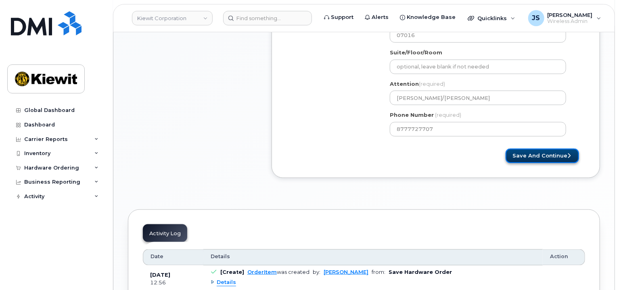
click at [526, 163] on button "Save and Continue" at bounding box center [541, 156] width 73 height 15
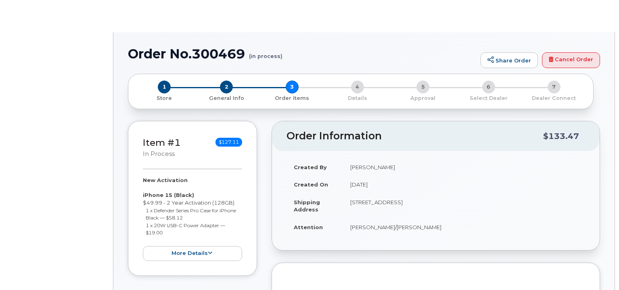
select select
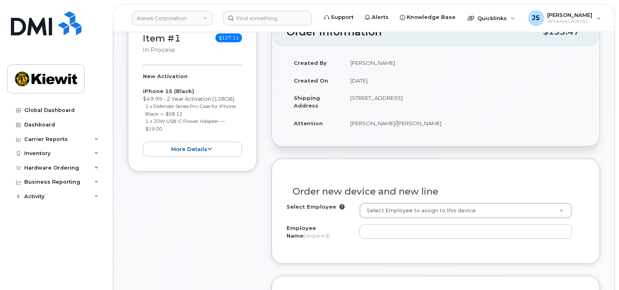
scroll to position [202, 0]
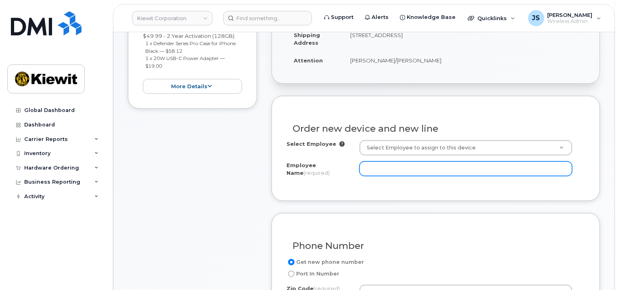
click at [402, 172] on input "Employee Name (required)" at bounding box center [465, 169] width 213 height 15
paste input "Laina.Delgado"
click at [382, 171] on input "Laina.Delgado" at bounding box center [465, 169] width 213 height 15
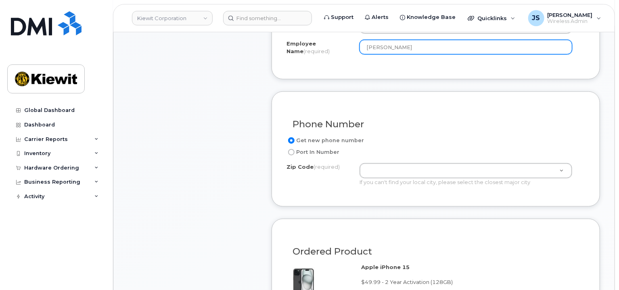
scroll to position [363, 0]
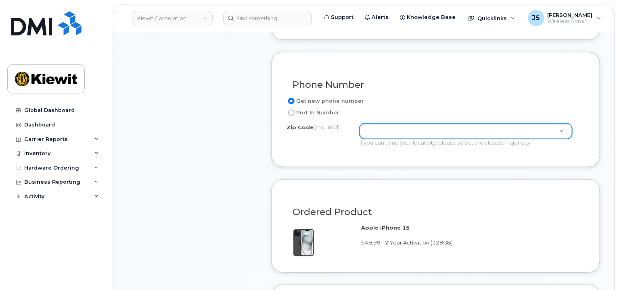
type input "[PERSON_NAME]"
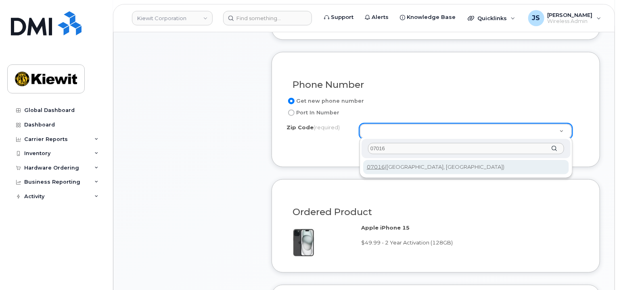
type input "07016"
type input "07016 (Cranford, NJ)"
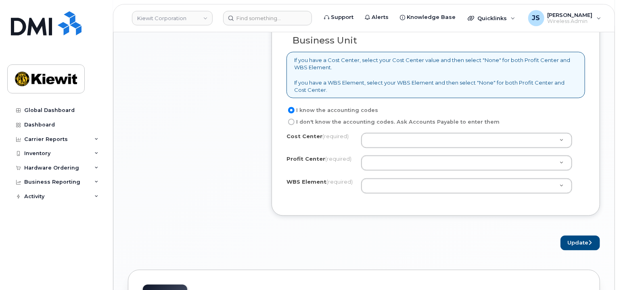
scroll to position [645, 0]
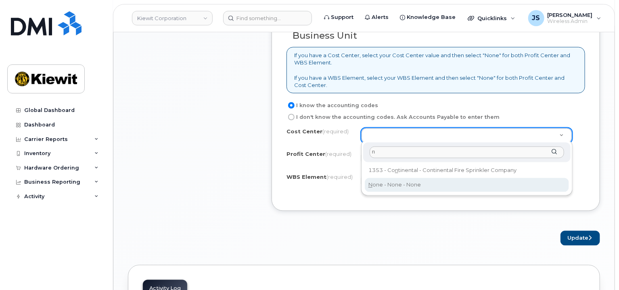
type input "n"
type input "None"
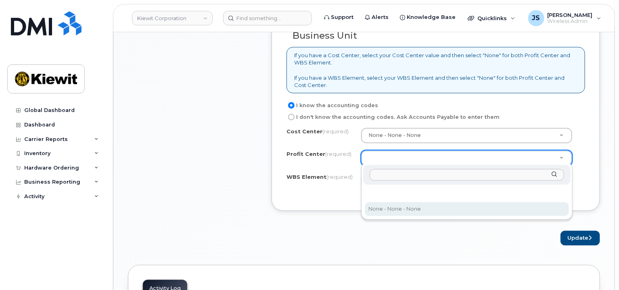
select select "None"
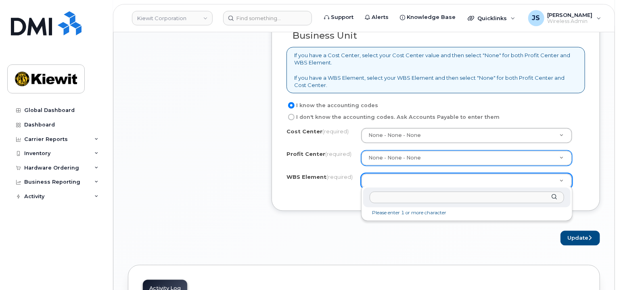
click at [383, 200] on input "text" at bounding box center [466, 198] width 194 height 12
paste input "108030.1008"
type input "108030.1008"
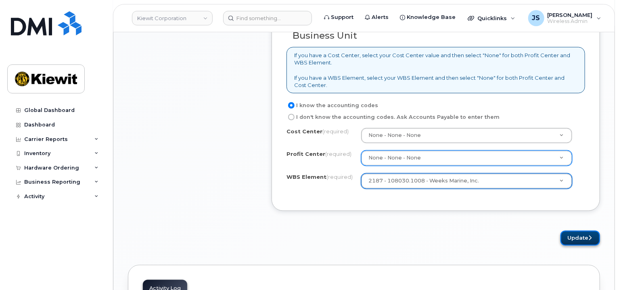
click at [573, 237] on button "Update" at bounding box center [580, 238] width 40 height 15
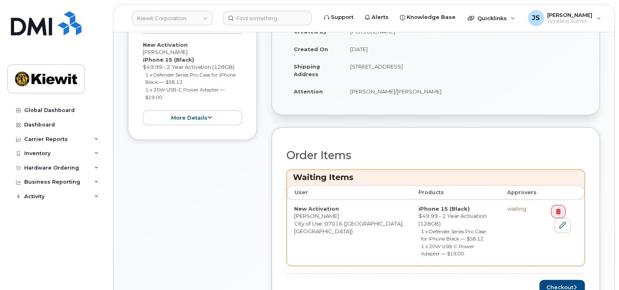
scroll to position [202, 0]
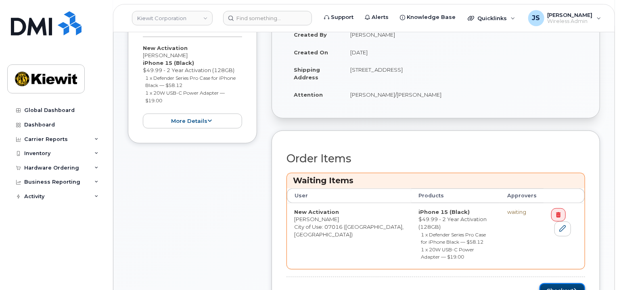
click at [556, 283] on button "Checkout" at bounding box center [562, 290] width 46 height 15
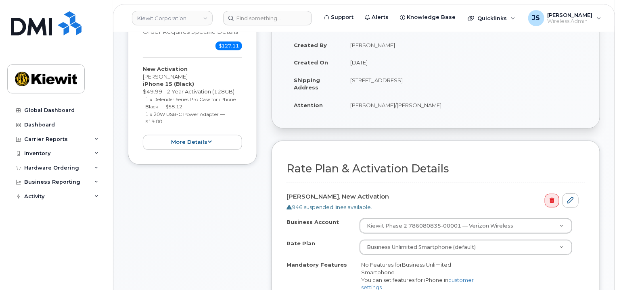
scroll to position [242, 0]
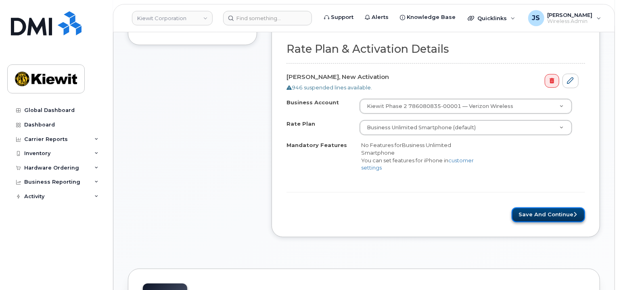
click at [546, 211] on button "Save and Continue" at bounding box center [547, 215] width 73 height 15
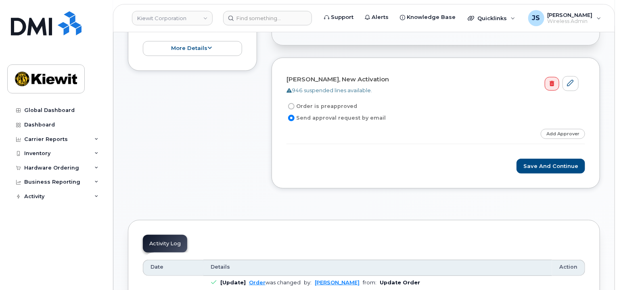
scroll to position [121, 0]
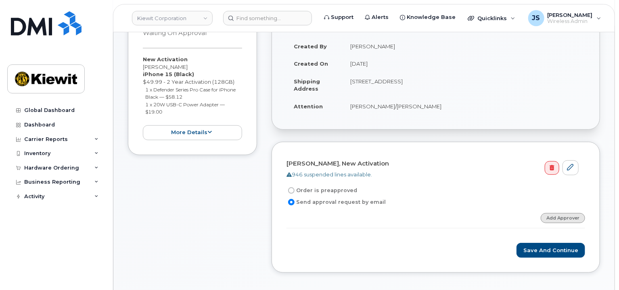
click at [560, 215] on link "Add Approver" at bounding box center [562, 218] width 44 height 10
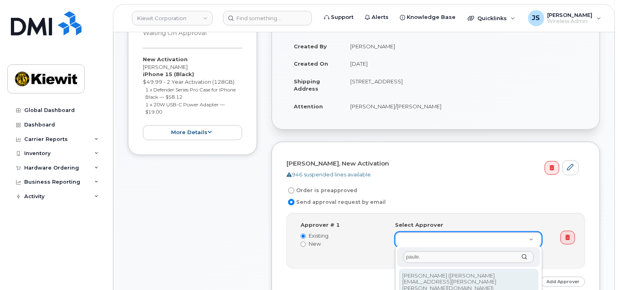
type input "paule."
type input "2146672"
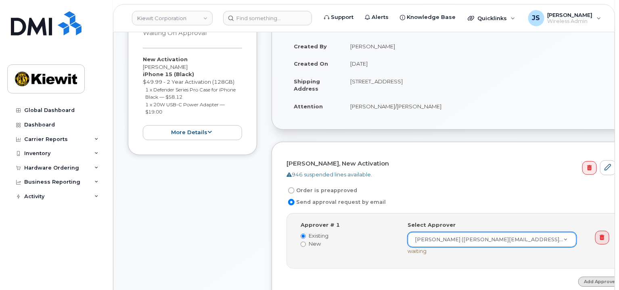
click at [578, 281] on link "Add Approver" at bounding box center [600, 282] width 44 height 10
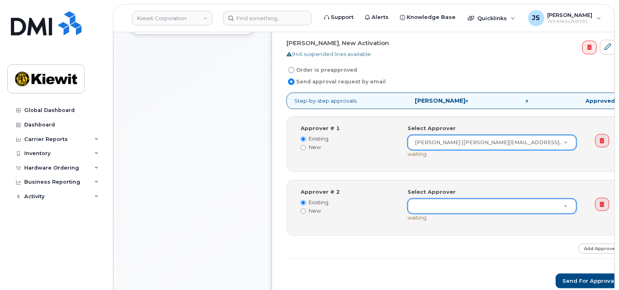
scroll to position [242, 0]
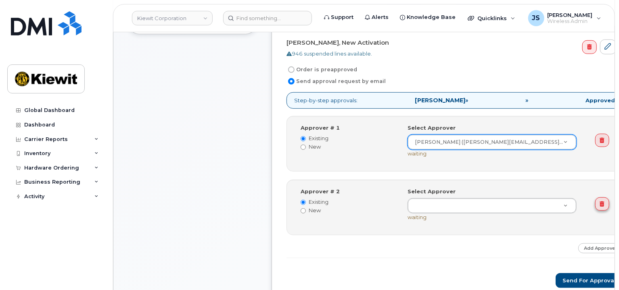
click at [600, 204] on icon at bounding box center [602, 204] width 4 height 5
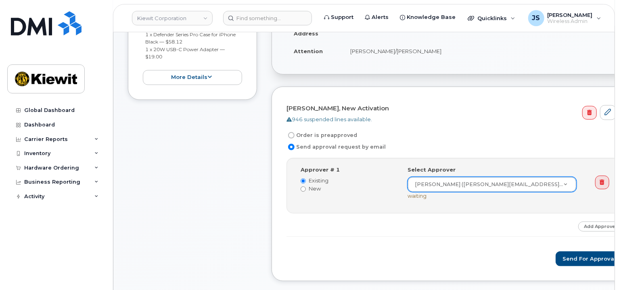
scroll to position [161, 0]
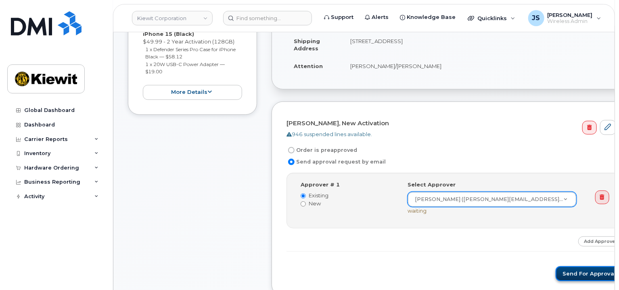
click at [557, 271] on button "Send for Approval" at bounding box center [588, 274] width 67 height 15
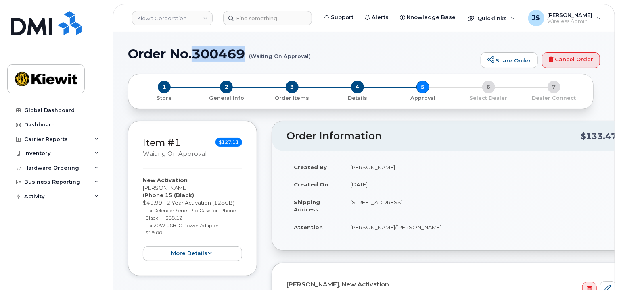
drag, startPoint x: 244, startPoint y: 54, endPoint x: 194, endPoint y: 56, distance: 50.8
click at [194, 56] on h1 "Order No.300469 (Waiting On Approval)" at bounding box center [302, 54] width 348 height 14
copy h1 "300469"
